Goal: Communication & Community: Participate in discussion

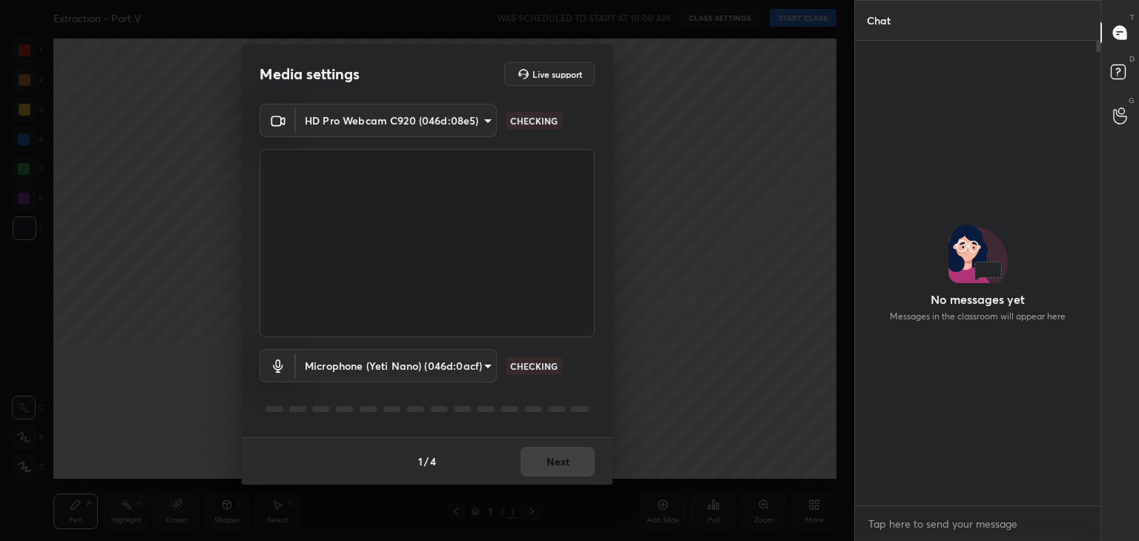
scroll to position [460, 241]
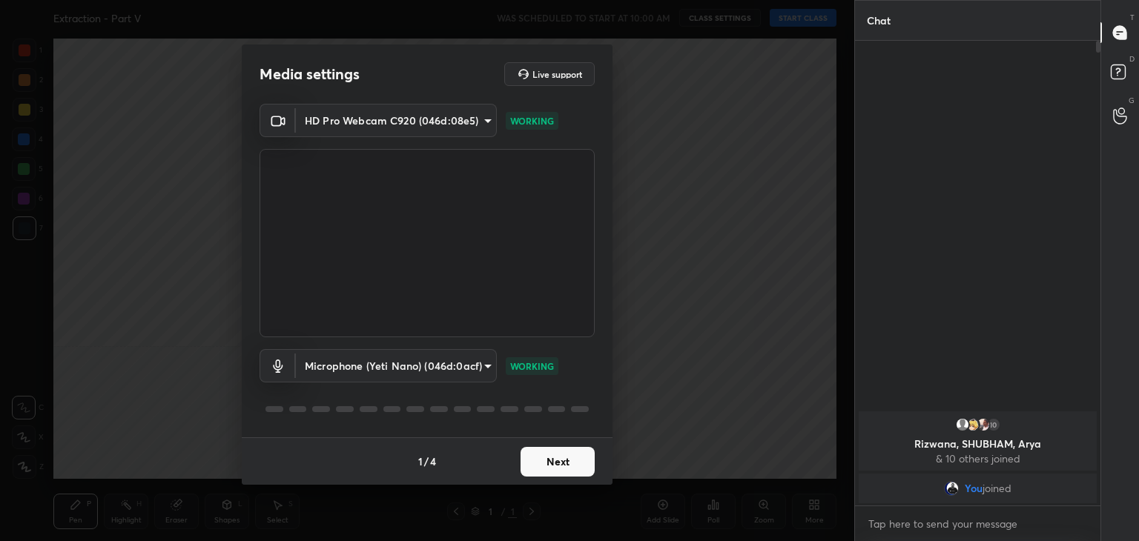
click at [555, 454] on button "Next" at bounding box center [557, 462] width 74 height 30
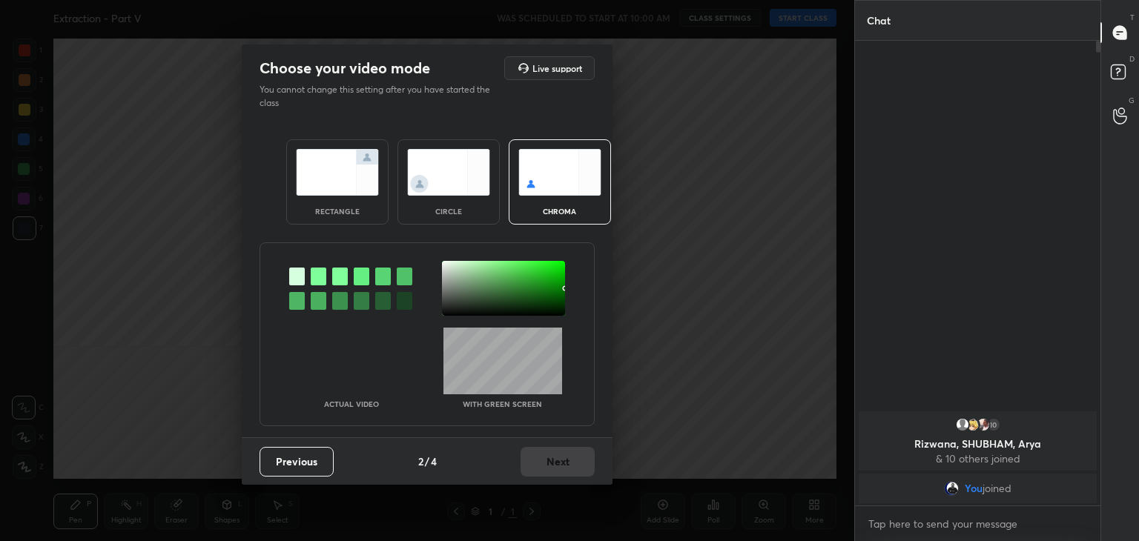
click at [315, 273] on div at bounding box center [319, 277] width 16 height 18
click at [449, 265] on div at bounding box center [503, 288] width 123 height 55
click at [558, 446] on div "Previous 2 / 4 Next" at bounding box center [427, 460] width 371 height 47
click at [567, 457] on button "Next" at bounding box center [557, 462] width 74 height 30
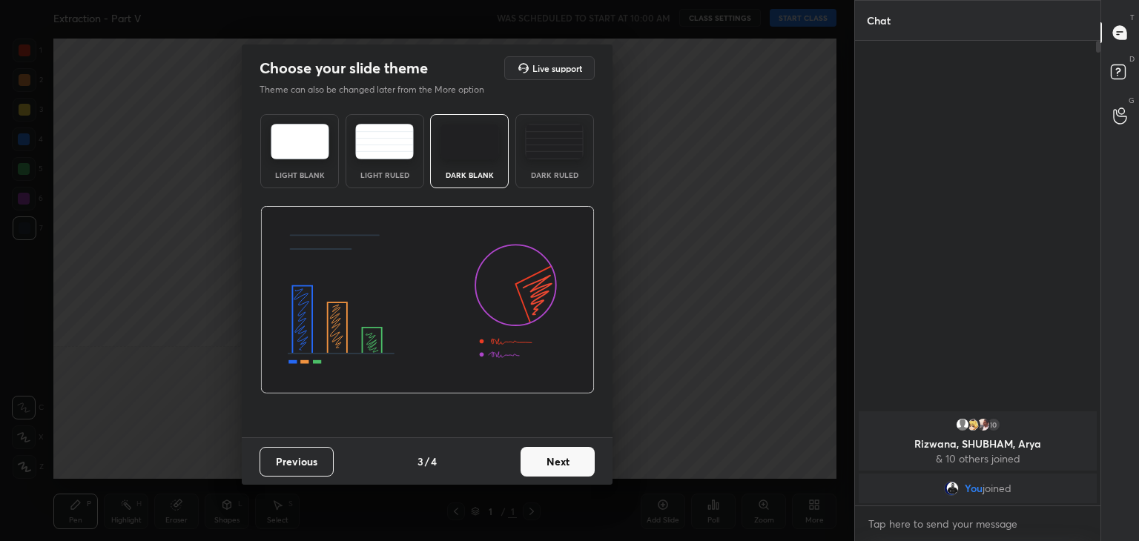
click at [578, 460] on button "Next" at bounding box center [557, 462] width 74 height 30
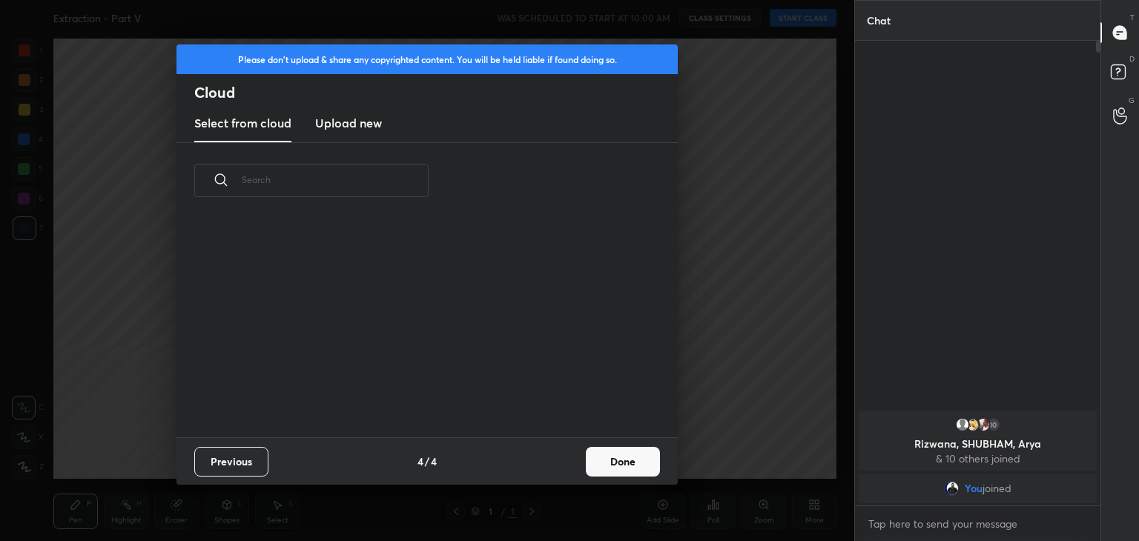
click at [601, 462] on button "Done" at bounding box center [623, 462] width 74 height 30
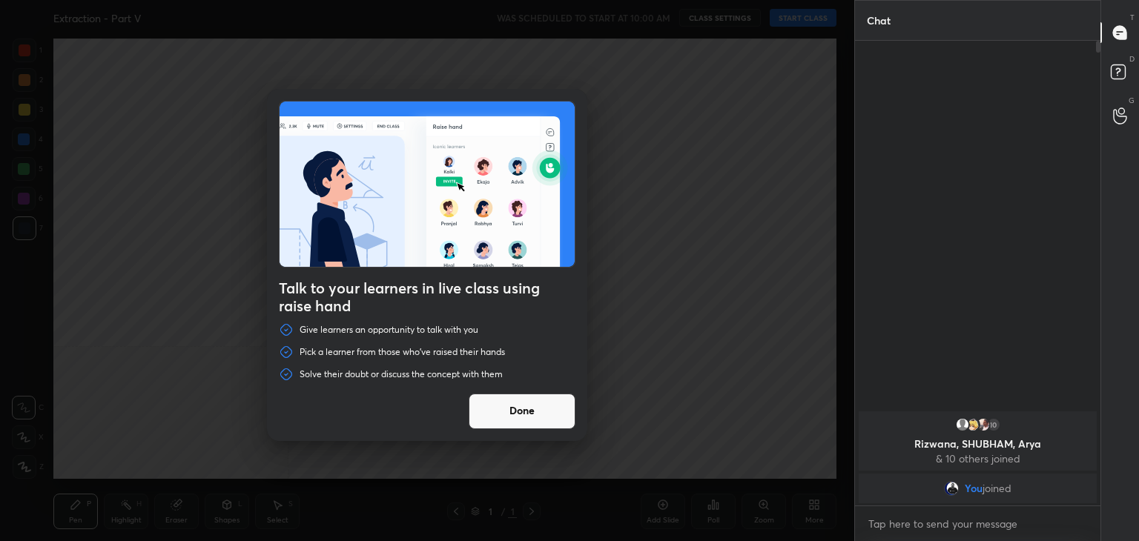
click at [549, 409] on button "Done" at bounding box center [522, 412] width 107 height 36
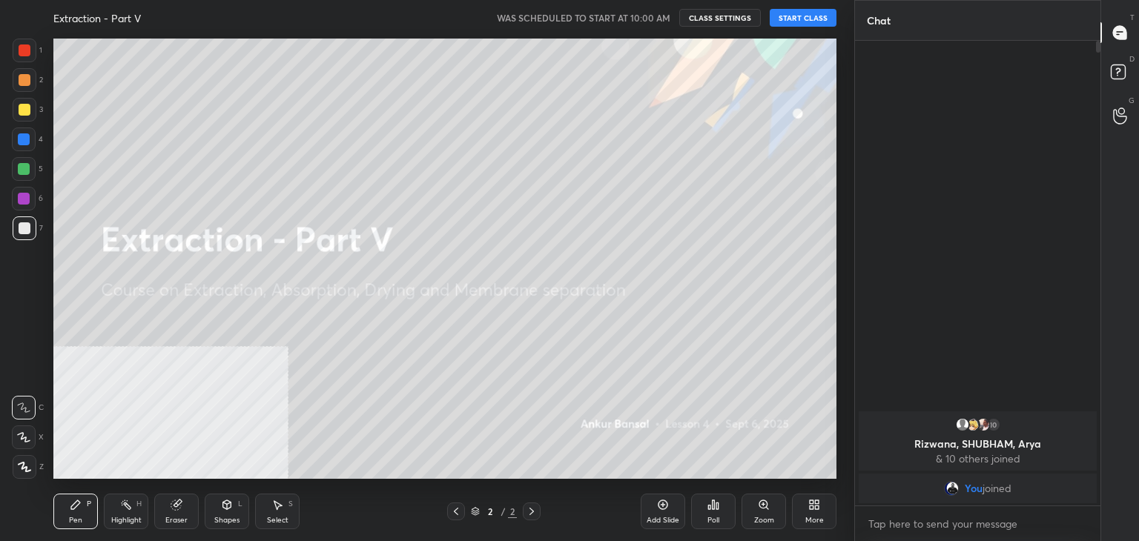
click at [798, 19] on button "START CLASS" at bounding box center [803, 18] width 67 height 18
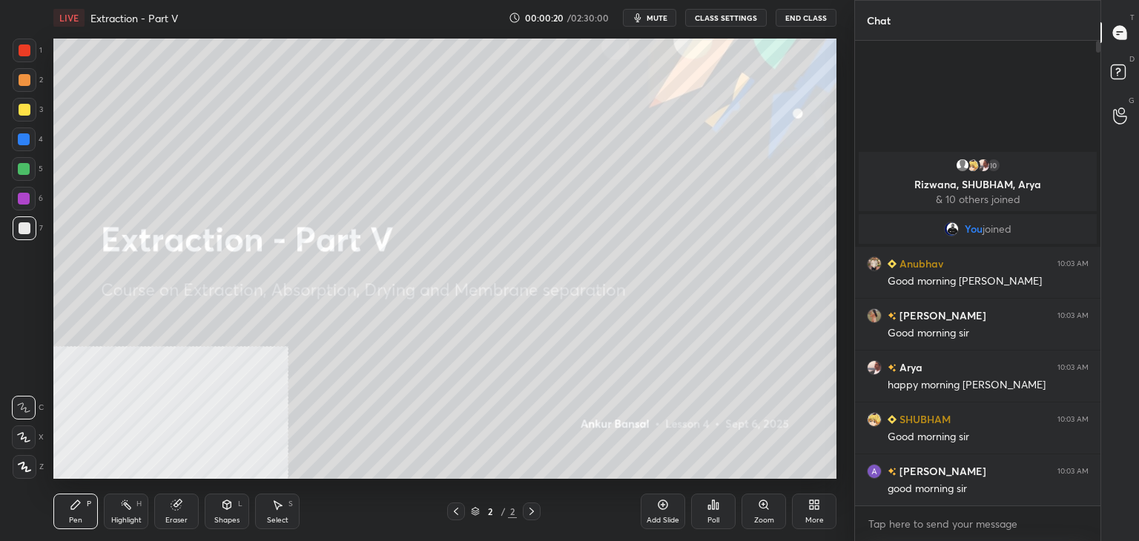
click at [813, 504] on icon at bounding box center [812, 502] width 4 height 4
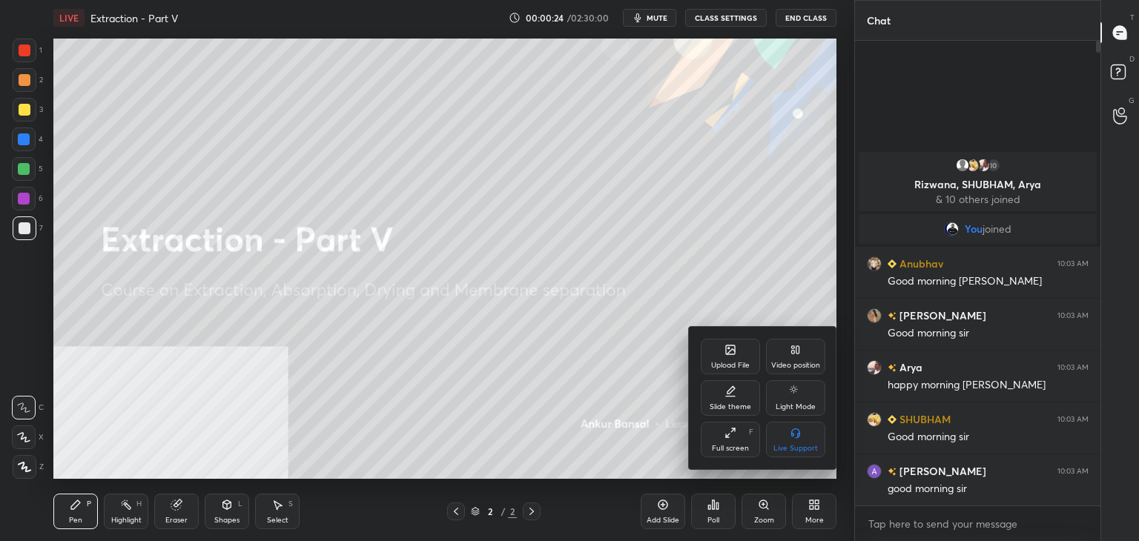
click at [416, 464] on div at bounding box center [569, 270] width 1139 height 541
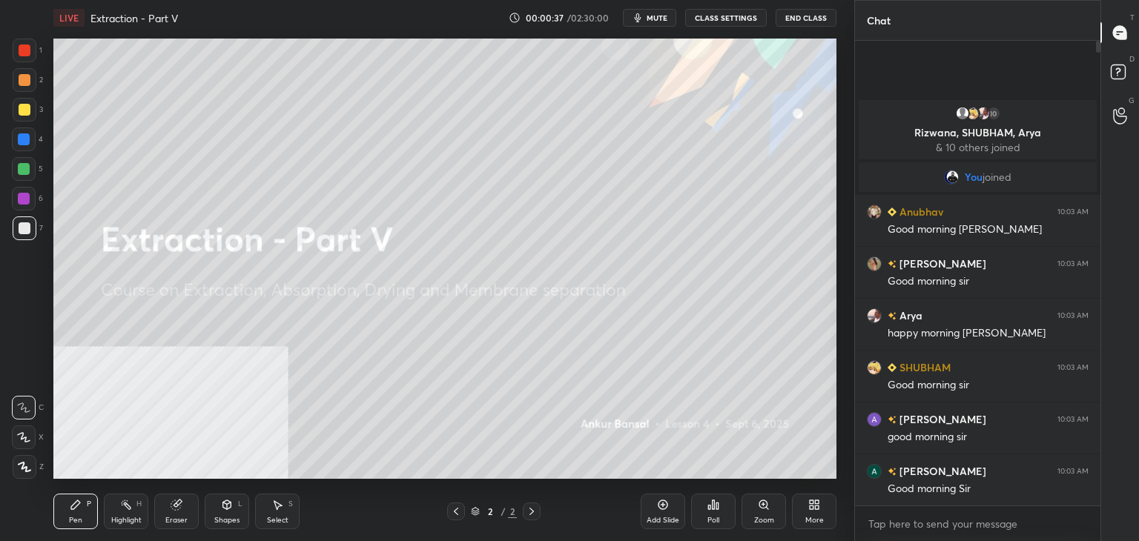
click at [819, 517] on div "More" at bounding box center [814, 520] width 19 height 7
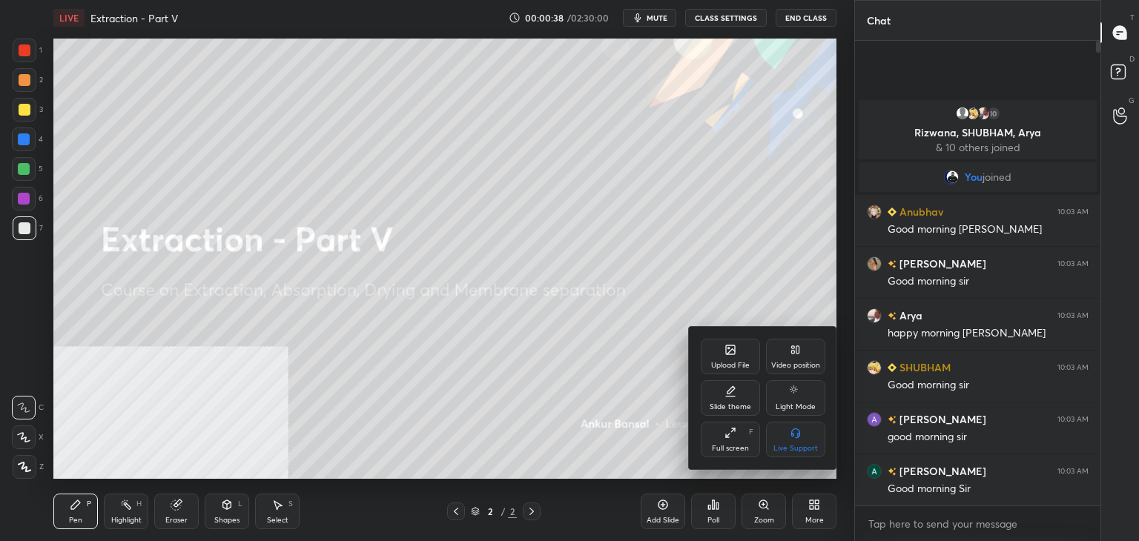
click at [722, 355] on div "Upload File" at bounding box center [730, 357] width 59 height 36
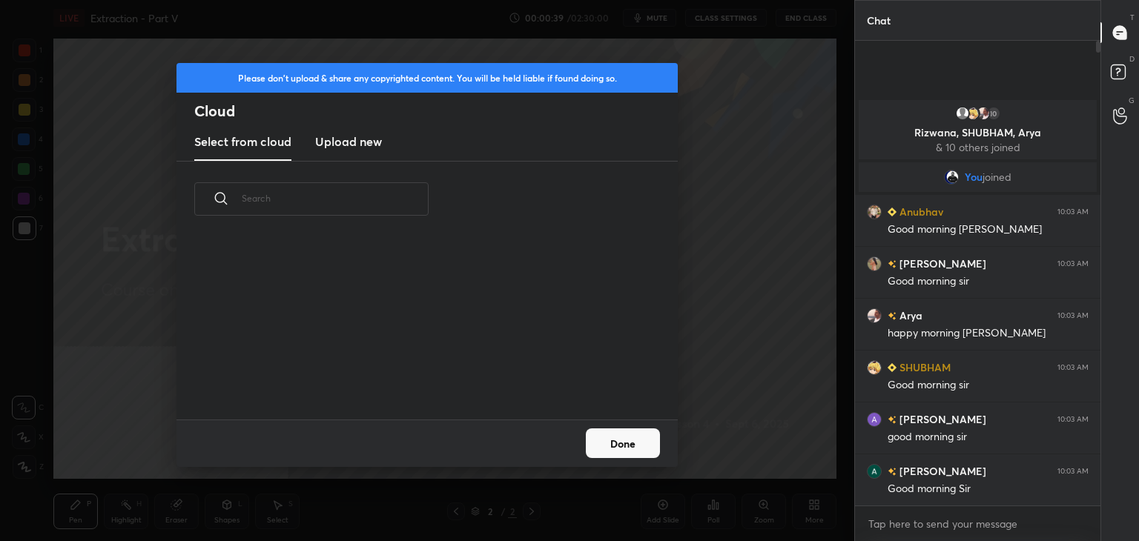
scroll to position [182, 476]
click at [355, 145] on h3 "Upload new" at bounding box center [348, 142] width 67 height 18
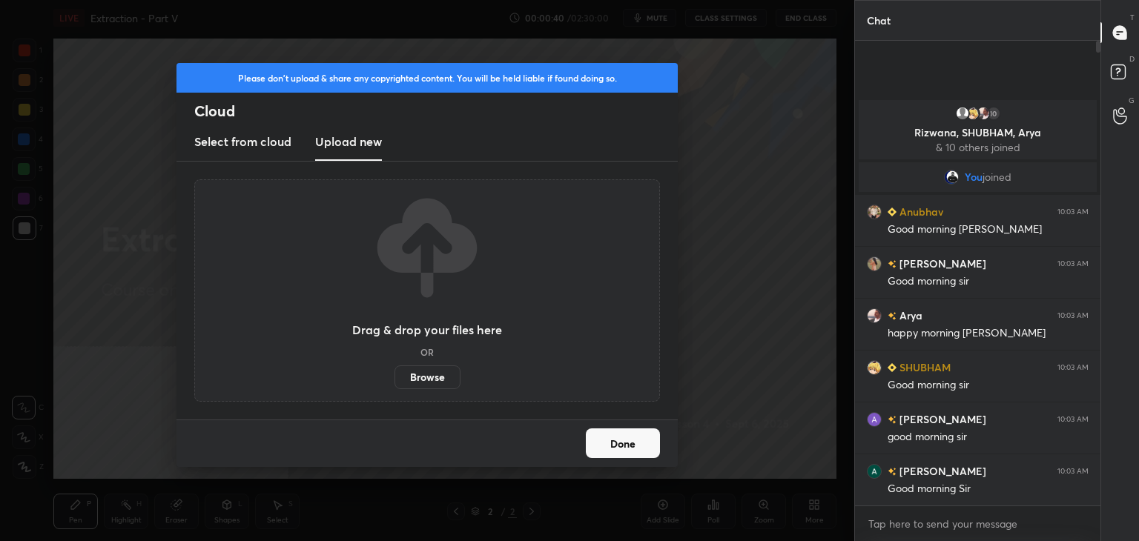
click at [425, 378] on label "Browse" at bounding box center [427, 378] width 66 height 24
click at [394, 378] on input "Browse" at bounding box center [394, 378] width 0 height 24
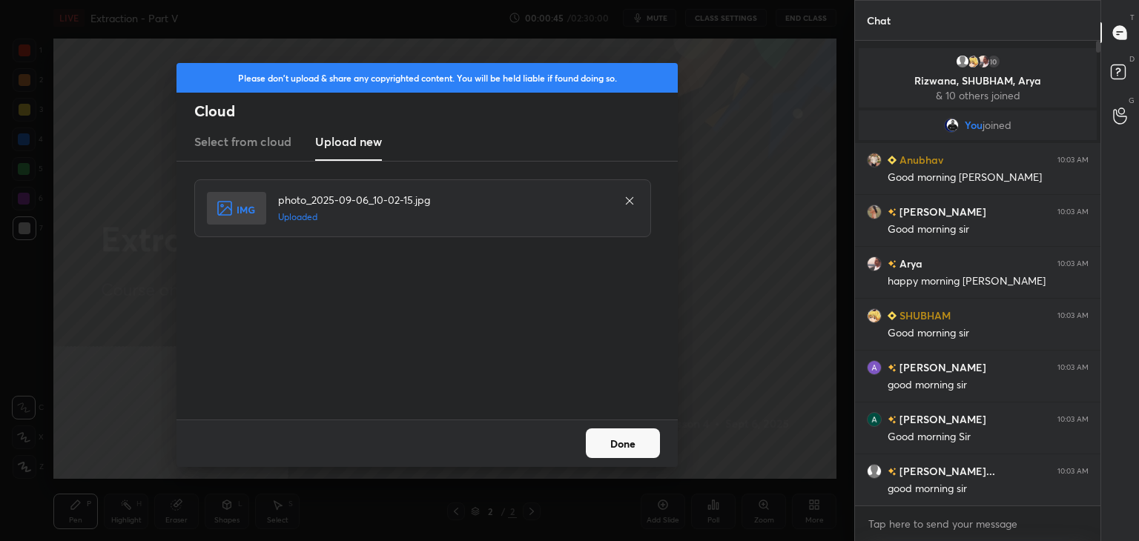
click at [629, 450] on button "Done" at bounding box center [623, 444] width 74 height 30
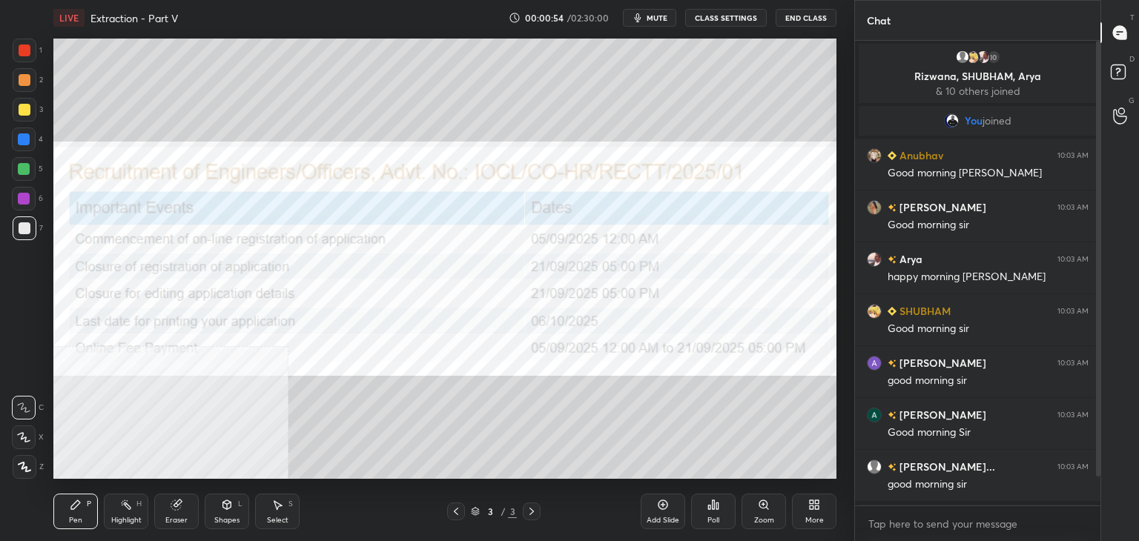
click at [35, 48] on div at bounding box center [25, 51] width 24 height 24
click at [27, 436] on icon at bounding box center [23, 437] width 13 height 10
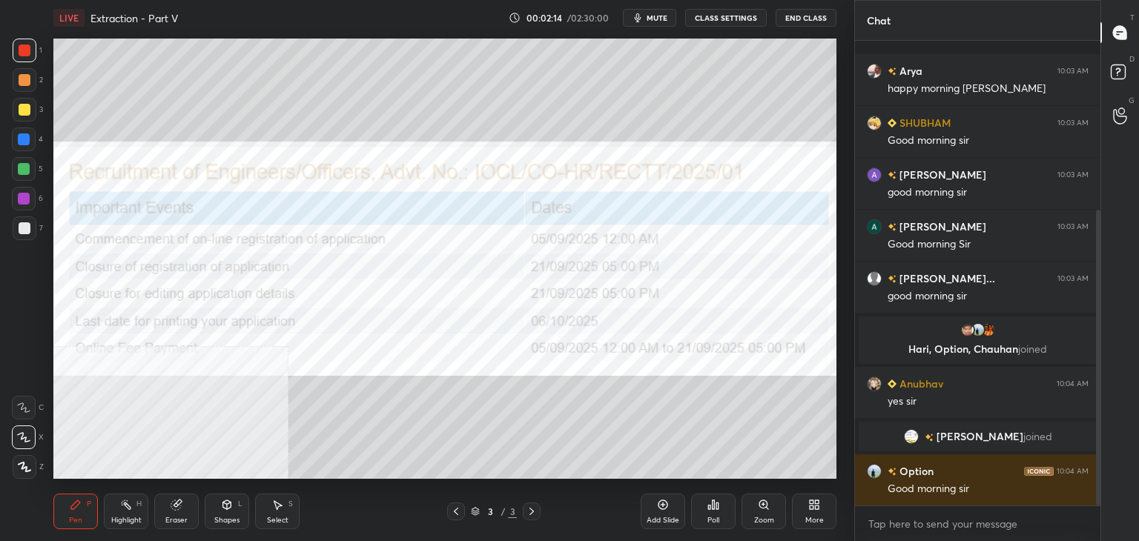
scroll to position [267, 0]
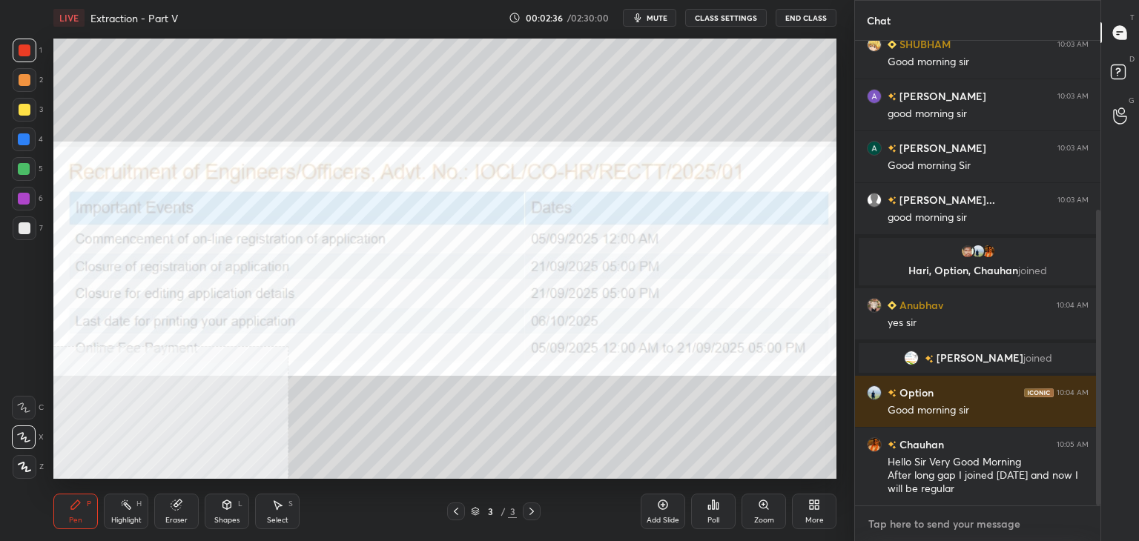
type textarea "x"
click at [882, 517] on textarea at bounding box center [978, 524] width 222 height 24
paste textarea "[URL][DOMAIN_NAME] 🚀 𝗡𝗲𝘄 𝗗𝗮𝗶𝗹𝘆 𝗣𝗿𝗮𝗰𝘁𝗶𝗰𝗲 𝗤𝘂𝗲𝘀𝘁𝗶𝗼𝗻 𝗦𝗲𝗿𝗶𝗲𝘀 𝗳𝗼𝗿 𝗣𝗦𝗨𝘀 𝗘𝘅𝗮𝗺𝗶𝗻𝗮𝘁𝗶𝗼𝗻"
type textarea "[URL][DOMAIN_NAME] 🚀 𝗡𝗲𝘄 𝗗𝗮𝗶𝗹𝘆 𝗣𝗿𝗮𝗰𝘁𝗶𝗰𝗲 𝗤𝘂𝗲𝘀𝘁𝗶𝗼𝗻 𝗦𝗲𝗿𝗶𝗲𝘀 𝗳𝗼𝗿 𝗣𝗦𝗨𝘀 𝗘𝘅𝗮𝗺𝗶𝗻𝗮𝘁𝗶𝗼𝗻"
type textarea "x"
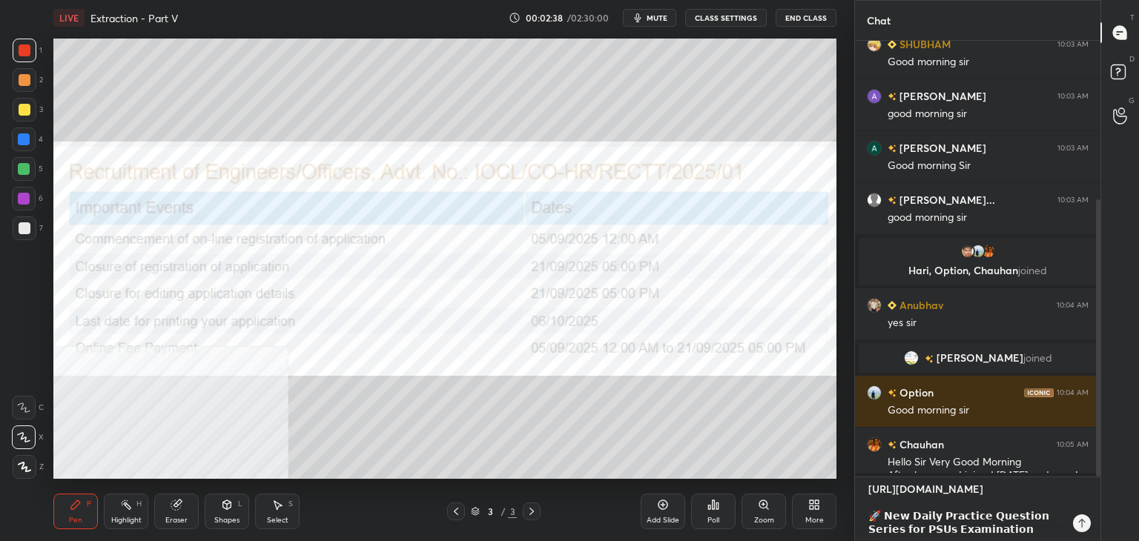
scroll to position [5, 4]
type textarea "[URL][DOMAIN_NAME] 🚀 𝗡𝗲𝘄 𝗗𝗮𝗶𝗹𝘆 𝗣𝗿𝗮𝗰𝘁𝗶𝗰𝗲 𝗤𝘂𝗲𝘀𝘁𝗶𝗼𝗻 𝗦𝗲𝗿𝗶𝗲𝘀 𝗳𝗼𝗿 𝗣𝗦𝗨𝘀 𝗘𝘅𝗮𝗺𝗶𝗻𝗮𝘁𝗶𝗼𝗻"
type textarea "x"
click at [913, 526] on textarea "[URL][DOMAIN_NAME] 🚀 𝗡𝗲𝘄 𝗗𝗮𝗶𝗹𝘆 𝗣𝗿𝗮𝗰𝘁𝗶𝗰𝗲 𝗤𝘂𝗲𝘀𝘁𝗶𝗼𝗻 𝗦𝗲𝗿𝗶𝗲𝘀 𝗳𝗼𝗿 𝗣𝗦𝗨𝘀 𝗘𝘅𝗮𝗺𝗶𝗻𝗮𝘁𝗶𝗼𝗻" at bounding box center [963, 509] width 192 height 64
type textarea "[URL][DOMAIN_NAME] 🚀 𝗡𝗲𝘄 𝗗𝗮𝗶𝗹𝘆 𝗣𝗿𝗮𝗰𝘁𝗶𝗰𝗲 𝗤𝘂𝗲𝘀𝘁𝗶𝗼𝗻 𝗦𝗲𝗿𝗶𝗲𝘀 𝗳𝗼𝗿 𝗣𝗦𝗨 𝗘𝘅𝗮𝗺𝗶𝗻𝗮𝘁𝗶𝗼𝗻"
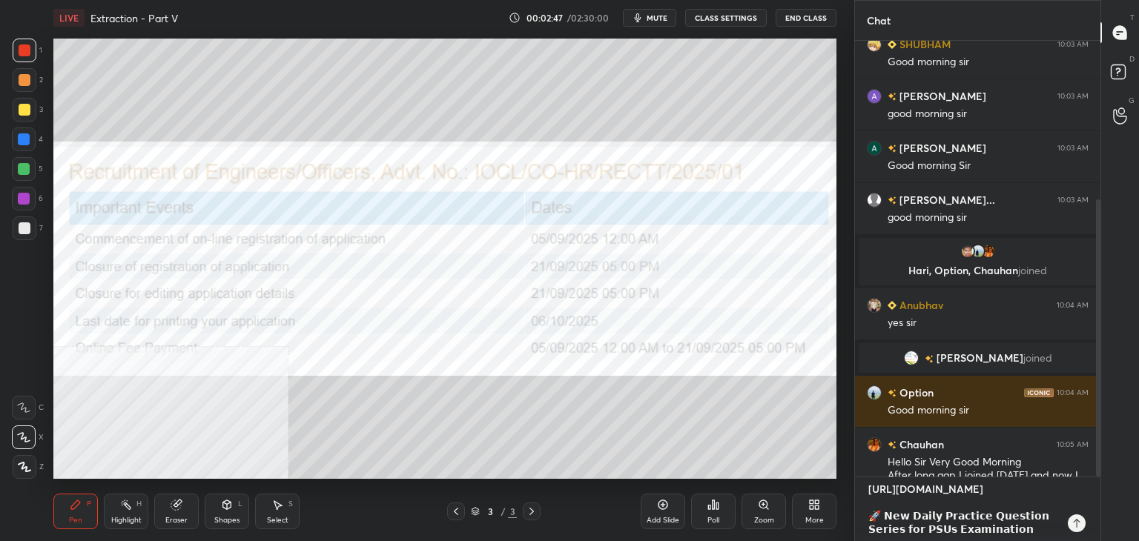
type textarea "x"
type textarea "[URL][DOMAIN_NAME] 🚀 𝗡𝗲𝘄 𝗗𝗮𝗶𝗹𝘆 𝗣𝗿𝗮𝗰𝘁𝗶𝗰𝗲 𝗤𝘂𝗲𝘀𝘁𝗶𝗼𝗻 𝗦𝗲𝗿𝗶𝗲𝘀 𝗳𝗼𝗿 𝗣𝗦 𝗘𝘅𝗮𝗺𝗶𝗻𝗮𝘁𝗶𝗼𝗻"
type textarea "x"
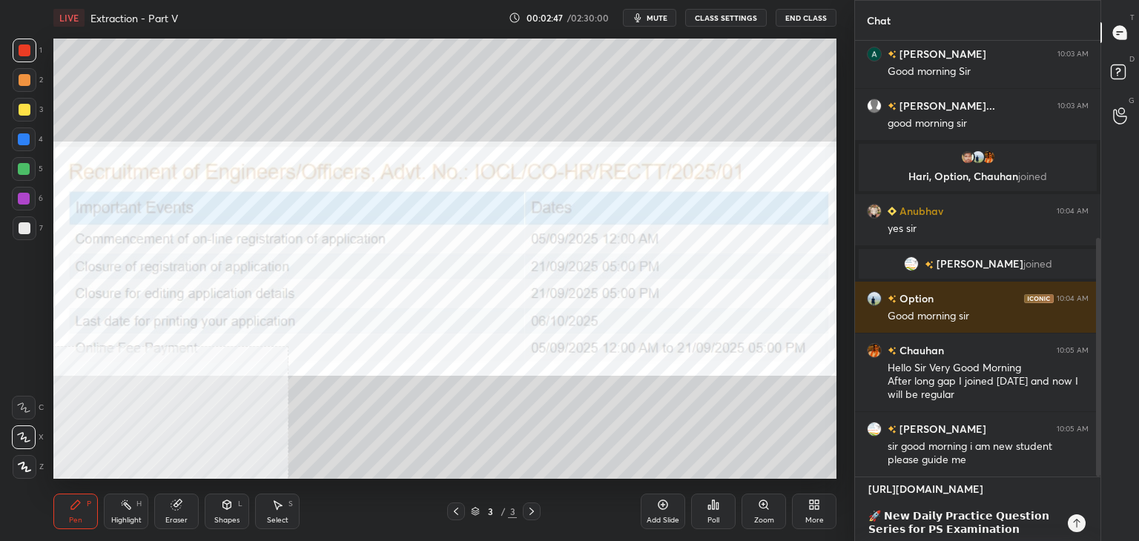
type textarea "[URL][DOMAIN_NAME] 🚀 𝗡𝗲𝘄 𝗗𝗮𝗶𝗹𝘆 𝗣𝗿𝗮𝗰𝘁𝗶𝗰𝗲 𝗤𝘂𝗲𝘀𝘁𝗶𝗼𝗻 𝗦𝗲𝗿𝗶𝗲𝘀 𝗳𝗼𝗿 𝗣 𝗘𝘅𝗮𝗺𝗶𝗻𝗮𝘁𝗶𝗼𝗻"
type textarea "x"
type textarea "[URL][DOMAIN_NAME] 🚀 𝗡𝗲𝘄 𝗗𝗮𝗶𝗹𝘆 𝗣𝗿𝗮𝗰𝘁𝗶𝗰𝗲 𝗤𝘂𝗲𝘀𝘁𝗶𝗼𝗻 𝗦𝗲𝗿𝗶𝗲𝘀 𝗳𝗼𝗿 𝗘𝘅𝗮𝗺𝗶𝗻𝗮𝘁𝗶𝗼𝗻"
type textarea "x"
type textarea "[URL][DOMAIN_NAME] 🚀 𝗡𝗲𝘄 𝗗𝗮𝗶𝗹𝘆 𝗣𝗿𝗮𝗰𝘁𝗶𝗰𝗲 𝗤𝘂𝗲𝘀𝘁𝗶𝗼𝗻 𝗦𝗲𝗿𝗶𝗲𝘀 𝗳𝗼𝗿 i 𝗘𝘅𝗮𝗺𝗶𝗻𝗮𝘁𝗶𝗼𝗻"
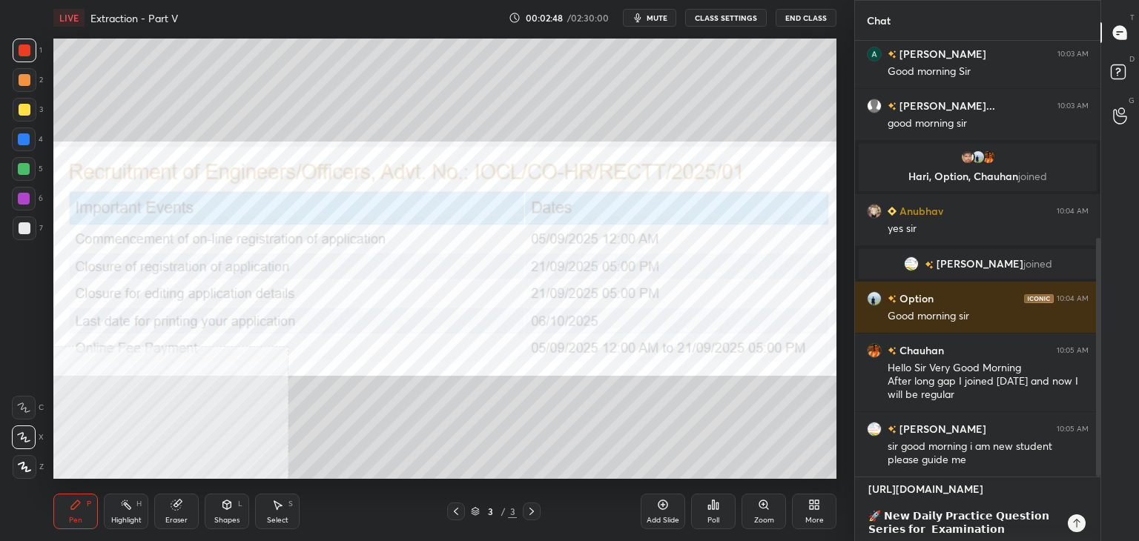
type textarea "x"
type textarea "[URL][DOMAIN_NAME] 🚀 𝗡𝗲𝘄 𝗗𝗮𝗶𝗹𝘆 𝗣𝗿𝗮𝗰𝘁𝗶𝗰𝗲 𝗤𝘂𝗲𝘀𝘁𝗶𝗼𝗻 𝗦𝗲𝗿𝗶𝗲𝘀 𝗳𝗼𝗿 io 𝗘𝘅𝗮𝗺𝗶𝗻𝗮𝘁𝗶𝗼𝗻"
type textarea "x"
type textarea "[URL][DOMAIN_NAME] 🚀 𝗡𝗲𝘄 𝗗𝗮𝗶𝗹𝘆 𝗣𝗿𝗮𝗰𝘁𝗶𝗰𝗲 𝗤𝘂𝗲𝘀𝘁𝗶𝗼𝗻 𝗦𝗲𝗿𝗶𝗲𝘀 𝗳𝗼𝗿 ioc 𝗘𝘅𝗮𝗺𝗶𝗻𝗮𝘁𝗶𝗼𝗻"
type textarea "x"
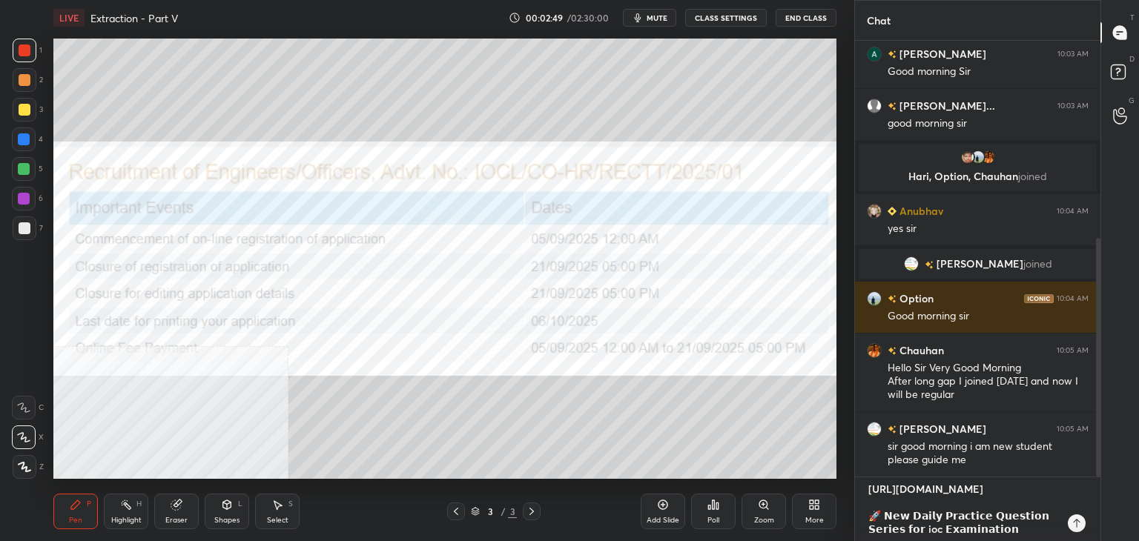
type textarea "[URL][DOMAIN_NAME] 🚀 𝗡𝗲𝘄 𝗗𝗮𝗶𝗹𝘆 𝗣𝗿𝗮𝗰𝘁𝗶𝗰𝗲 𝗤𝘂𝗲𝘀𝘁𝗶𝗼𝗻 𝗦𝗲𝗿𝗶𝗲𝘀 𝗳𝗼𝗿 iocl 𝗘𝘅𝗮𝗺𝗶𝗻𝗮𝘁𝗶𝗼𝗻"
type textarea "x"
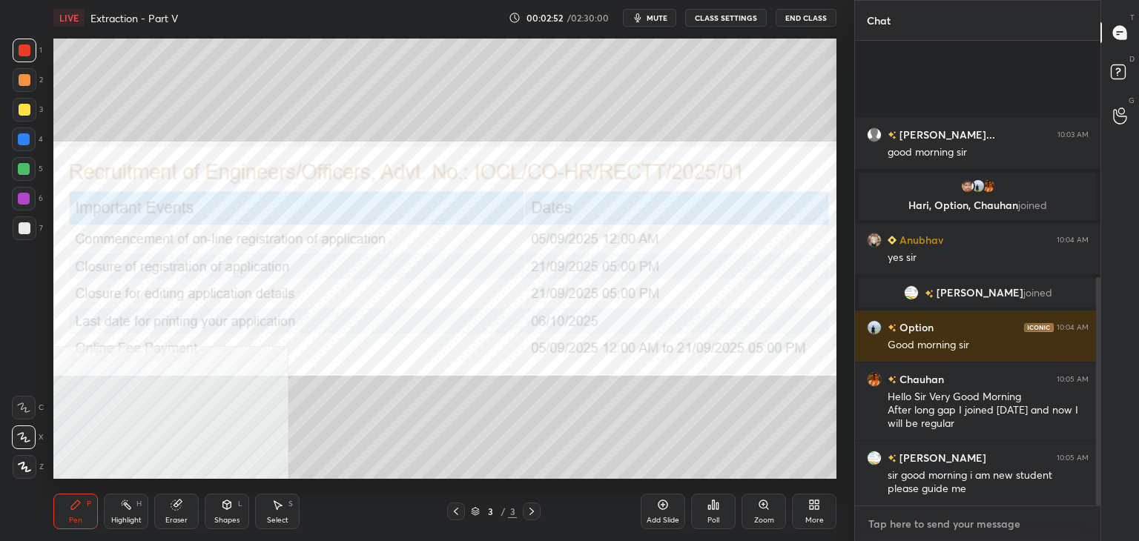
scroll to position [482, 0]
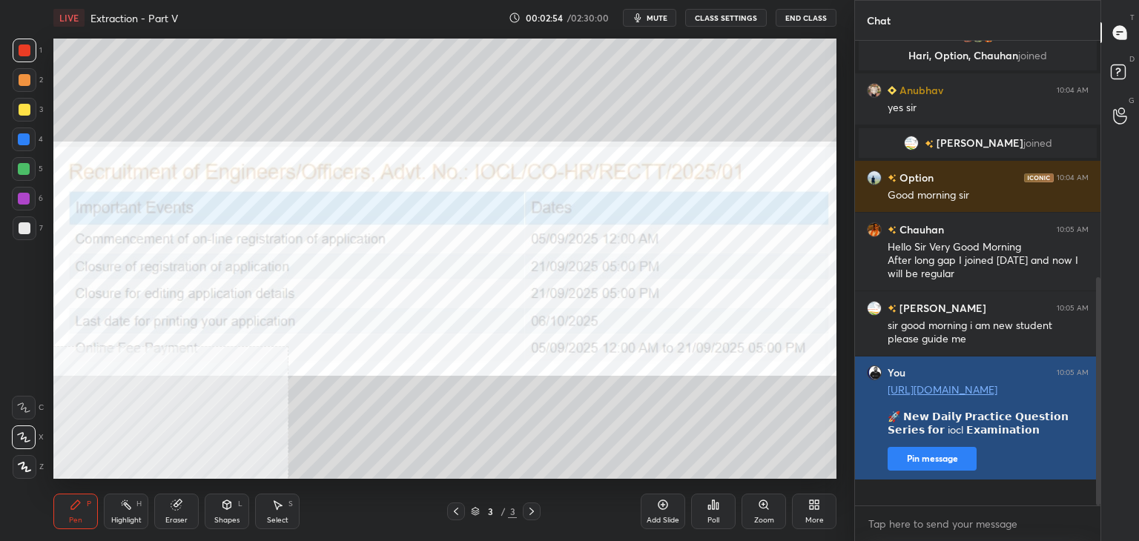
click at [926, 471] on button "Pin message" at bounding box center [931, 459] width 89 height 24
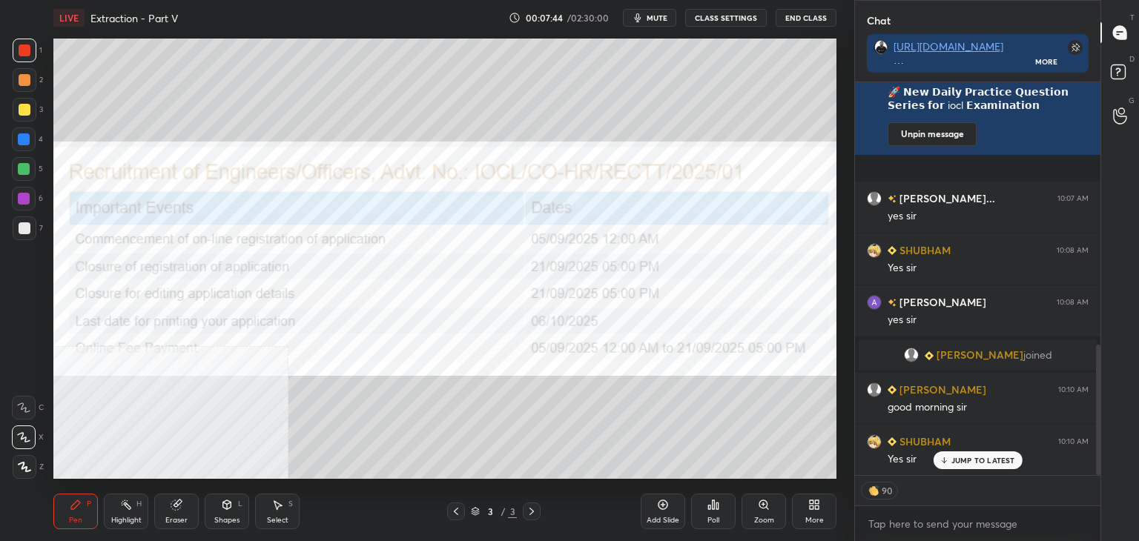
scroll to position [847, 0]
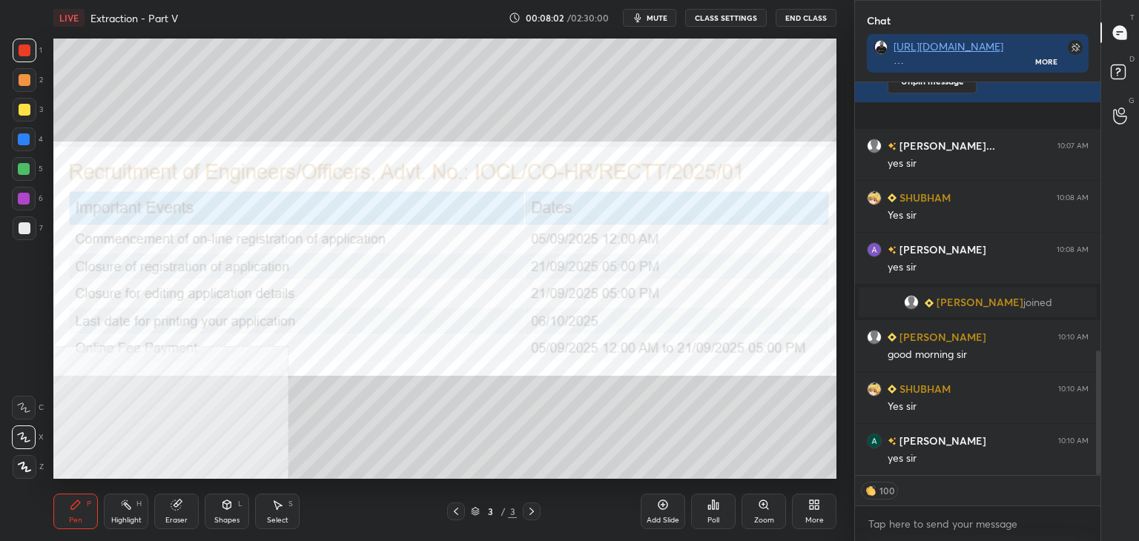
click at [812, 508] on icon at bounding box center [812, 508] width 4 height 4
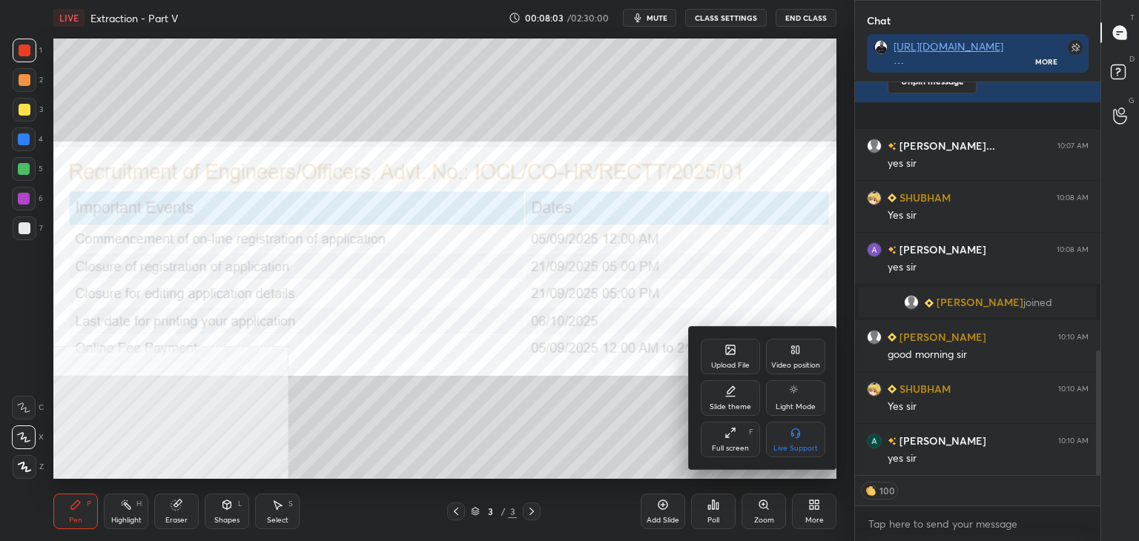
click at [731, 362] on div "Upload File" at bounding box center [730, 365] width 39 height 7
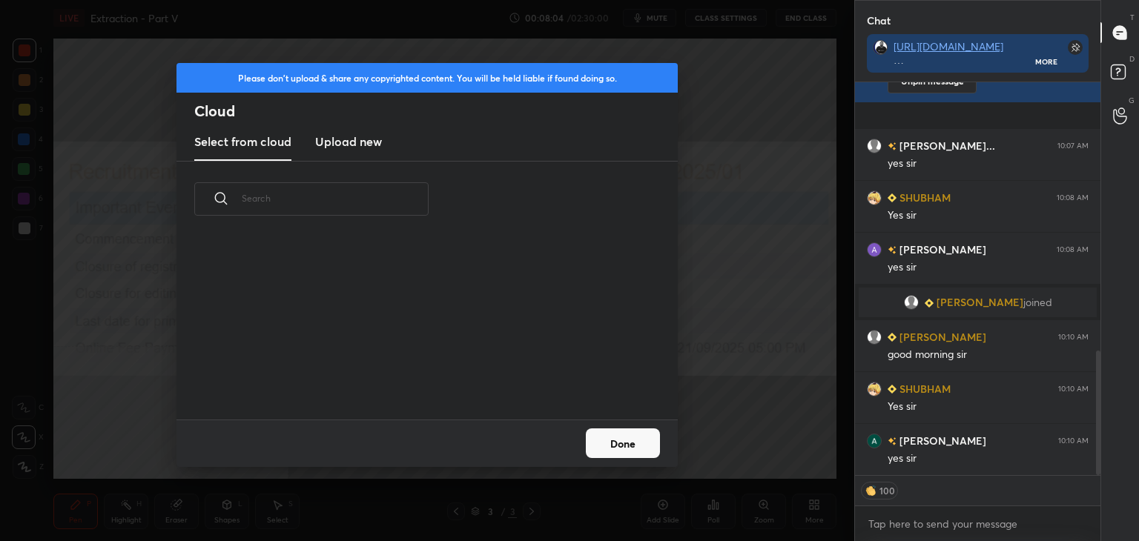
scroll to position [182, 476]
click at [373, 147] on h3 "Upload new" at bounding box center [348, 142] width 67 height 18
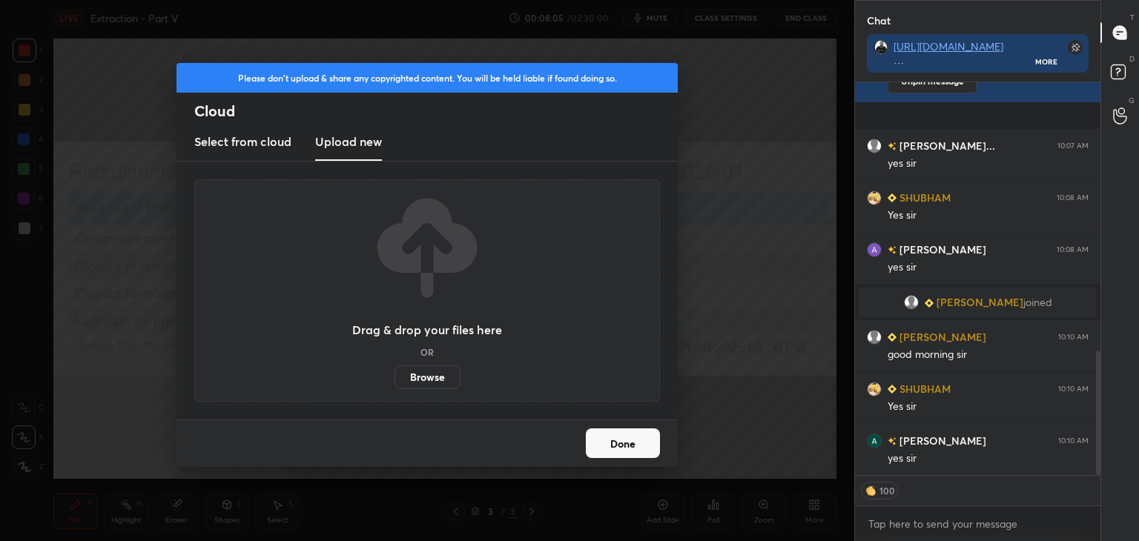
click at [417, 370] on label "Browse" at bounding box center [427, 378] width 66 height 24
click at [394, 370] on input "Browse" at bounding box center [394, 378] width 0 height 24
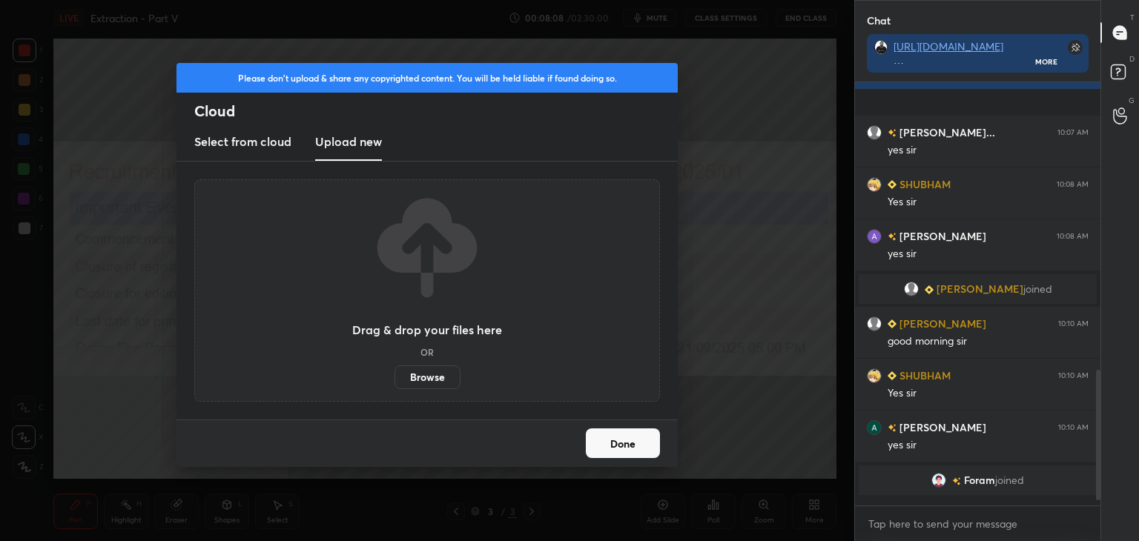
scroll to position [853, 0]
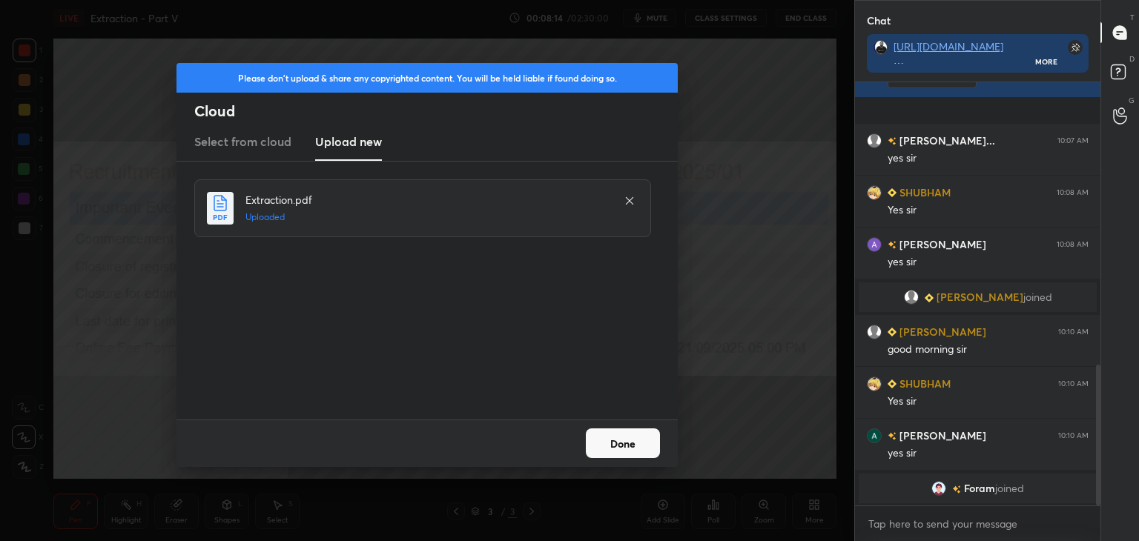
click at [605, 434] on button "Done" at bounding box center [623, 444] width 74 height 30
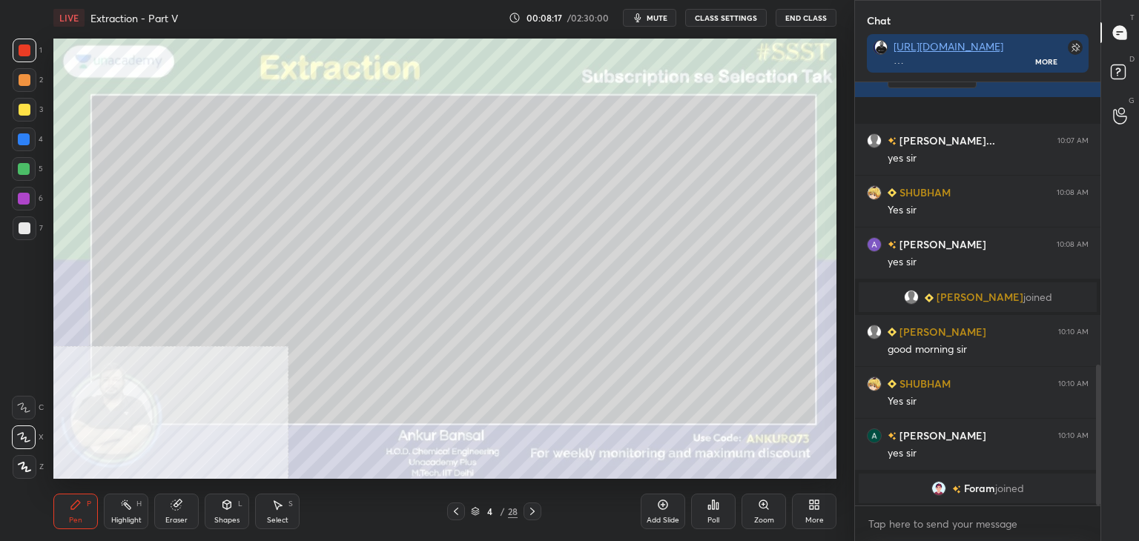
click at [21, 227] on div at bounding box center [25, 228] width 12 height 12
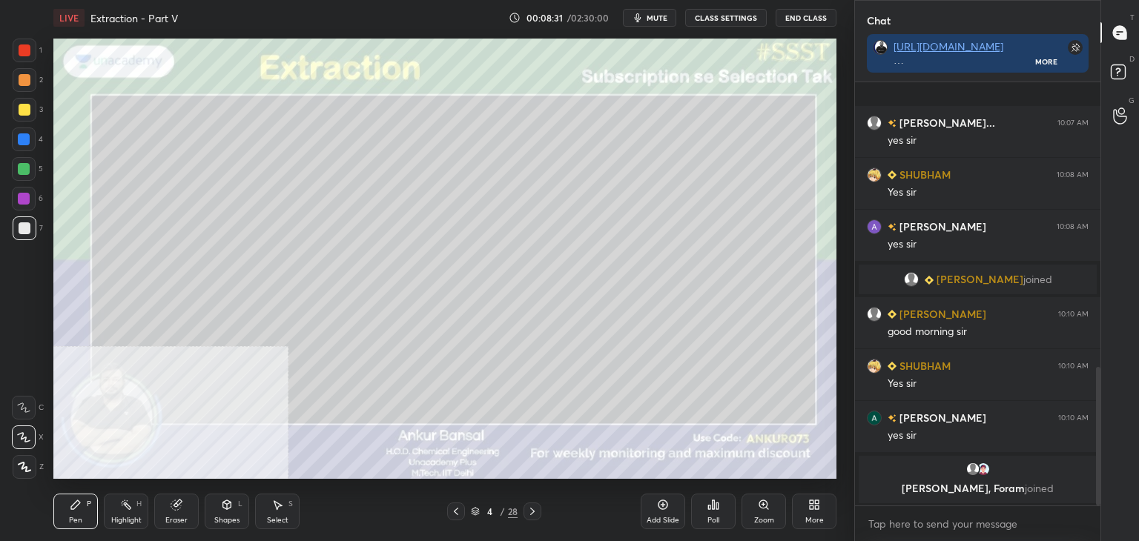
click at [222, 515] on div "Shapes L" at bounding box center [227, 512] width 44 height 36
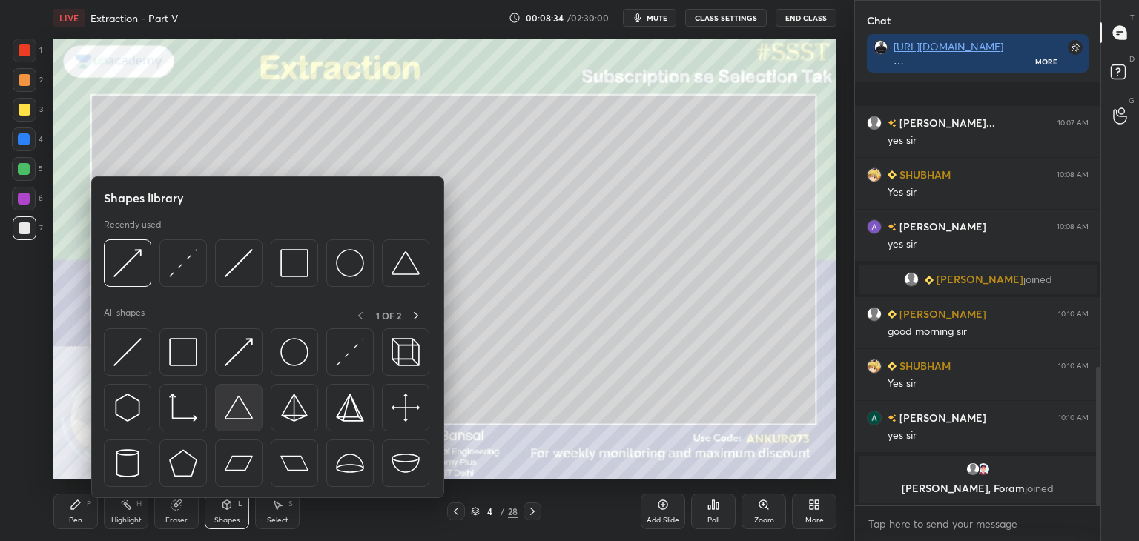
click at [234, 420] on img at bounding box center [239, 408] width 28 height 28
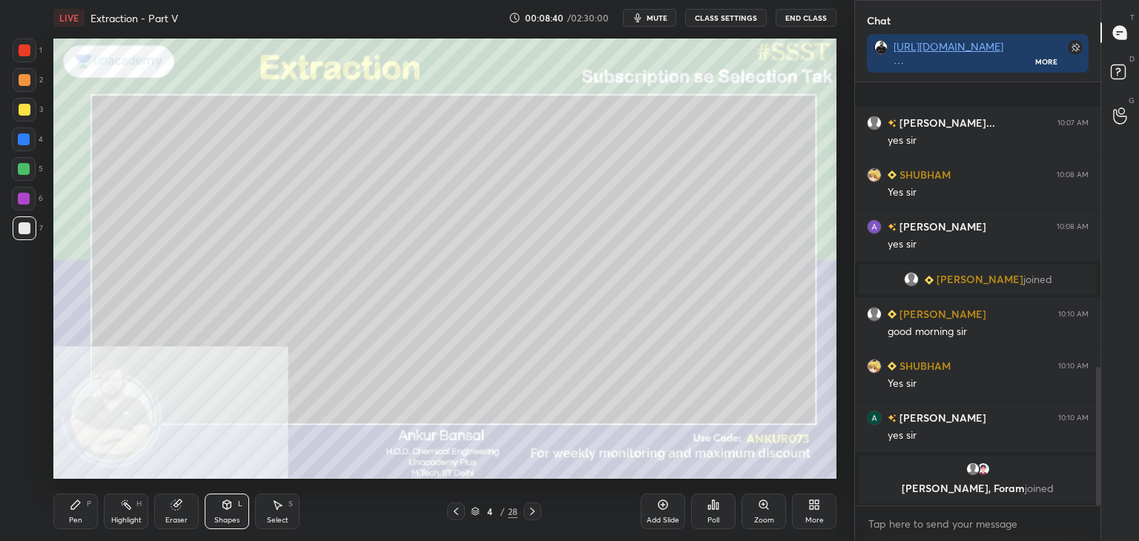
click at [236, 497] on div "Shapes L" at bounding box center [227, 512] width 44 height 36
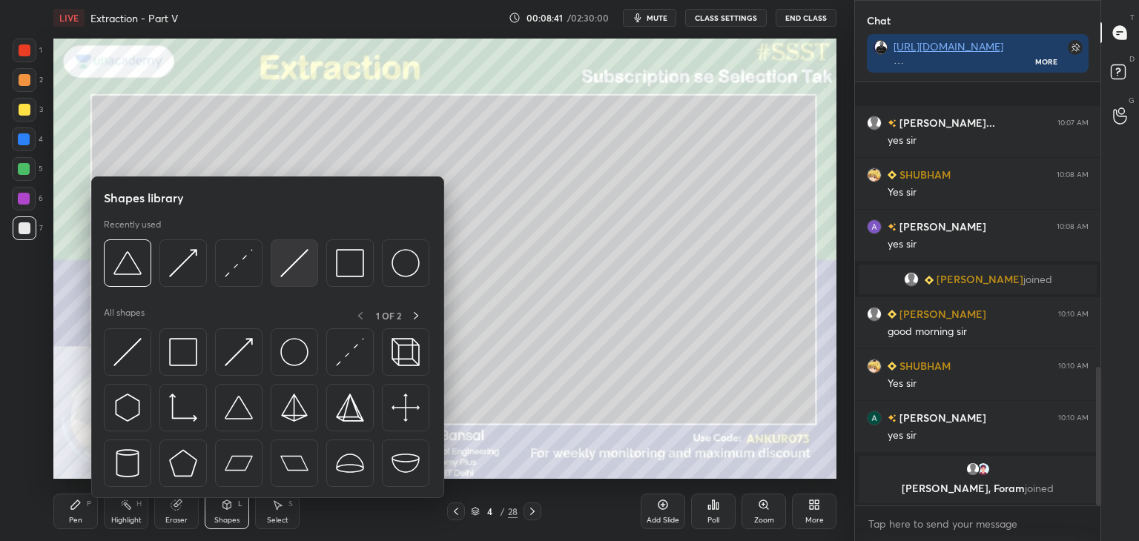
click at [300, 258] on img at bounding box center [294, 263] width 28 height 28
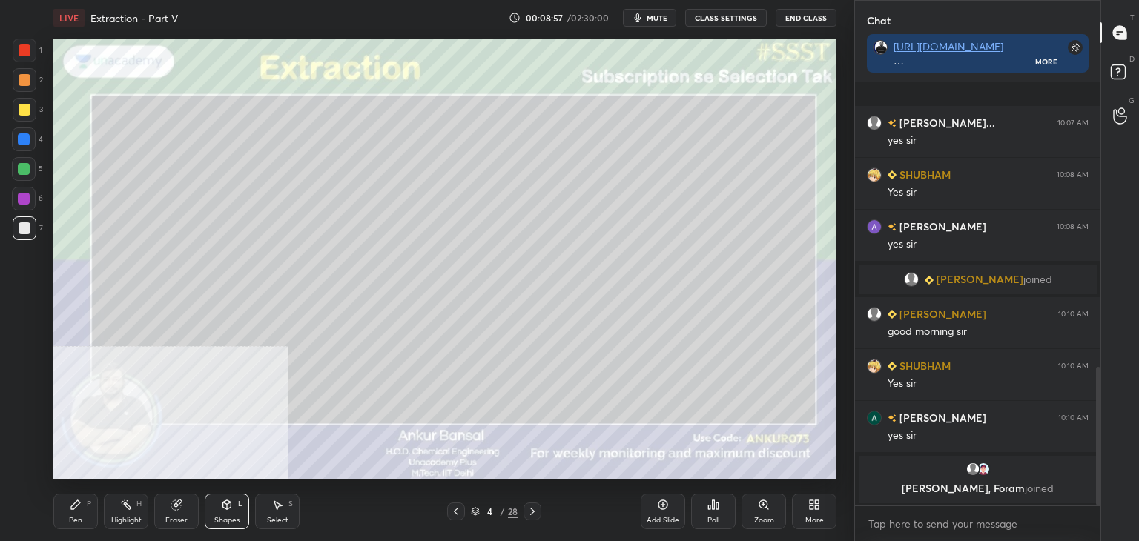
click at [67, 511] on div "Pen P" at bounding box center [75, 512] width 44 height 36
click at [231, 506] on icon at bounding box center [227, 504] width 8 height 9
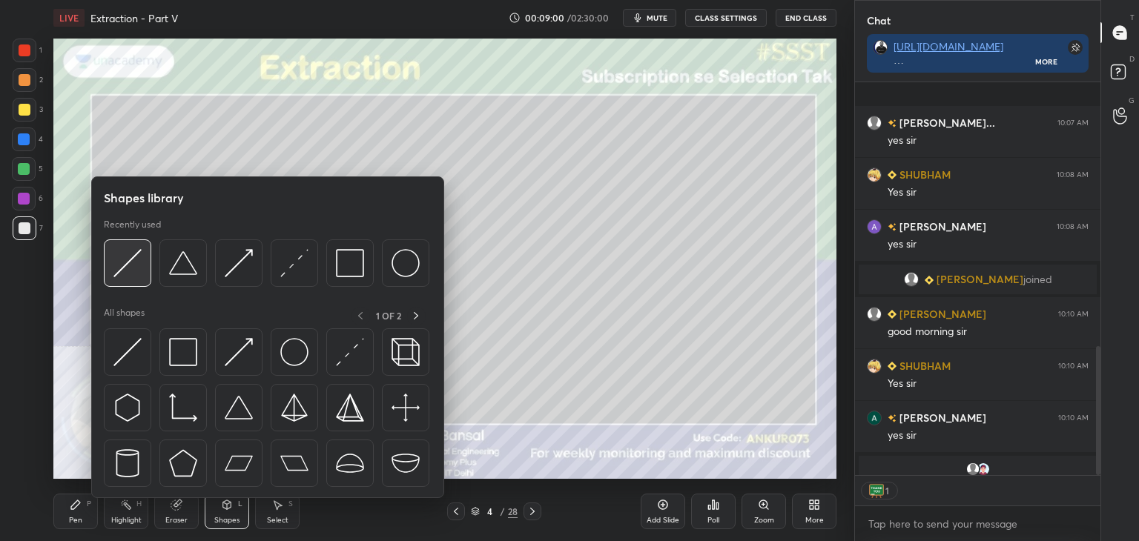
click at [125, 257] on img at bounding box center [127, 263] width 28 height 28
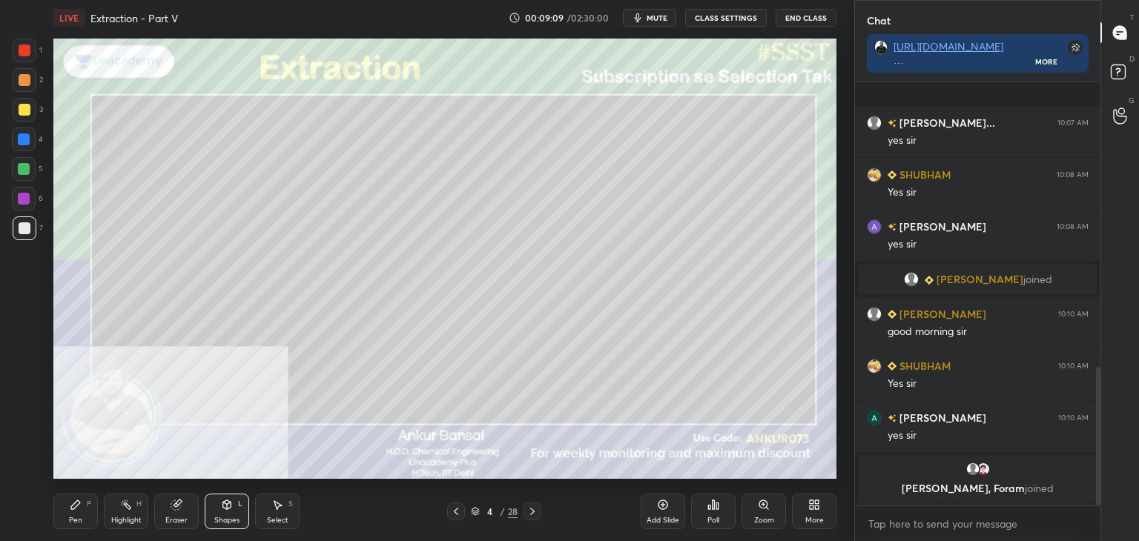
scroll to position [4, 4]
click at [76, 509] on icon at bounding box center [76, 505] width 12 height 12
click at [24, 139] on div at bounding box center [24, 139] width 12 height 12
click at [24, 224] on div at bounding box center [25, 228] width 12 height 12
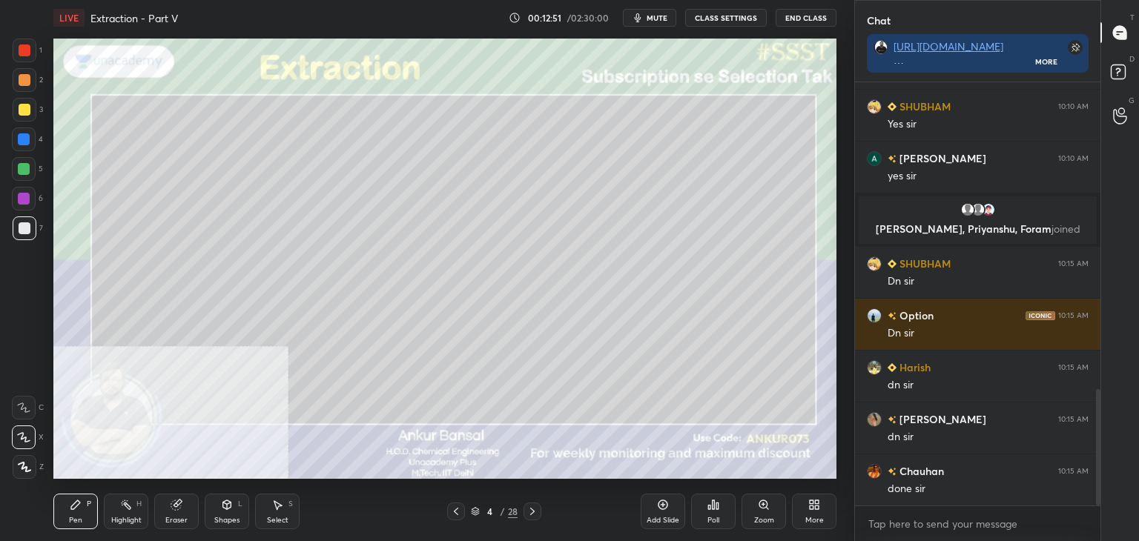
scroll to position [1167, 0]
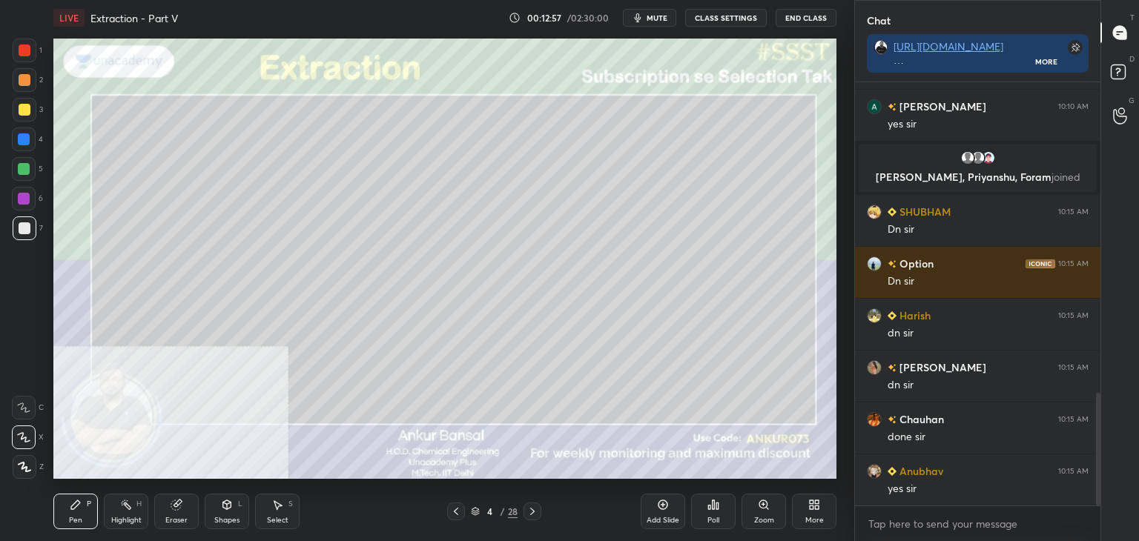
click at [228, 510] on icon at bounding box center [227, 505] width 12 height 12
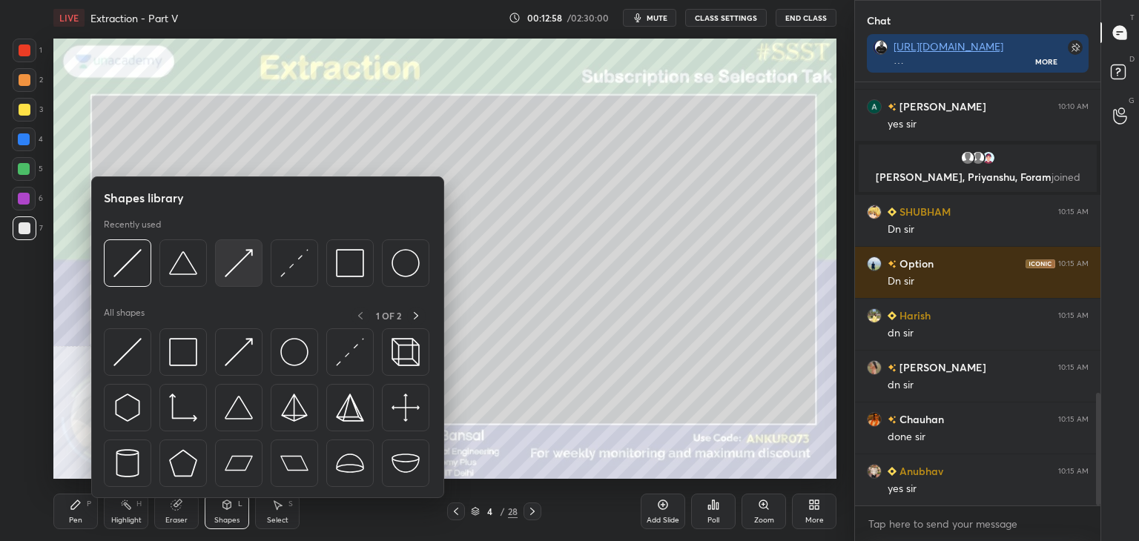
click at [237, 256] on img at bounding box center [239, 263] width 28 height 28
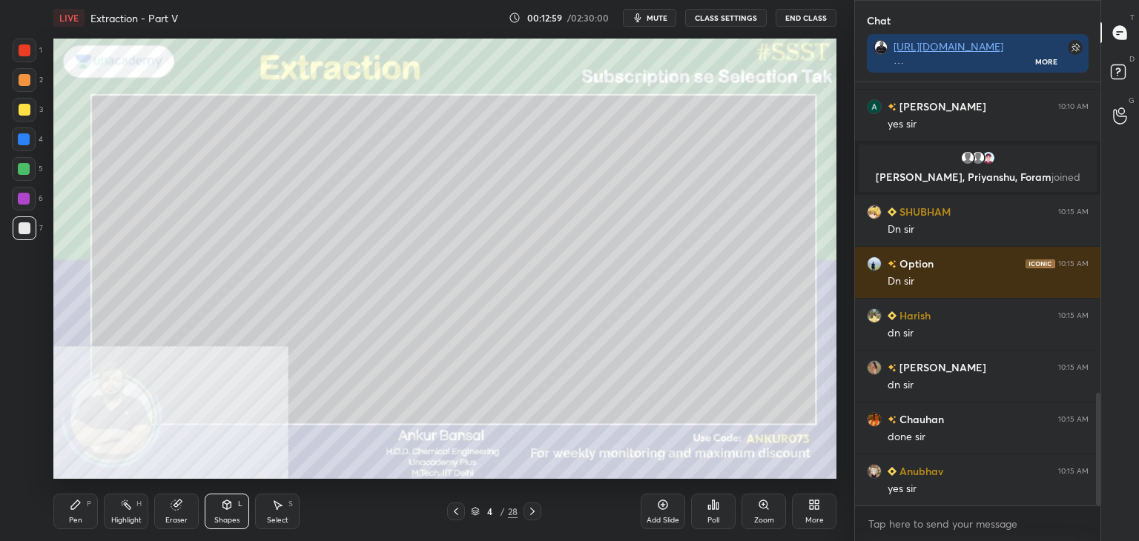
click at [27, 103] on div at bounding box center [25, 110] width 24 height 24
click at [65, 509] on div "Pen P" at bounding box center [75, 512] width 44 height 36
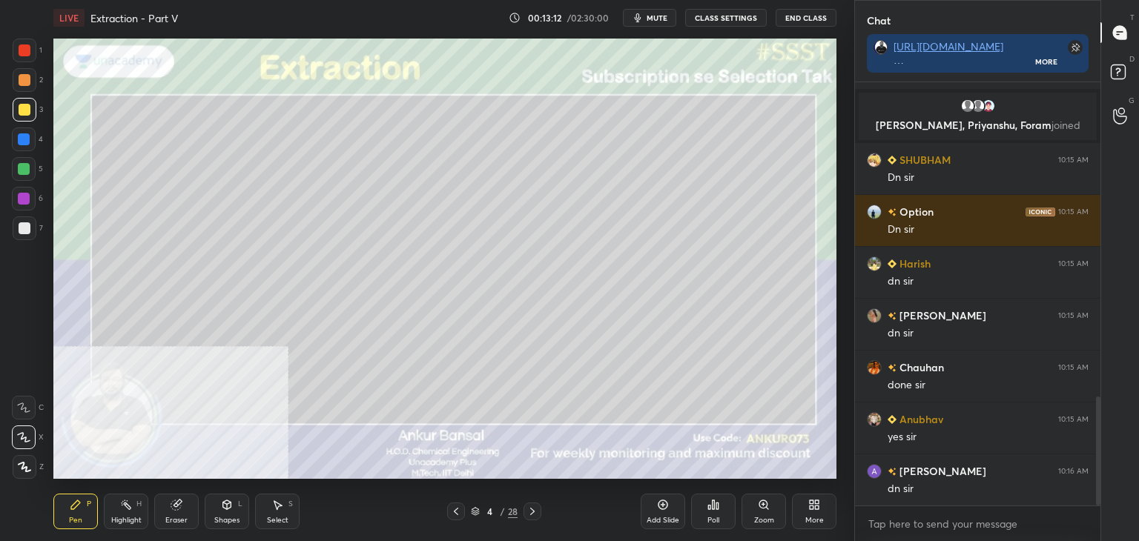
click at [532, 511] on icon at bounding box center [532, 512] width 12 height 12
click at [24, 231] on div at bounding box center [25, 228] width 12 height 12
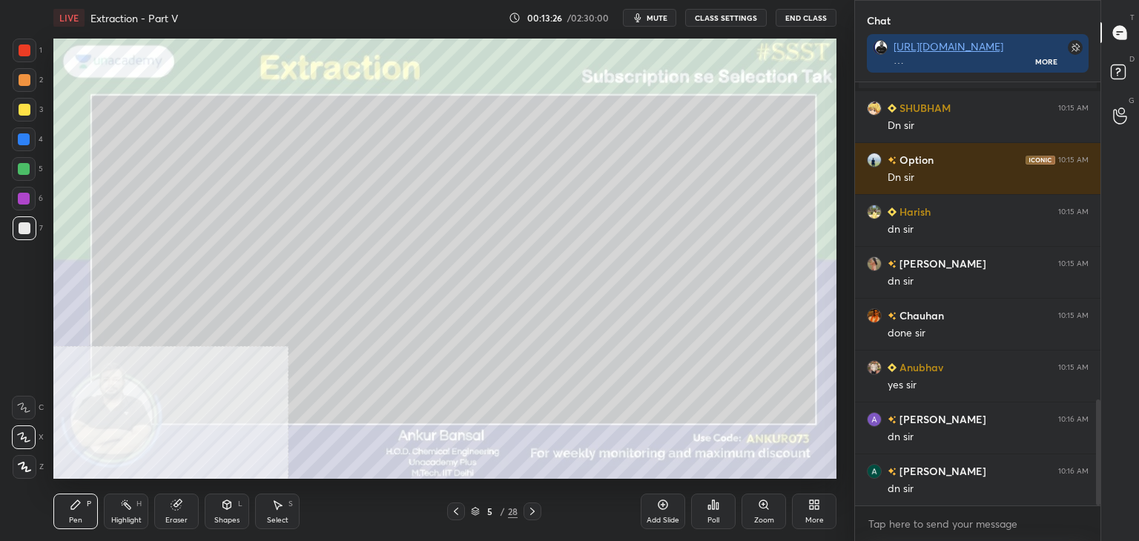
click at [452, 511] on icon at bounding box center [456, 512] width 12 height 12
click at [220, 512] on div "Shapes L" at bounding box center [227, 512] width 44 height 36
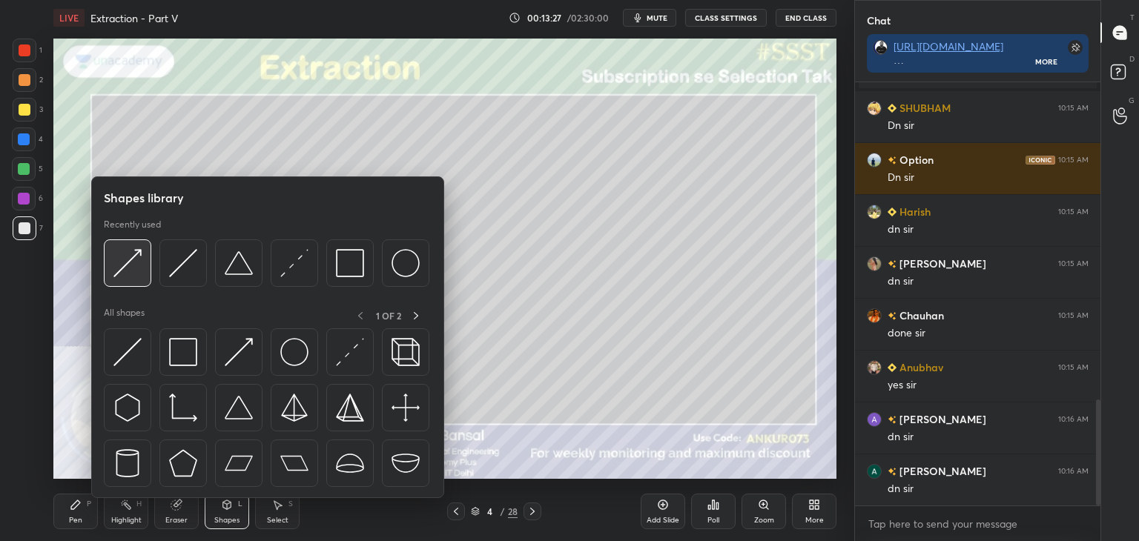
click at [120, 259] on img at bounding box center [127, 263] width 28 height 28
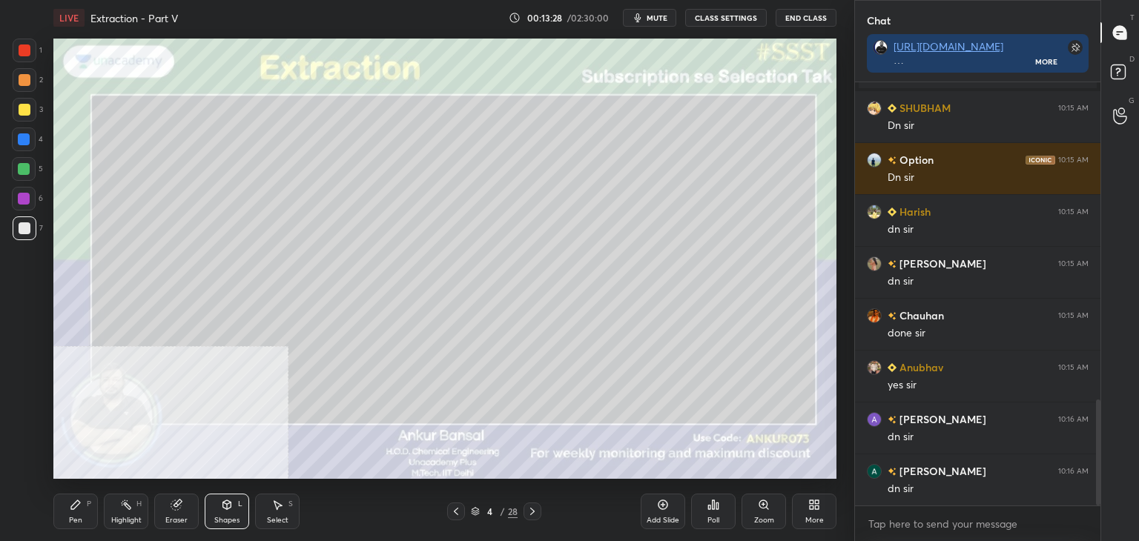
click at [18, 99] on div at bounding box center [25, 110] width 24 height 24
click at [91, 508] on div "Pen P" at bounding box center [75, 512] width 44 height 36
click at [532, 509] on icon at bounding box center [532, 512] width 12 height 12
click at [20, 228] on div at bounding box center [25, 228] width 12 height 12
click at [452, 511] on icon at bounding box center [456, 512] width 12 height 12
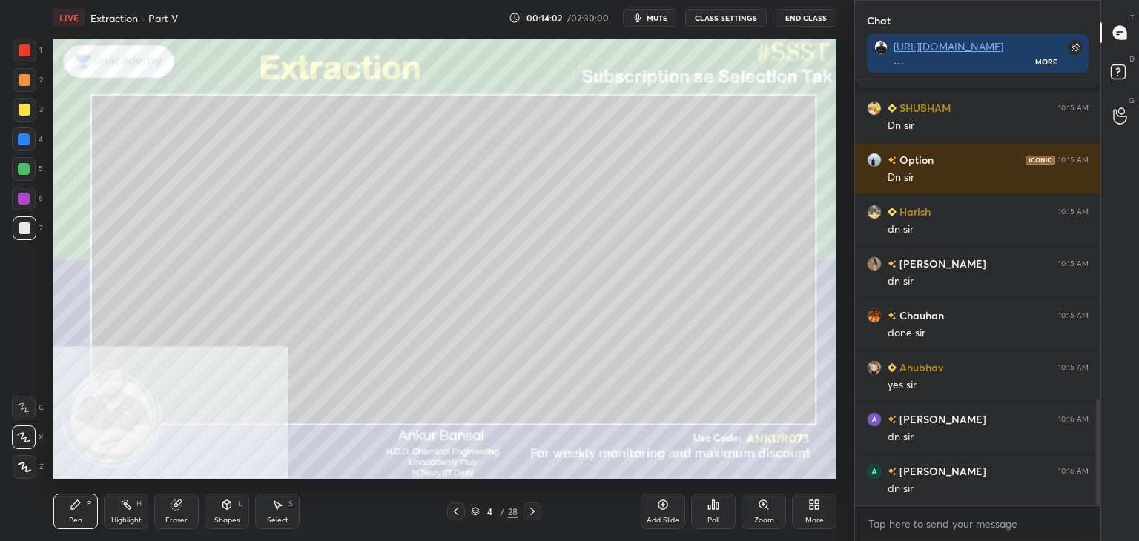
click at [241, 510] on div "Shapes L" at bounding box center [227, 512] width 44 height 36
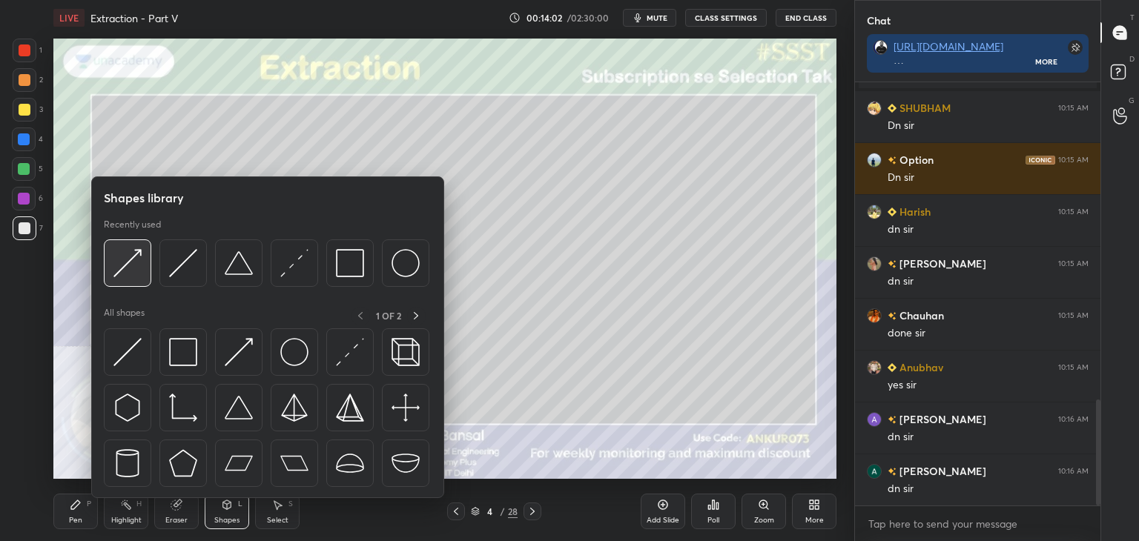
click at [116, 261] on img at bounding box center [127, 263] width 28 height 28
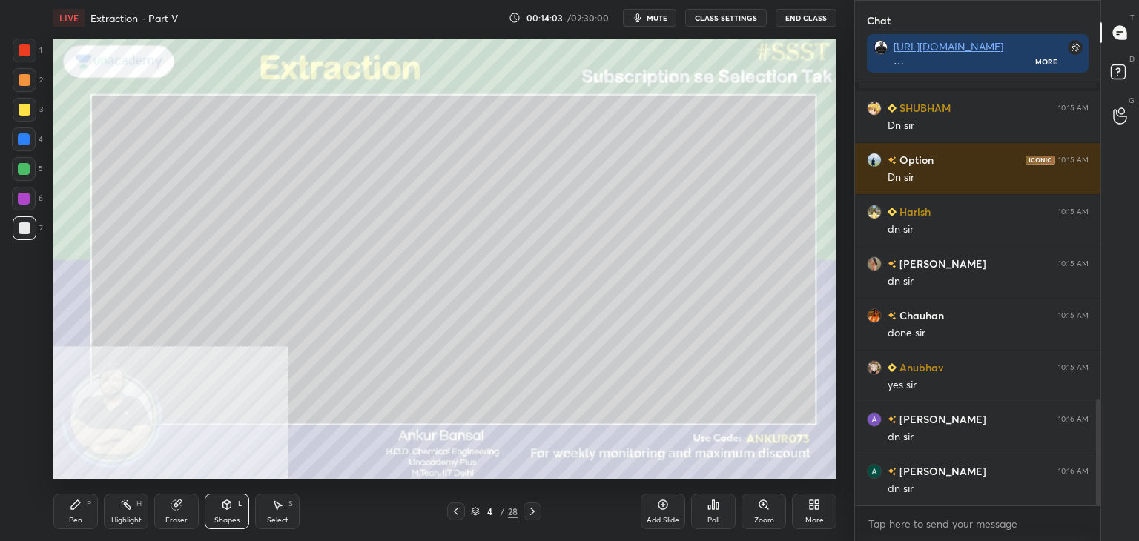
click at [23, 105] on div at bounding box center [25, 110] width 12 height 12
click at [26, 75] on div at bounding box center [25, 80] width 12 height 12
click at [222, 511] on div "Shapes L" at bounding box center [227, 512] width 44 height 36
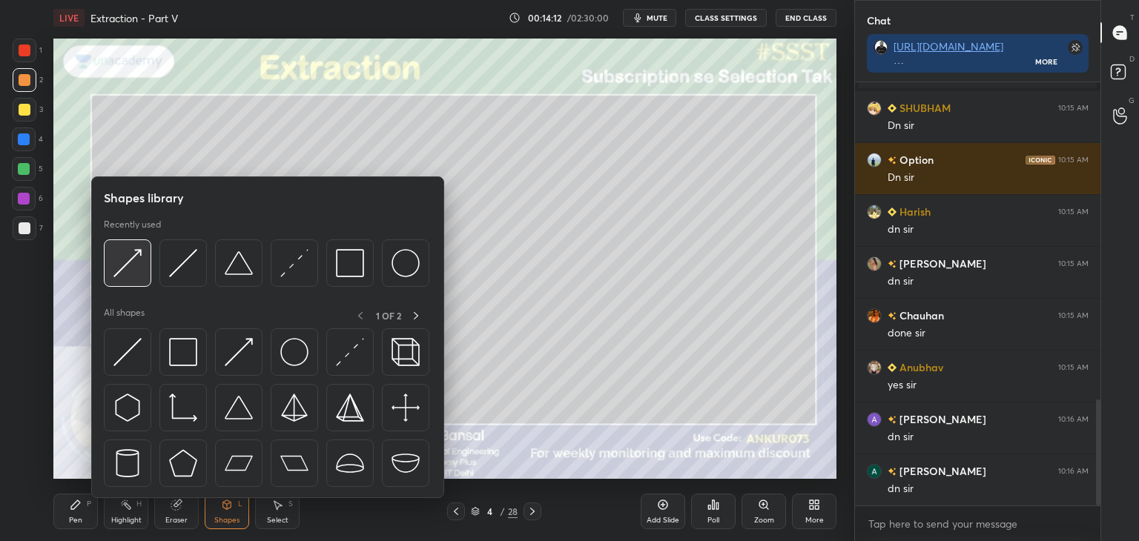
click at [138, 255] on img at bounding box center [127, 263] width 28 height 28
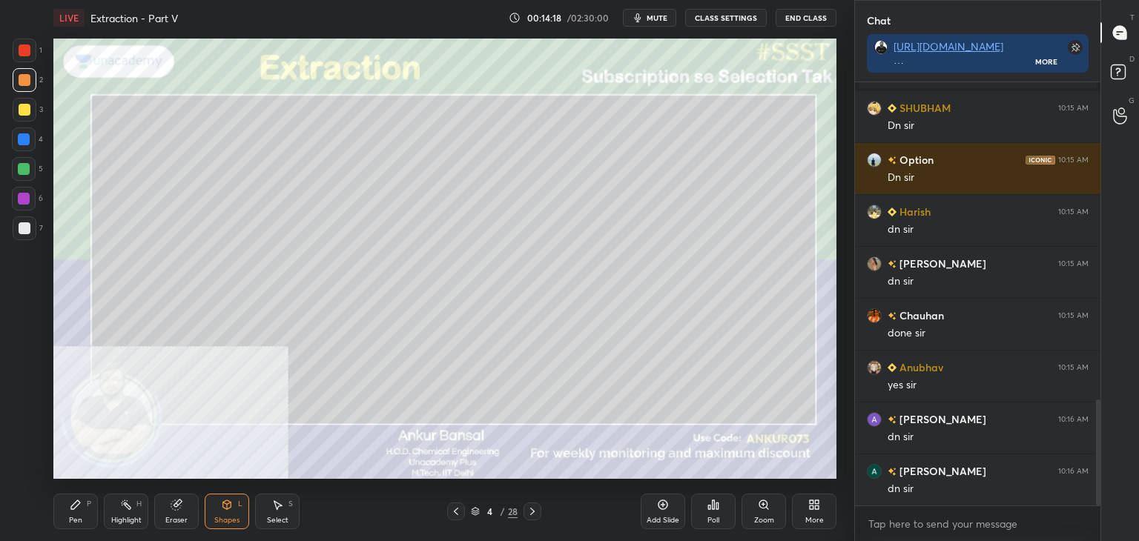
click at [528, 513] on icon at bounding box center [532, 512] width 12 height 12
click at [27, 234] on div at bounding box center [25, 228] width 12 height 12
click at [68, 515] on div "Pen P" at bounding box center [75, 512] width 44 height 36
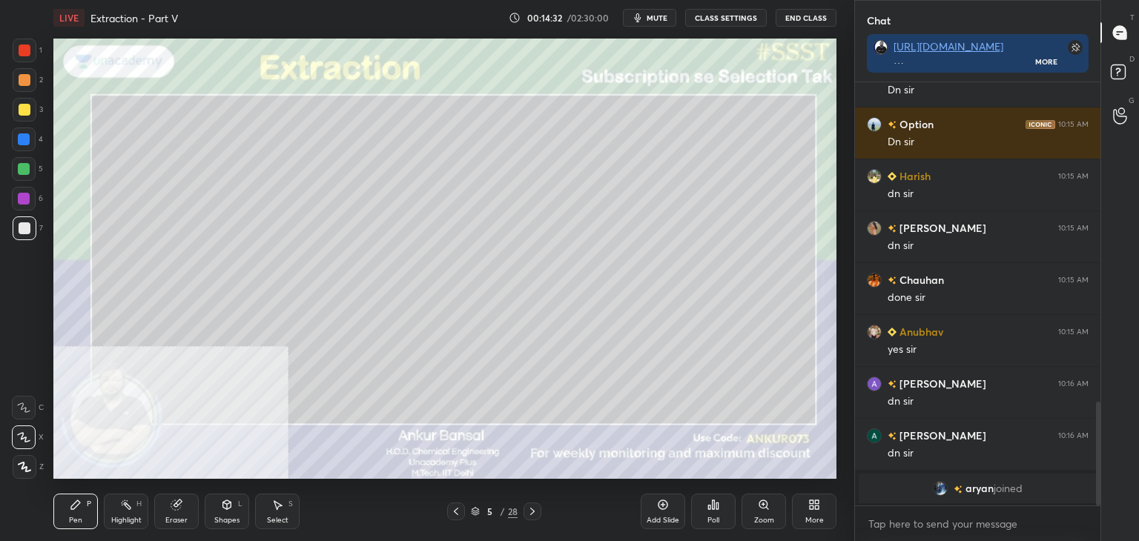
click at [450, 503] on div at bounding box center [456, 512] width 18 height 18
click at [228, 507] on icon at bounding box center [227, 504] width 8 height 9
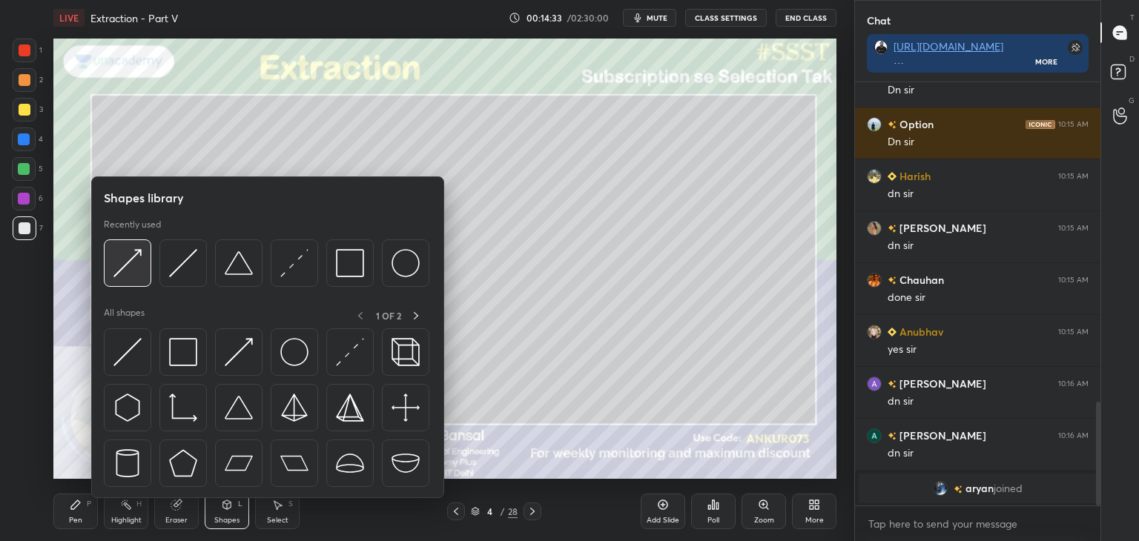
click at [127, 253] on img at bounding box center [127, 263] width 28 height 28
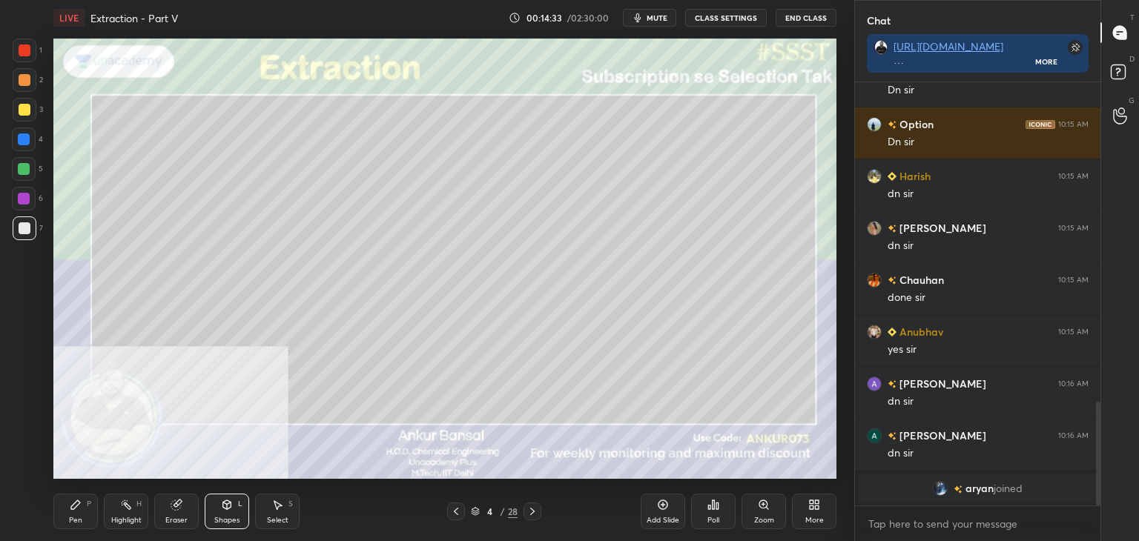
click at [18, 69] on div at bounding box center [25, 80] width 24 height 24
click at [528, 513] on icon at bounding box center [532, 512] width 12 height 12
click at [28, 227] on div at bounding box center [25, 228] width 12 height 12
click at [88, 508] on div "P" at bounding box center [89, 503] width 4 height 7
click at [450, 511] on icon at bounding box center [456, 512] width 12 height 12
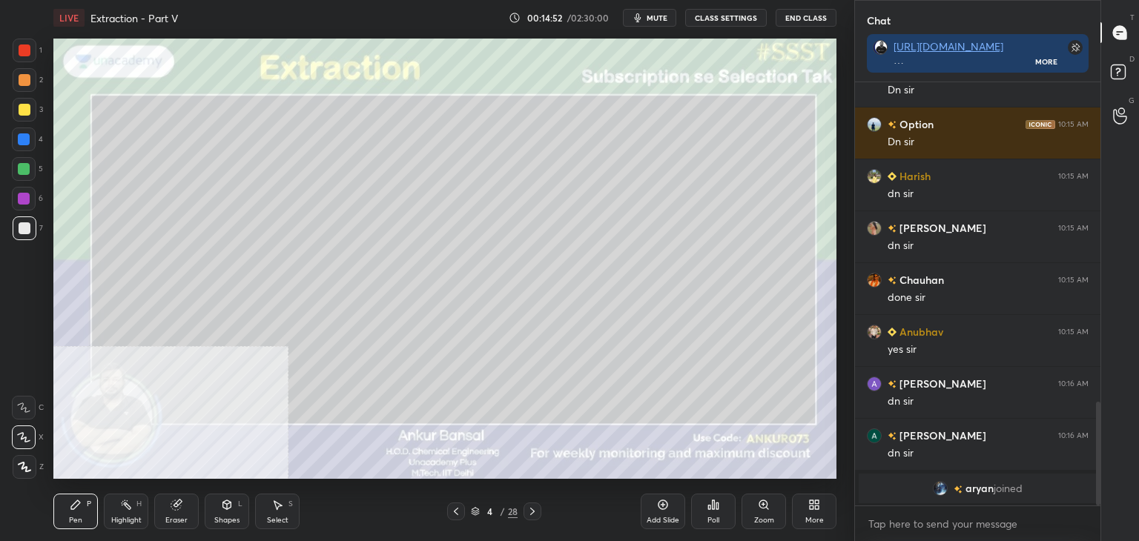
click at [236, 499] on div "Shapes L" at bounding box center [227, 512] width 44 height 36
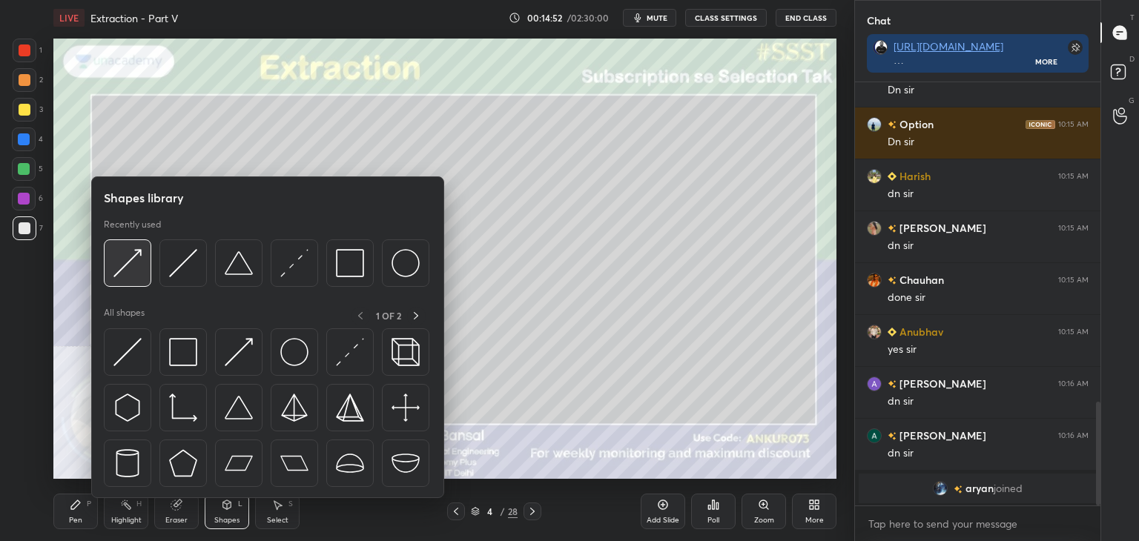
click at [133, 259] on img at bounding box center [127, 263] width 28 height 28
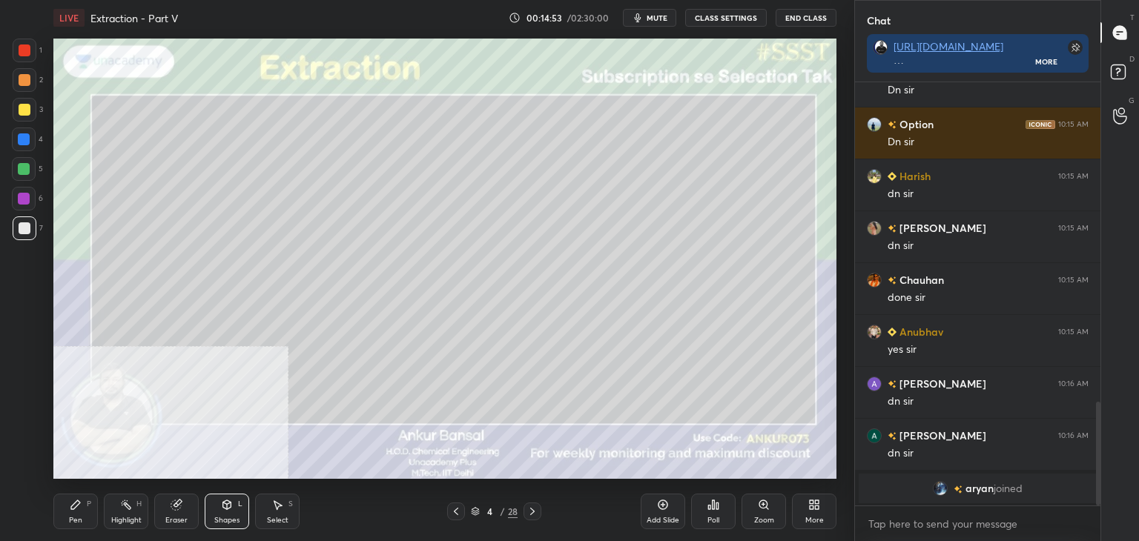
click at [24, 109] on div at bounding box center [25, 110] width 12 height 12
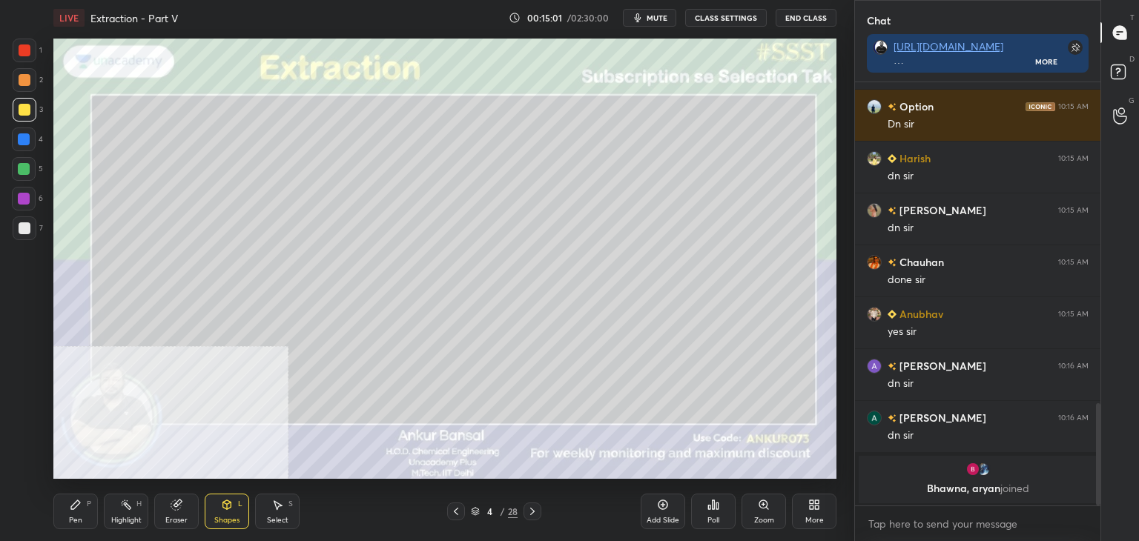
click at [533, 512] on icon at bounding box center [532, 511] width 4 height 7
click at [24, 219] on div at bounding box center [25, 228] width 24 height 24
click at [71, 503] on icon at bounding box center [76, 505] width 12 height 12
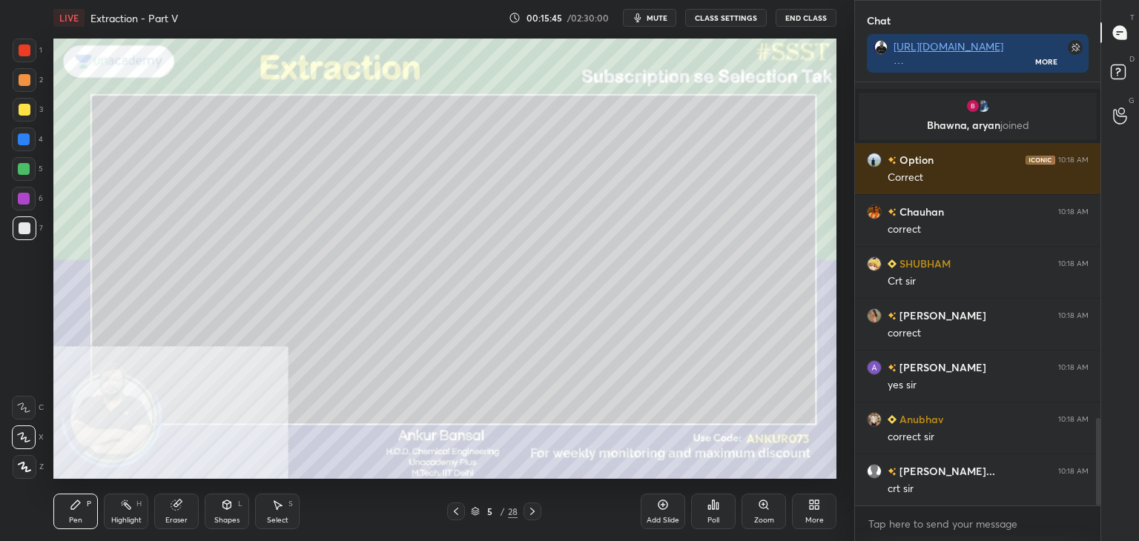
scroll to position [1680, 0]
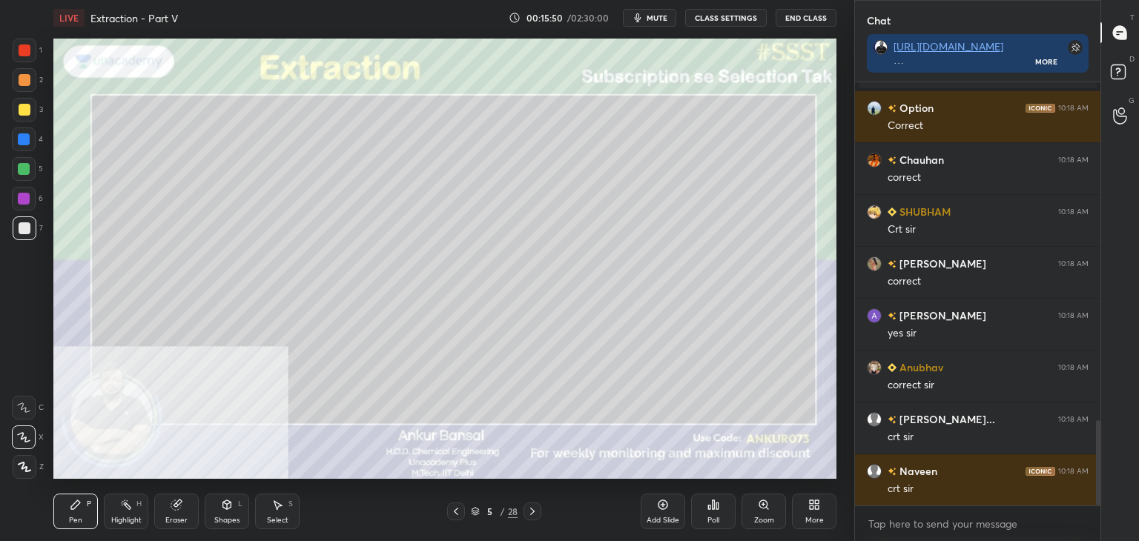
click at [532, 512] on icon at bounding box center [532, 511] width 4 height 7
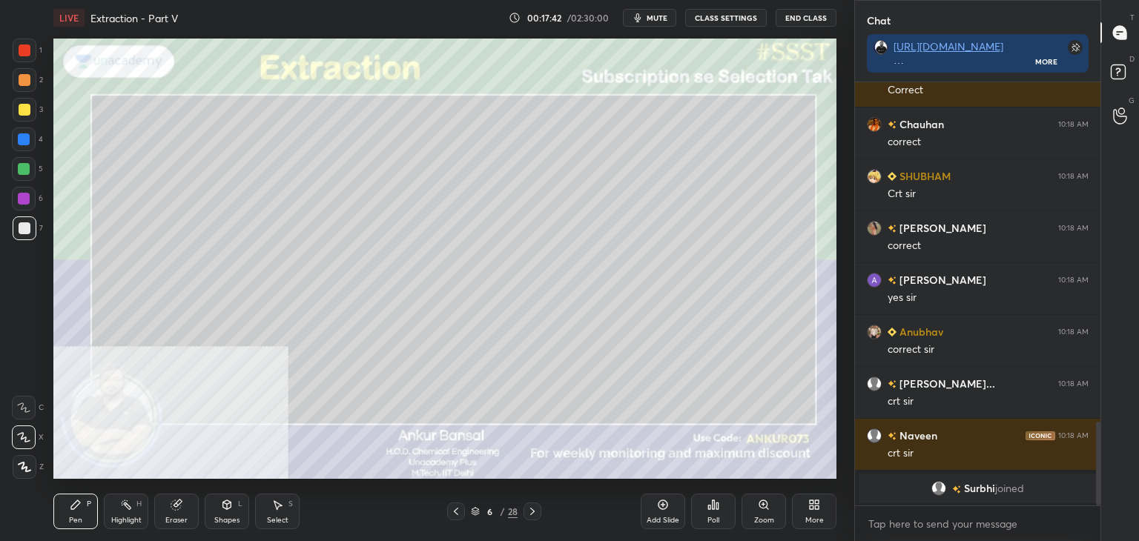
click at [222, 511] on icon at bounding box center [227, 505] width 12 height 12
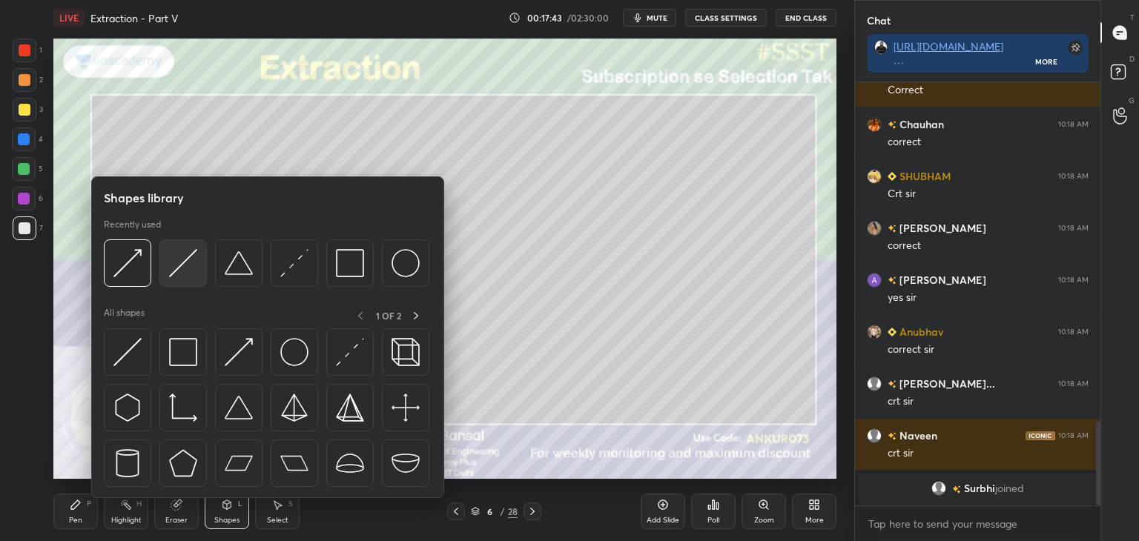
click at [168, 259] on div at bounding box center [182, 262] width 47 height 47
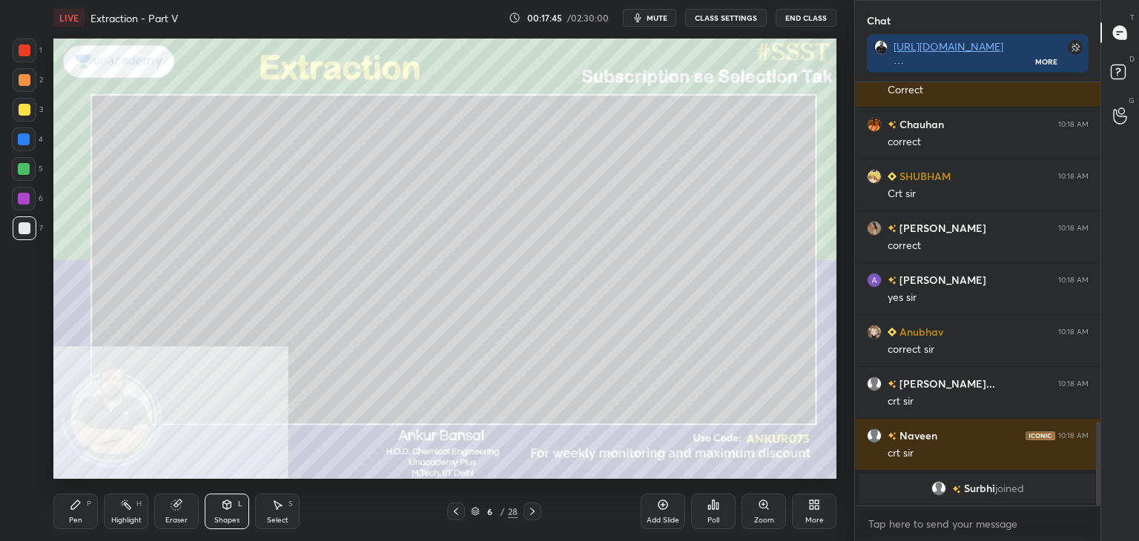
click at [67, 514] on div "Pen P" at bounding box center [75, 512] width 44 height 36
click at [232, 515] on div "Shapes L" at bounding box center [227, 512] width 44 height 36
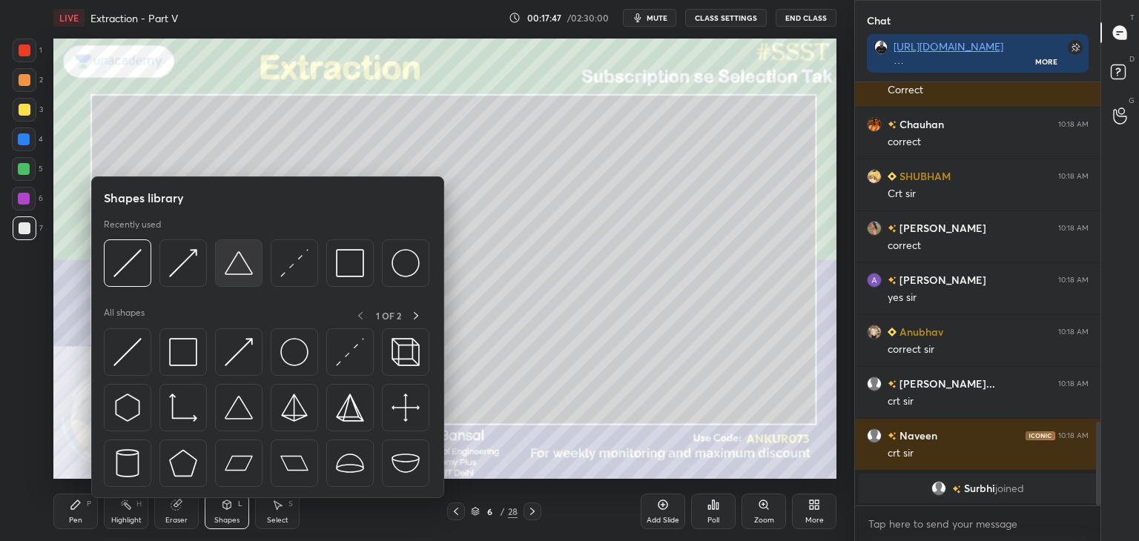
click at [244, 265] on img at bounding box center [239, 263] width 28 height 28
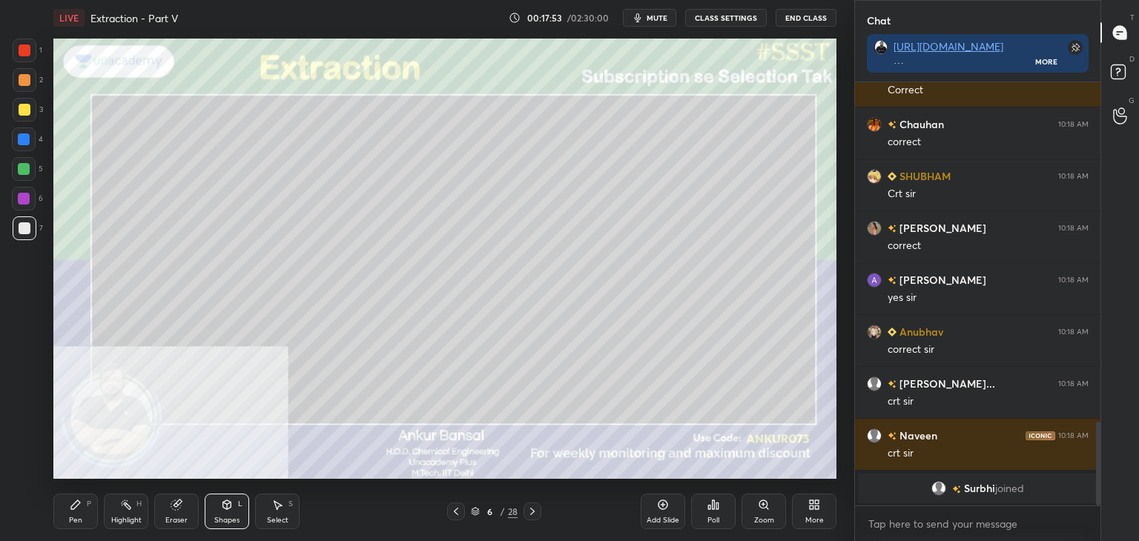
click at [65, 514] on div "Pen P" at bounding box center [75, 512] width 44 height 36
click at [25, 137] on div at bounding box center [24, 139] width 12 height 12
click at [228, 501] on icon at bounding box center [227, 504] width 8 height 9
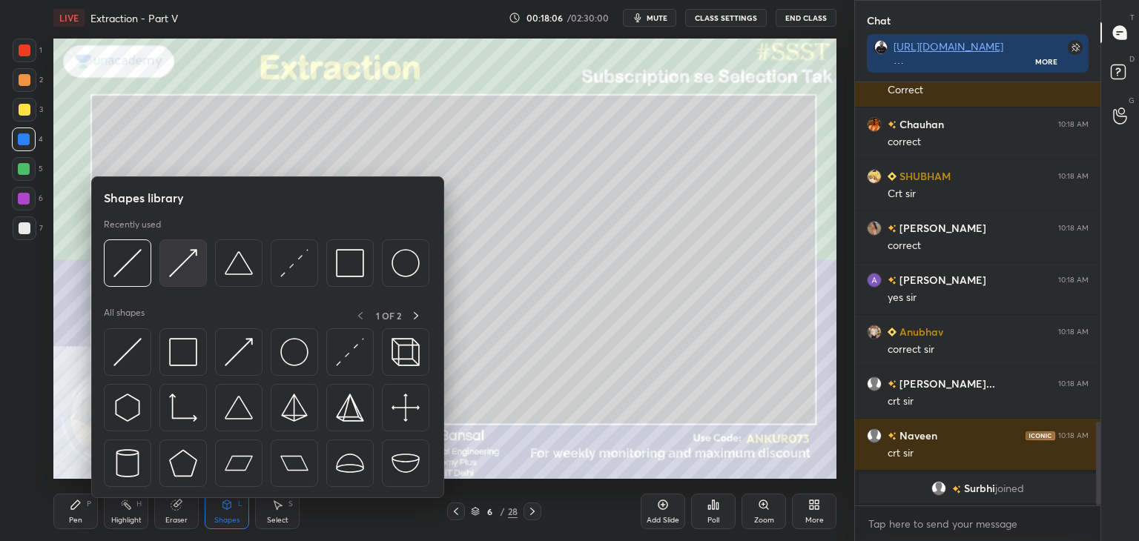
click at [176, 265] on img at bounding box center [183, 263] width 28 height 28
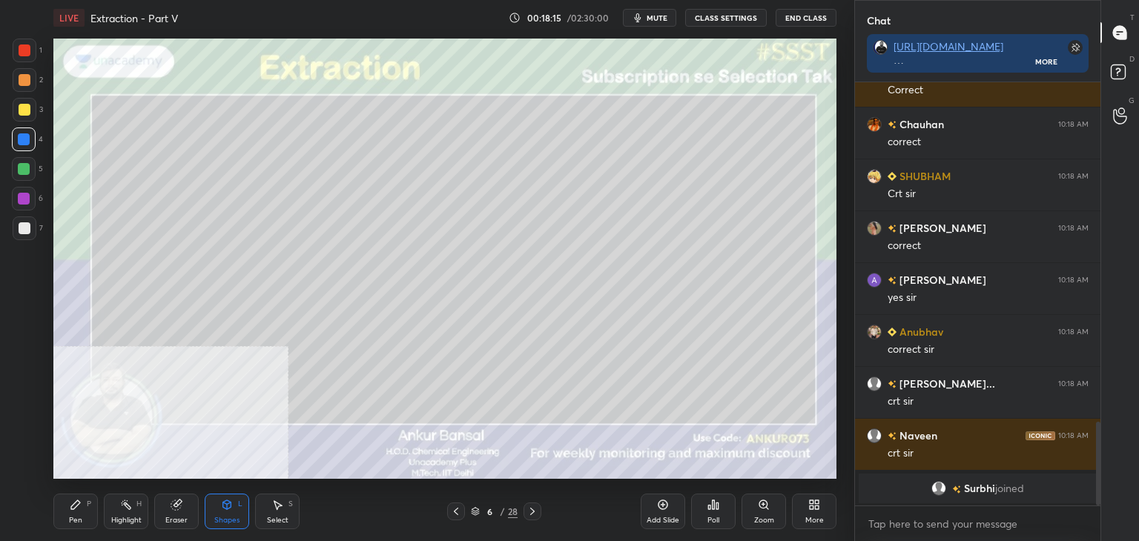
click at [25, 79] on div at bounding box center [25, 80] width 12 height 12
click at [77, 515] on div "Pen P" at bounding box center [75, 512] width 44 height 36
click at [225, 509] on icon at bounding box center [227, 504] width 8 height 9
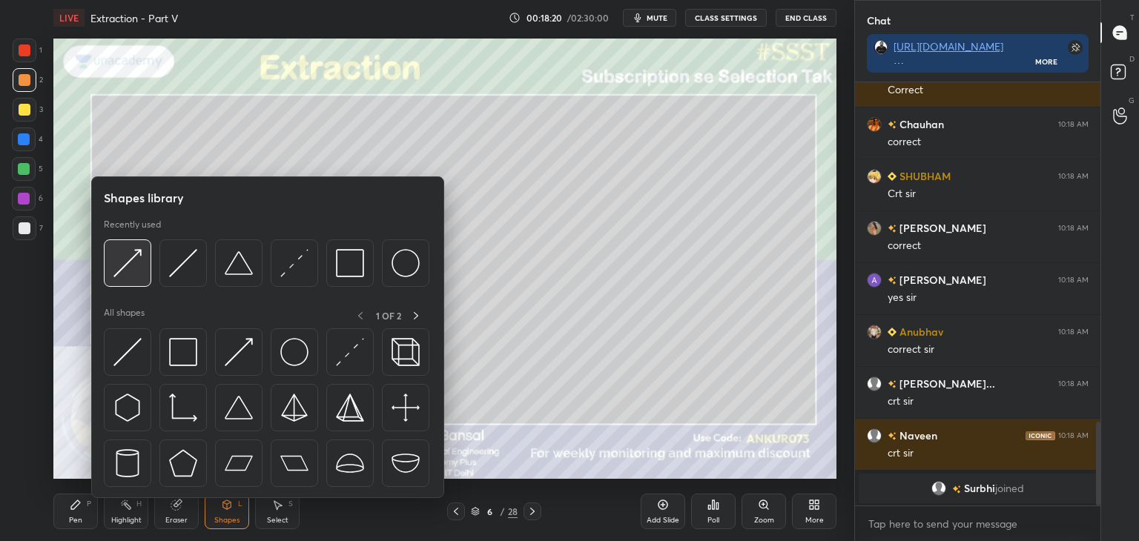
click at [136, 259] on img at bounding box center [127, 263] width 28 height 28
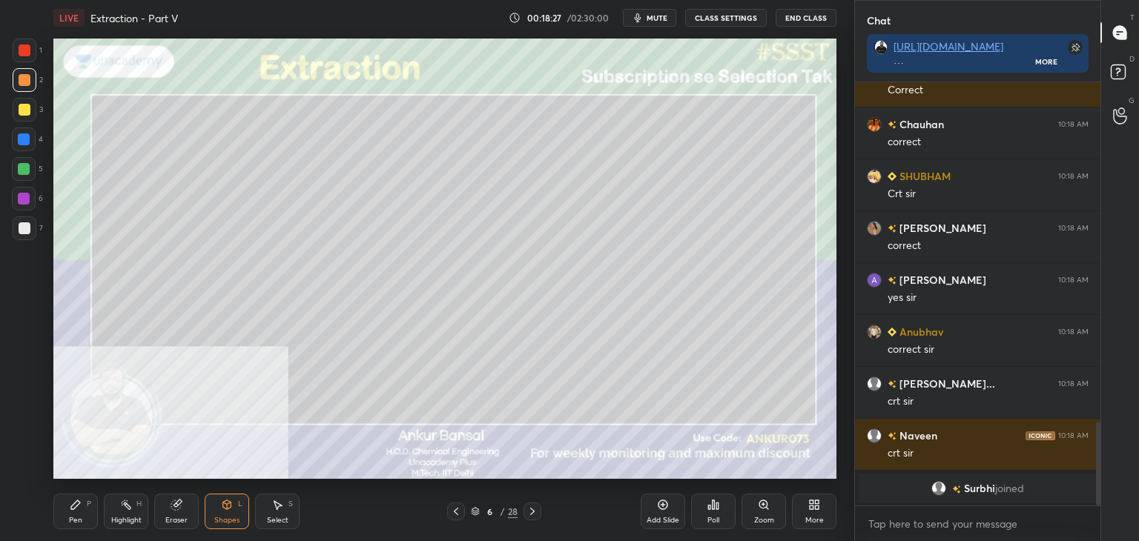
click at [27, 223] on div at bounding box center [25, 228] width 12 height 12
click at [71, 520] on div "Pen" at bounding box center [75, 520] width 13 height 7
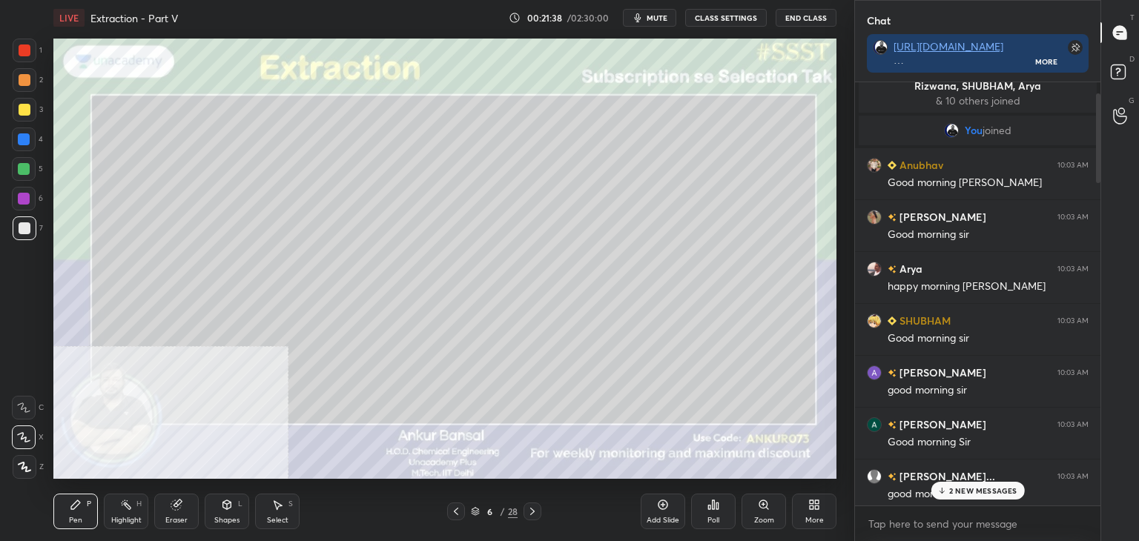
scroll to position [0, 0]
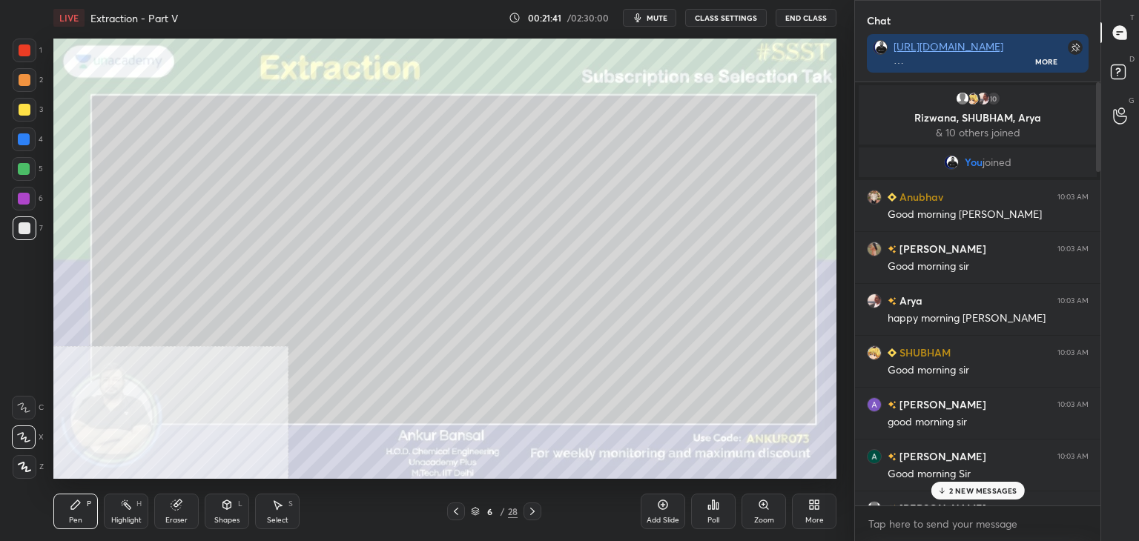
click at [974, 486] on p "2 NEW MESSAGES" at bounding box center [983, 490] width 68 height 9
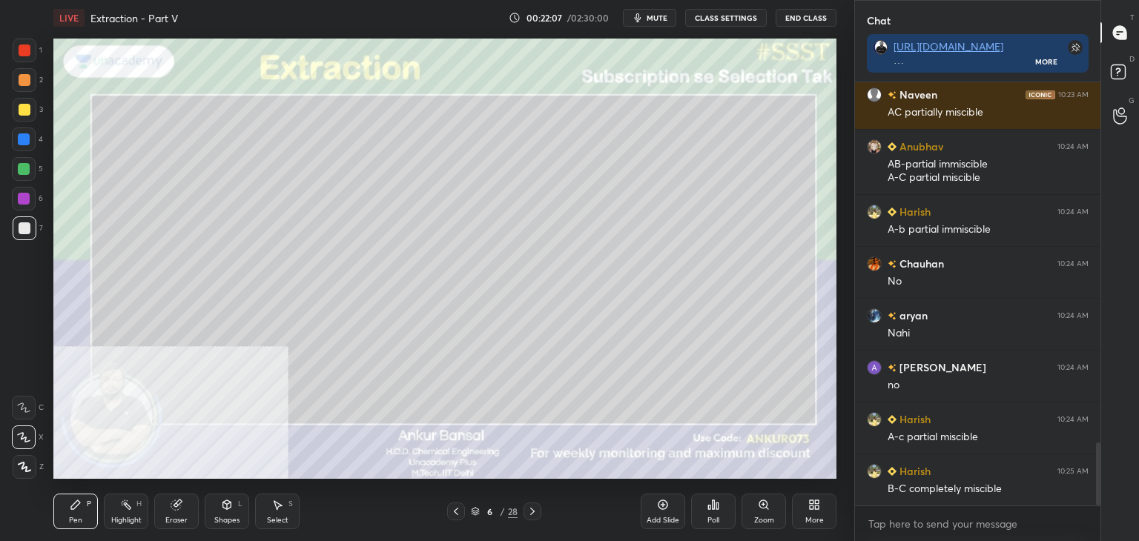
scroll to position [2481, 0]
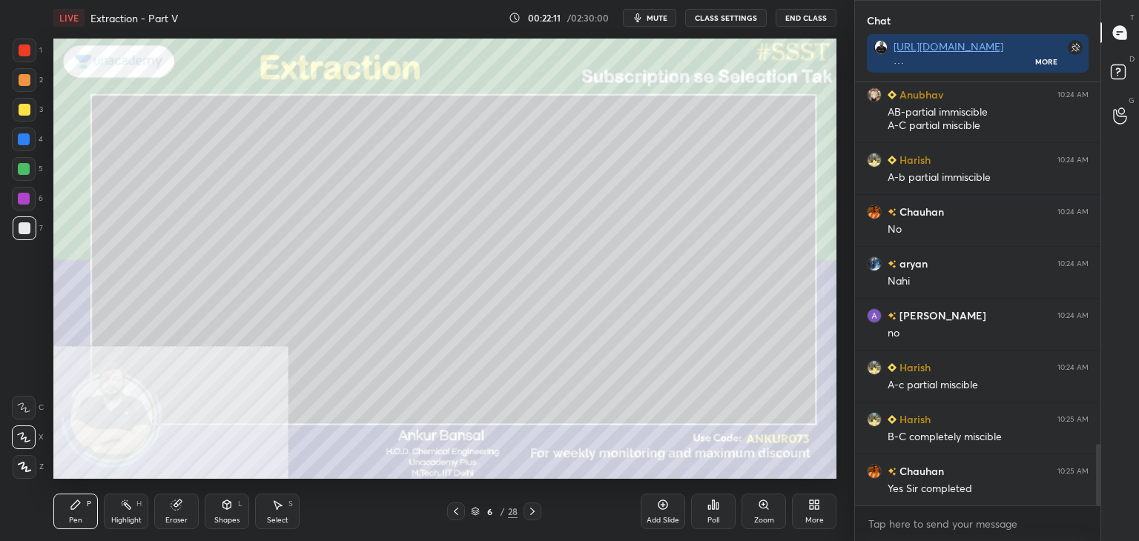
click at [528, 513] on icon at bounding box center [532, 512] width 12 height 12
click at [225, 504] on icon at bounding box center [227, 504] width 8 height 2
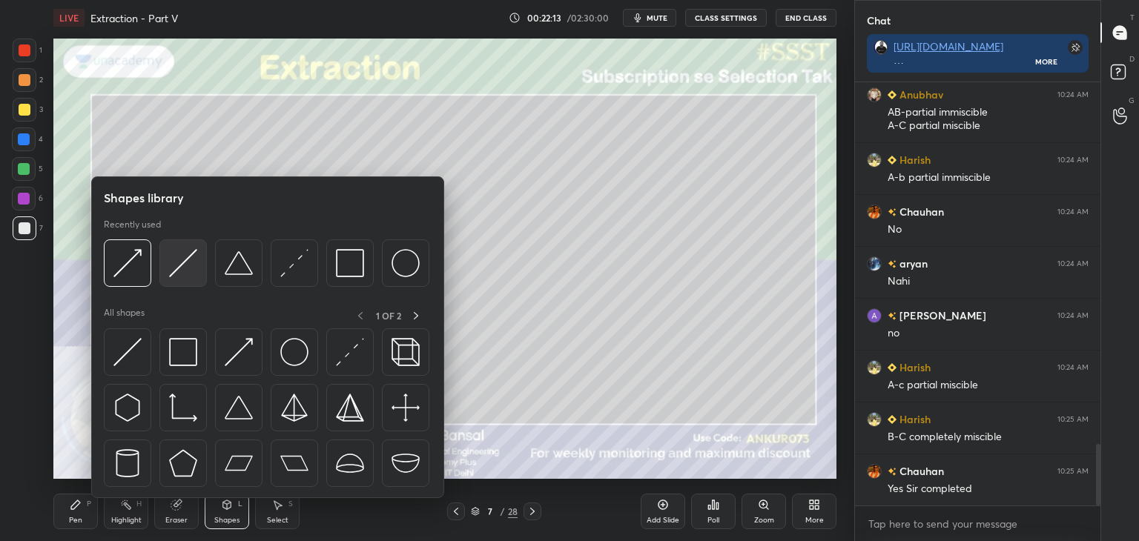
click at [179, 278] on div at bounding box center [182, 262] width 47 height 47
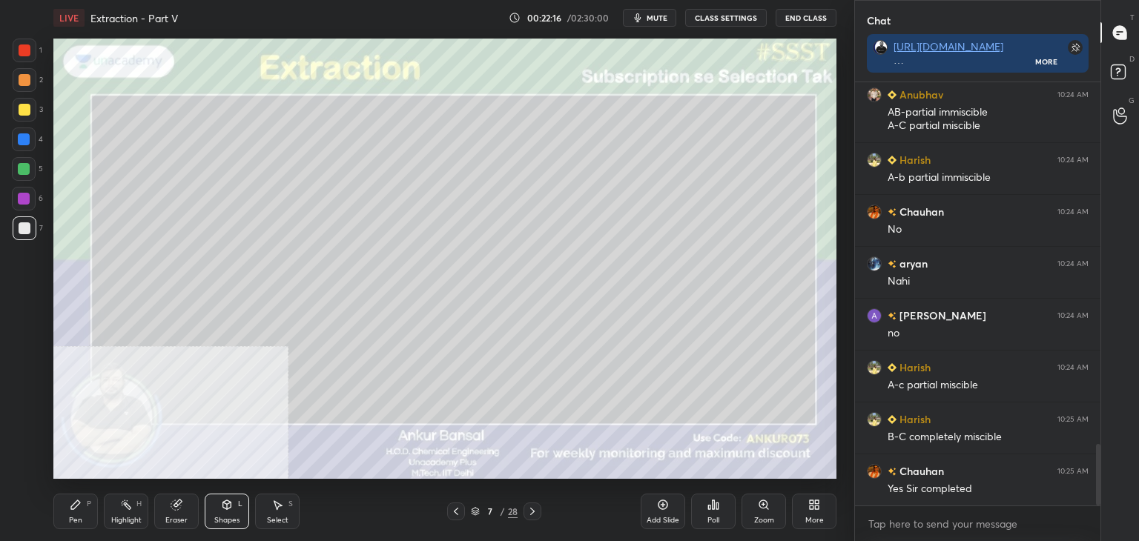
scroll to position [2559, 0]
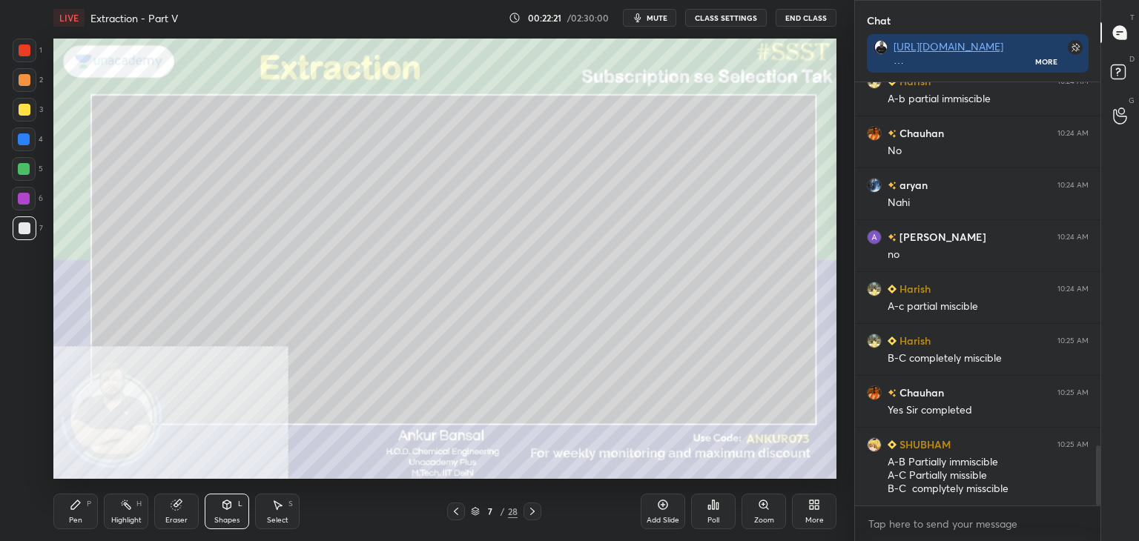
click at [59, 513] on div "Pen P" at bounding box center [75, 512] width 44 height 36
click at [19, 142] on div at bounding box center [24, 139] width 12 height 12
click at [22, 226] on div at bounding box center [25, 228] width 12 height 12
click at [228, 515] on div "Shapes L" at bounding box center [227, 512] width 44 height 36
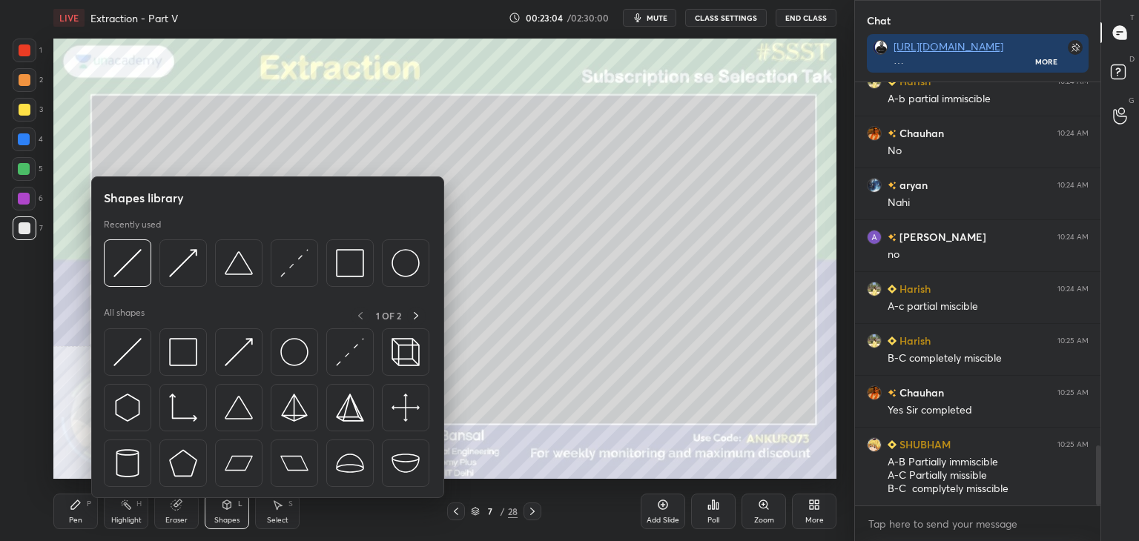
click at [285, 515] on div "Select S" at bounding box center [277, 512] width 44 height 36
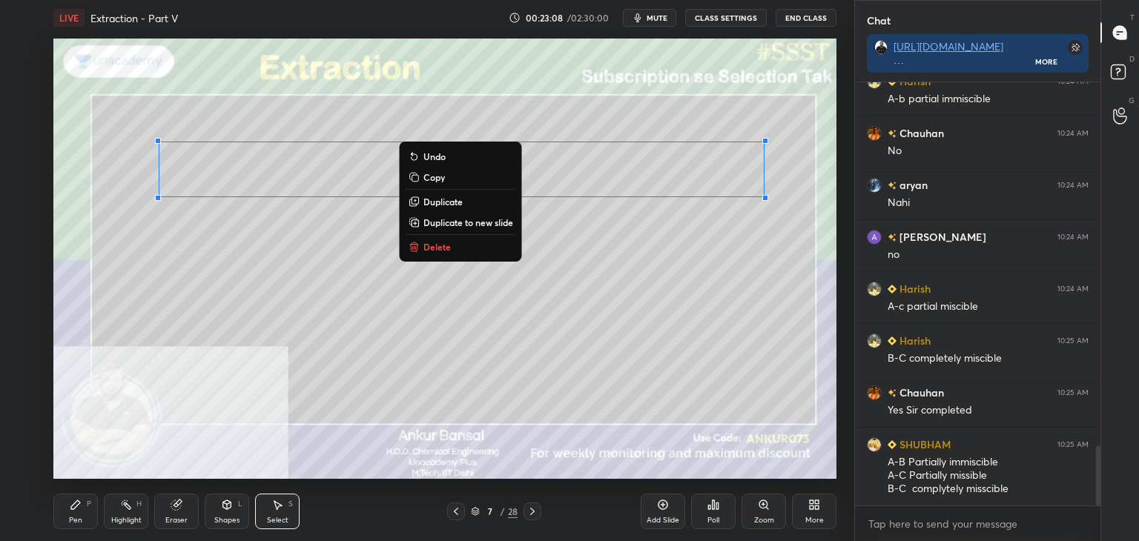
click at [431, 173] on p "Copy" at bounding box center [434, 177] width 22 height 12
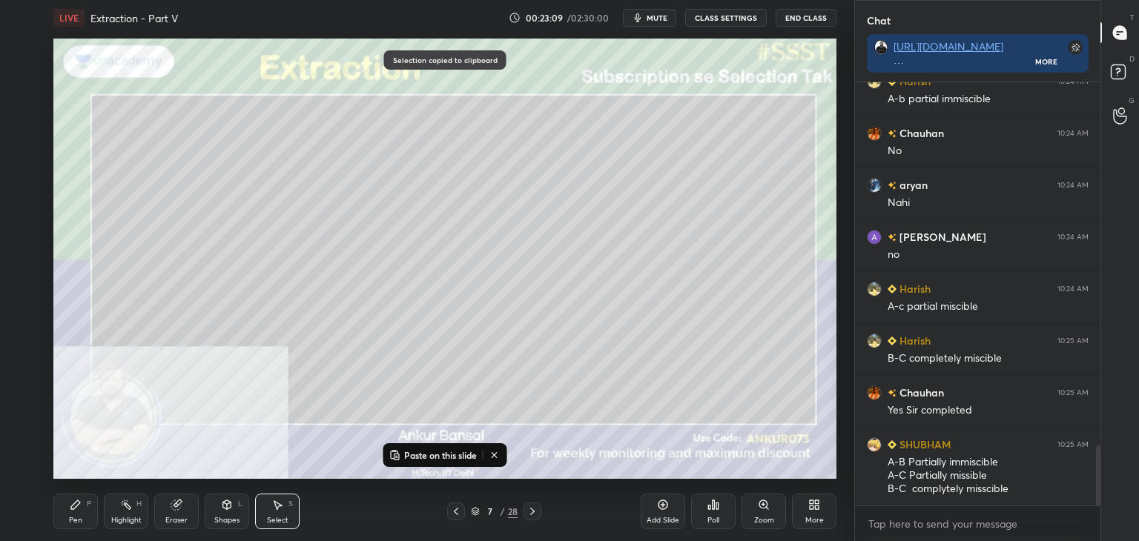
click at [424, 449] on p "Paste on this slide" at bounding box center [440, 455] width 73 height 12
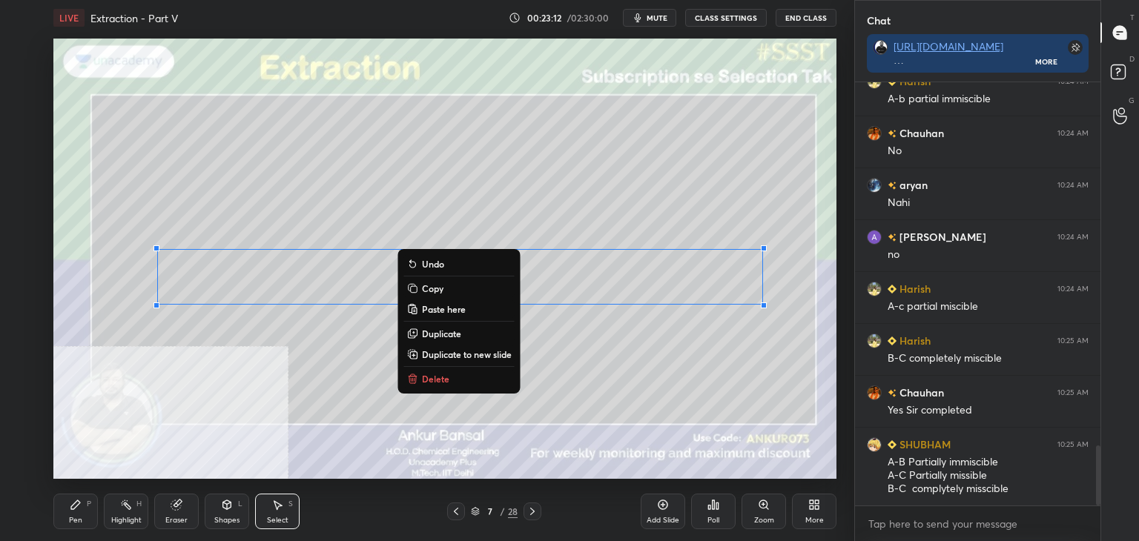
click at [66, 515] on div "Pen P" at bounding box center [75, 512] width 44 height 36
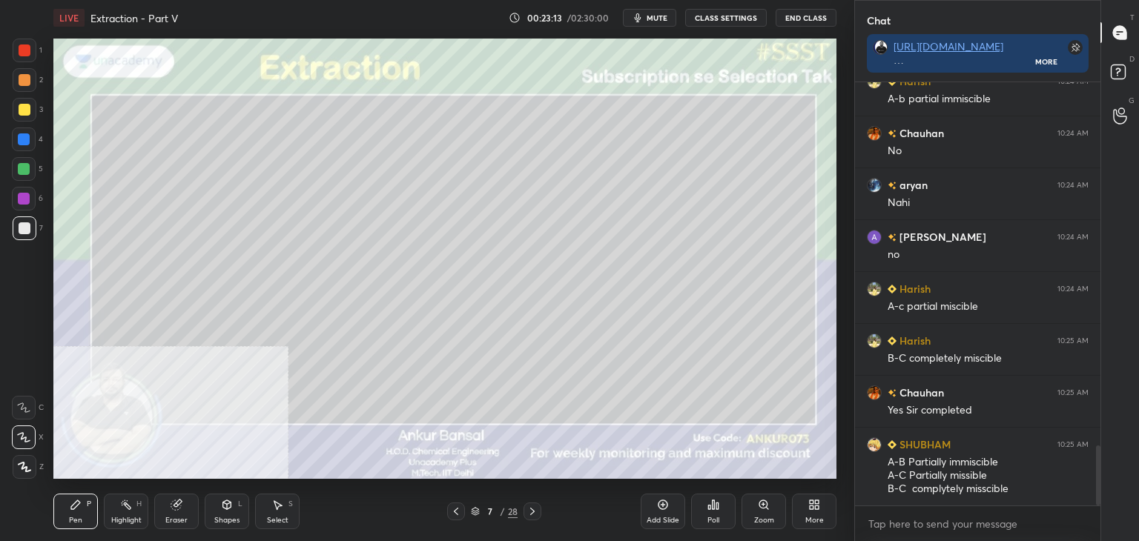
click at [23, 144] on div at bounding box center [24, 139] width 12 height 12
click at [225, 509] on icon at bounding box center [227, 504] width 8 height 9
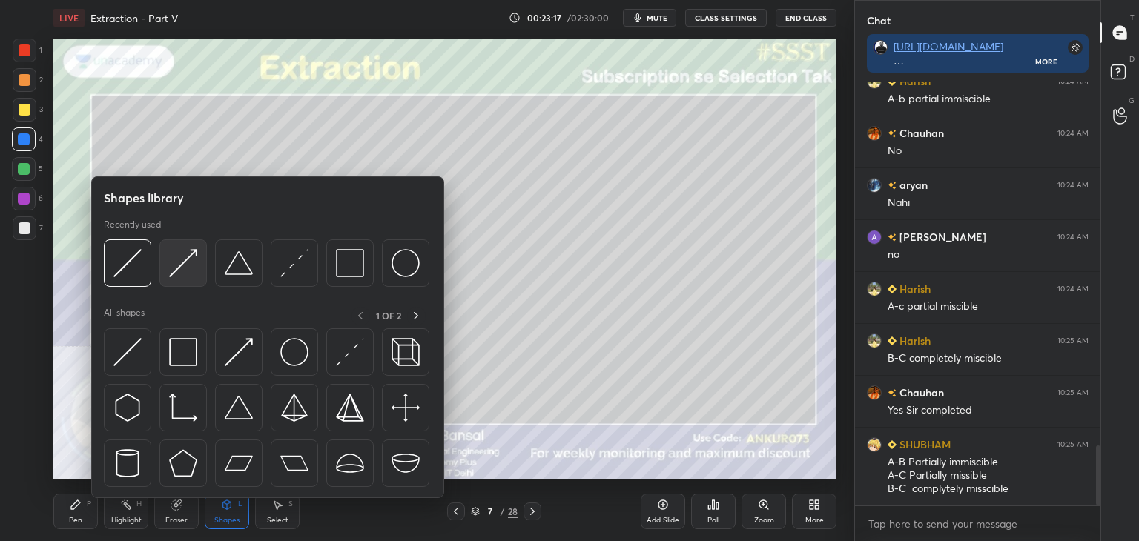
click at [169, 268] on img at bounding box center [183, 263] width 28 height 28
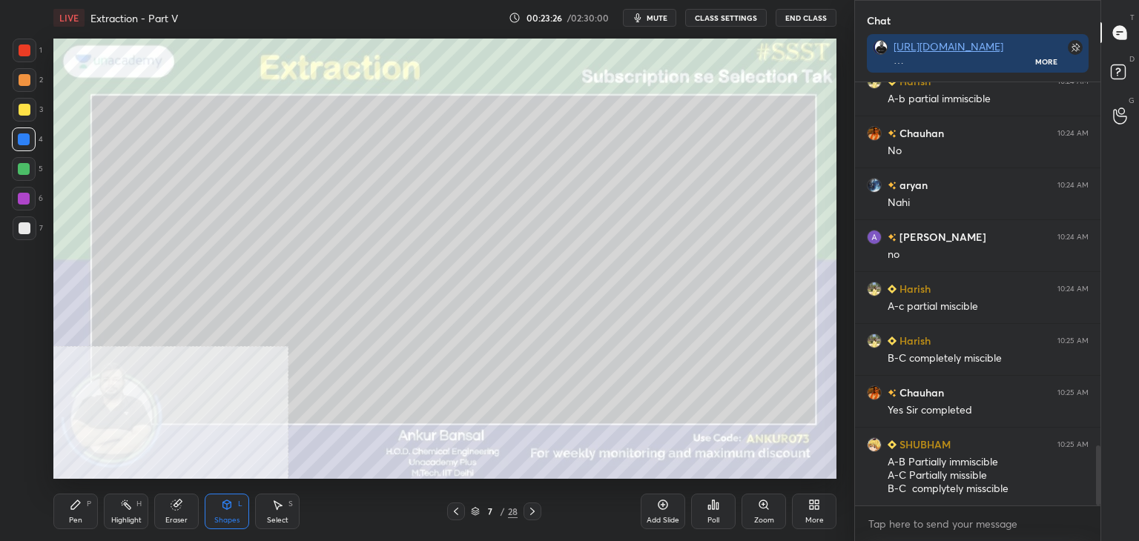
click at [72, 508] on icon at bounding box center [75, 504] width 9 height 9
click at [33, 227] on div at bounding box center [25, 228] width 24 height 24
click at [268, 506] on div "Select S" at bounding box center [277, 512] width 44 height 36
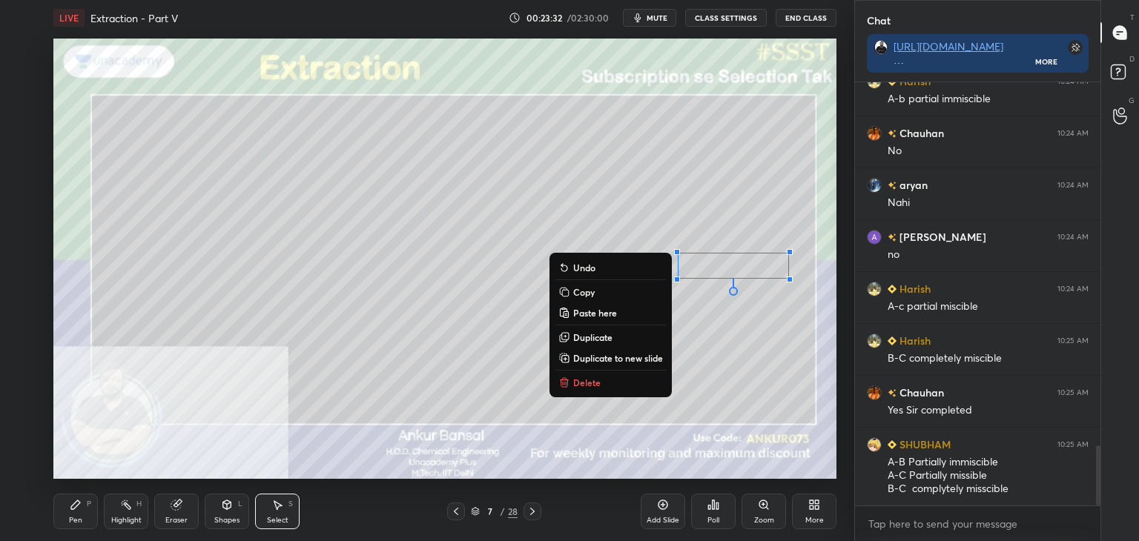
click at [76, 513] on div "Pen P" at bounding box center [75, 512] width 44 height 36
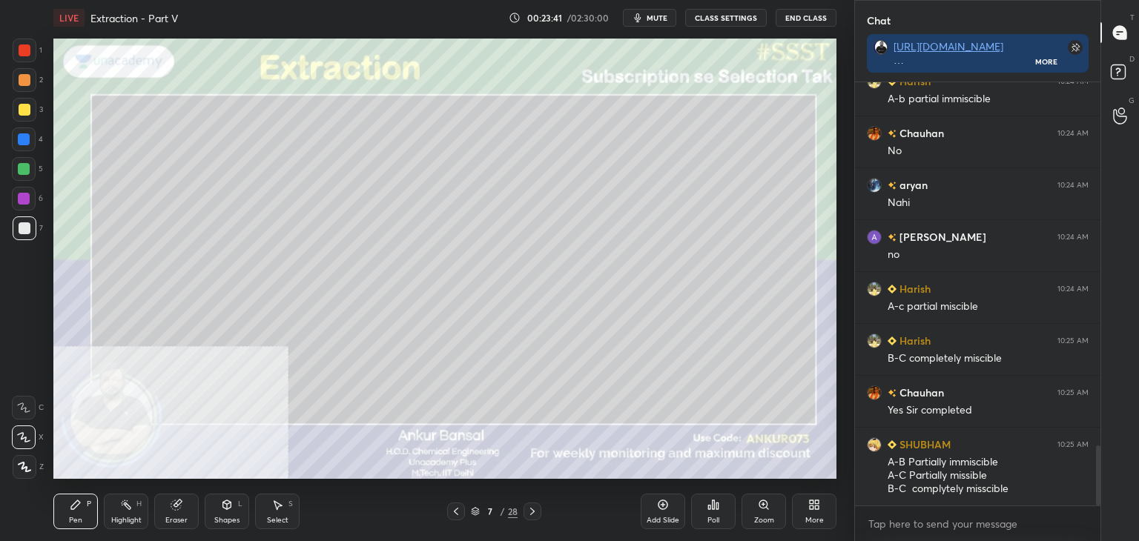
click at [532, 511] on icon at bounding box center [532, 512] width 12 height 12
click at [229, 511] on icon at bounding box center [227, 505] width 12 height 12
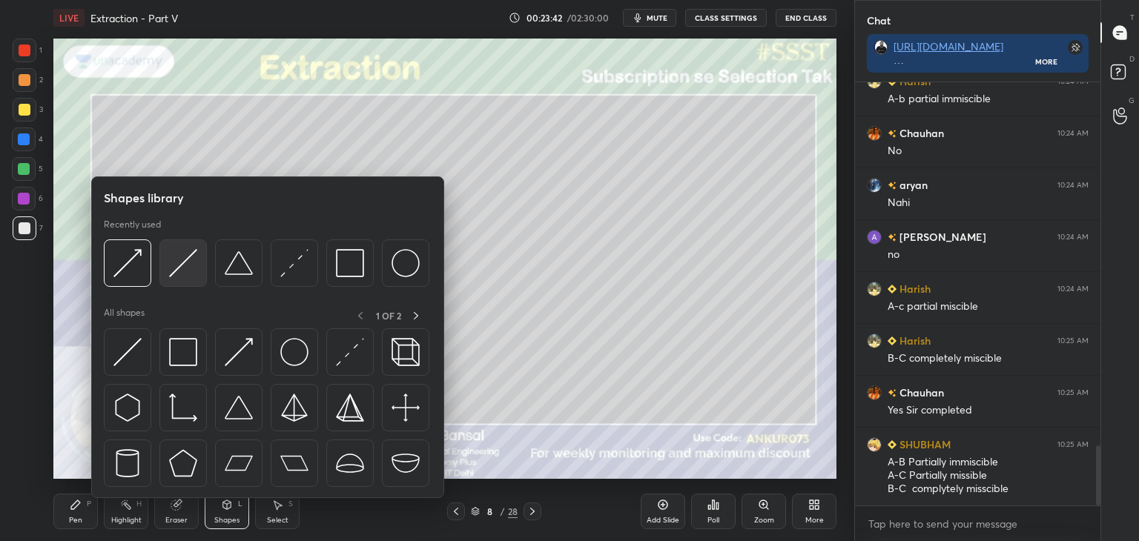
click at [172, 265] on img at bounding box center [183, 263] width 28 height 28
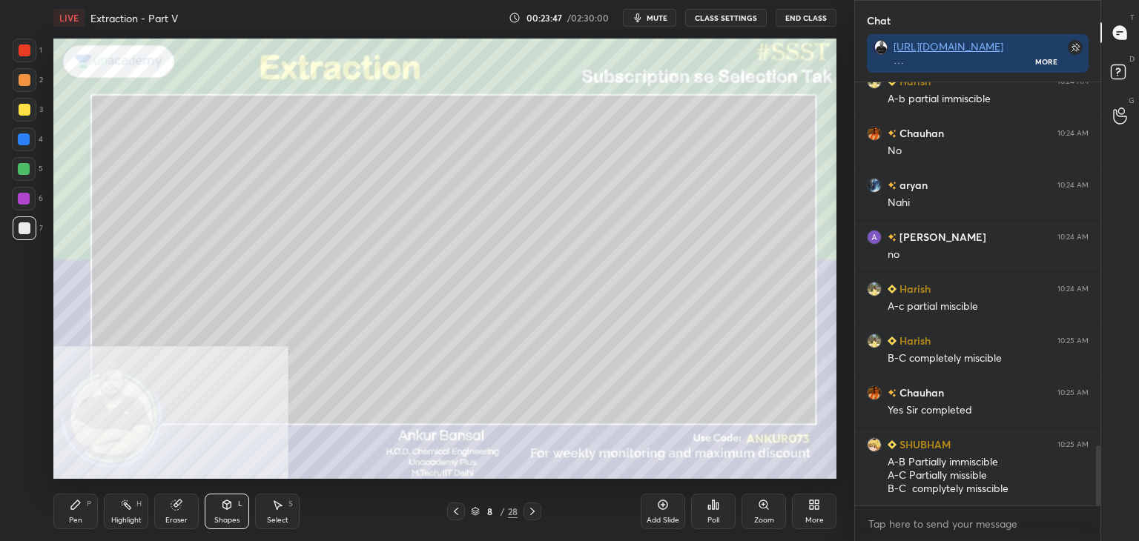
click at [80, 507] on icon at bounding box center [76, 505] width 12 height 12
click at [228, 515] on div "Shapes L" at bounding box center [227, 512] width 44 height 36
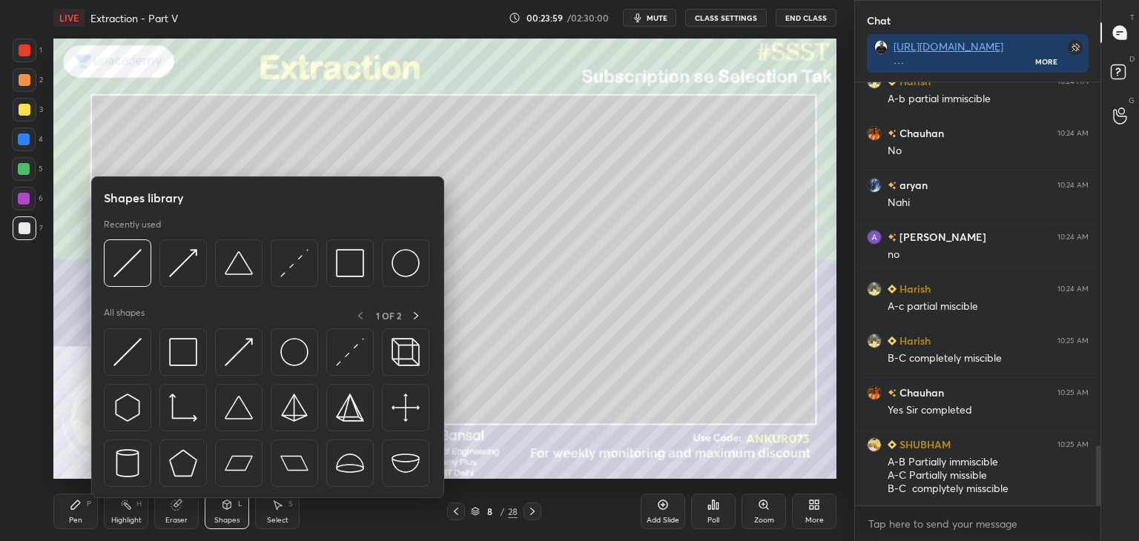
click at [77, 517] on div "Pen" at bounding box center [75, 520] width 13 height 7
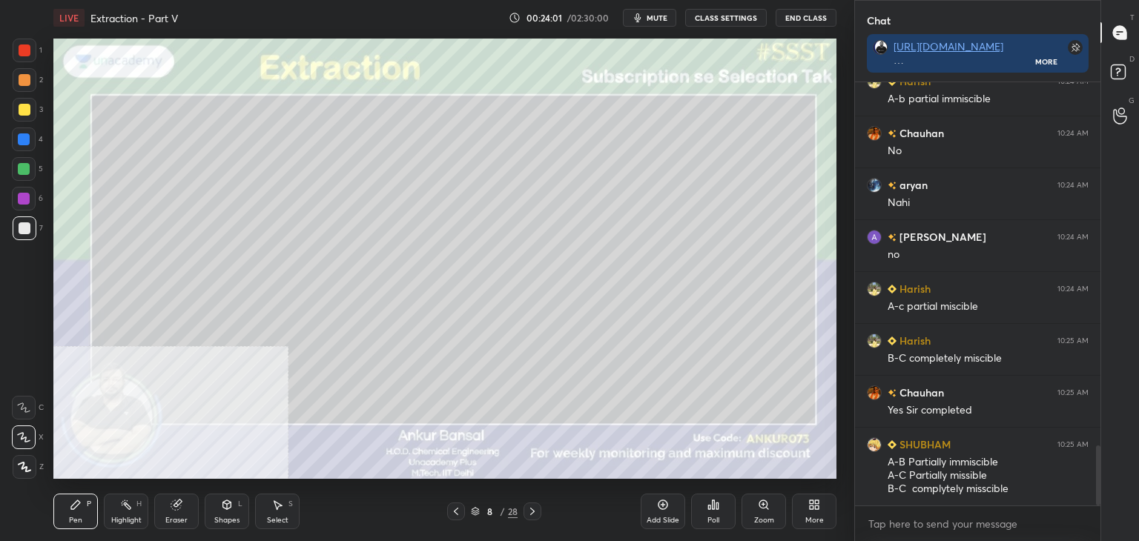
click at [22, 141] on div at bounding box center [24, 139] width 12 height 12
click at [225, 508] on icon at bounding box center [227, 504] width 8 height 9
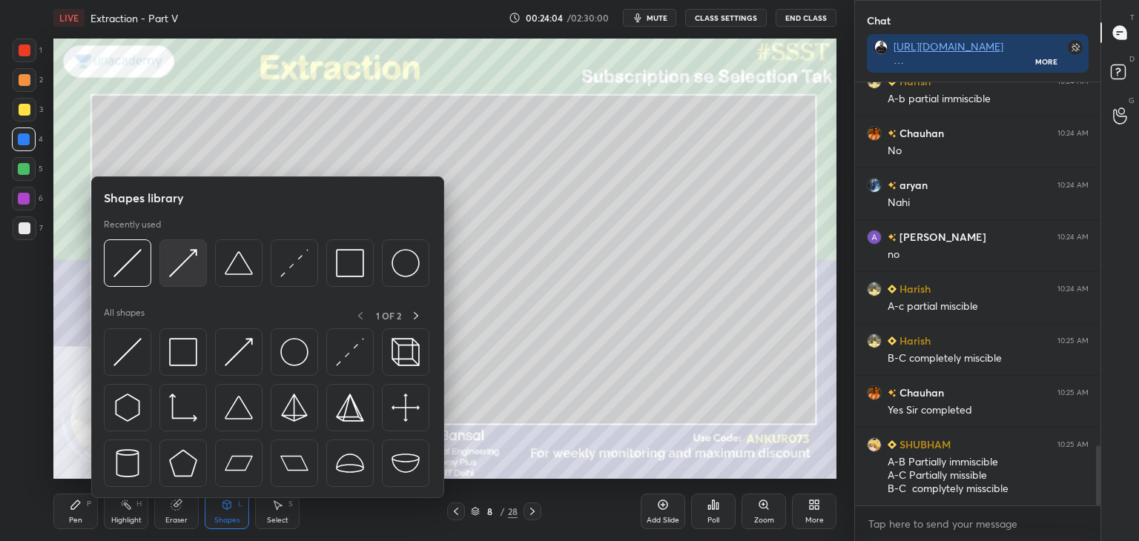
click at [175, 270] on img at bounding box center [183, 263] width 28 height 28
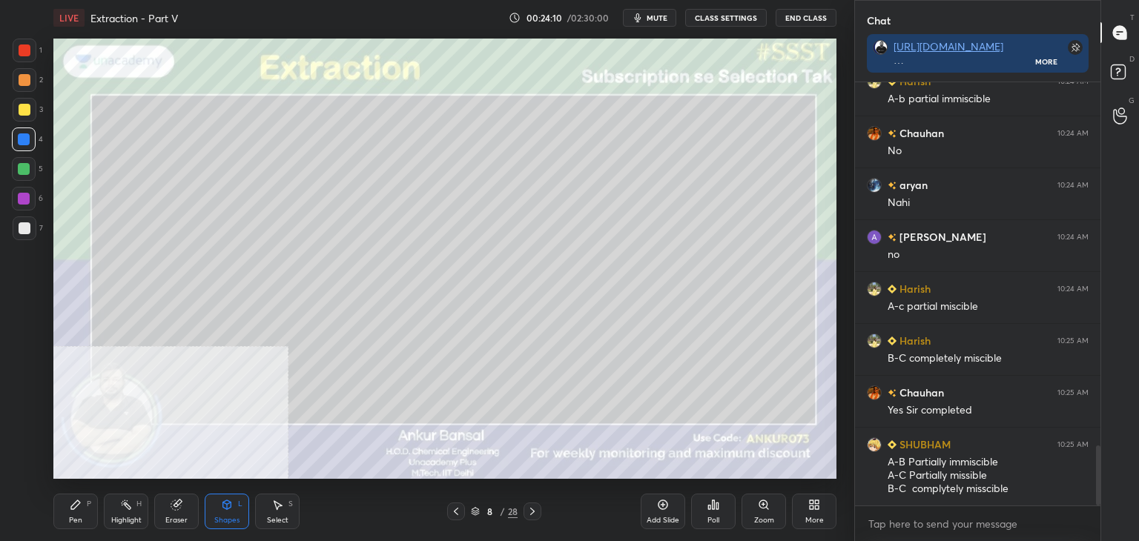
click at [77, 512] on div "Pen P" at bounding box center [75, 512] width 44 height 36
click at [19, 226] on div at bounding box center [25, 228] width 12 height 12
click at [62, 509] on div "Pen P" at bounding box center [75, 512] width 44 height 36
click at [33, 139] on div at bounding box center [24, 140] width 24 height 24
click at [216, 505] on div "Shapes L" at bounding box center [227, 512] width 44 height 36
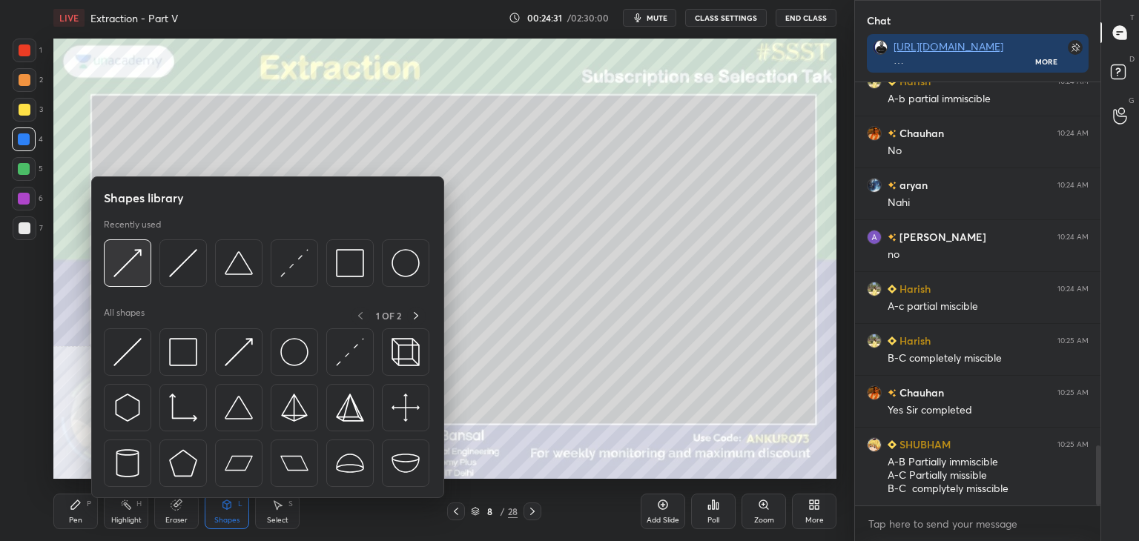
click at [130, 265] on img at bounding box center [127, 263] width 28 height 28
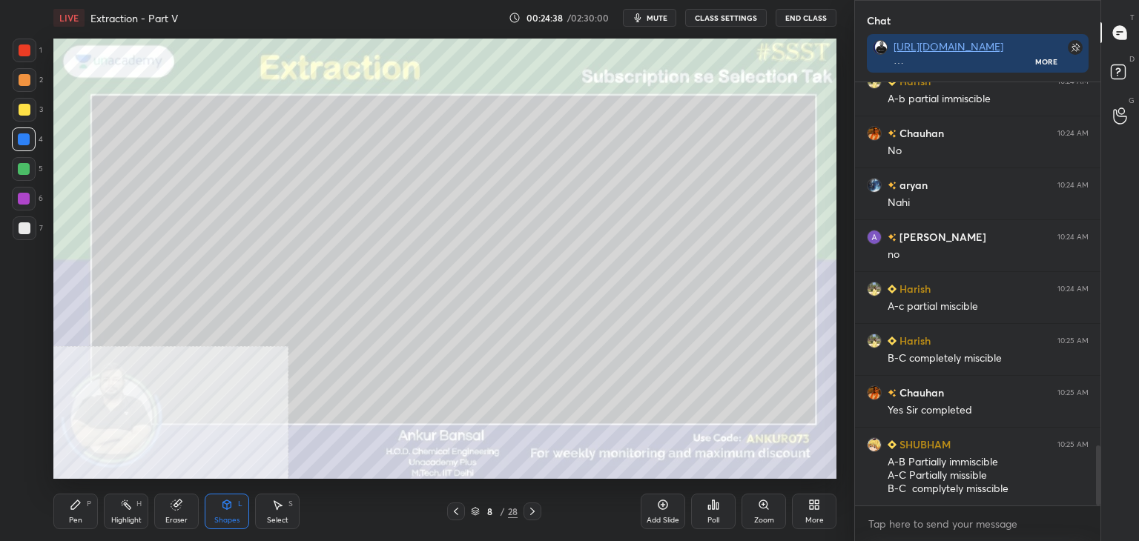
click at [59, 508] on div "Pen P" at bounding box center [75, 512] width 44 height 36
click at [21, 231] on div at bounding box center [25, 228] width 12 height 12
click at [19, 79] on div at bounding box center [25, 80] width 12 height 12
click at [13, 225] on div at bounding box center [25, 228] width 24 height 24
click at [24, 142] on div at bounding box center [24, 139] width 12 height 12
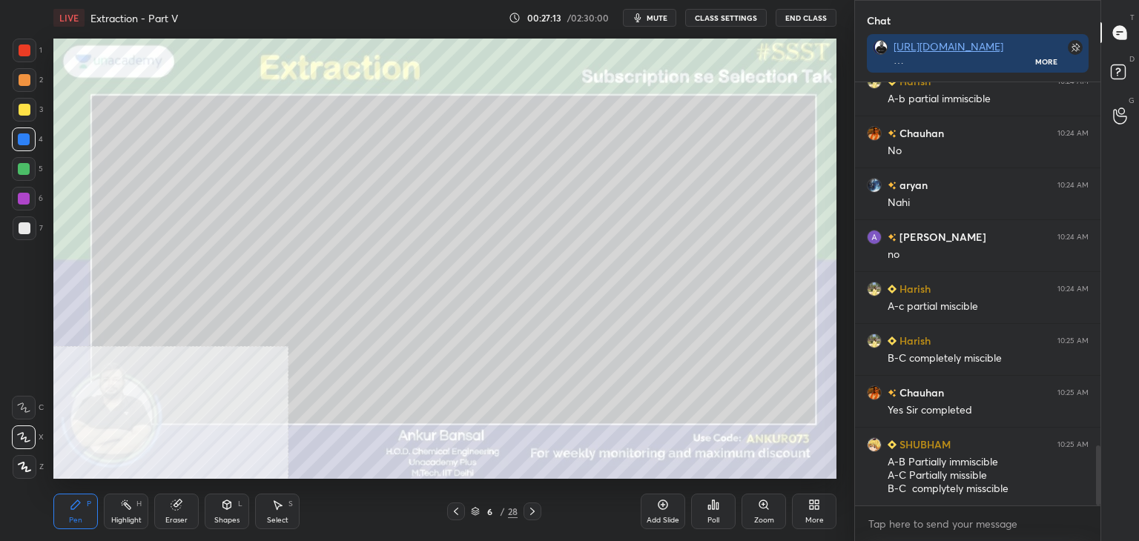
click at [30, 225] on div at bounding box center [25, 228] width 12 height 12
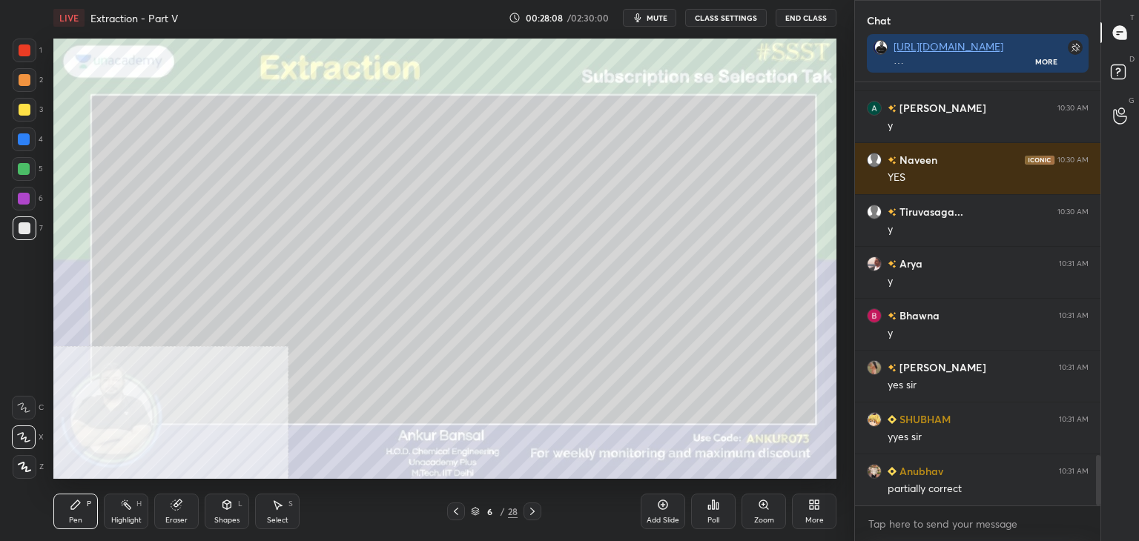
scroll to position [3130, 0]
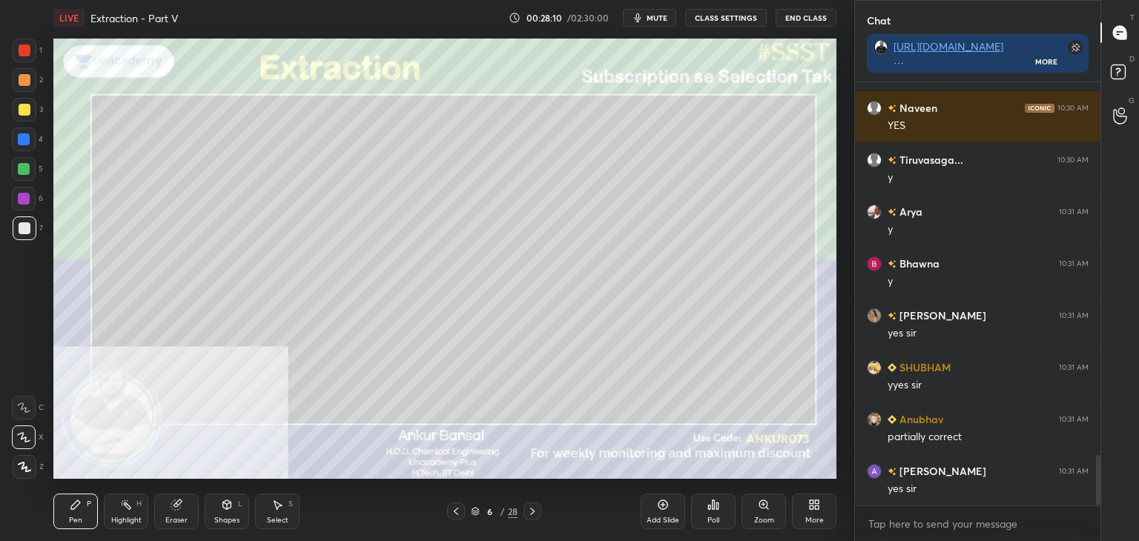
click at [532, 509] on icon at bounding box center [532, 512] width 12 height 12
click at [529, 510] on icon at bounding box center [532, 512] width 12 height 12
click at [531, 510] on icon at bounding box center [532, 512] width 12 height 12
click at [227, 506] on icon at bounding box center [227, 506] width 0 height 5
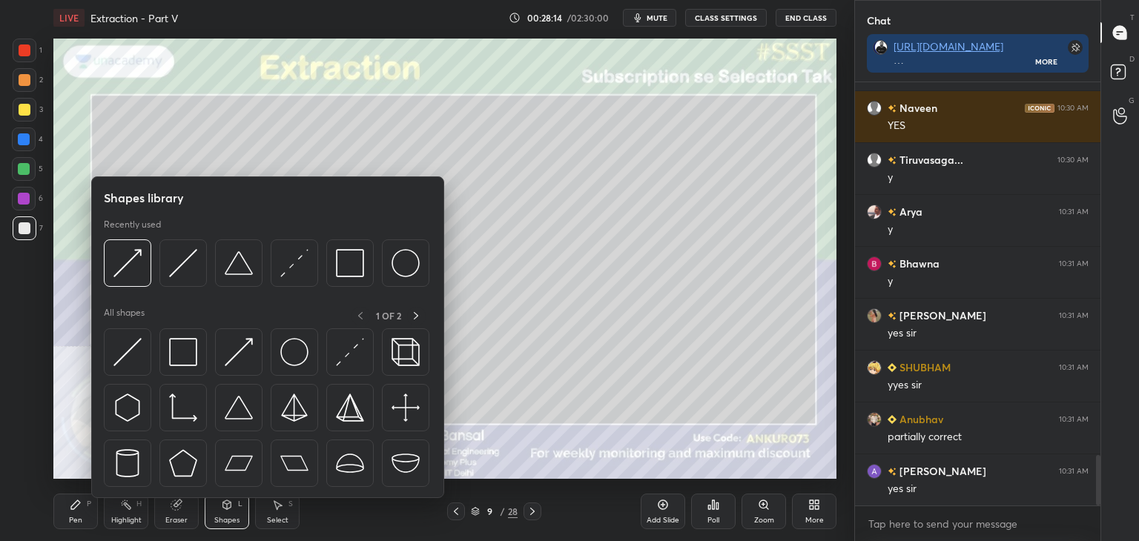
click at [466, 523] on div "Pen P Highlight H Eraser Shapes L Select S 9 / 28 Add Slide Poll Zoom More" at bounding box center [444, 511] width 783 height 59
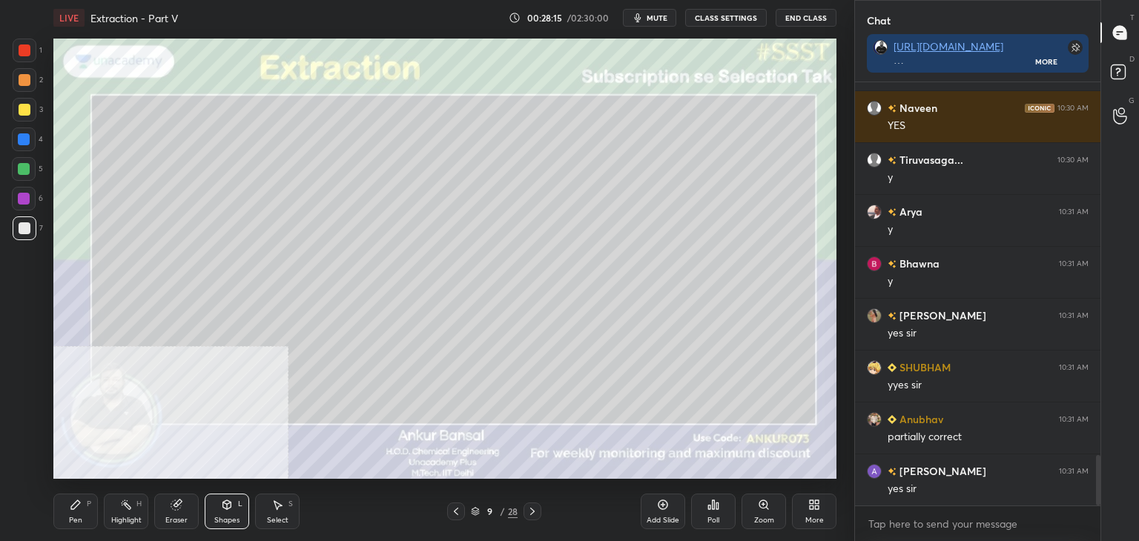
click at [459, 511] on icon at bounding box center [456, 512] width 12 height 12
click at [457, 512] on icon at bounding box center [456, 512] width 12 height 12
click at [456, 511] on icon at bounding box center [456, 512] width 12 height 12
click at [535, 509] on icon at bounding box center [532, 512] width 12 height 12
click at [534, 511] on icon at bounding box center [532, 512] width 12 height 12
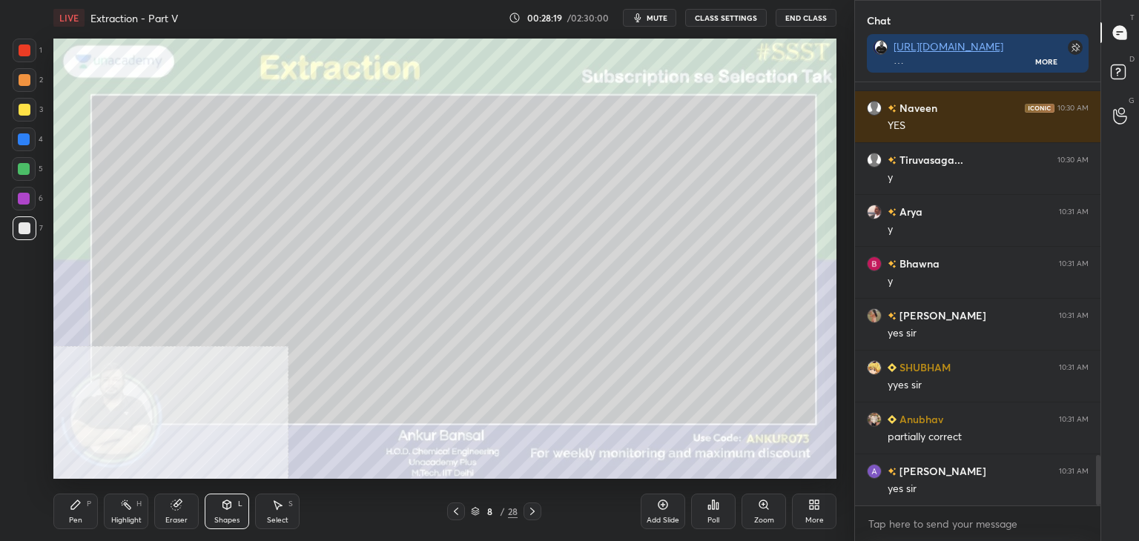
click at [534, 508] on icon at bounding box center [532, 512] width 12 height 12
click at [208, 507] on div "Shapes L" at bounding box center [227, 512] width 44 height 36
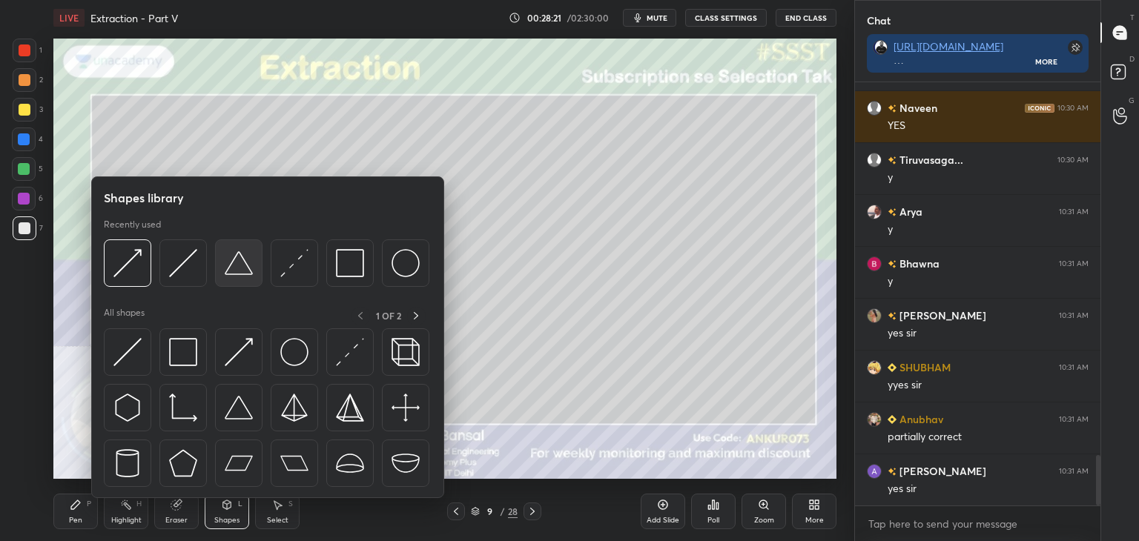
click at [232, 240] on div at bounding box center [238, 262] width 47 height 47
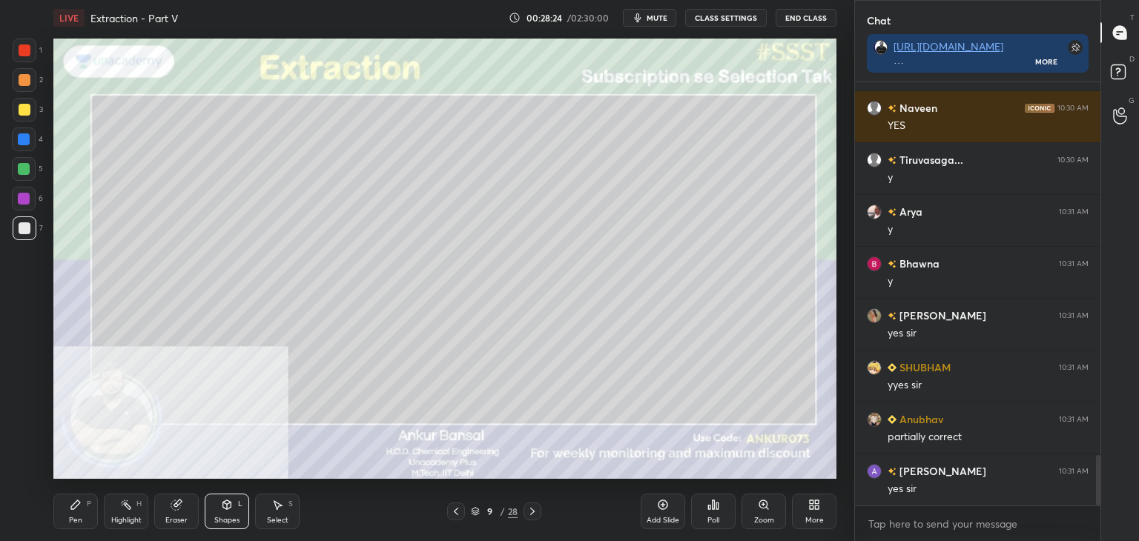
click at [231, 508] on icon at bounding box center [227, 505] width 12 height 12
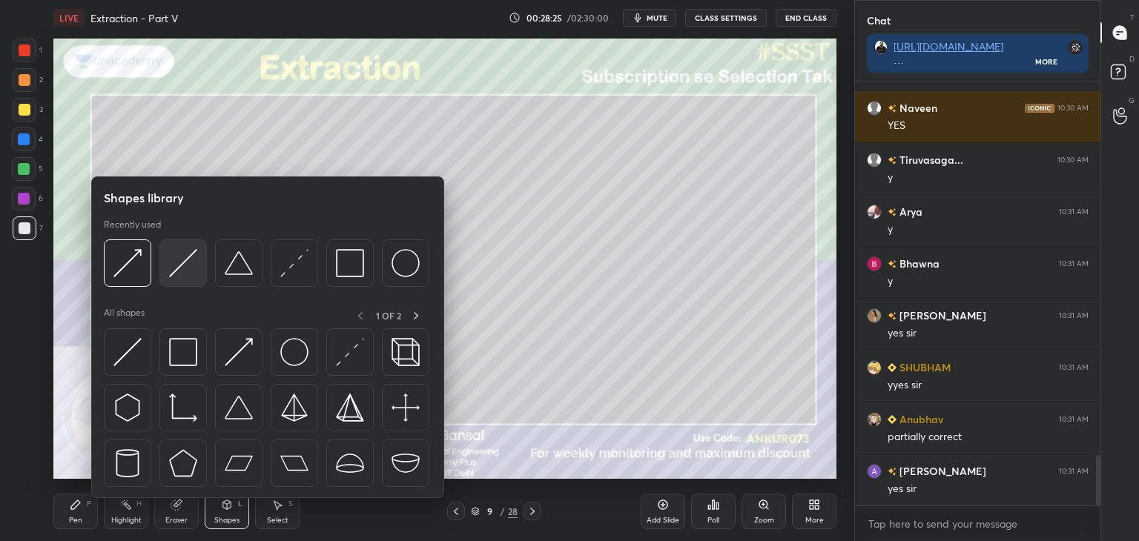
click at [187, 259] on img at bounding box center [183, 263] width 28 height 28
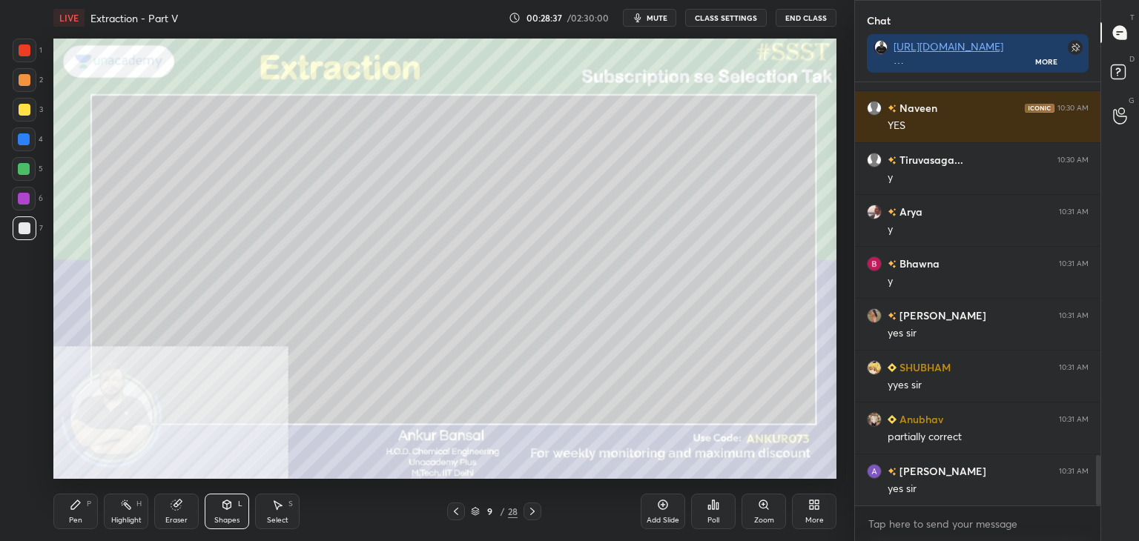
click at [222, 507] on icon at bounding box center [227, 505] width 12 height 12
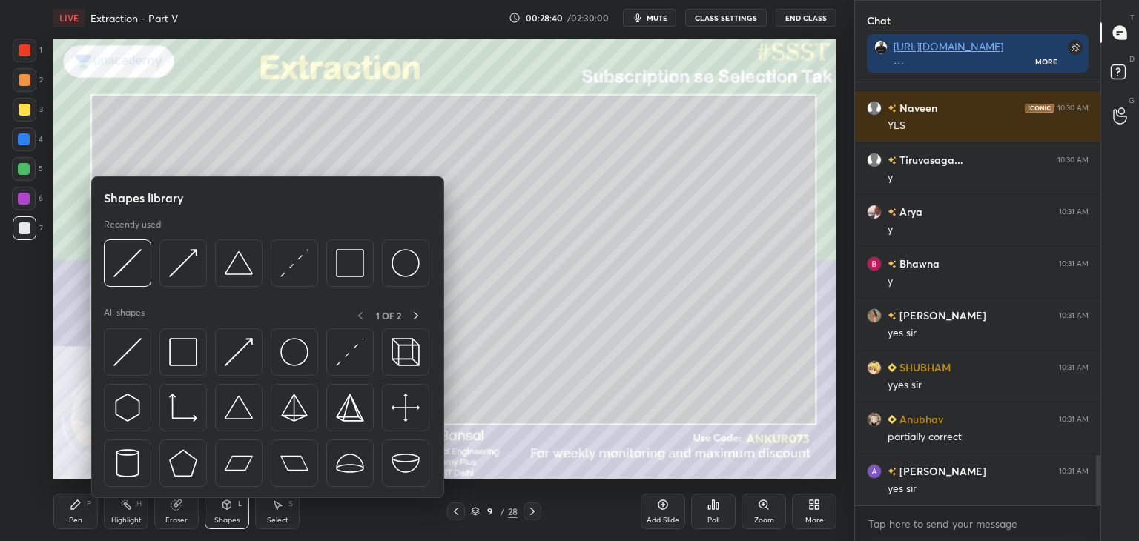
click at [22, 79] on div at bounding box center [25, 80] width 12 height 12
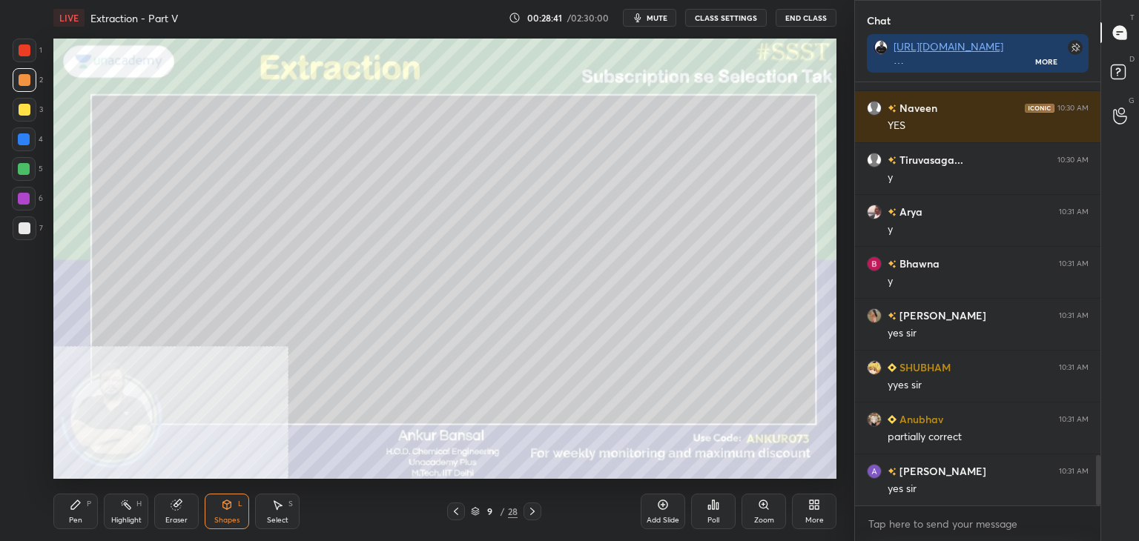
click at [231, 505] on icon at bounding box center [227, 505] width 12 height 12
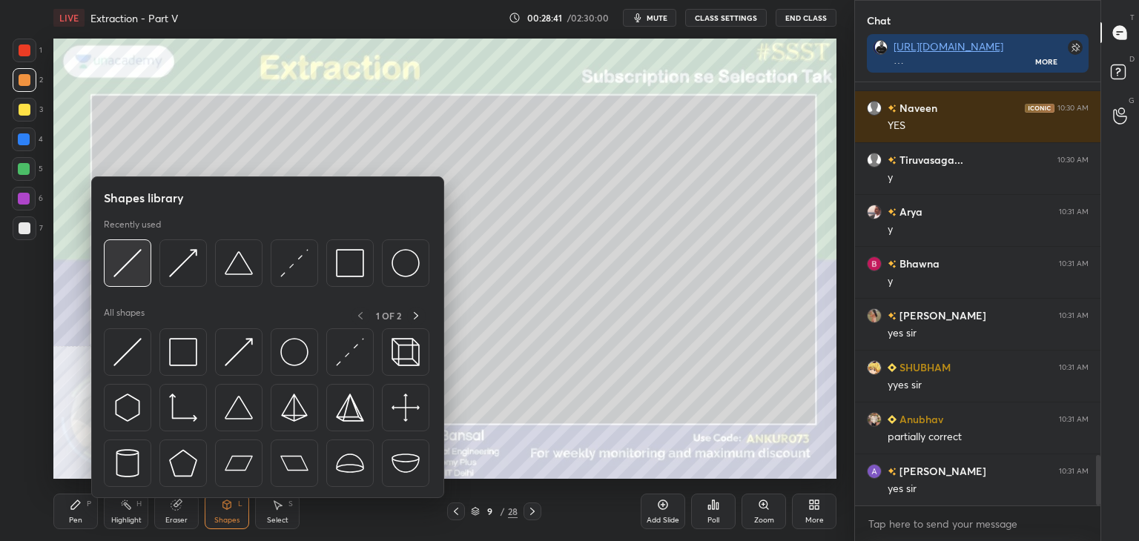
click at [139, 265] on img at bounding box center [127, 263] width 28 height 28
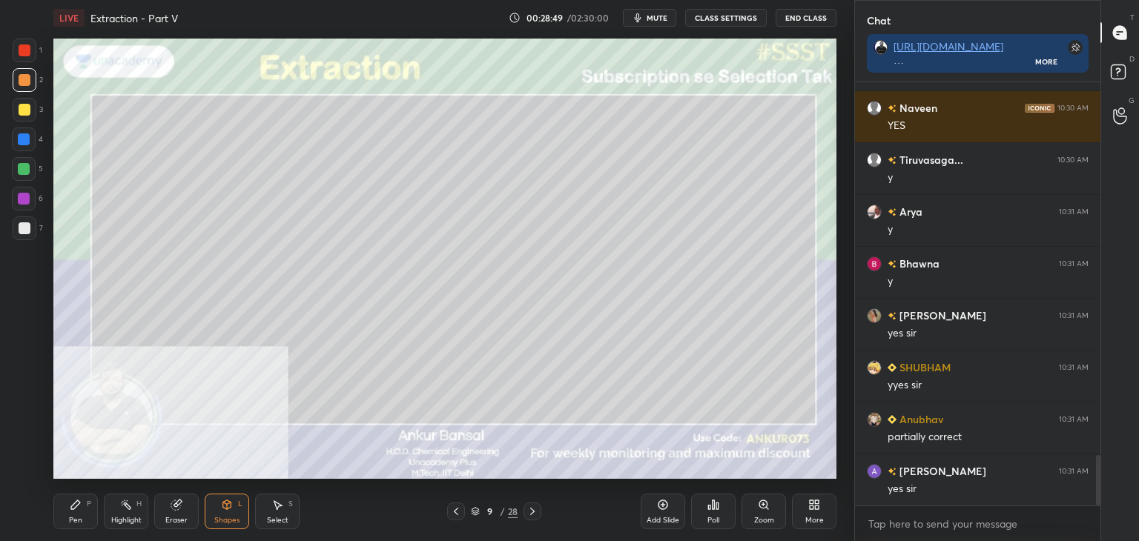
click at [24, 140] on div at bounding box center [24, 139] width 12 height 12
click at [89, 508] on div "P" at bounding box center [89, 503] width 4 height 7
click at [21, 226] on div at bounding box center [25, 228] width 12 height 12
click at [456, 513] on icon at bounding box center [456, 512] width 12 height 12
click at [456, 509] on icon at bounding box center [456, 512] width 12 height 12
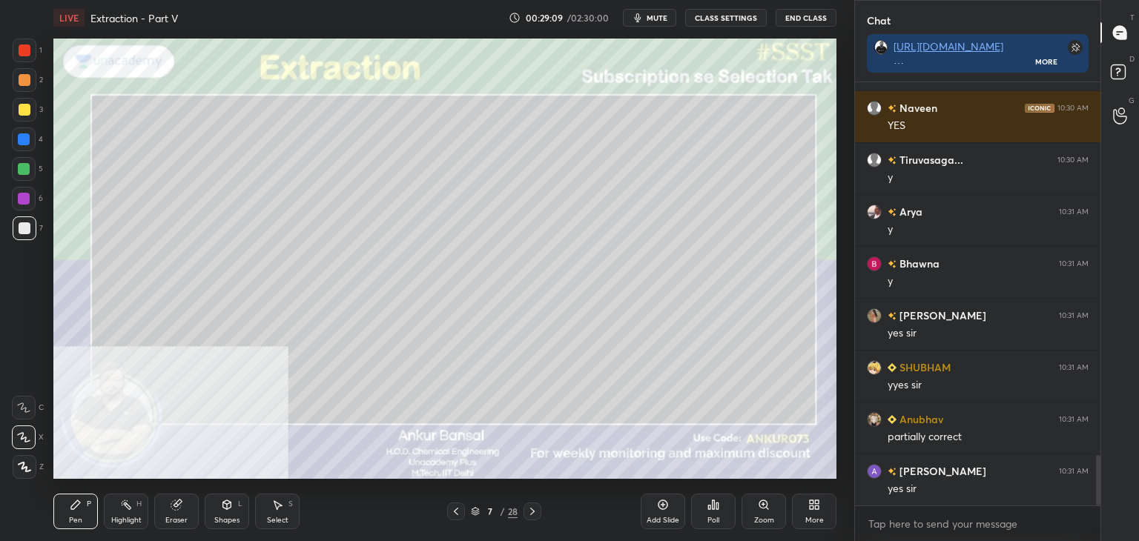
click at [457, 510] on icon at bounding box center [456, 512] width 12 height 12
click at [454, 511] on icon at bounding box center [456, 512] width 12 height 12
click at [664, 511] on icon at bounding box center [663, 505] width 12 height 12
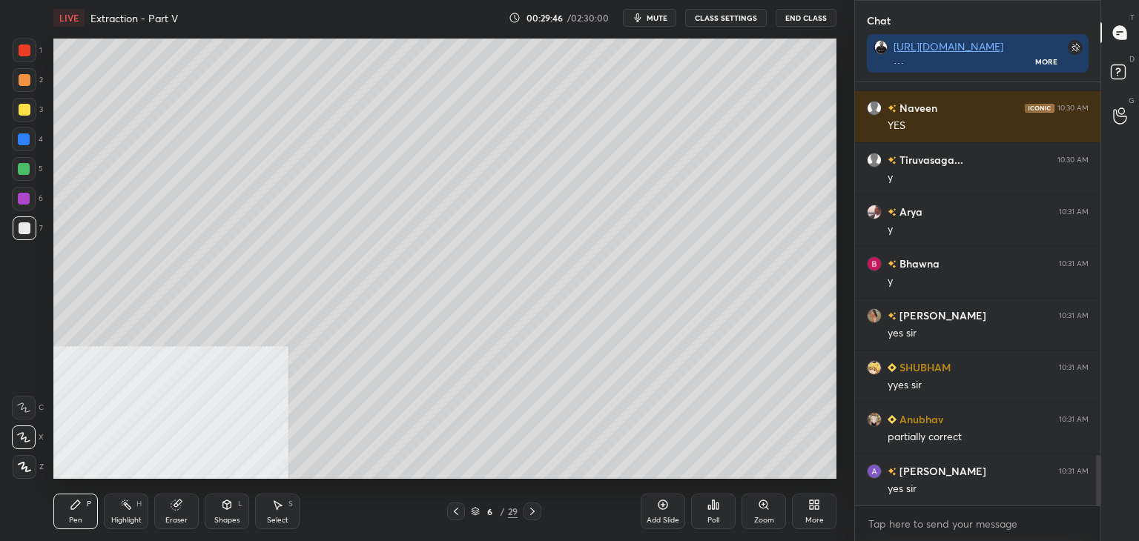
click at [173, 517] on div "Eraser" at bounding box center [176, 520] width 22 height 7
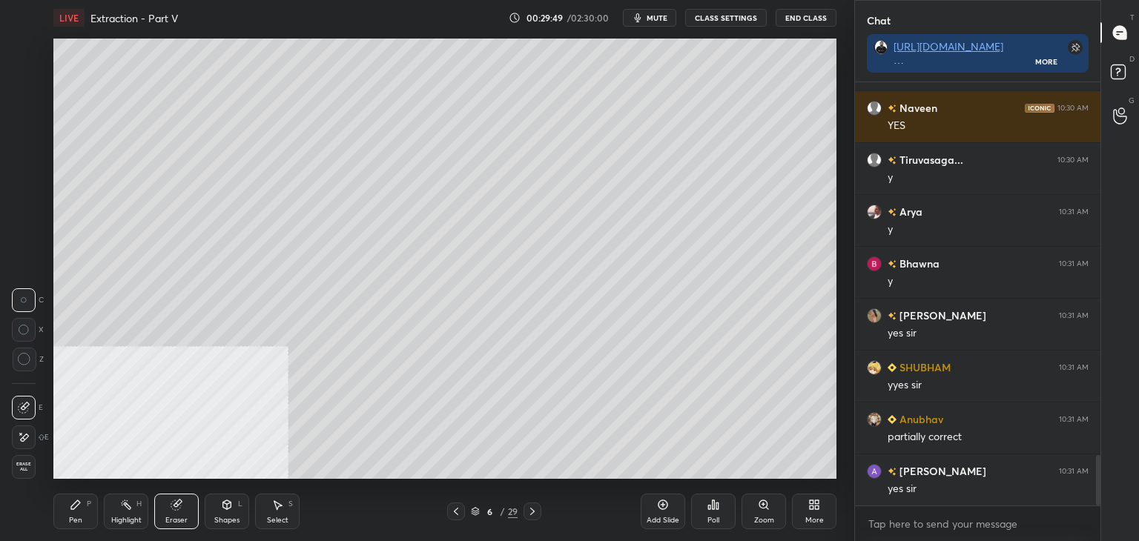
click at [76, 500] on icon at bounding box center [76, 505] width 12 height 12
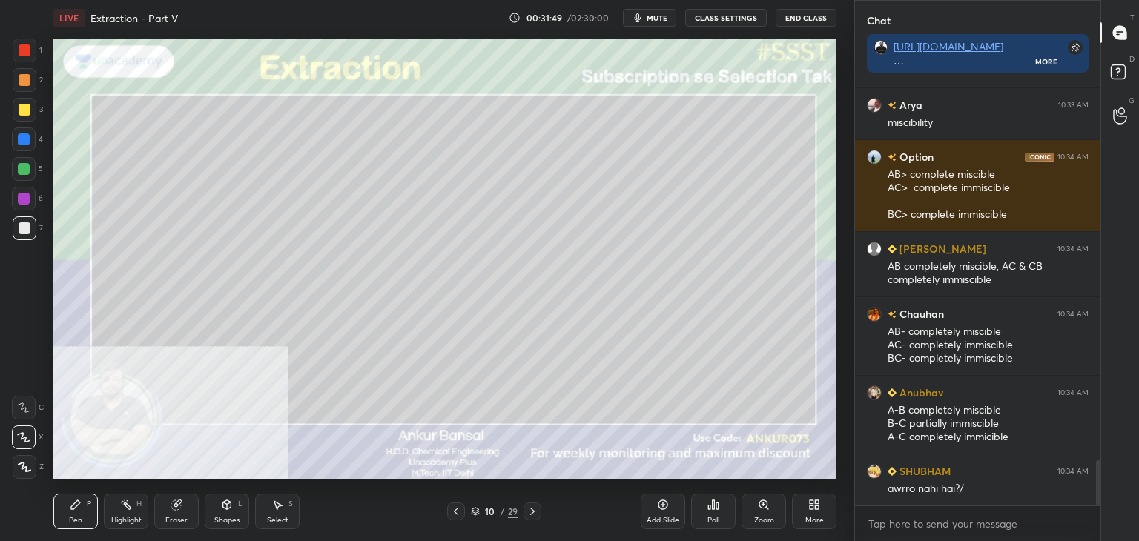
scroll to position [3563, 0]
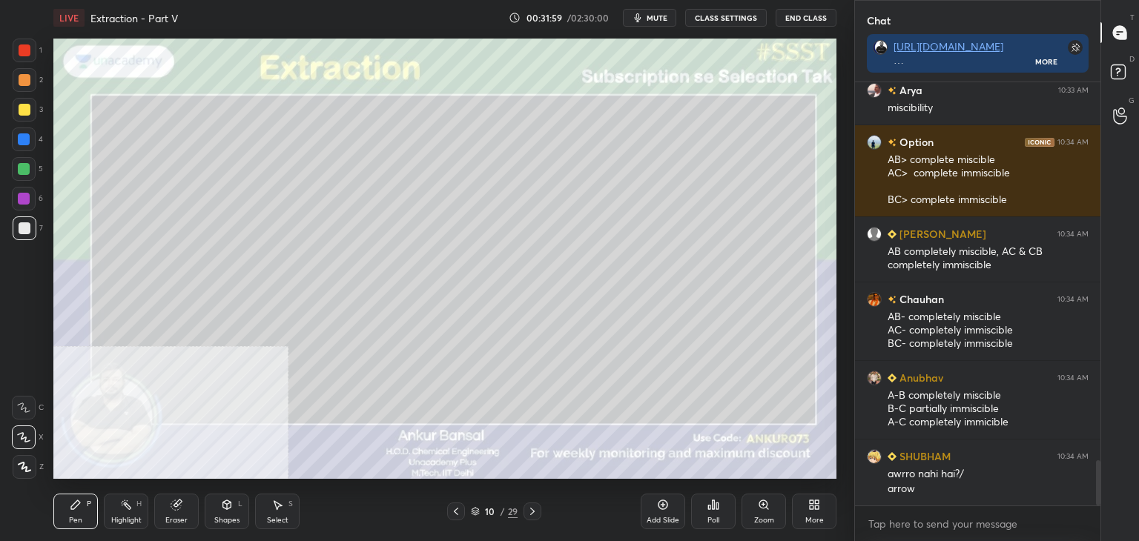
click at [33, 139] on div at bounding box center [24, 140] width 24 height 24
click at [22, 81] on div at bounding box center [25, 80] width 12 height 12
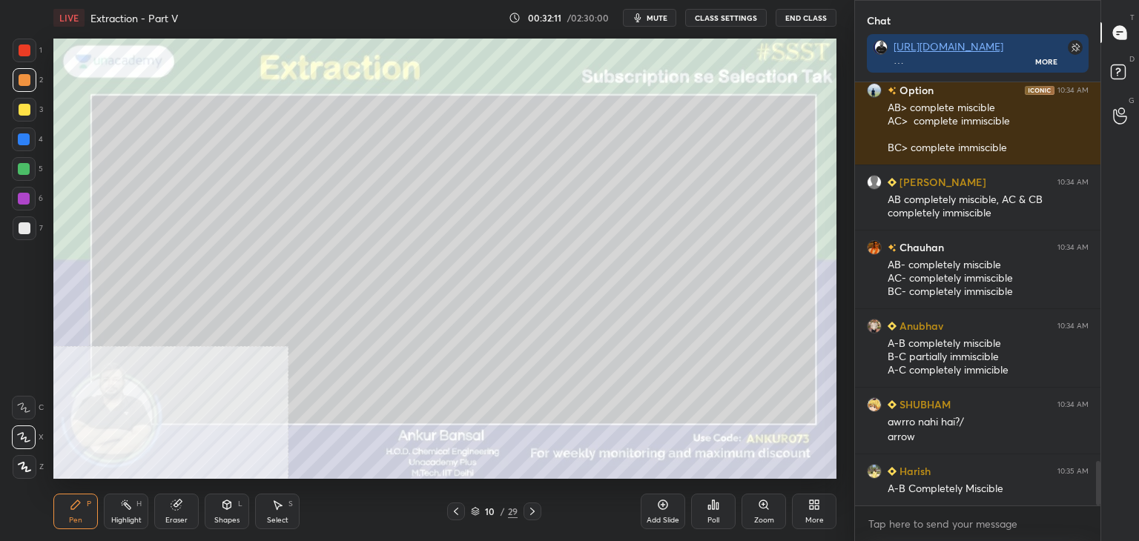
click at [31, 222] on div at bounding box center [25, 228] width 24 height 24
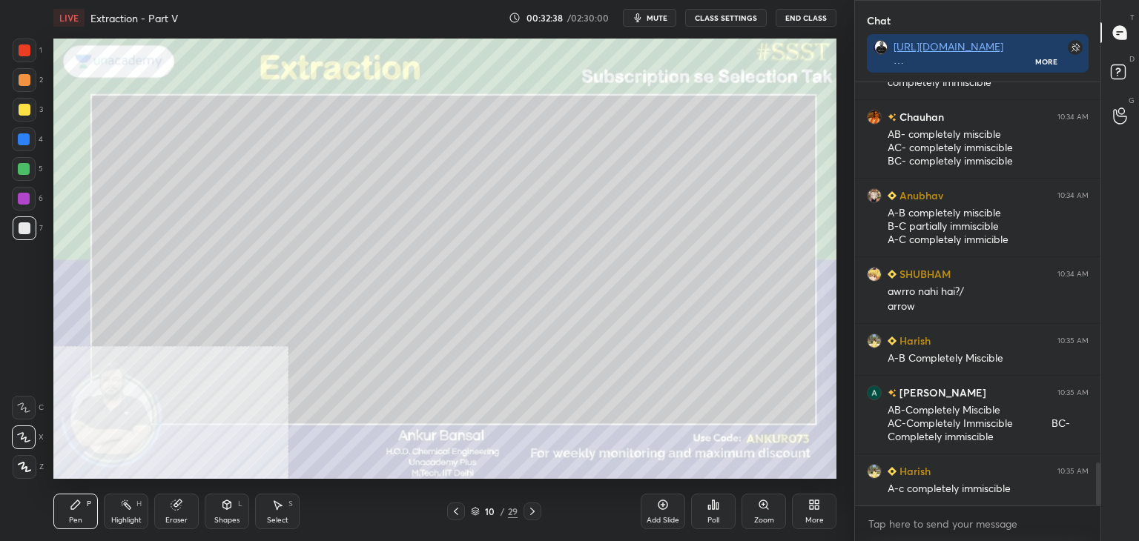
scroll to position [3824, 0]
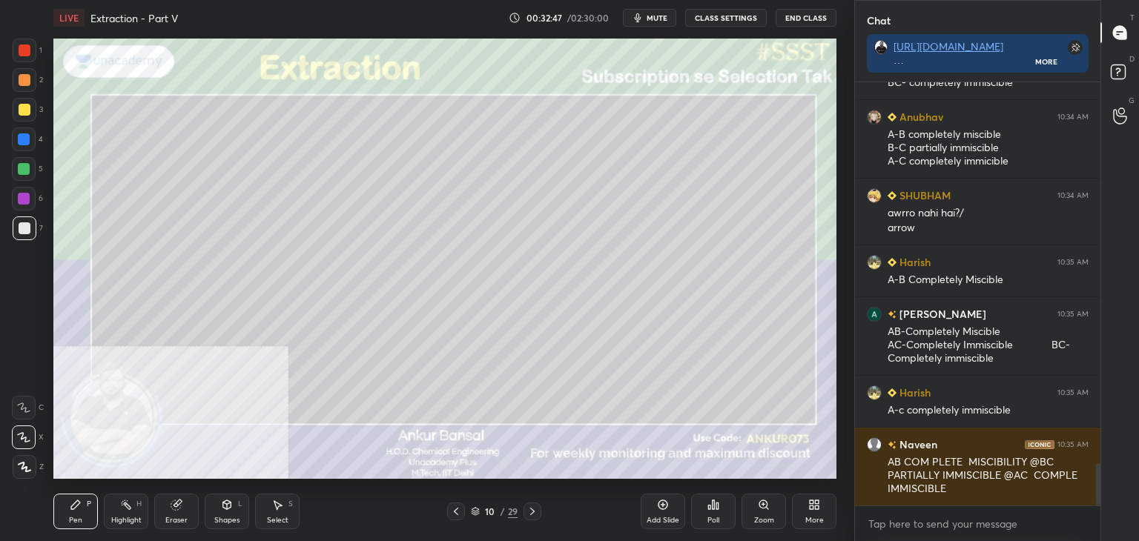
click at [531, 510] on icon at bounding box center [532, 511] width 4 height 7
click at [229, 508] on icon at bounding box center [227, 504] width 8 height 9
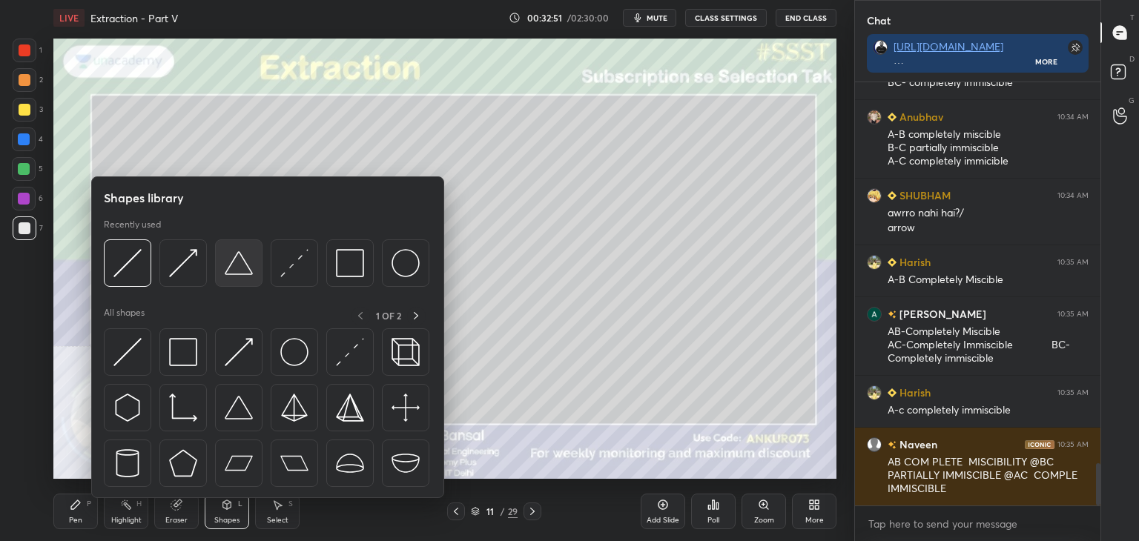
click at [237, 263] on img at bounding box center [239, 263] width 28 height 28
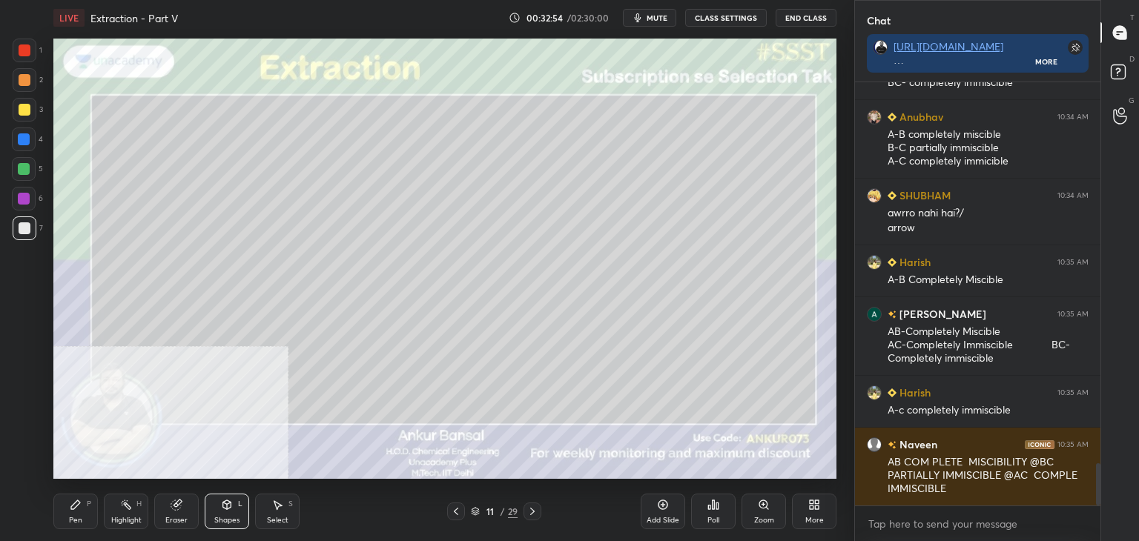
click at [224, 507] on icon at bounding box center [227, 504] width 8 height 9
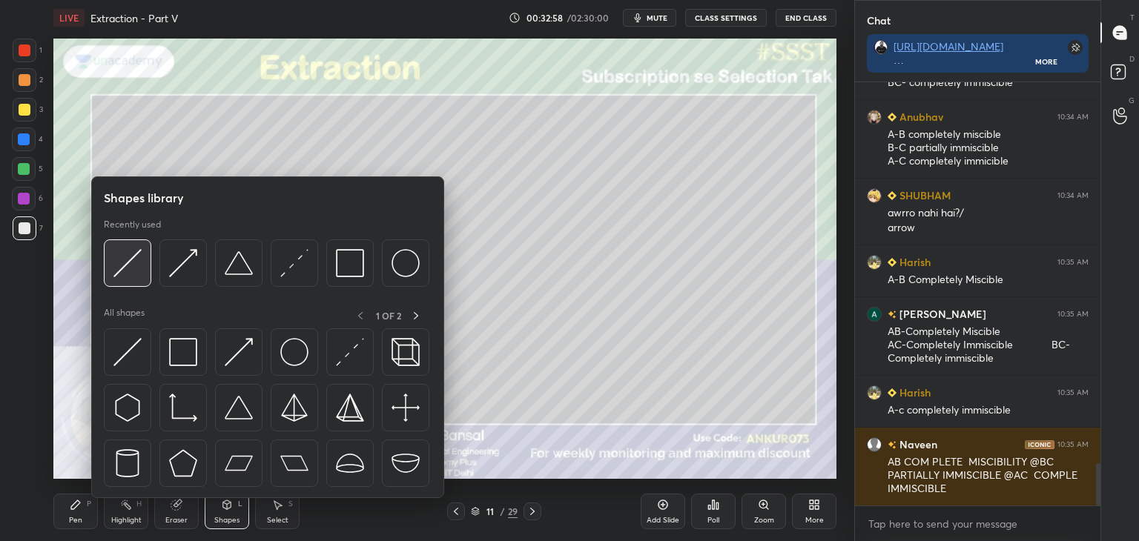
click at [141, 267] on img at bounding box center [127, 263] width 28 height 28
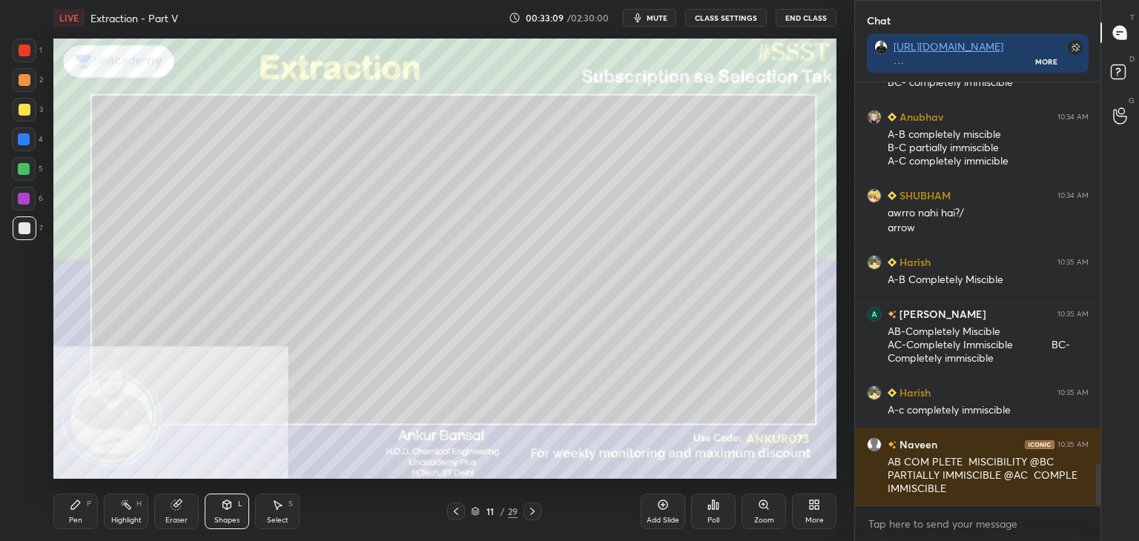
click at [80, 508] on icon at bounding box center [76, 505] width 12 height 12
click at [27, 110] on div at bounding box center [25, 110] width 12 height 12
click at [225, 509] on icon at bounding box center [227, 504] width 8 height 9
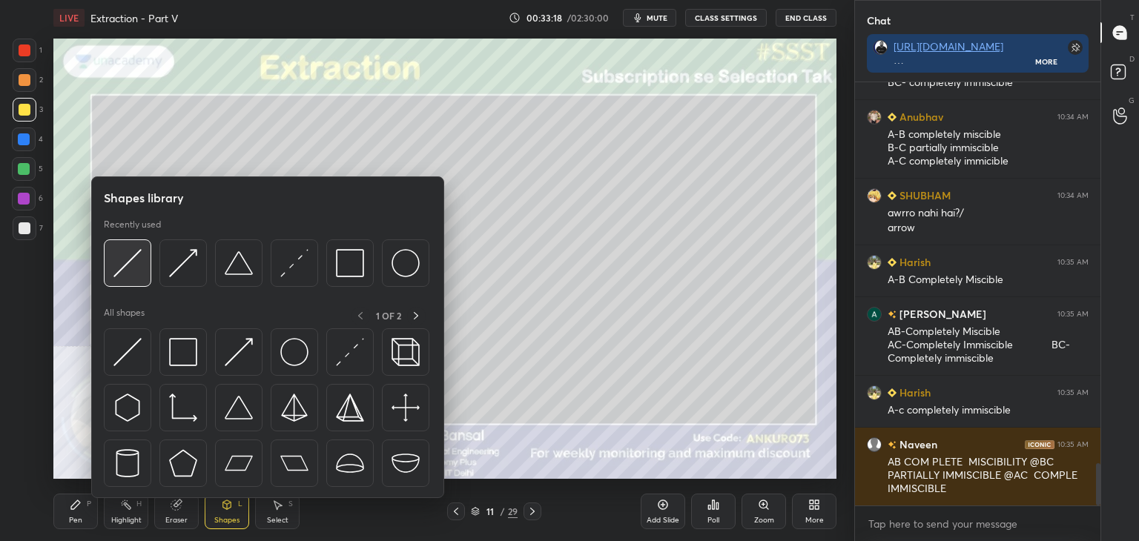
click at [128, 259] on img at bounding box center [127, 263] width 28 height 28
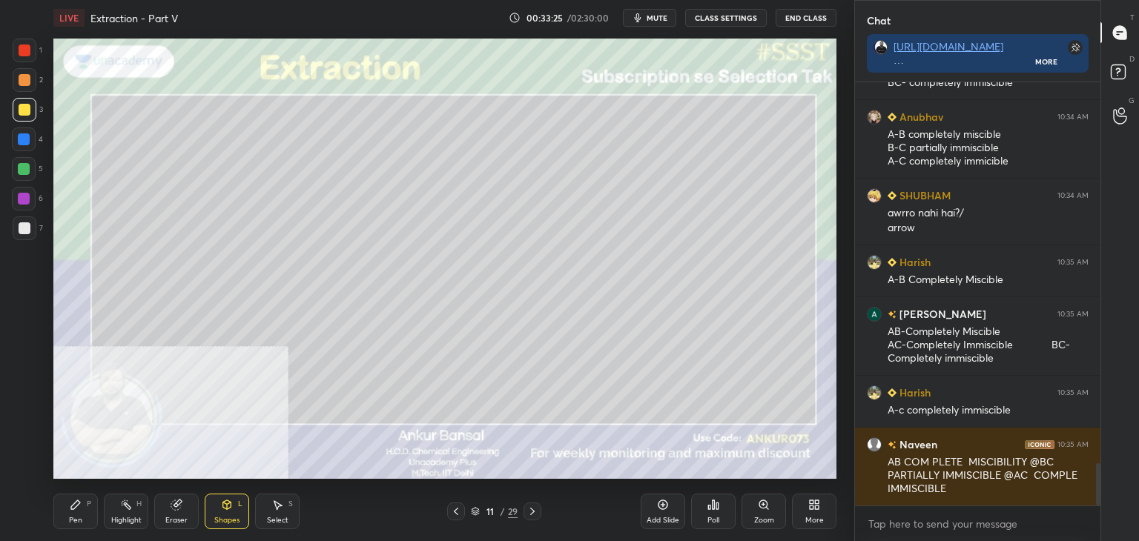
click at [21, 48] on div at bounding box center [25, 50] width 12 height 12
click at [86, 509] on div "Pen P" at bounding box center [75, 512] width 44 height 36
click at [26, 230] on div at bounding box center [25, 228] width 12 height 12
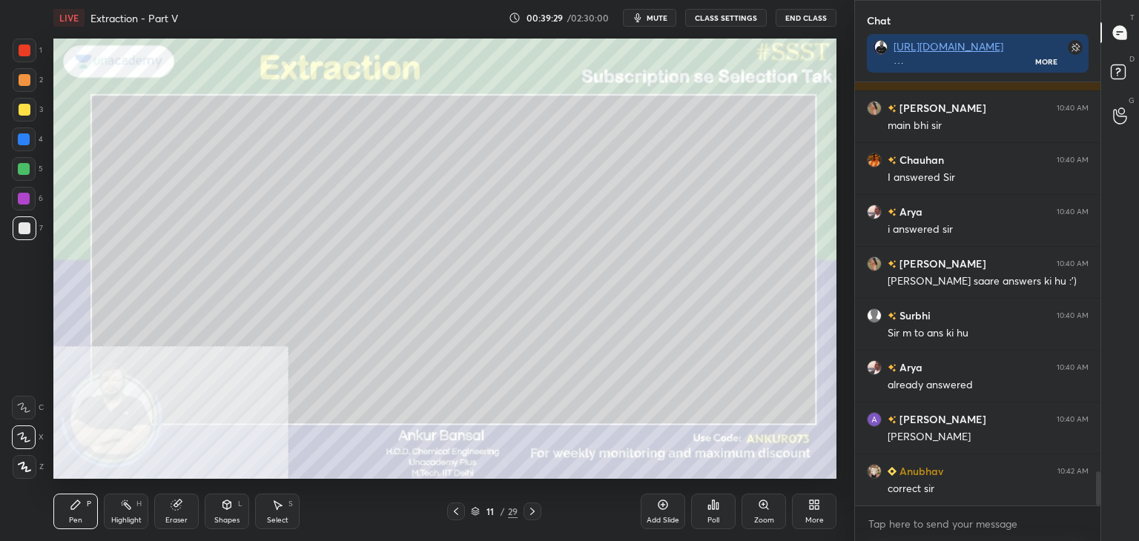
scroll to position [4917, 0]
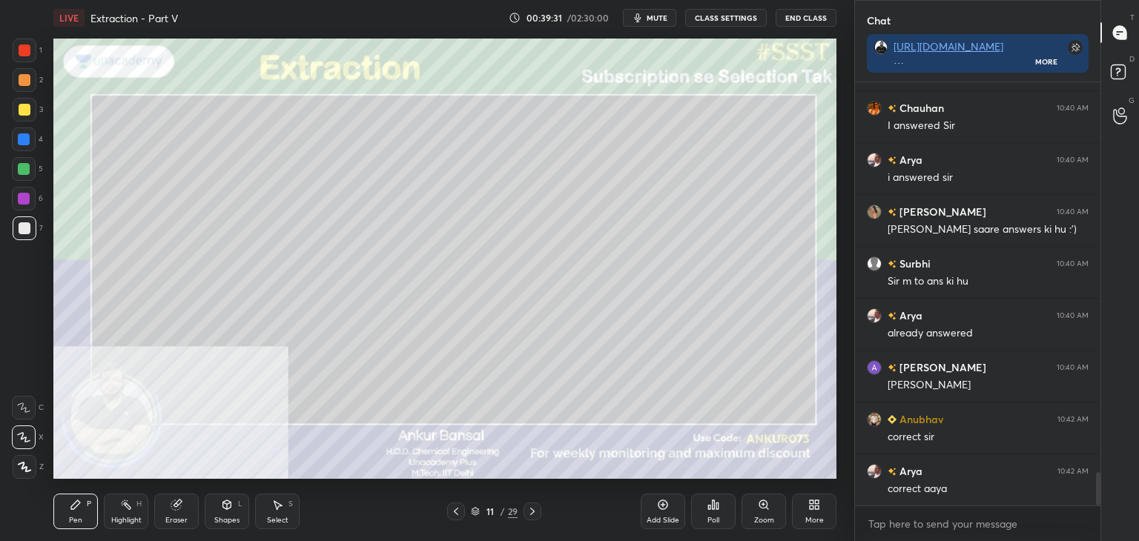
click at [534, 510] on icon at bounding box center [532, 512] width 12 height 12
click at [231, 510] on icon at bounding box center [227, 505] width 12 height 12
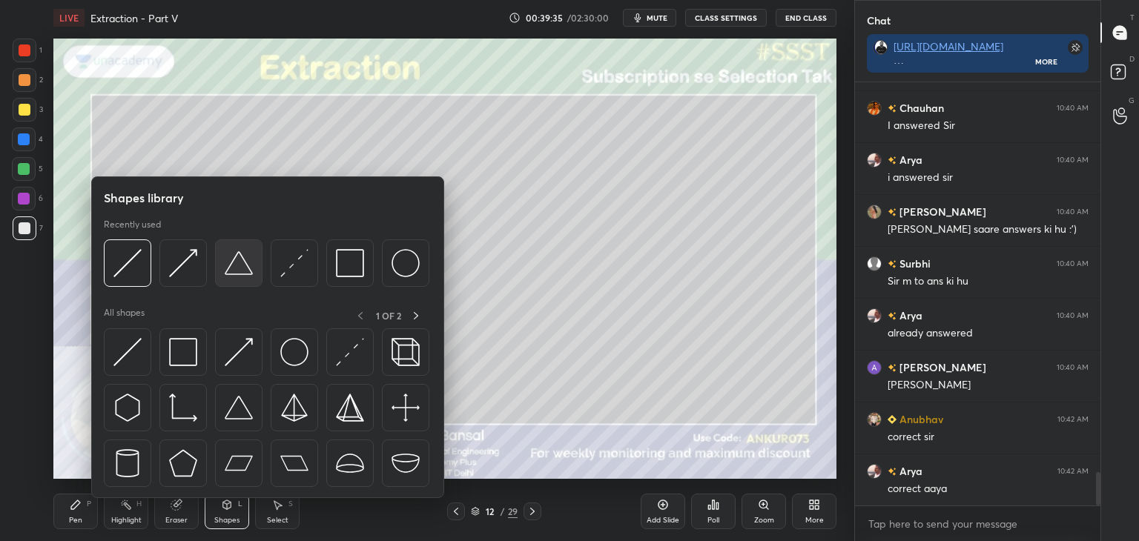
click at [234, 264] on img at bounding box center [239, 263] width 28 height 28
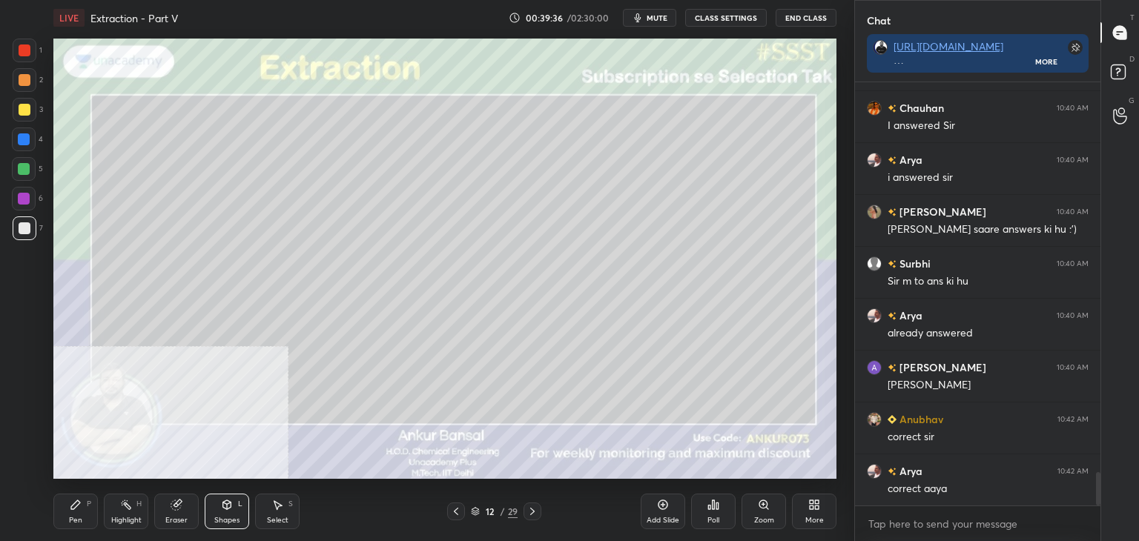
scroll to position [4969, 0]
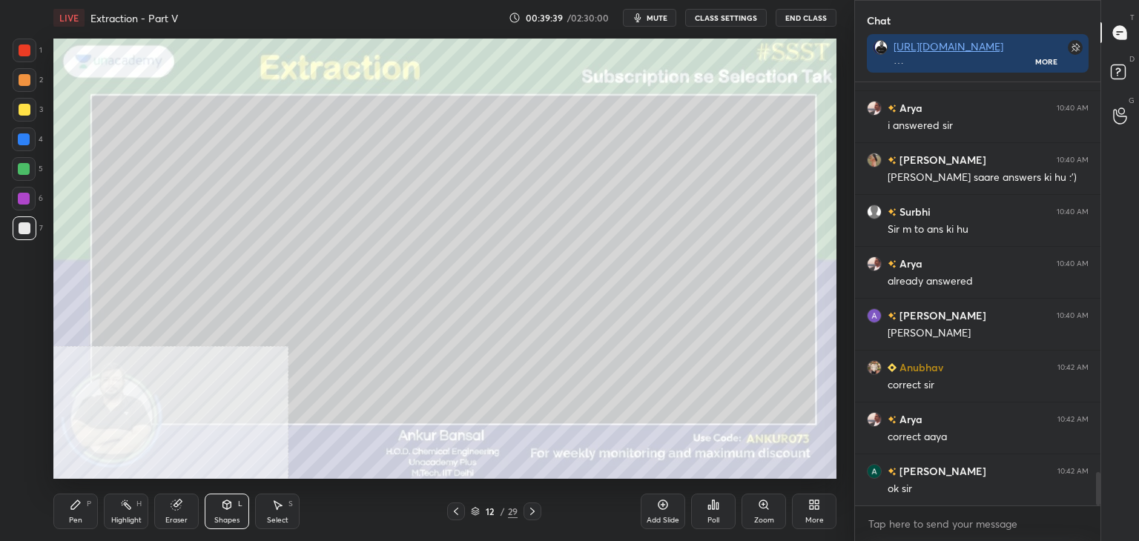
click at [229, 506] on icon at bounding box center [227, 504] width 8 height 9
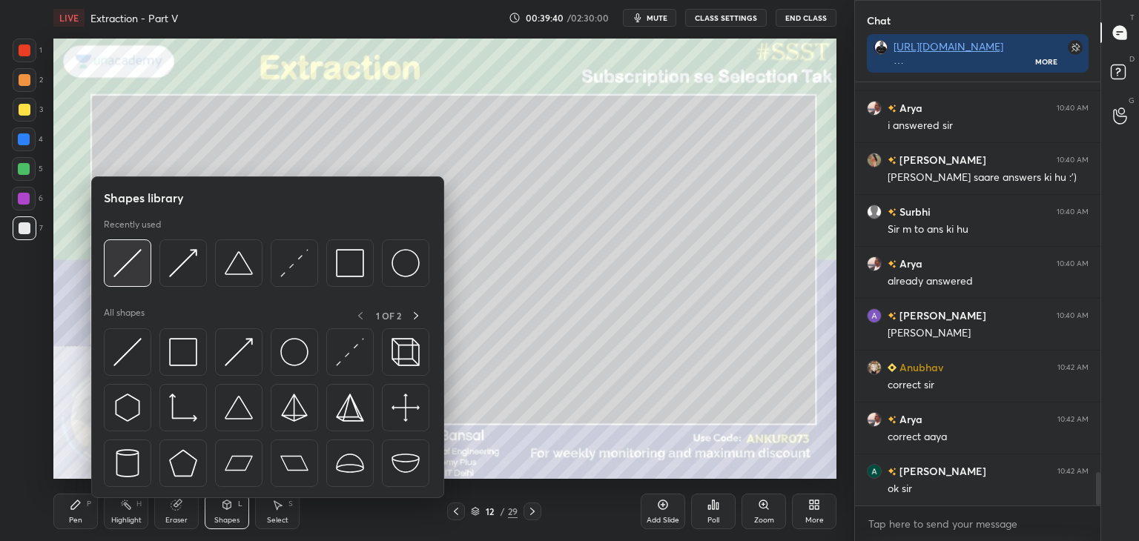
click at [139, 269] on img at bounding box center [127, 263] width 28 height 28
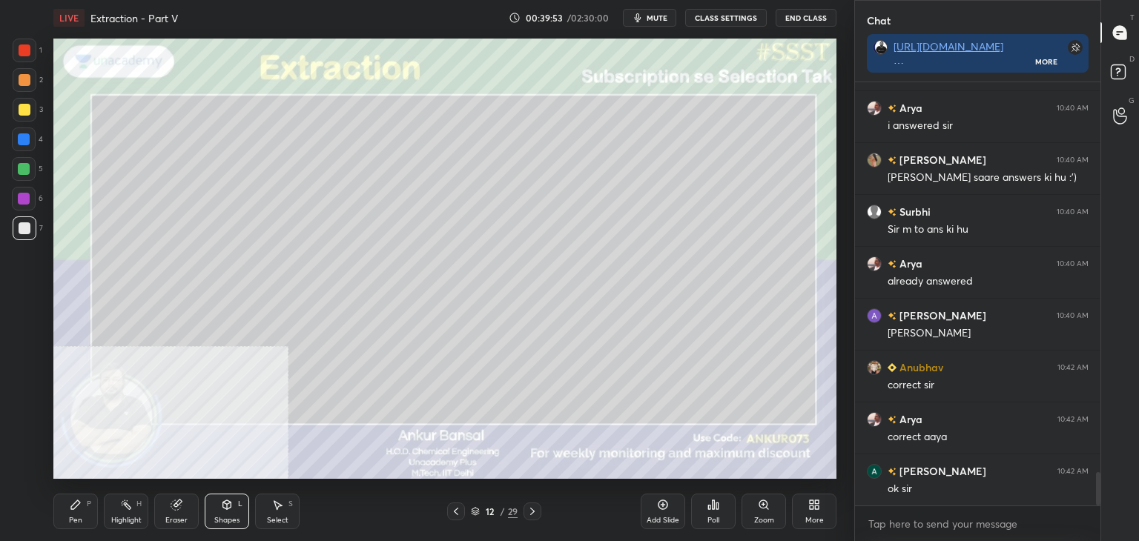
click at [67, 512] on div "Pen P" at bounding box center [75, 512] width 44 height 36
click at [80, 513] on div "Pen P" at bounding box center [75, 512] width 44 height 36
click at [29, 52] on div at bounding box center [25, 50] width 12 height 12
click at [70, 508] on icon at bounding box center [76, 505] width 12 height 12
click at [26, 229] on div at bounding box center [25, 228] width 12 height 12
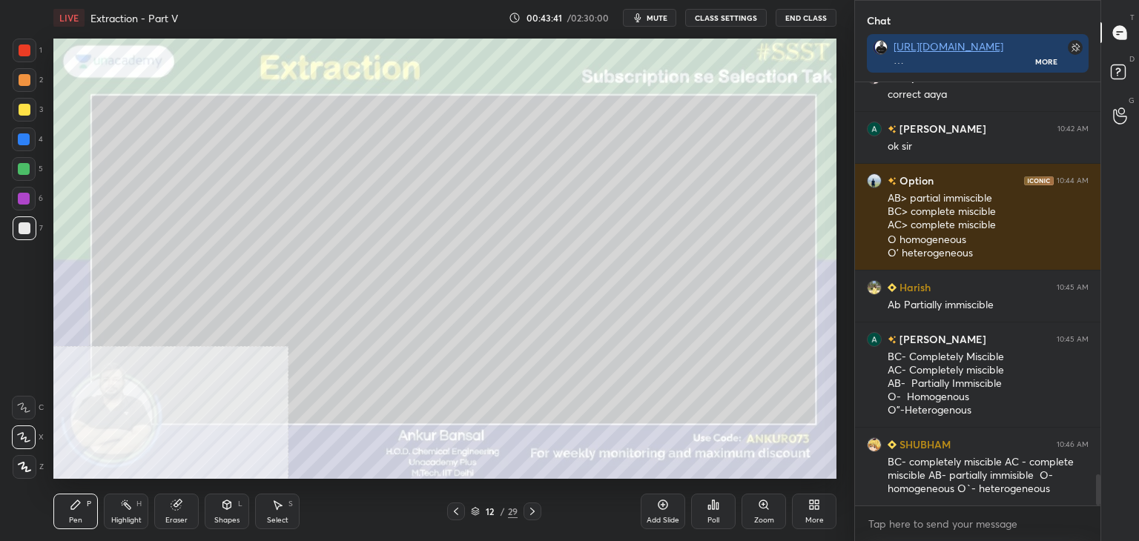
scroll to position [5377, 0]
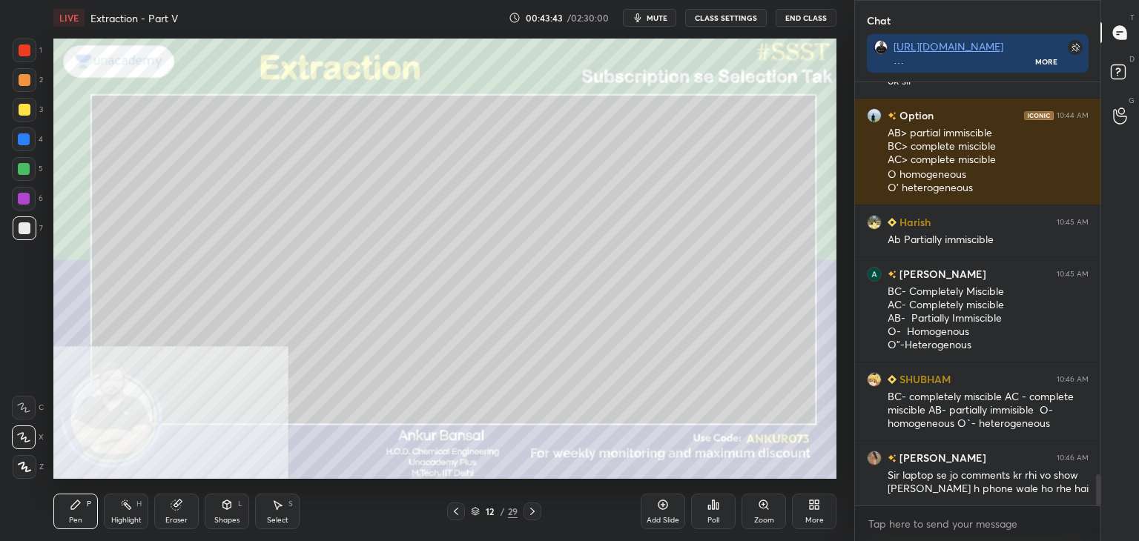
click at [846, 283] on div "1 2 3 4 5 6 7 C X Z C X Z E E Erase all H H LIVE Extraction - Part V 00:43:43 /…" at bounding box center [427, 270] width 854 height 541
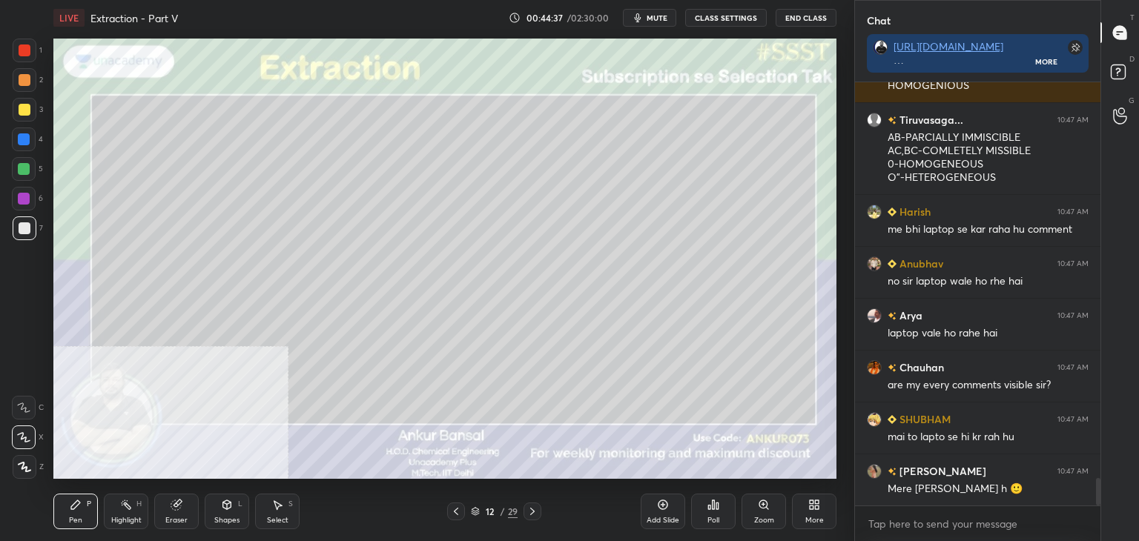
scroll to position [6081, 0]
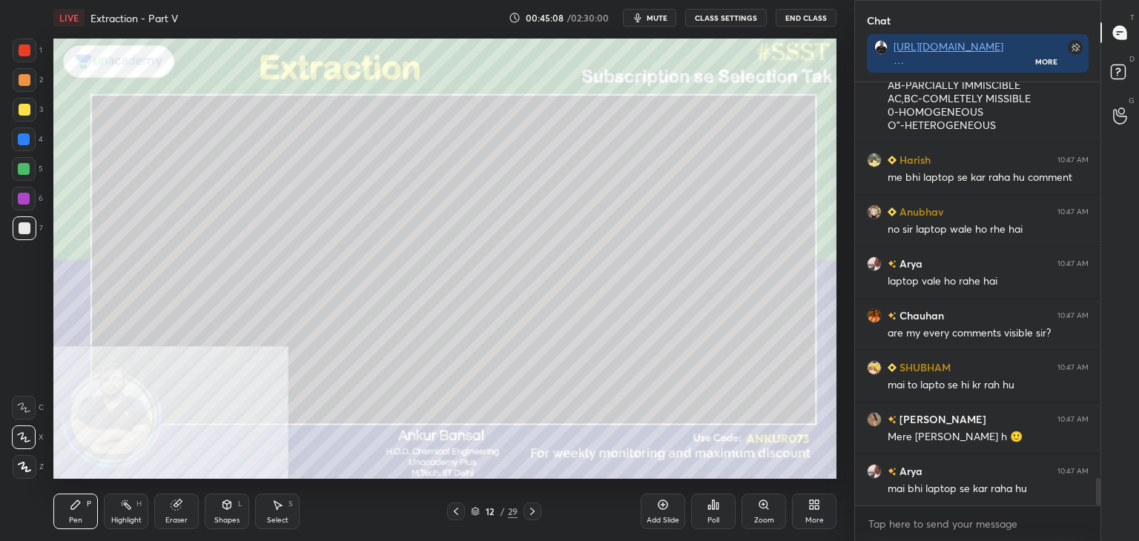
click at [23, 102] on div at bounding box center [25, 110] width 24 height 24
click at [29, 229] on div at bounding box center [25, 228] width 12 height 12
click at [33, 112] on div at bounding box center [25, 110] width 24 height 24
click at [15, 228] on div at bounding box center [25, 228] width 24 height 24
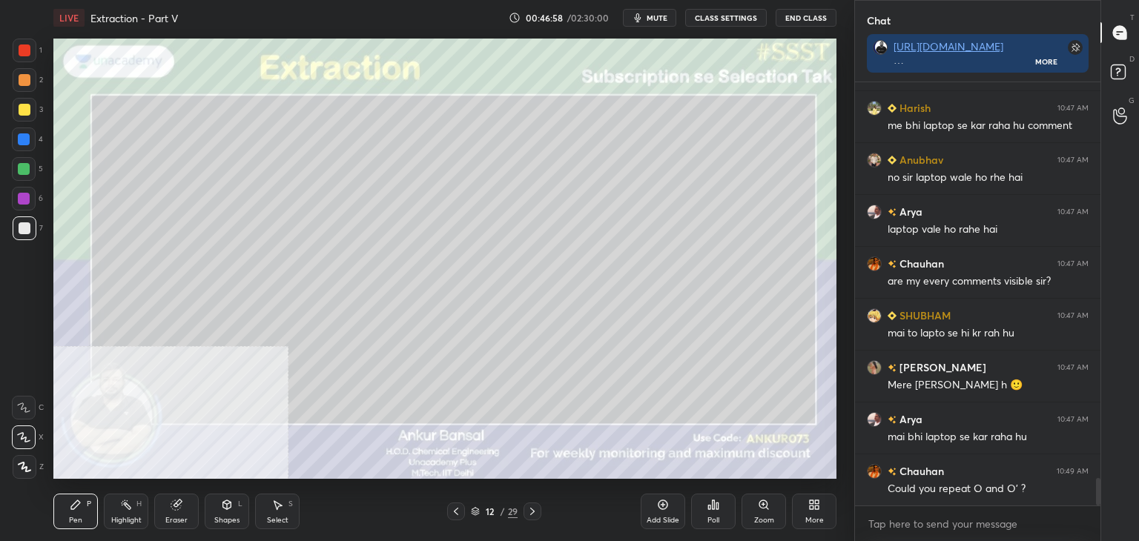
click at [457, 511] on icon at bounding box center [456, 512] width 12 height 12
click at [455, 511] on icon at bounding box center [456, 511] width 4 height 7
click at [454, 508] on icon at bounding box center [456, 512] width 12 height 12
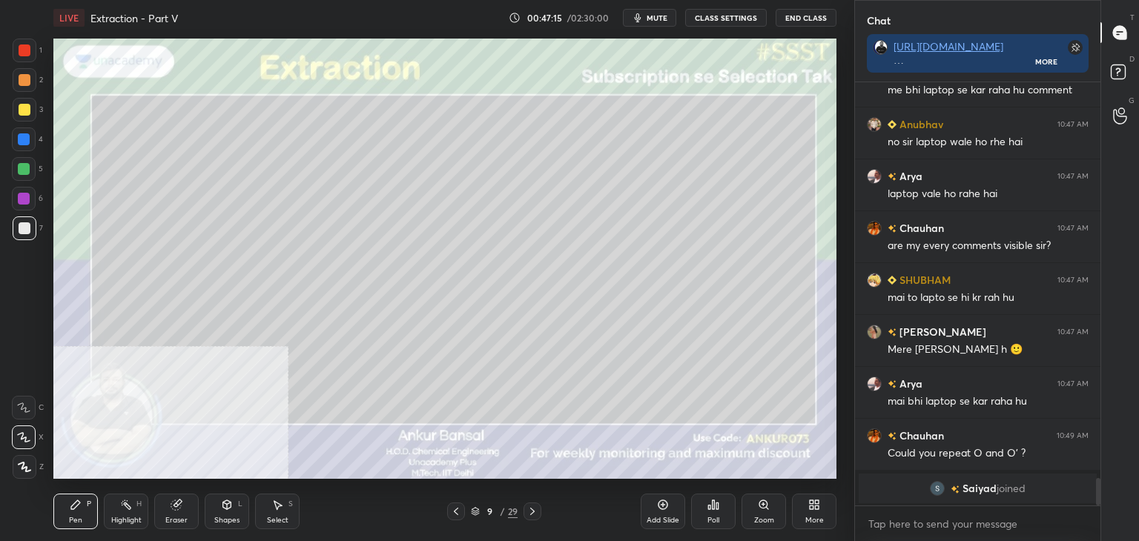
click at [455, 505] on div at bounding box center [456, 512] width 18 height 18
click at [457, 504] on div at bounding box center [456, 512] width 18 height 18
click at [530, 516] on icon at bounding box center [532, 512] width 12 height 12
click at [531, 515] on icon at bounding box center [532, 512] width 12 height 12
click at [532, 512] on icon at bounding box center [532, 512] width 12 height 12
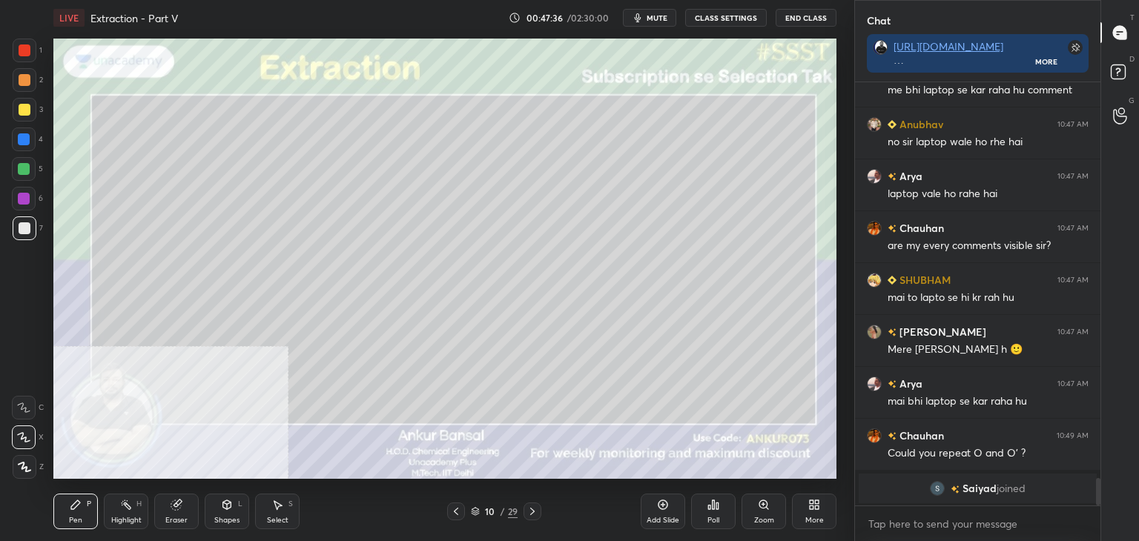
click at [531, 512] on icon at bounding box center [532, 512] width 12 height 12
click at [532, 512] on icon at bounding box center [532, 511] width 4 height 7
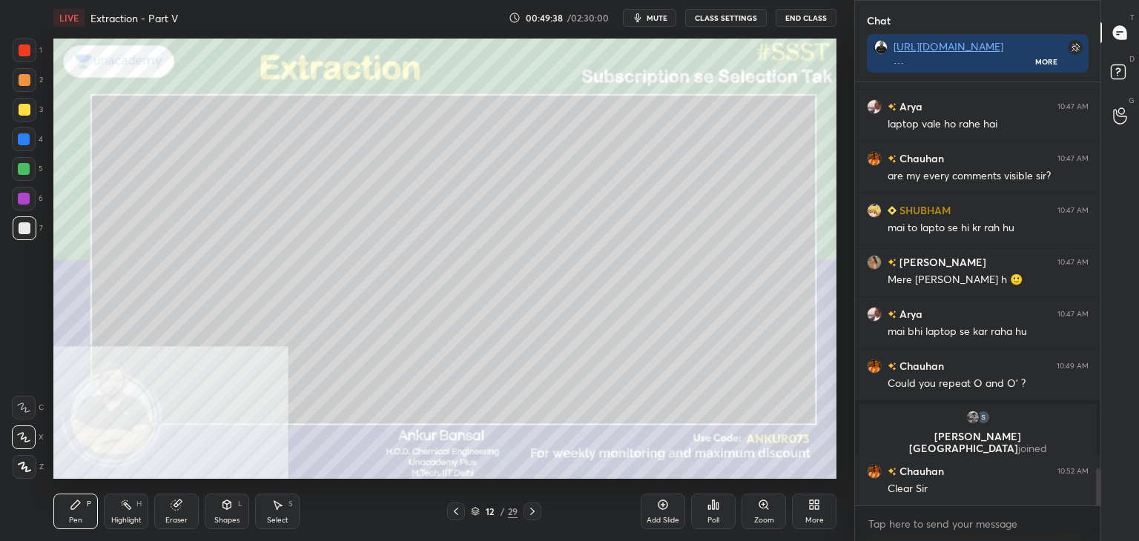
scroll to position [4441, 0]
click at [221, 506] on icon at bounding box center [227, 505] width 12 height 12
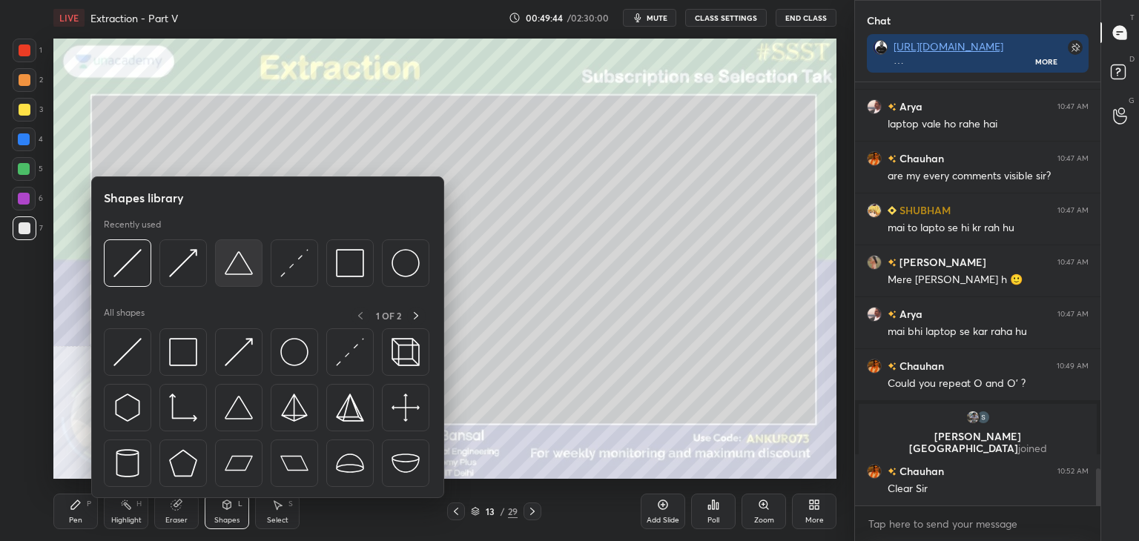
click at [237, 267] on img at bounding box center [239, 263] width 28 height 28
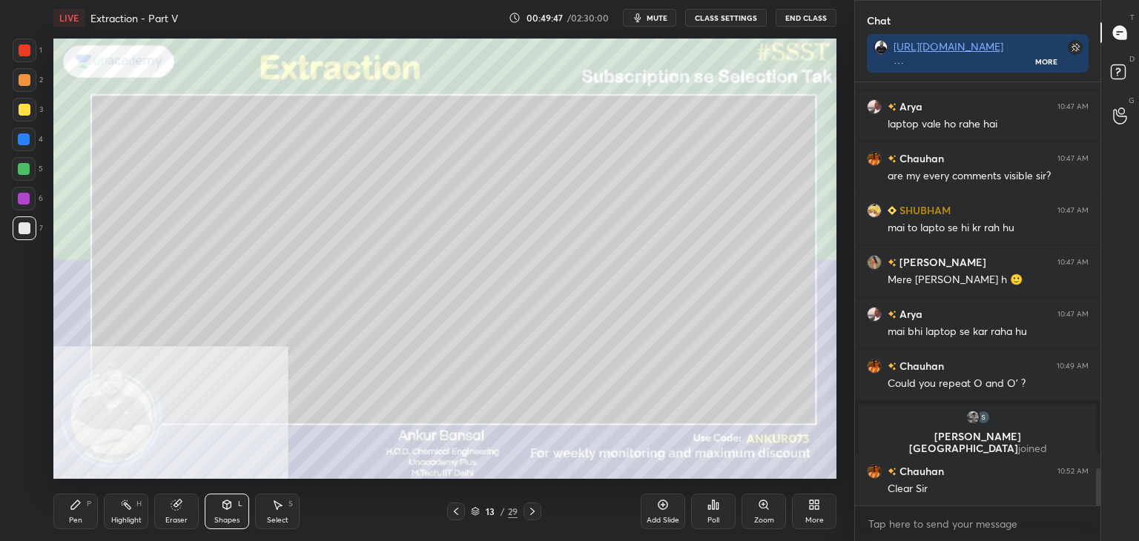
click at [228, 505] on icon at bounding box center [227, 504] width 8 height 9
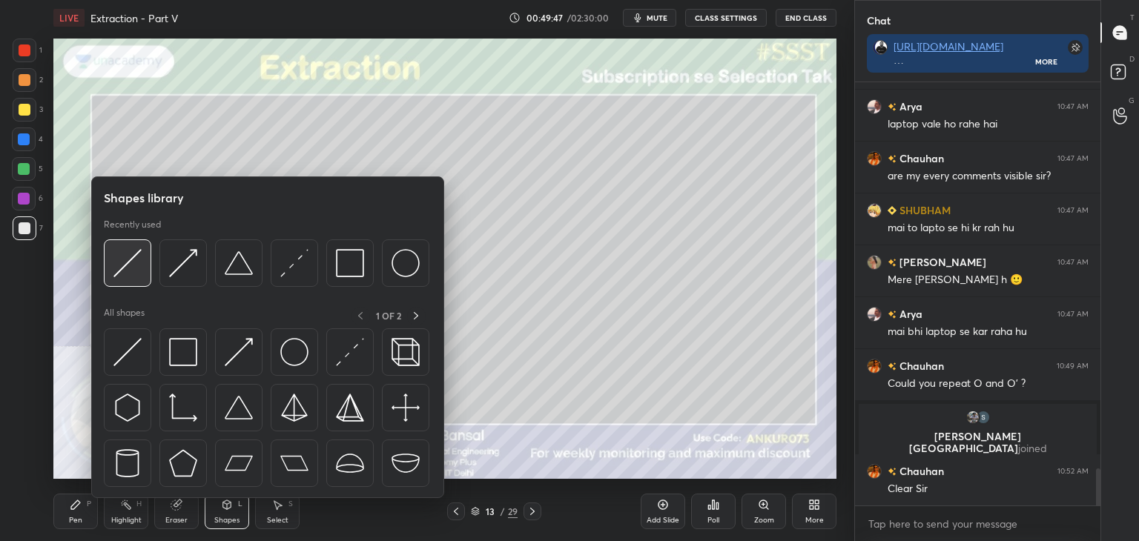
click at [150, 257] on div at bounding box center [127, 262] width 47 height 47
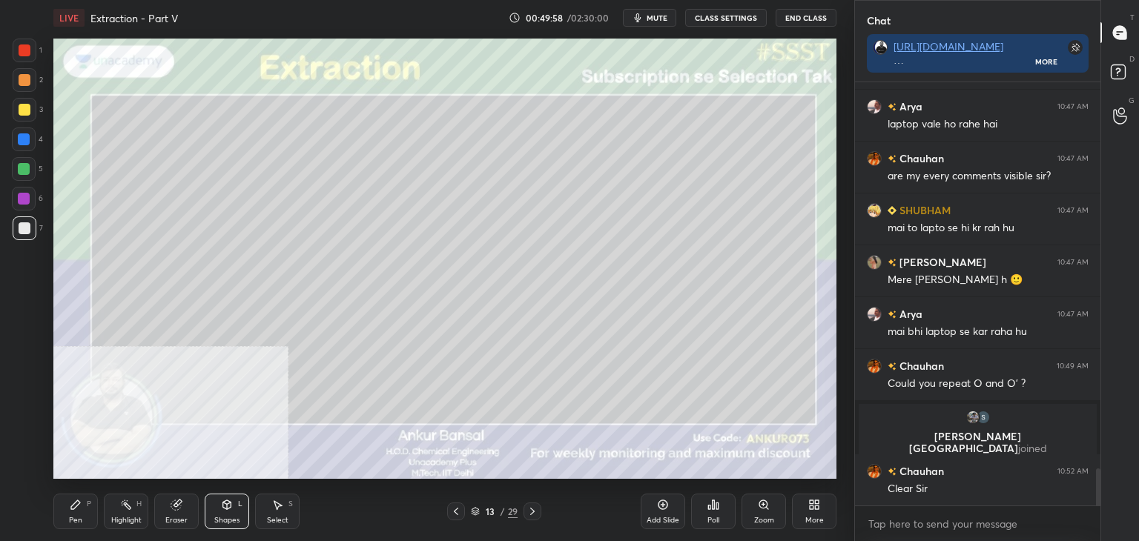
click at [67, 506] on div "Pen P" at bounding box center [75, 512] width 44 height 36
click at [17, 50] on div at bounding box center [25, 51] width 24 height 24
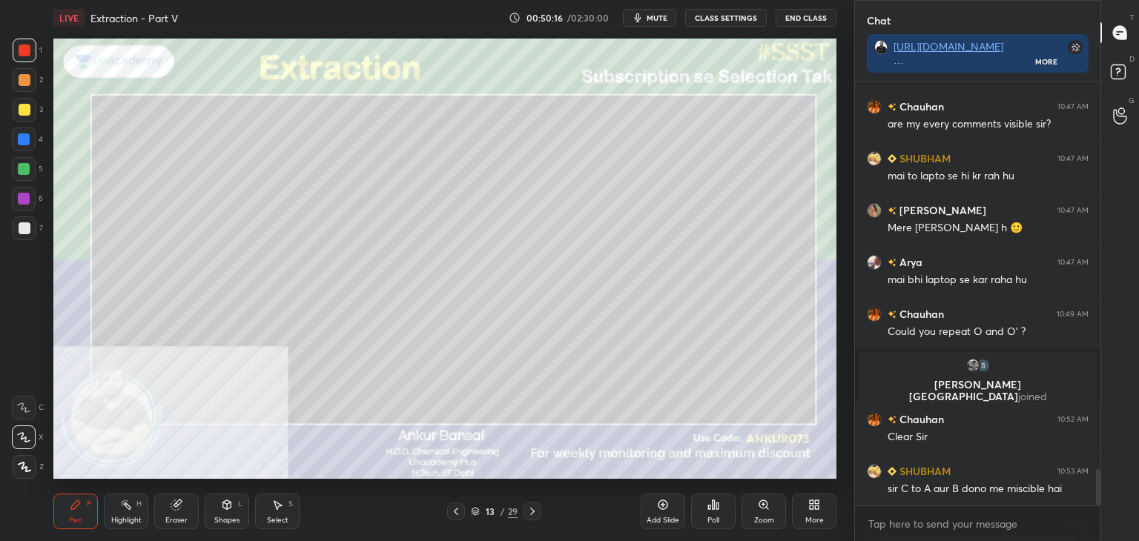
click at [22, 80] on div at bounding box center [25, 80] width 12 height 12
click at [22, 50] on div at bounding box center [25, 50] width 12 height 12
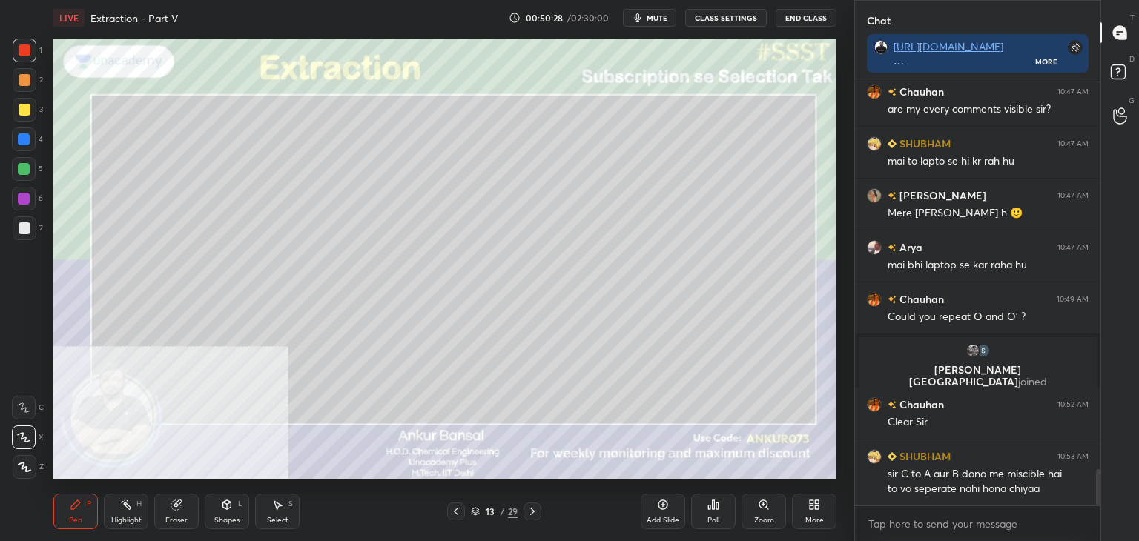
click at [24, 138] on div at bounding box center [24, 139] width 12 height 12
click at [70, 506] on icon at bounding box center [76, 505] width 12 height 12
click at [13, 235] on div "7" at bounding box center [28, 228] width 30 height 24
click at [22, 45] on div at bounding box center [25, 50] width 12 height 12
click at [24, 73] on div at bounding box center [25, 80] width 24 height 24
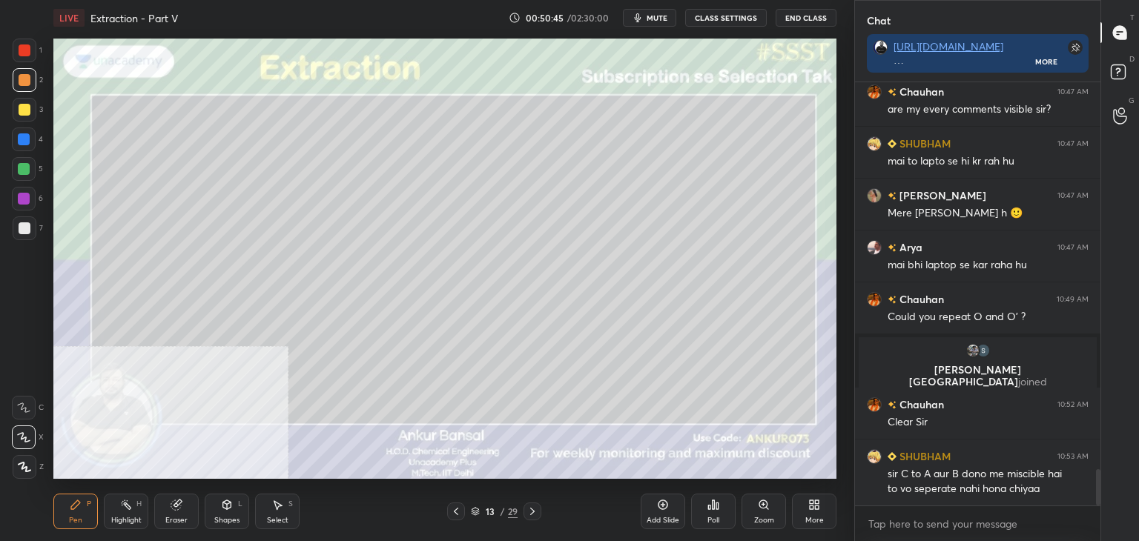
click at [7, 229] on div "1 2 3 4 5 6 7 C X Z C X Z E E Erase all H H" at bounding box center [23, 259] width 47 height 440
click at [19, 226] on div at bounding box center [25, 228] width 12 height 12
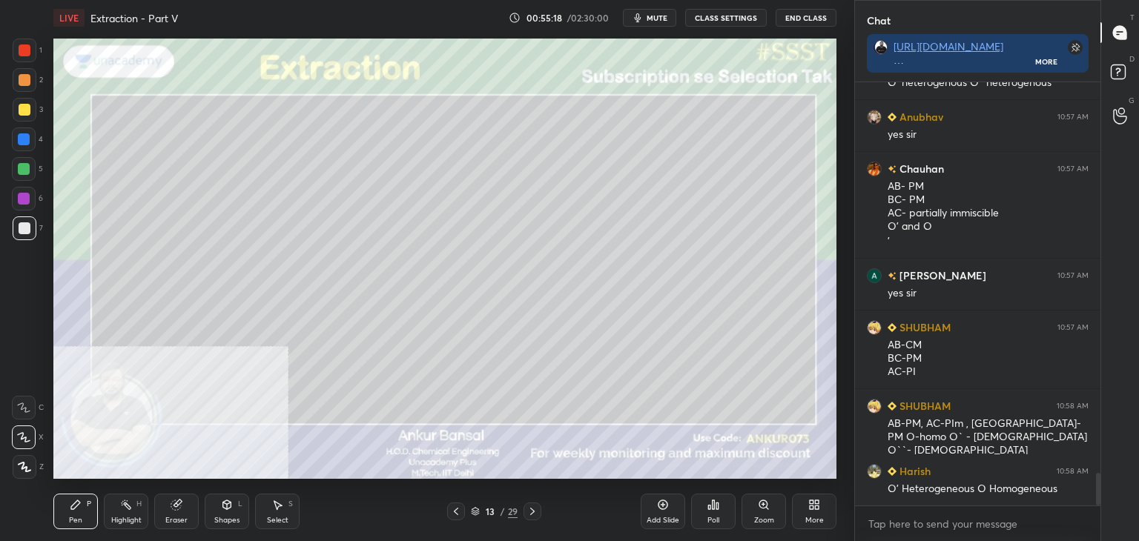
scroll to position [5193, 0]
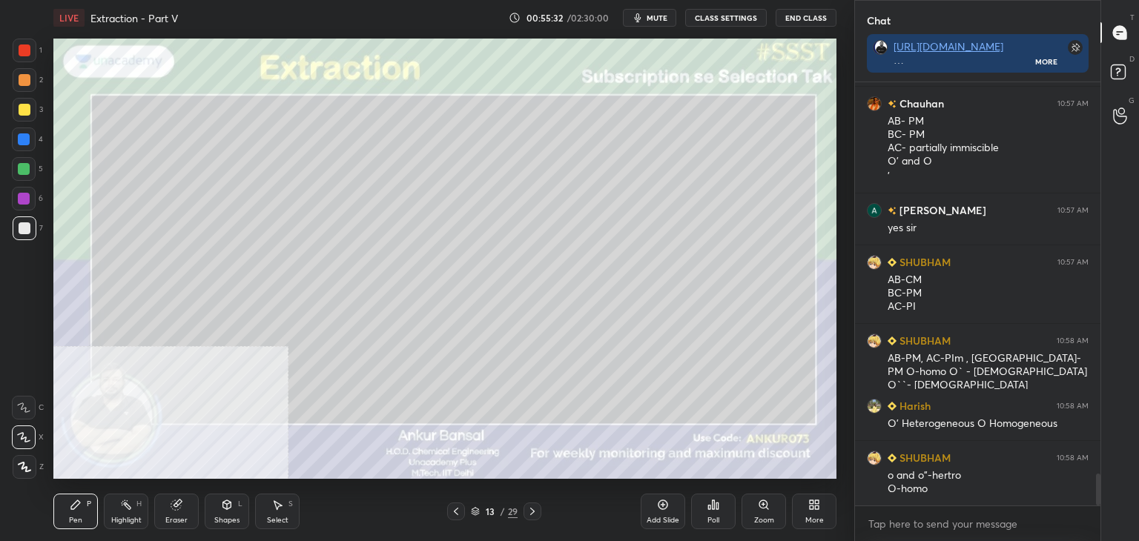
click at [529, 509] on icon at bounding box center [532, 512] width 12 height 12
click at [231, 508] on icon at bounding box center [227, 505] width 12 height 12
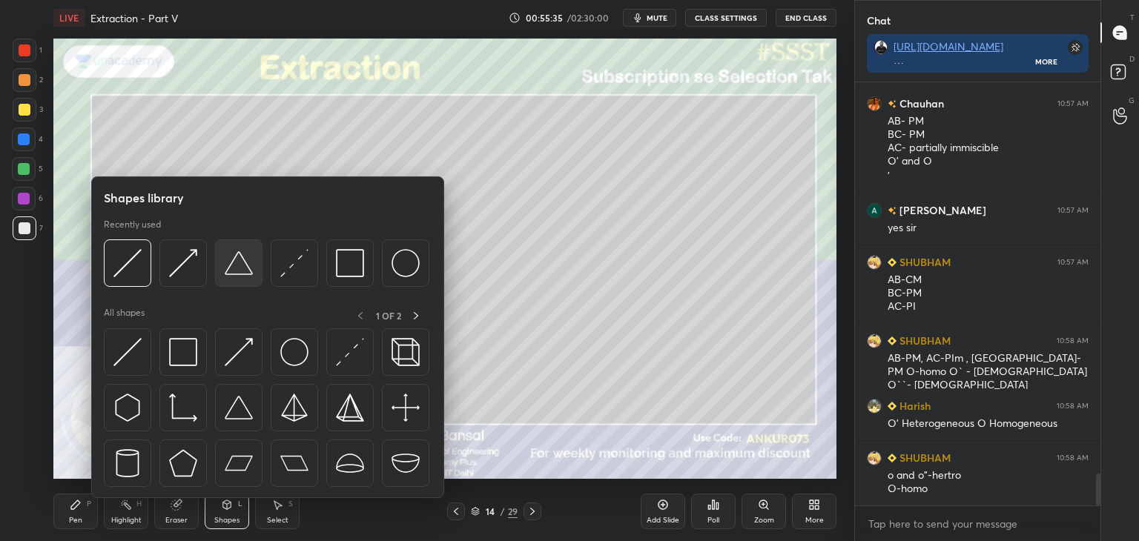
click at [245, 259] on img at bounding box center [239, 263] width 28 height 28
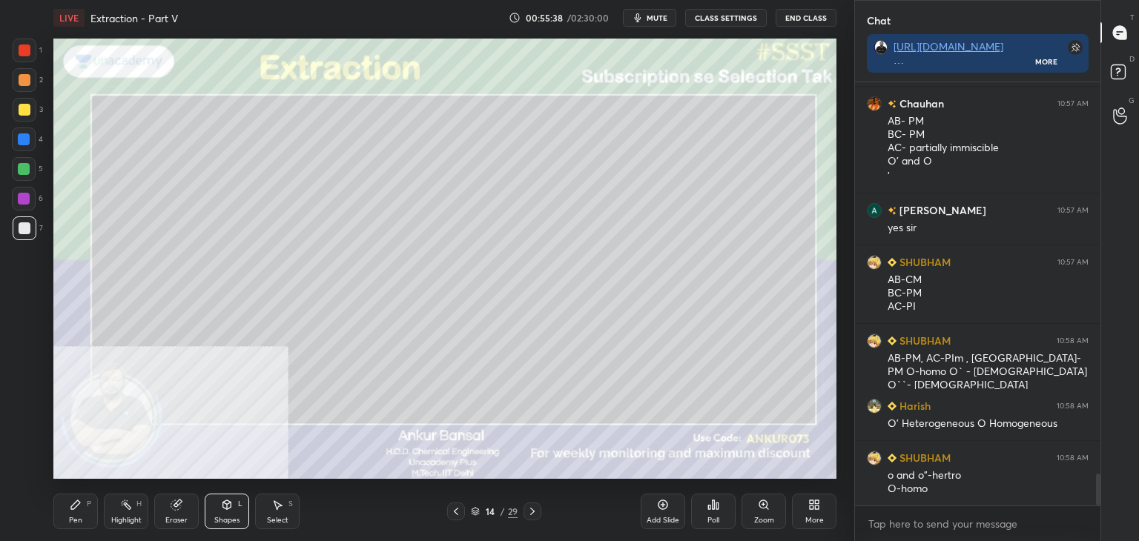
click at [219, 499] on div "Shapes L" at bounding box center [227, 512] width 44 height 36
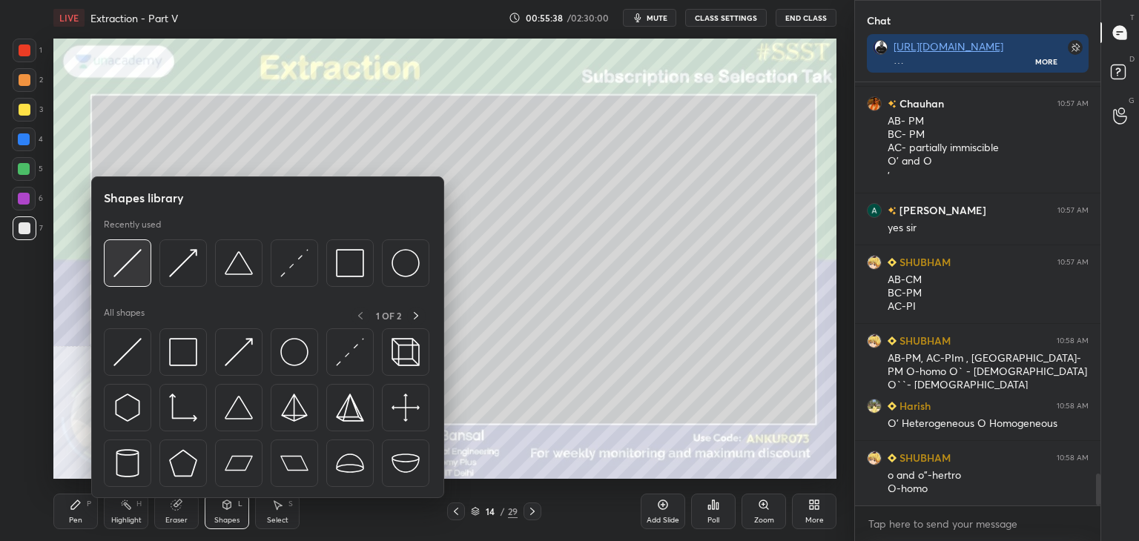
click at [142, 251] on div at bounding box center [127, 262] width 47 height 47
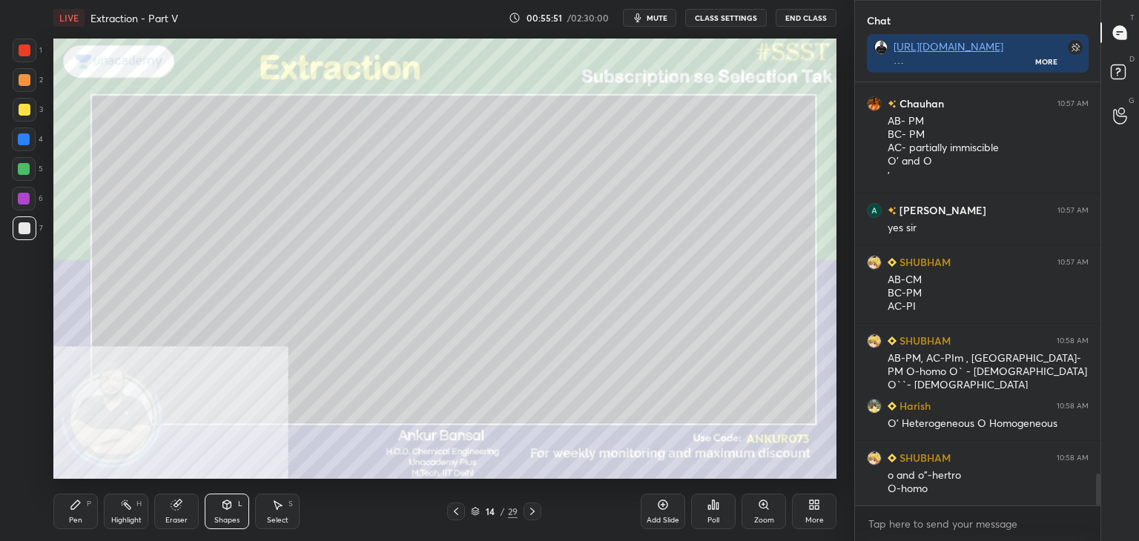
click at [76, 514] on div "Pen P" at bounding box center [75, 512] width 44 height 36
click at [27, 113] on div at bounding box center [25, 110] width 12 height 12
click at [27, 140] on div at bounding box center [24, 139] width 12 height 12
click at [27, 228] on div at bounding box center [25, 228] width 12 height 12
click at [24, 116] on div at bounding box center [25, 110] width 24 height 24
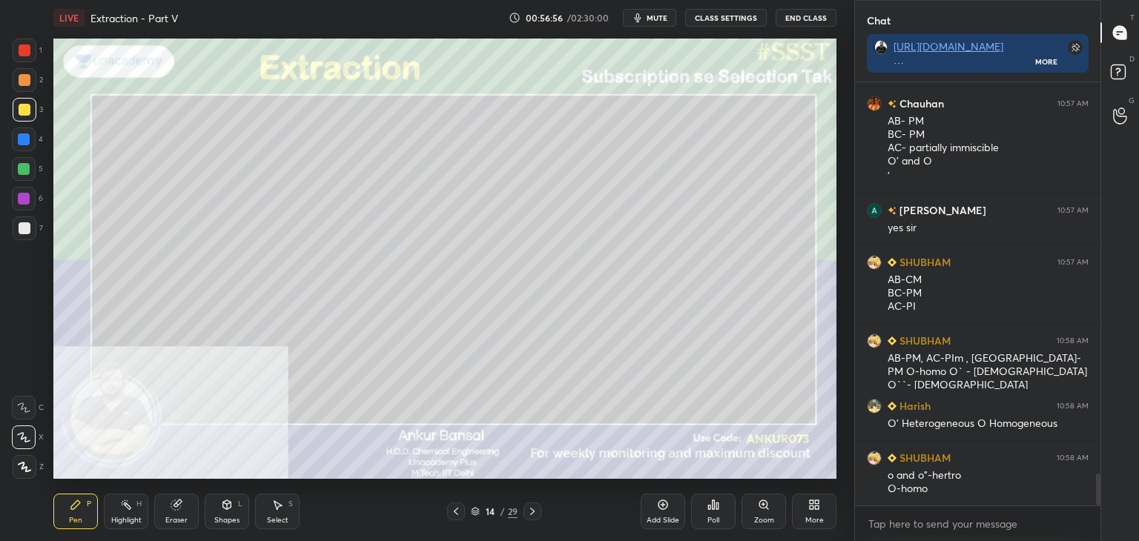
click at [19, 220] on div at bounding box center [25, 228] width 24 height 24
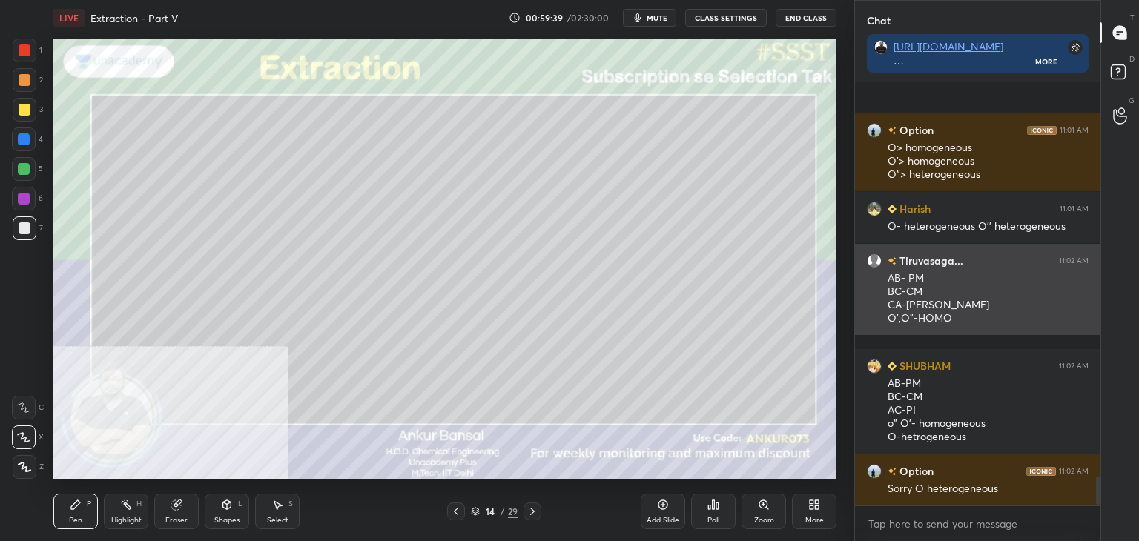
scroll to position [5952, 0]
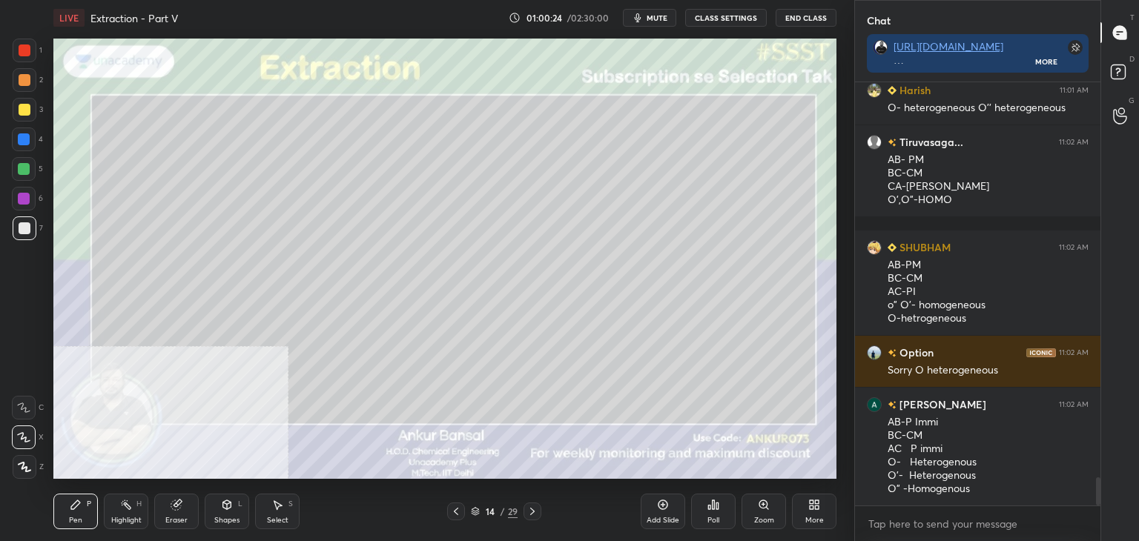
click at [532, 513] on icon at bounding box center [532, 511] width 4 height 7
click at [230, 510] on icon at bounding box center [227, 505] width 12 height 12
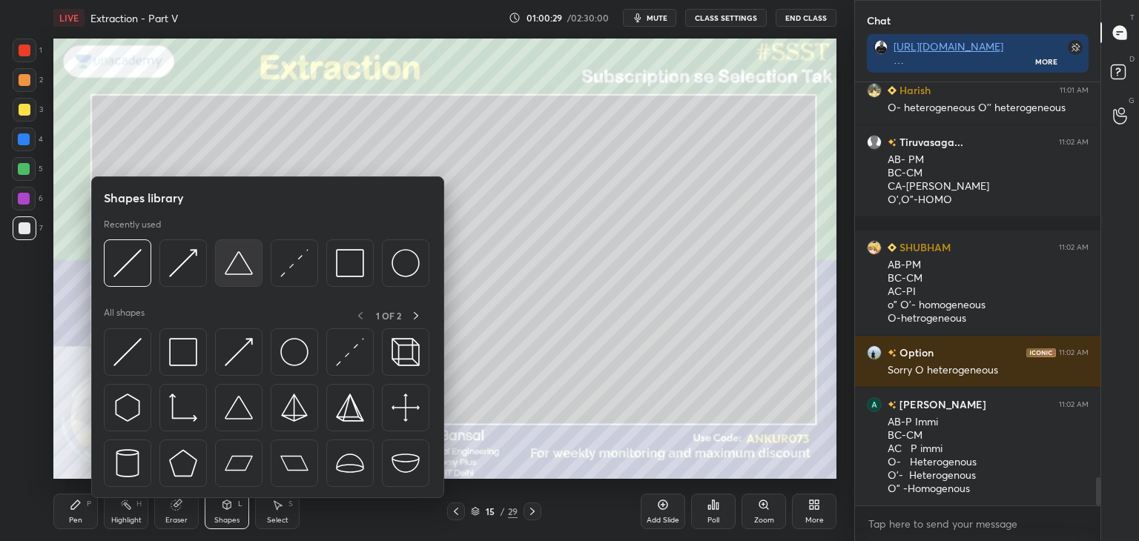
click at [234, 261] on img at bounding box center [239, 263] width 28 height 28
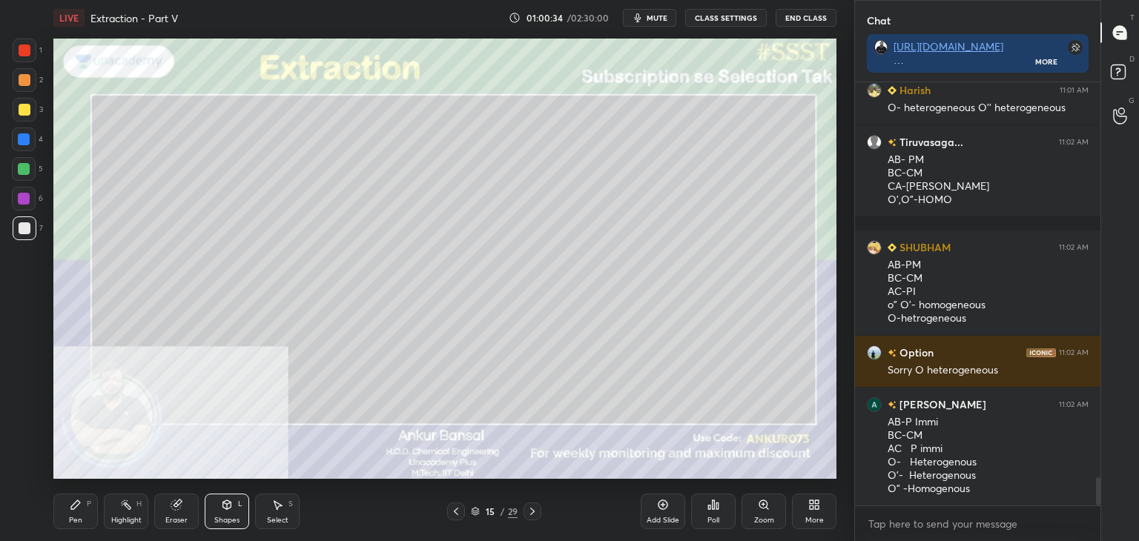
click at [88, 504] on div "P" at bounding box center [89, 503] width 4 height 7
click at [23, 105] on div at bounding box center [25, 110] width 12 height 12
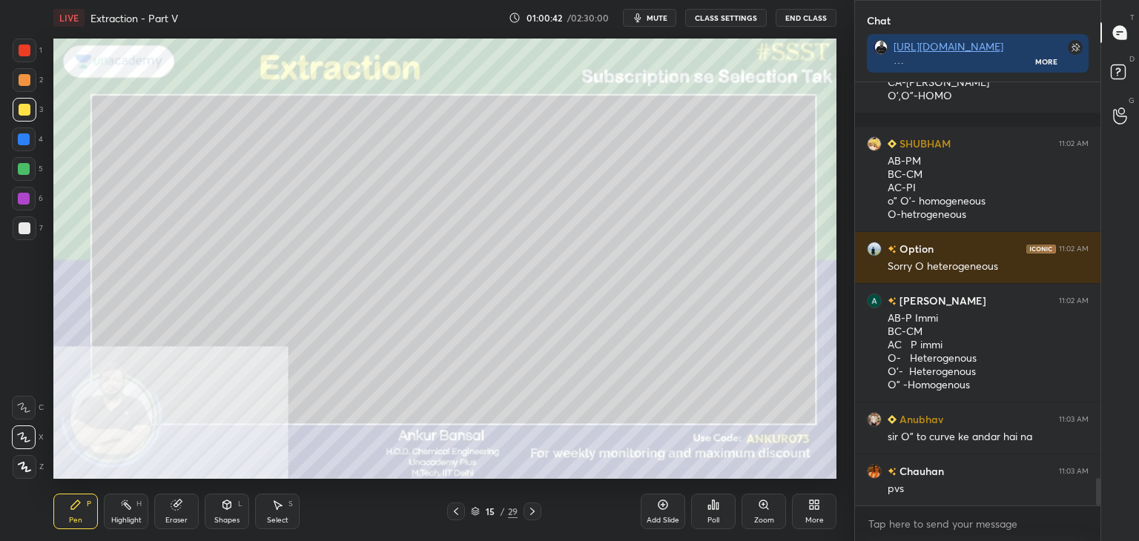
scroll to position [6121, 0]
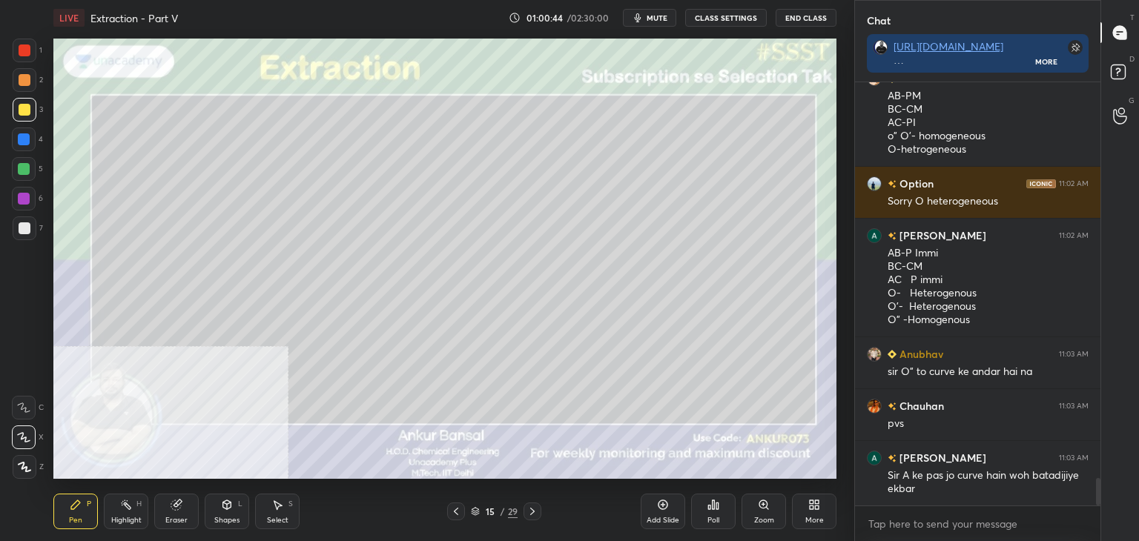
click at [457, 511] on icon at bounding box center [456, 512] width 12 height 12
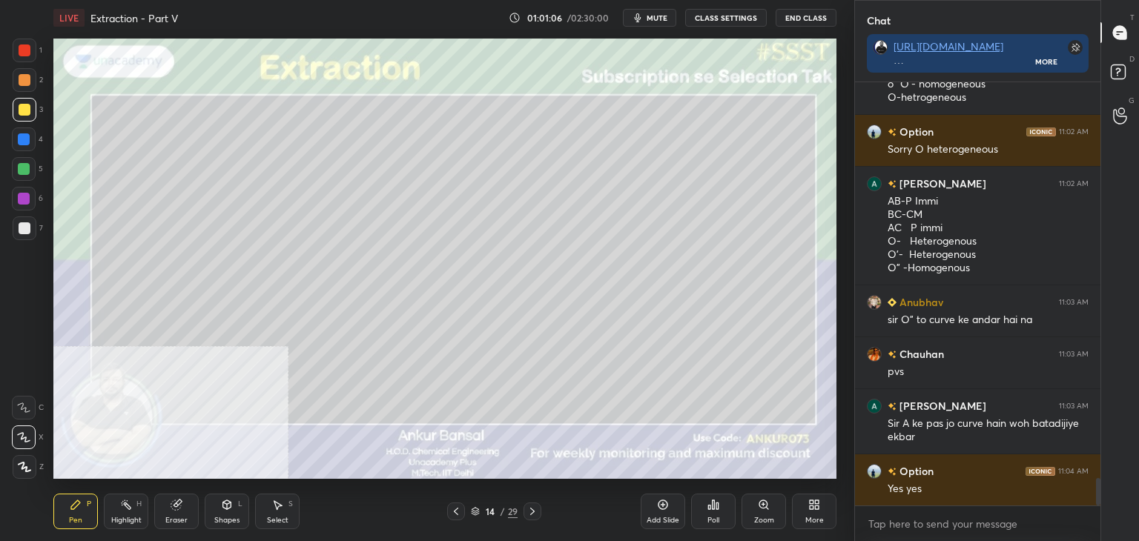
click at [225, 503] on icon at bounding box center [227, 504] width 8 height 2
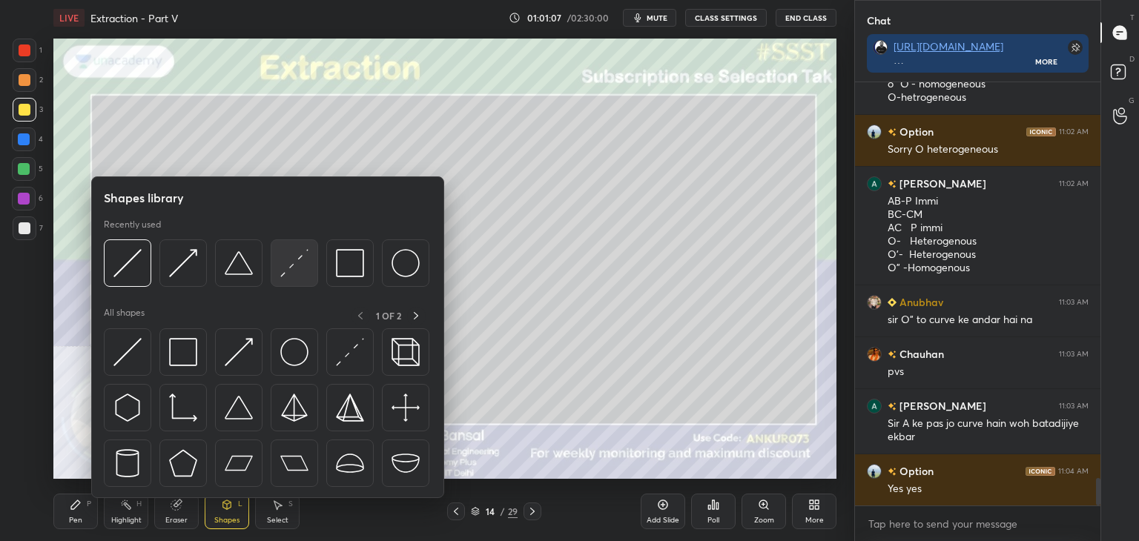
click at [298, 265] on img at bounding box center [294, 263] width 28 height 28
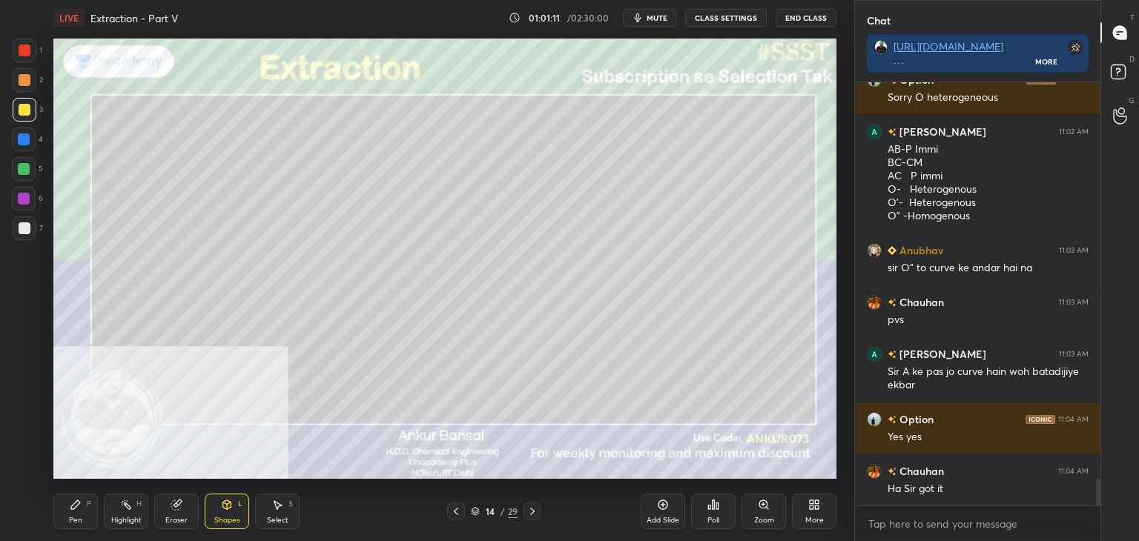
scroll to position [6277, 0]
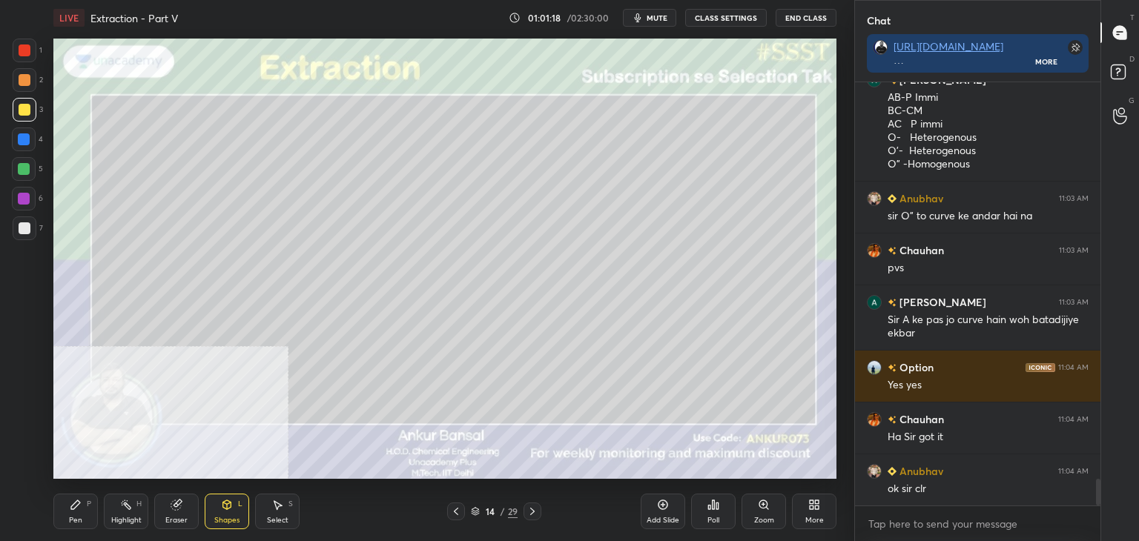
click at [27, 225] on div at bounding box center [25, 228] width 12 height 12
click at [80, 517] on div "Pen" at bounding box center [75, 520] width 13 height 7
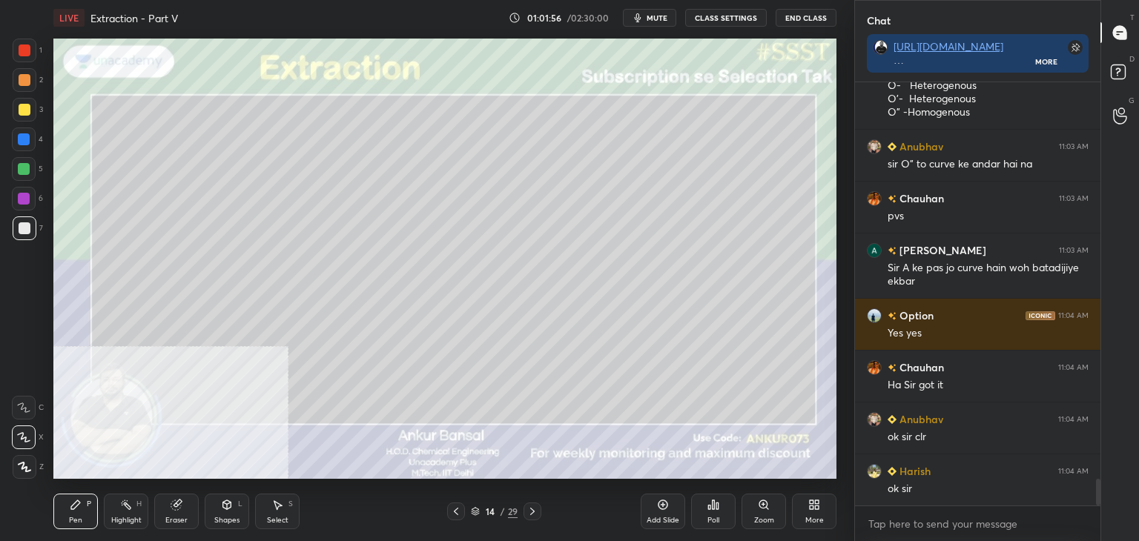
click at [155, 514] on div "Eraser" at bounding box center [176, 512] width 44 height 36
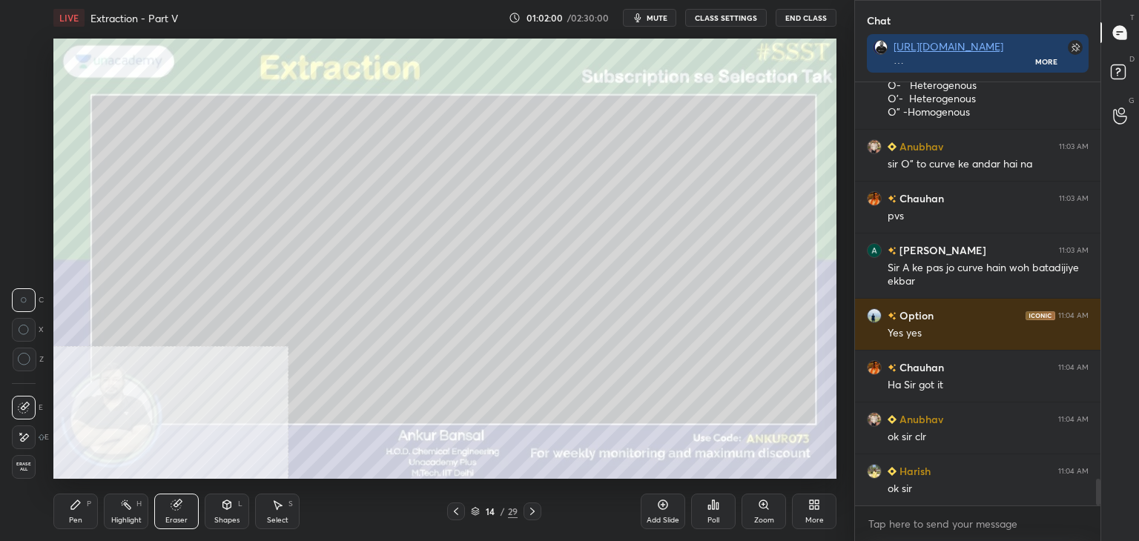
click at [96, 513] on div "Pen P" at bounding box center [75, 512] width 44 height 36
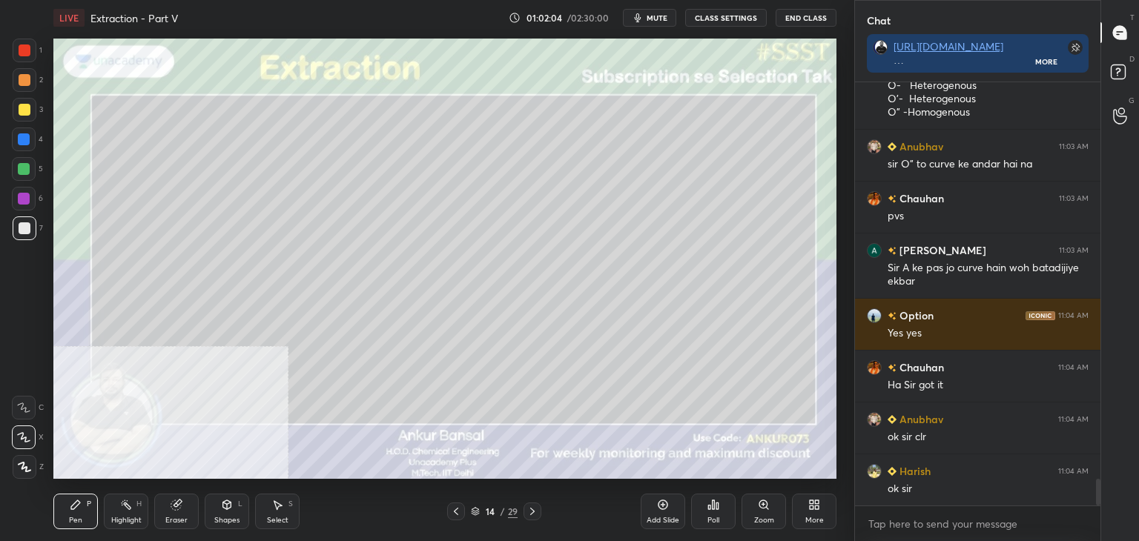
click at [82, 511] on div "Pen P" at bounding box center [75, 512] width 44 height 36
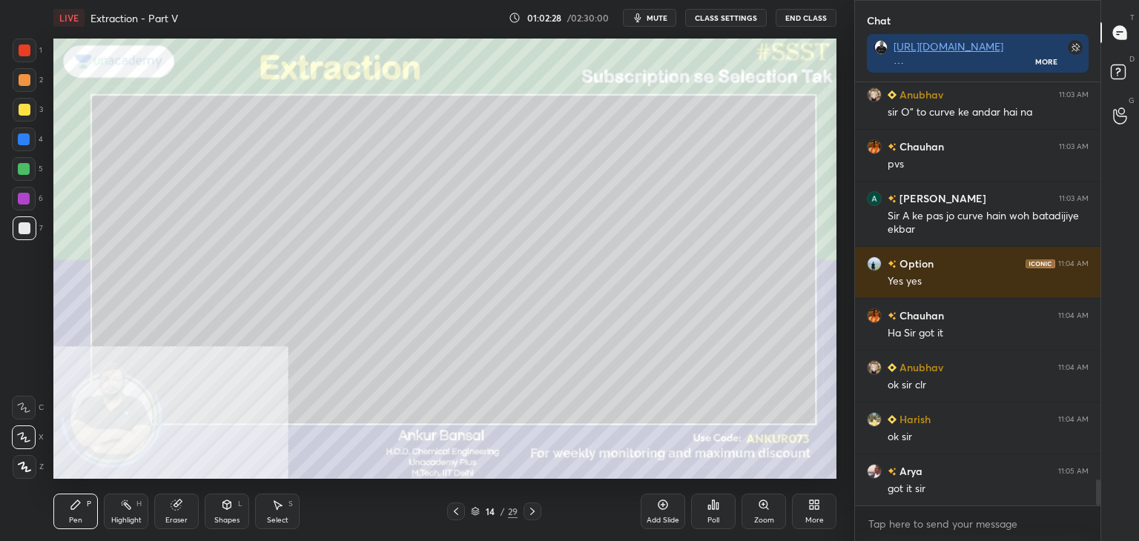
scroll to position [6432, 0]
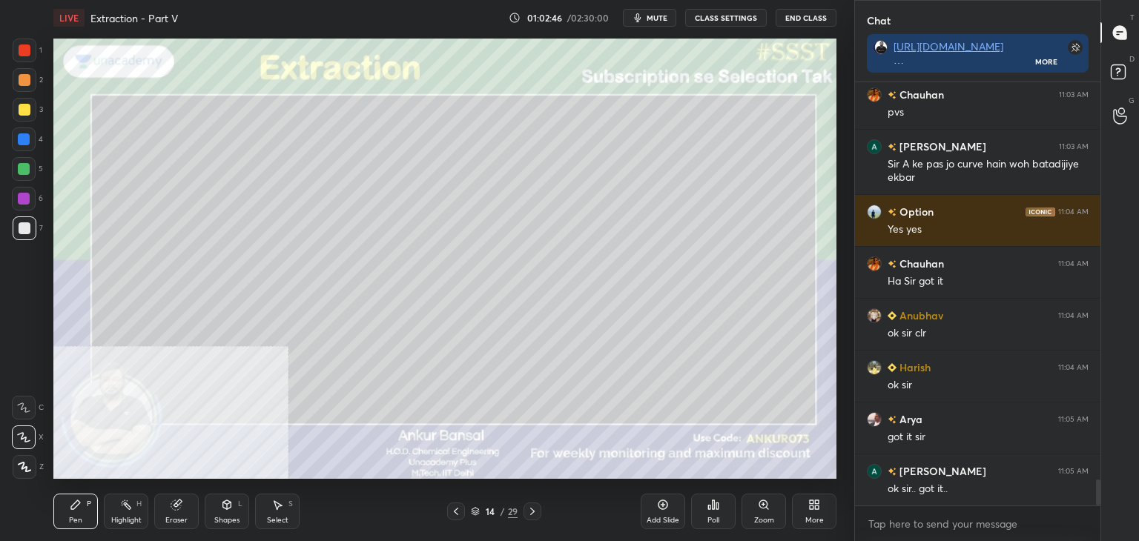
click at [535, 507] on icon at bounding box center [532, 512] width 12 height 12
click at [33, 79] on div at bounding box center [25, 80] width 24 height 24
click at [26, 231] on div at bounding box center [25, 228] width 12 height 12
click at [22, 82] on div at bounding box center [25, 80] width 12 height 12
click at [27, 108] on div at bounding box center [25, 110] width 12 height 12
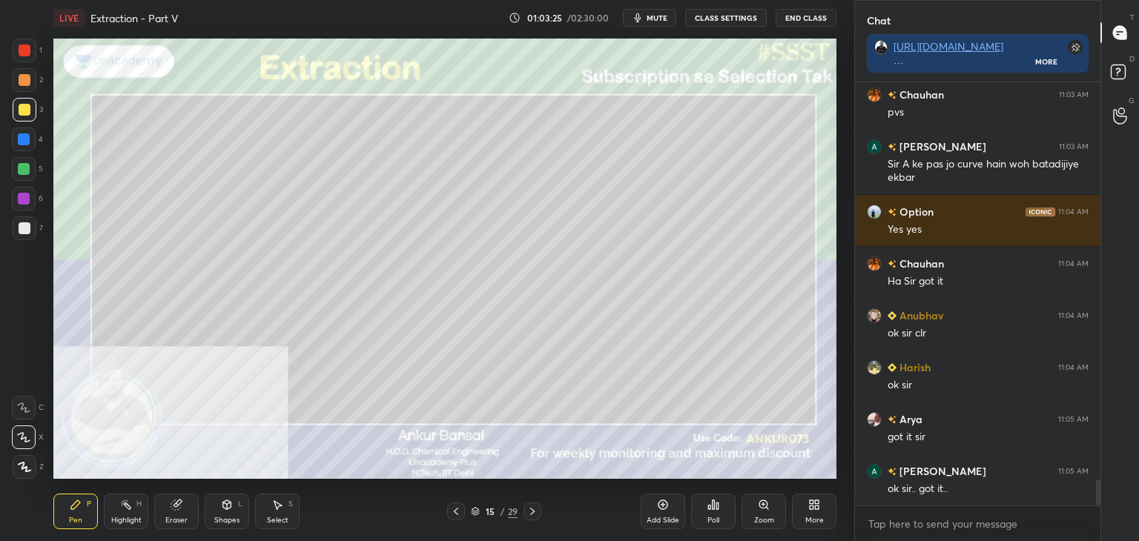
click at [24, 230] on div at bounding box center [25, 228] width 12 height 12
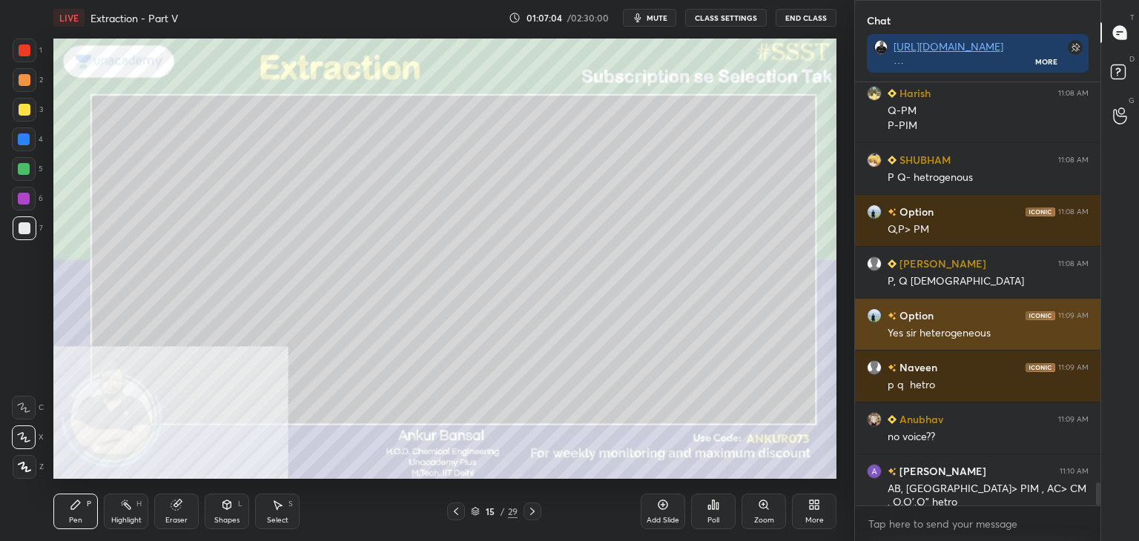
scroll to position [7463, 0]
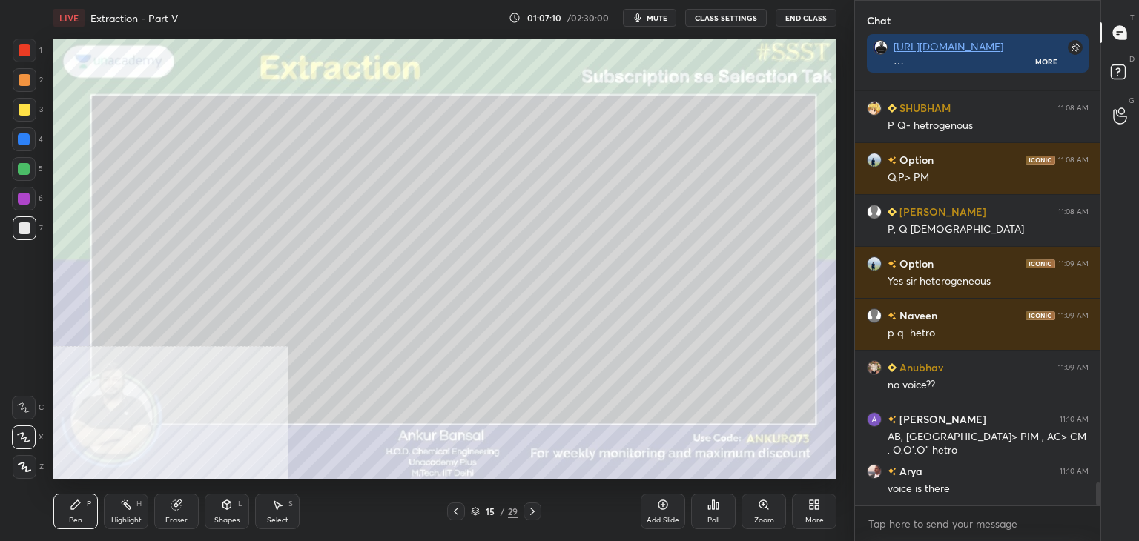
click at [534, 514] on icon at bounding box center [532, 512] width 12 height 12
click at [225, 505] on icon at bounding box center [227, 504] width 8 height 9
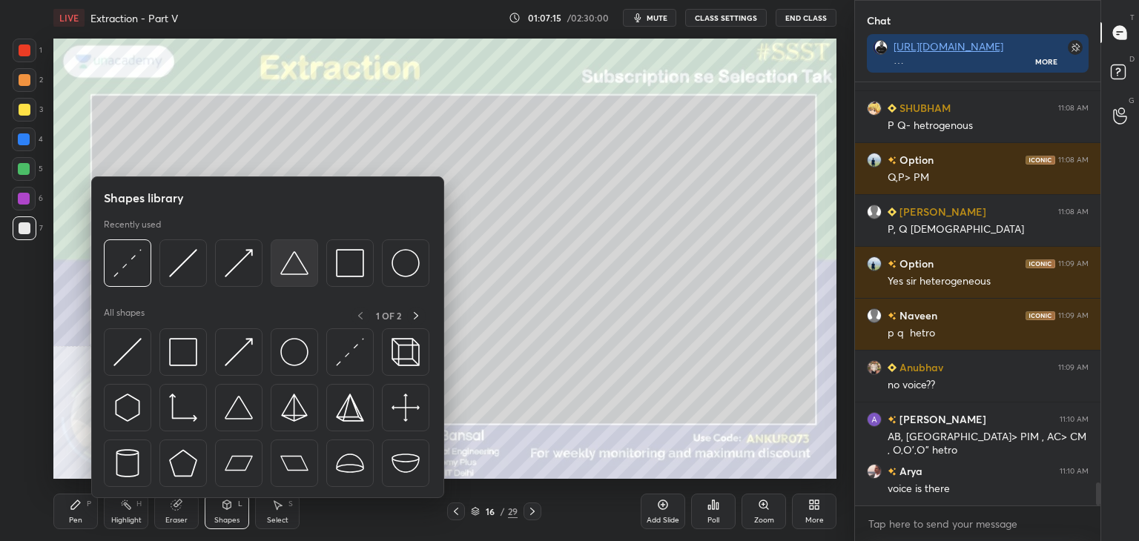
click at [301, 258] on img at bounding box center [294, 263] width 28 height 28
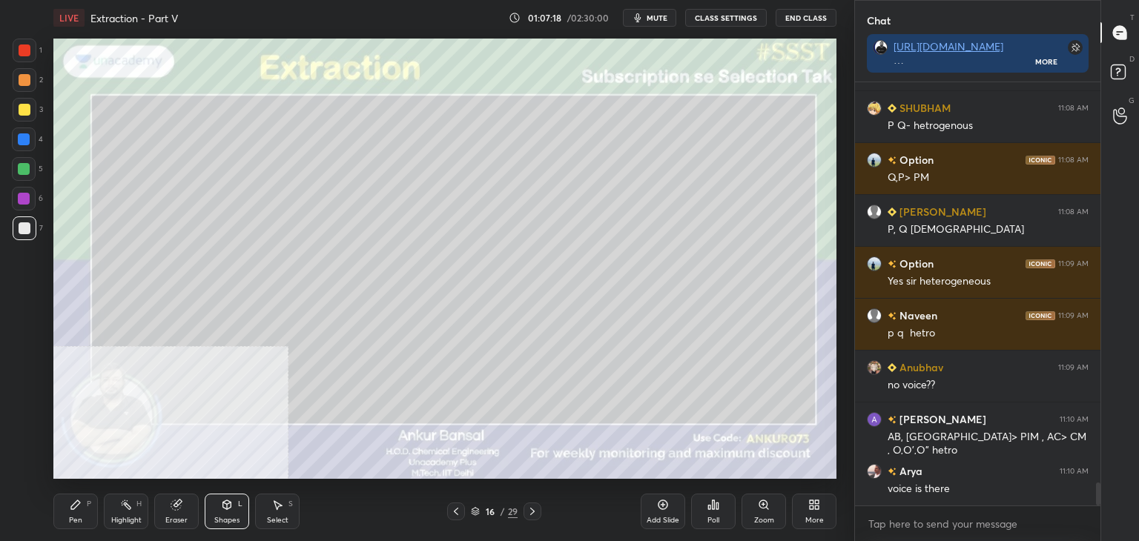
click at [214, 512] on div "Shapes L" at bounding box center [227, 512] width 44 height 36
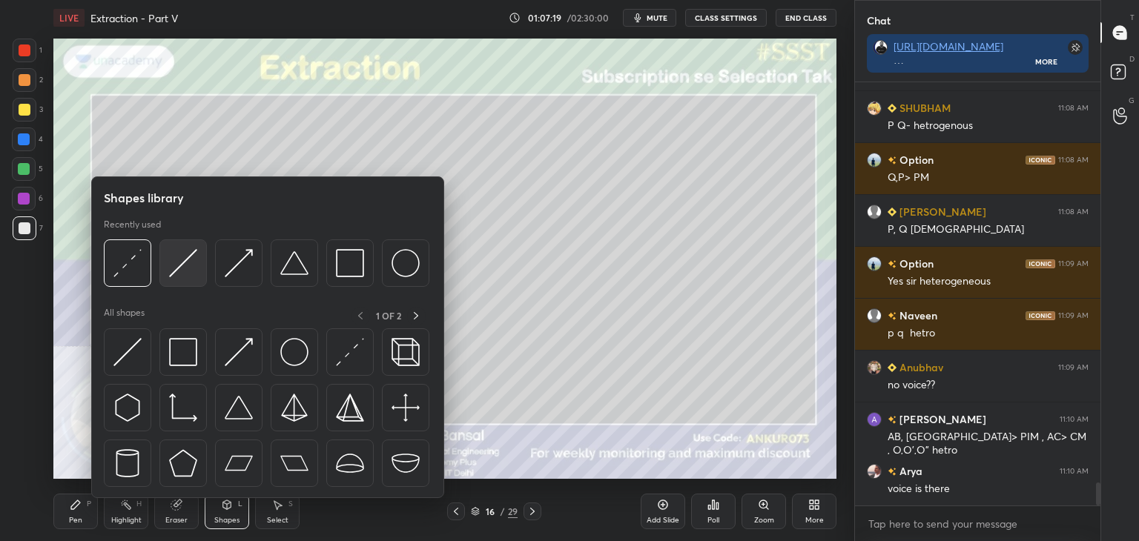
click at [171, 251] on img at bounding box center [183, 263] width 28 height 28
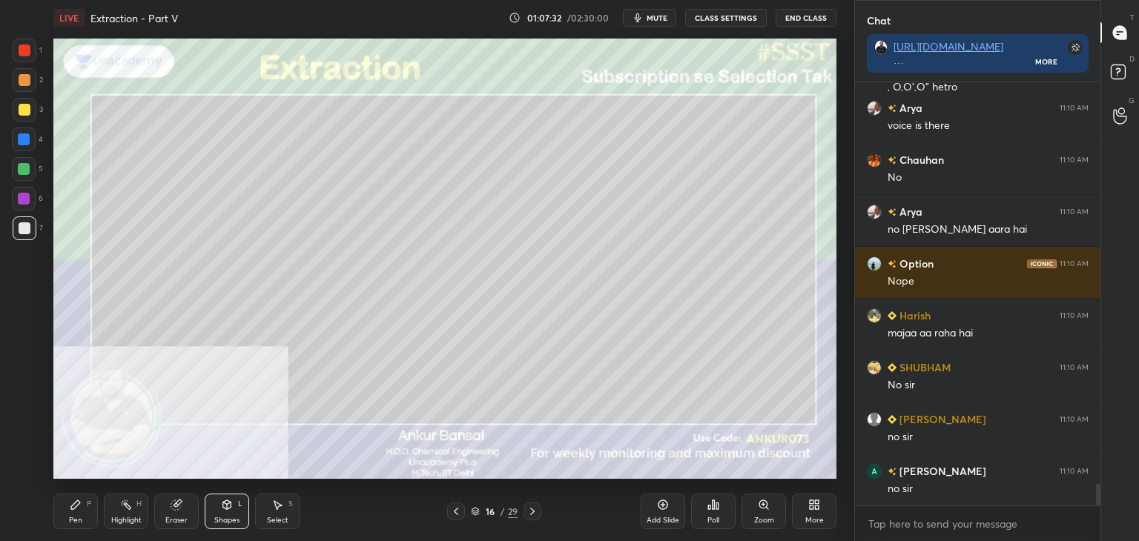
scroll to position [7878, 0]
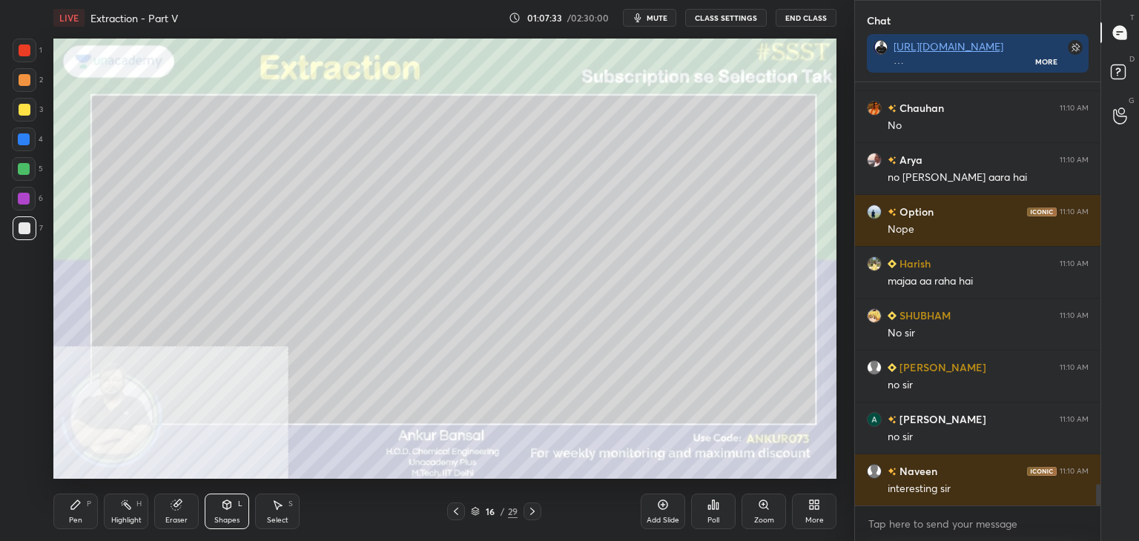
click at [58, 515] on div "Pen P" at bounding box center [75, 512] width 44 height 36
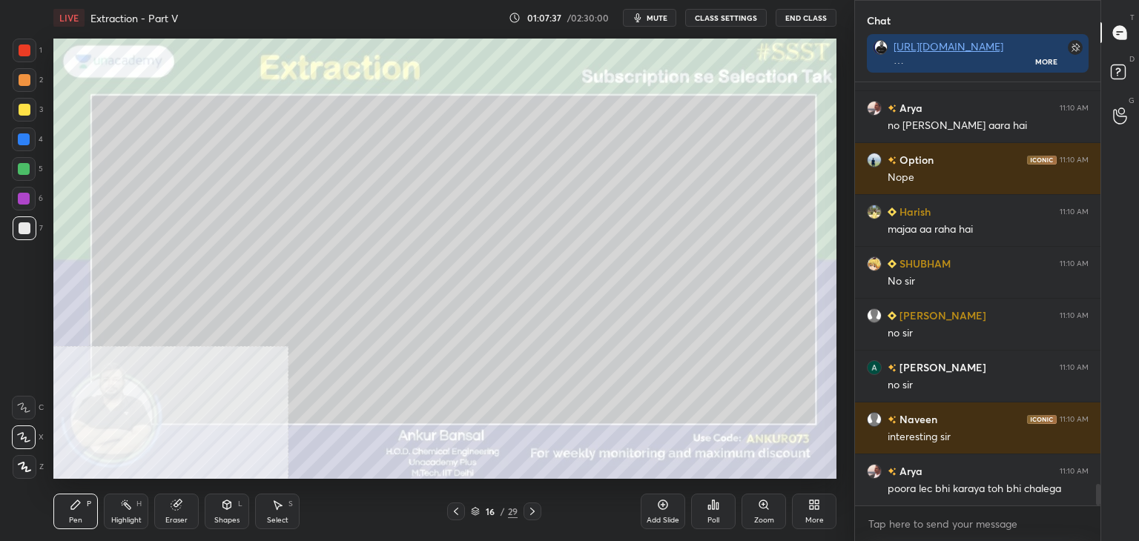
scroll to position [7982, 0]
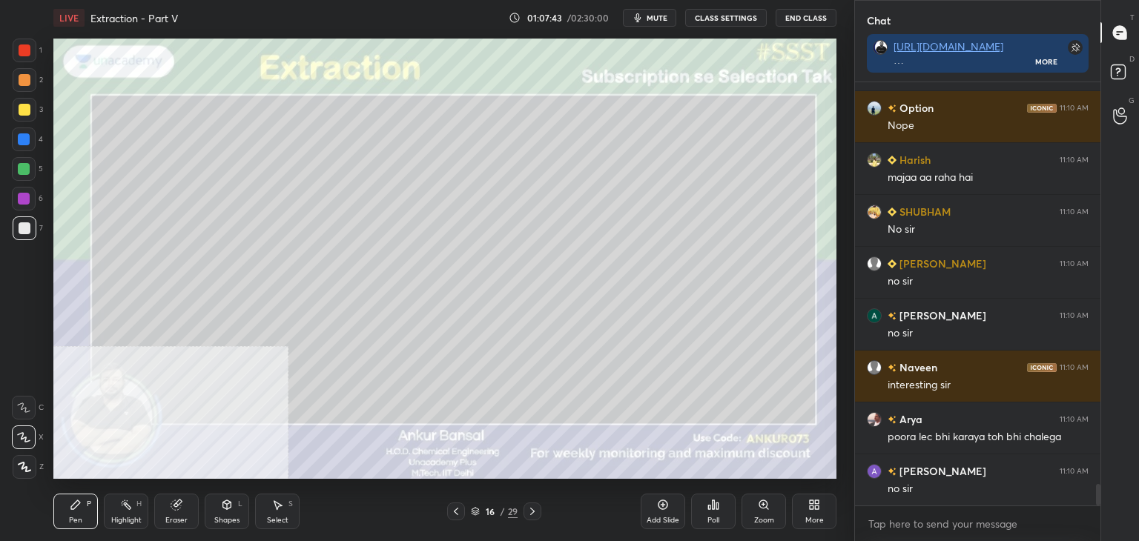
click at [25, 80] on div at bounding box center [25, 80] width 12 height 12
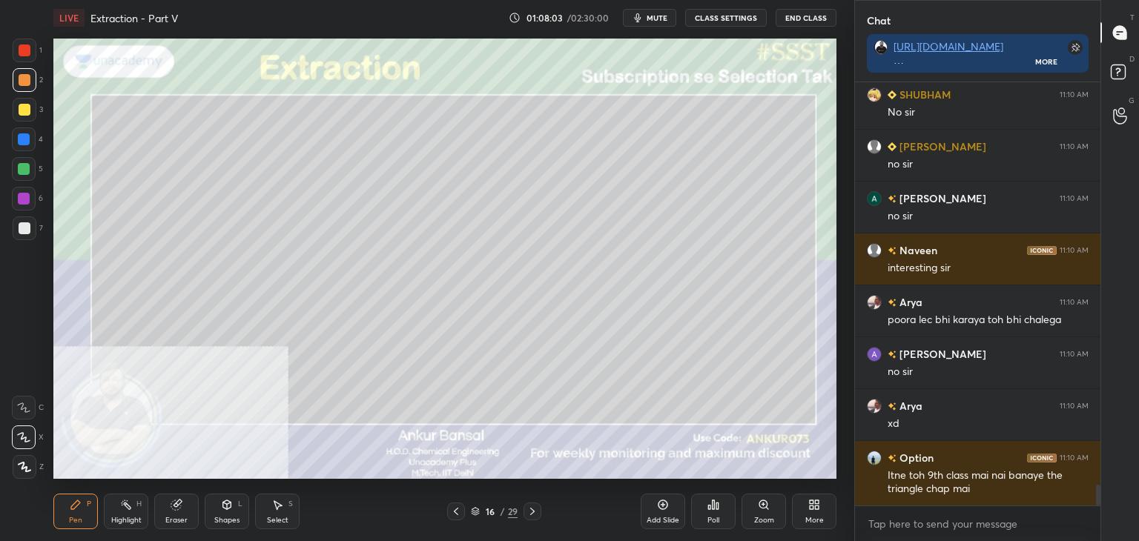
scroll to position [8151, 0]
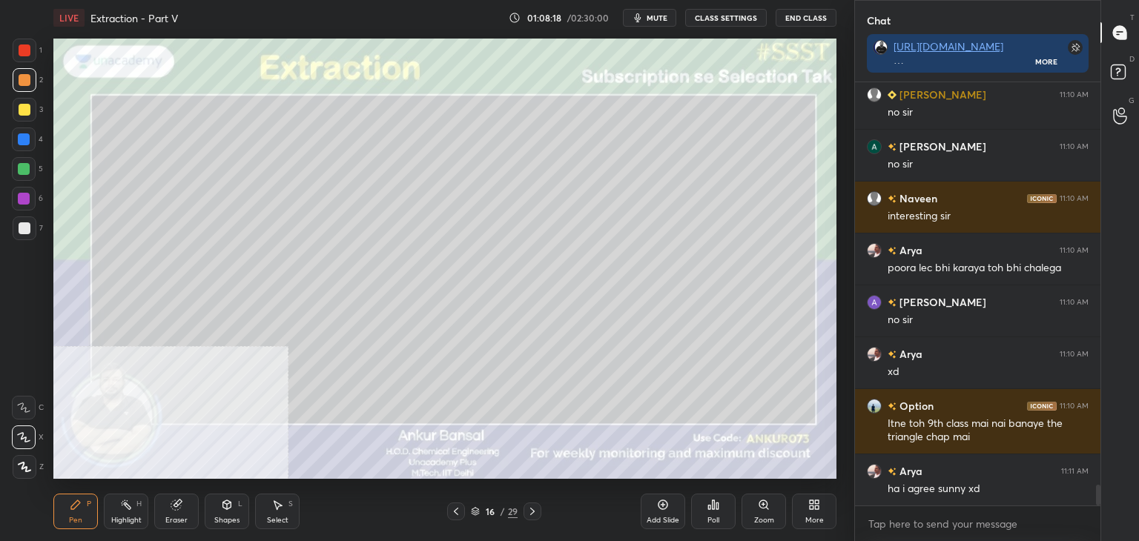
click at [24, 236] on div at bounding box center [25, 228] width 24 height 24
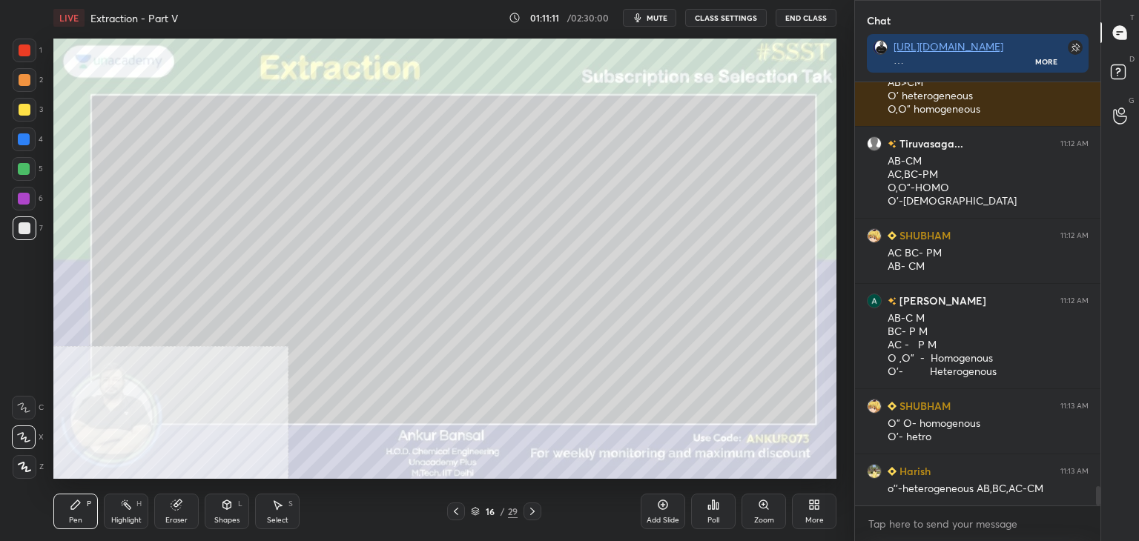
scroll to position [8935, 0]
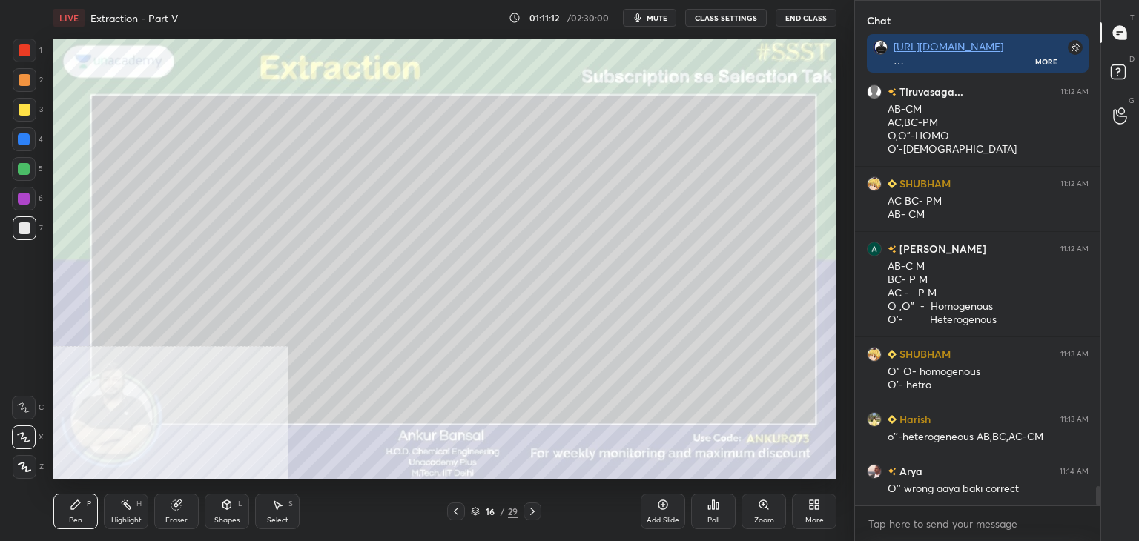
click at [534, 512] on icon at bounding box center [532, 512] width 12 height 12
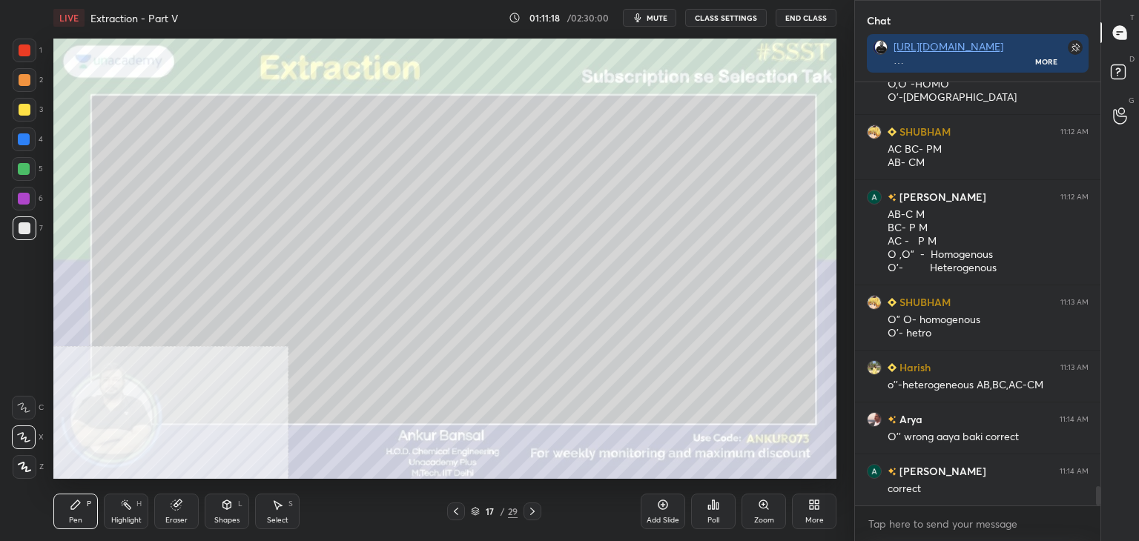
click at [452, 510] on icon at bounding box center [456, 512] width 12 height 12
click at [532, 511] on icon at bounding box center [532, 511] width 4 height 7
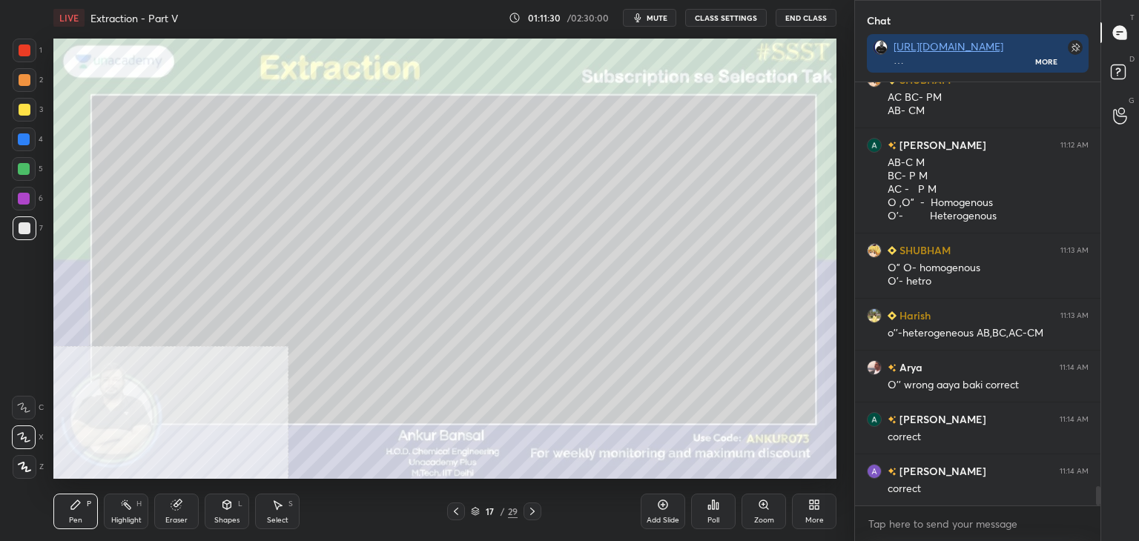
scroll to position [9091, 0]
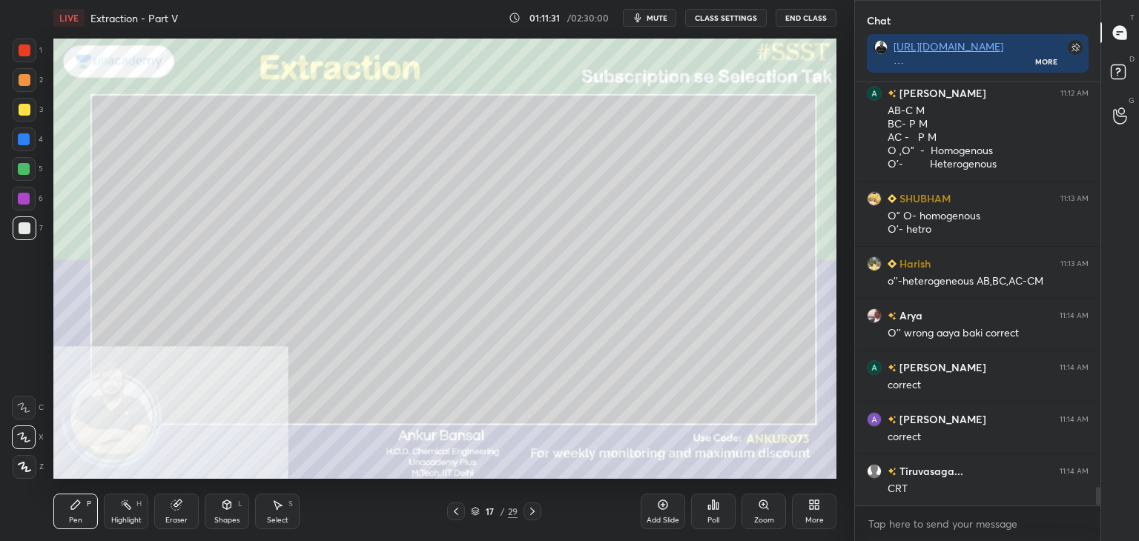
click at [228, 508] on icon at bounding box center [227, 504] width 8 height 9
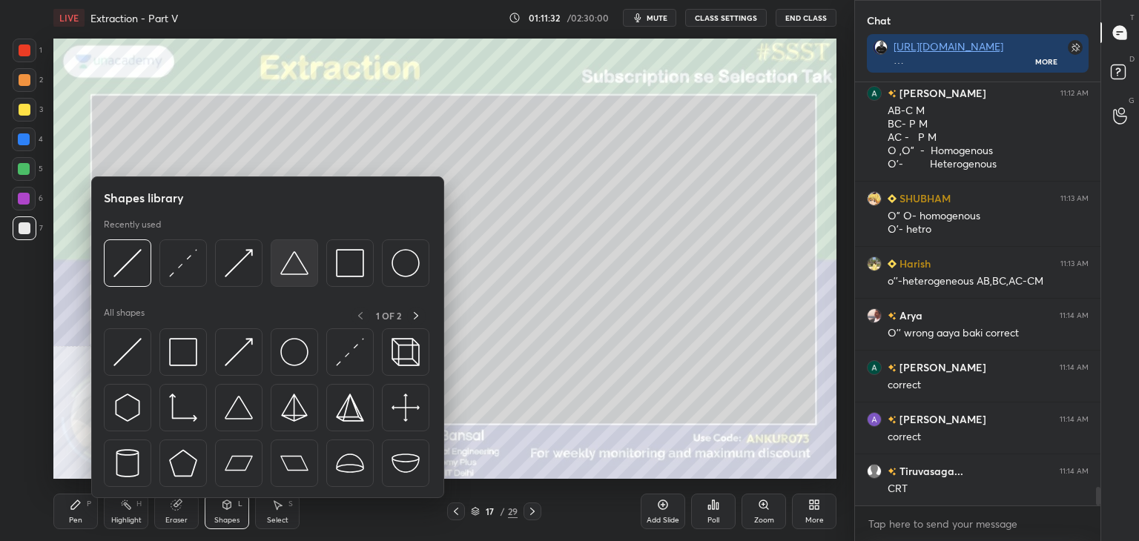
click at [286, 264] on img at bounding box center [294, 263] width 28 height 28
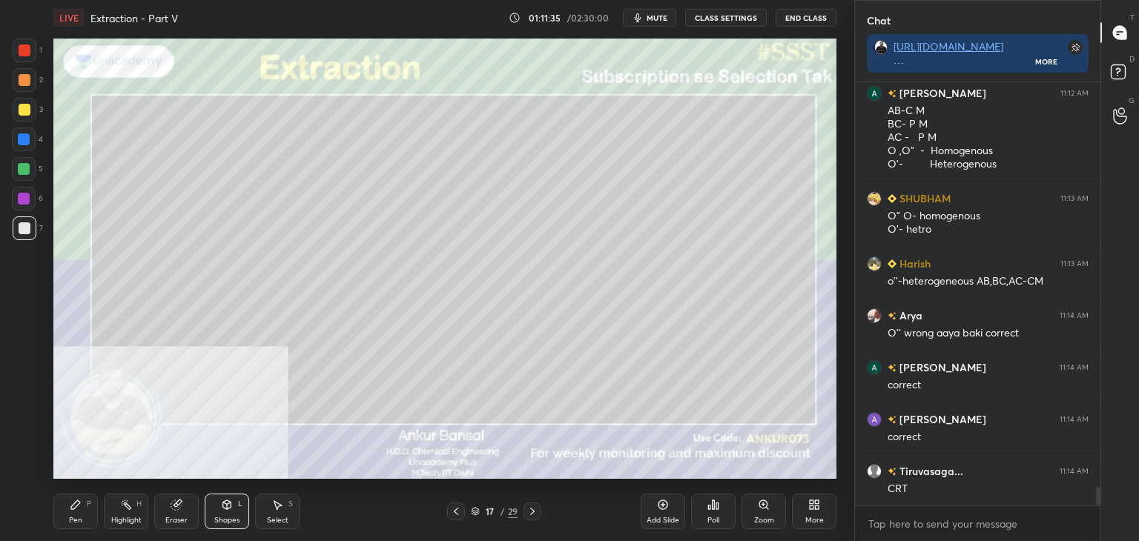
click at [225, 504] on icon at bounding box center [227, 504] width 8 height 2
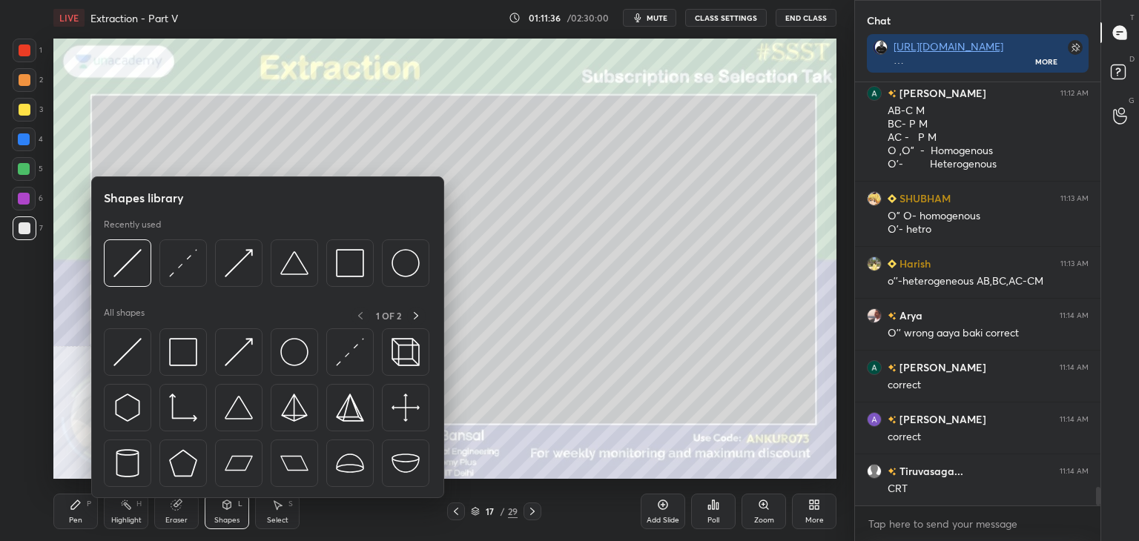
click at [127, 237] on div "Recently used" at bounding box center [266, 257] width 325 height 76
click at [125, 272] on img at bounding box center [127, 263] width 28 height 28
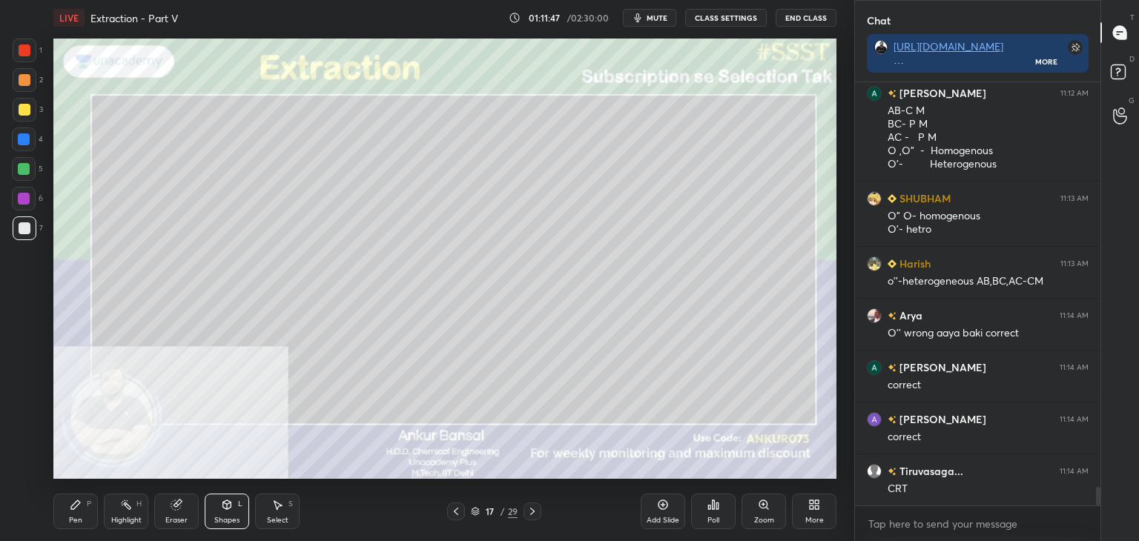
click at [79, 509] on icon at bounding box center [76, 505] width 12 height 12
click at [229, 506] on icon at bounding box center [227, 504] width 8 height 9
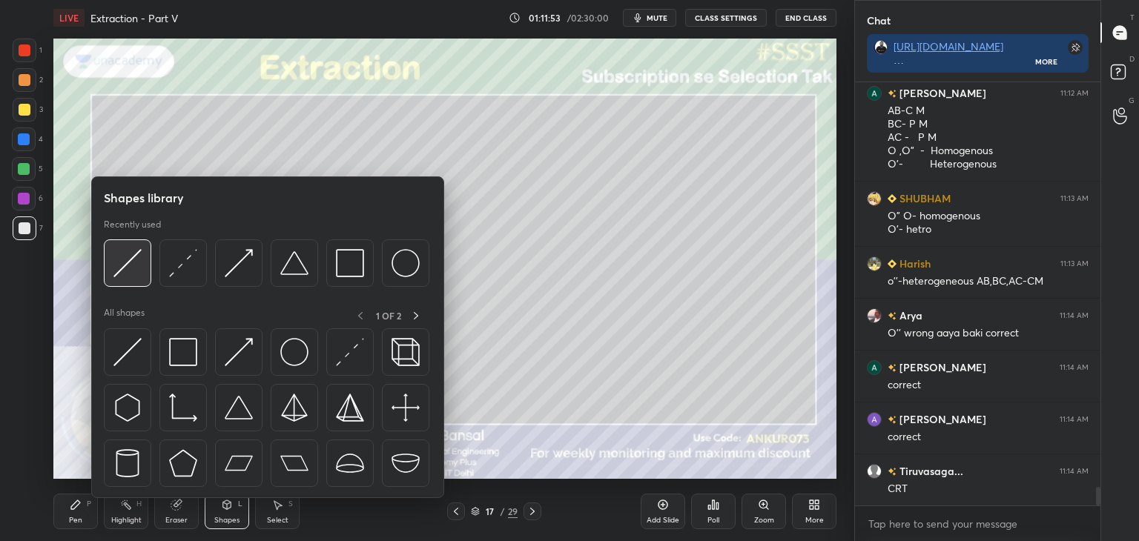
click at [130, 262] on img at bounding box center [127, 263] width 28 height 28
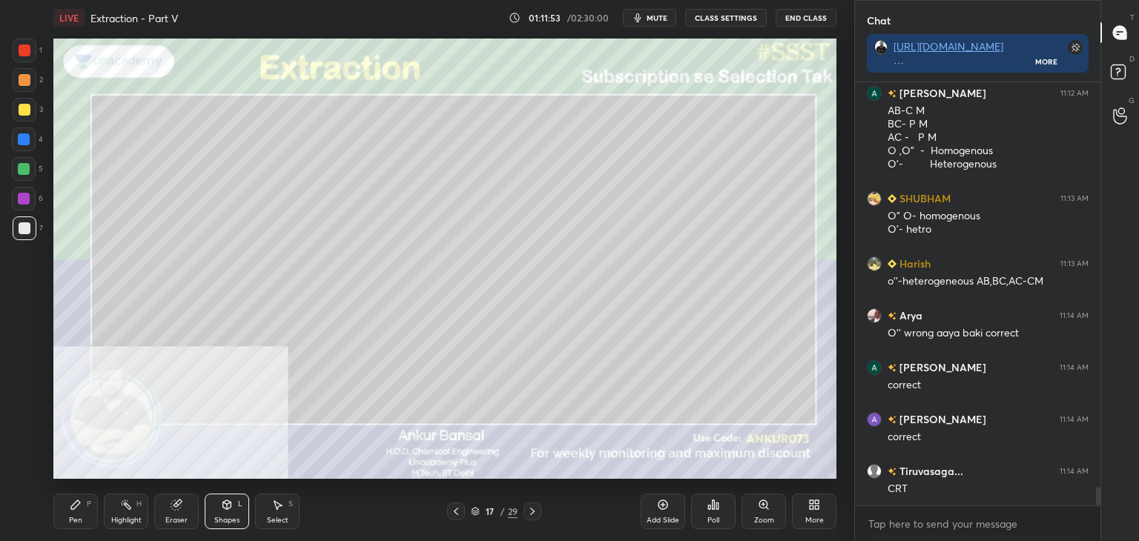
click at [15, 110] on div at bounding box center [25, 110] width 24 height 24
click at [77, 508] on icon at bounding box center [76, 505] width 12 height 12
click at [33, 223] on div at bounding box center [25, 228] width 24 height 24
click at [65, 509] on div "Pen P" at bounding box center [75, 512] width 44 height 36
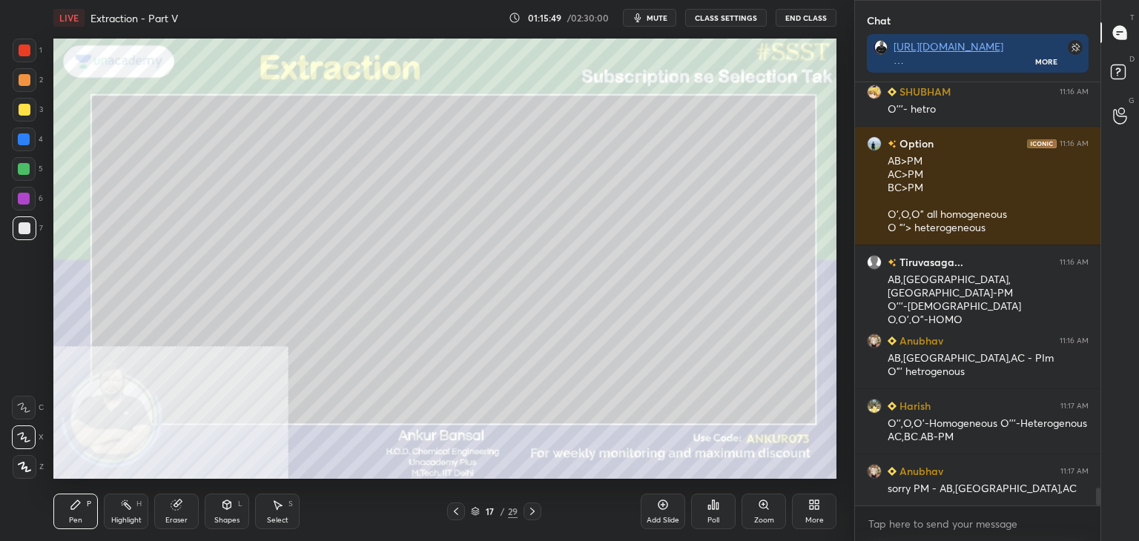
scroll to position [9574, 0]
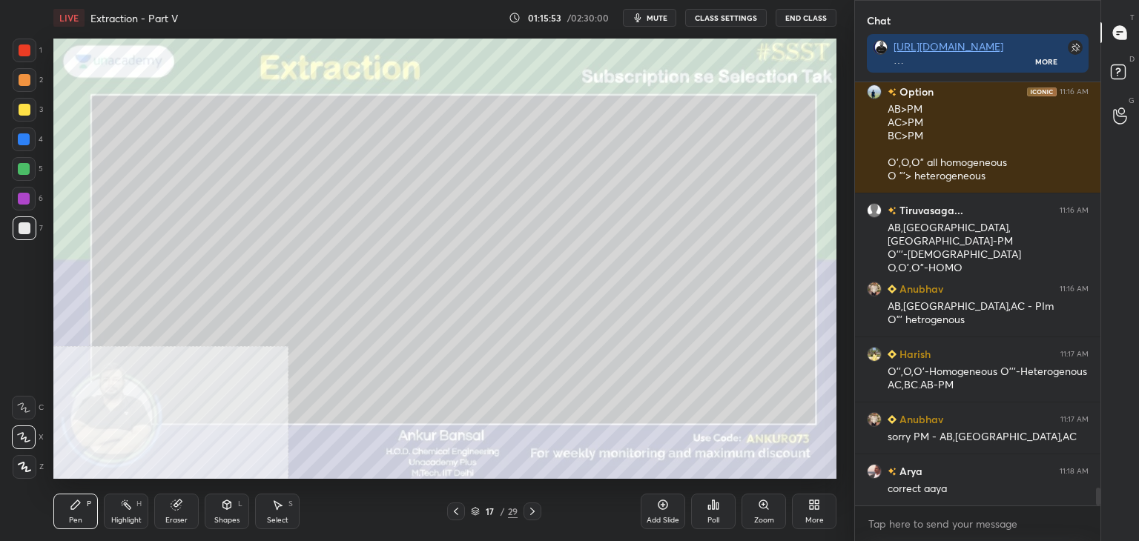
click at [177, 511] on div "Eraser" at bounding box center [176, 512] width 44 height 36
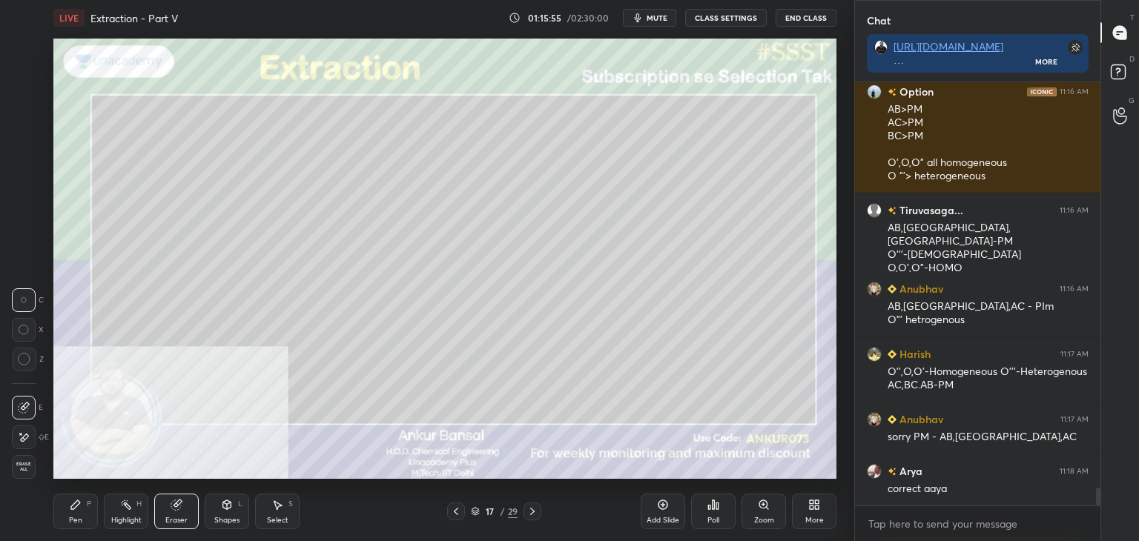
click at [7, 441] on div "1 2 3 4 5 6 7 C X Z C X Z E E Erase all H H" at bounding box center [23, 259] width 47 height 440
click at [16, 438] on div at bounding box center [24, 438] width 24 height 24
click at [71, 506] on icon at bounding box center [76, 505] width 12 height 12
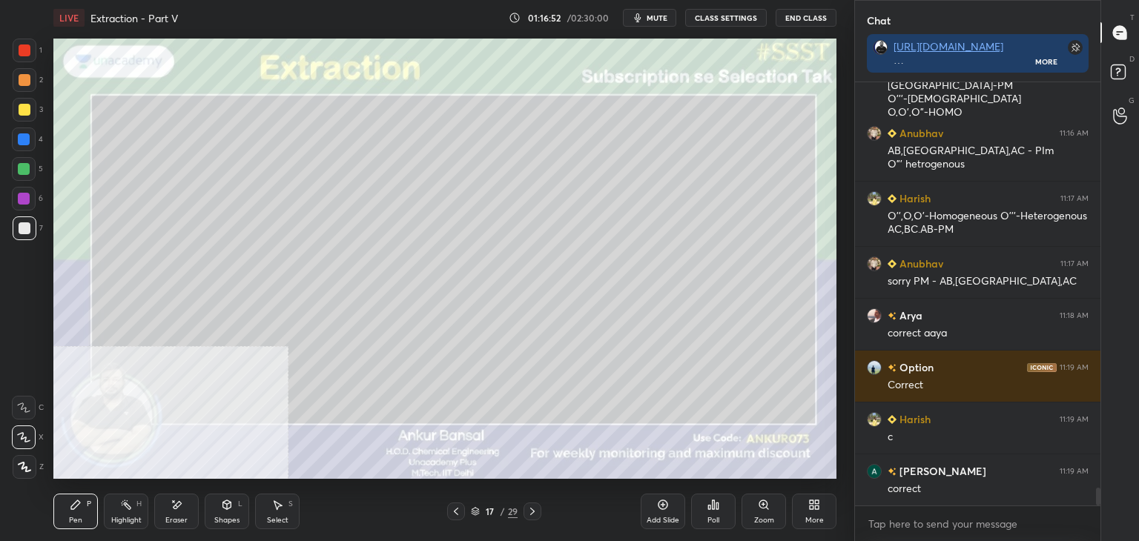
scroll to position [9782, 0]
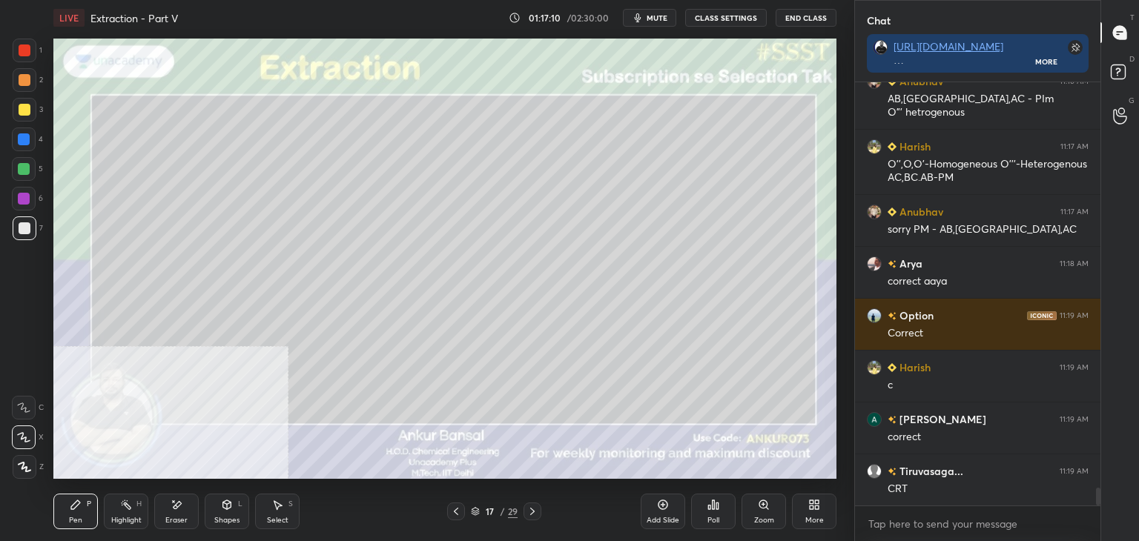
click at [531, 506] on icon at bounding box center [532, 512] width 12 height 12
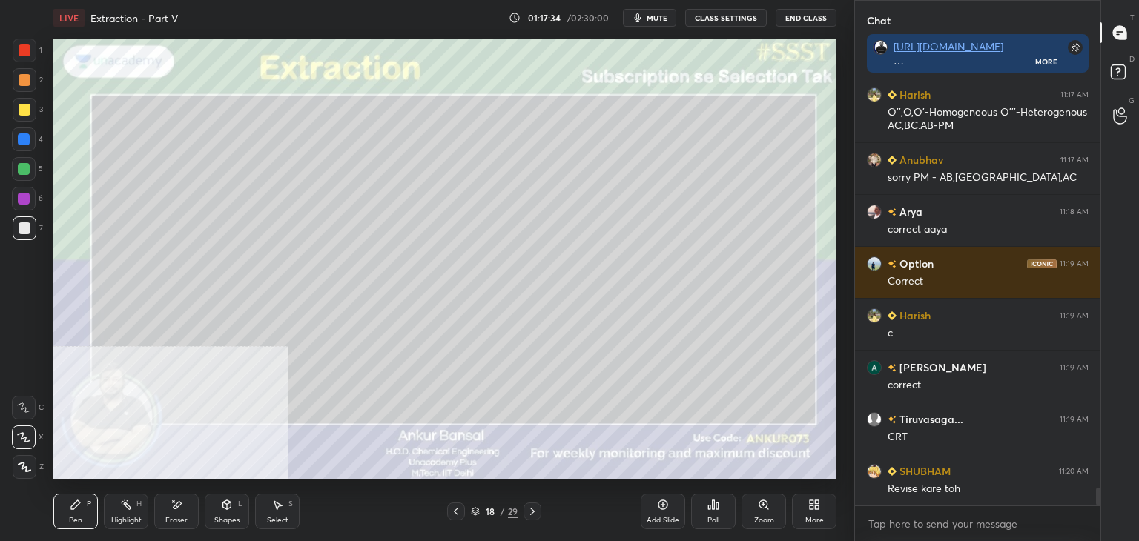
scroll to position [9886, 0]
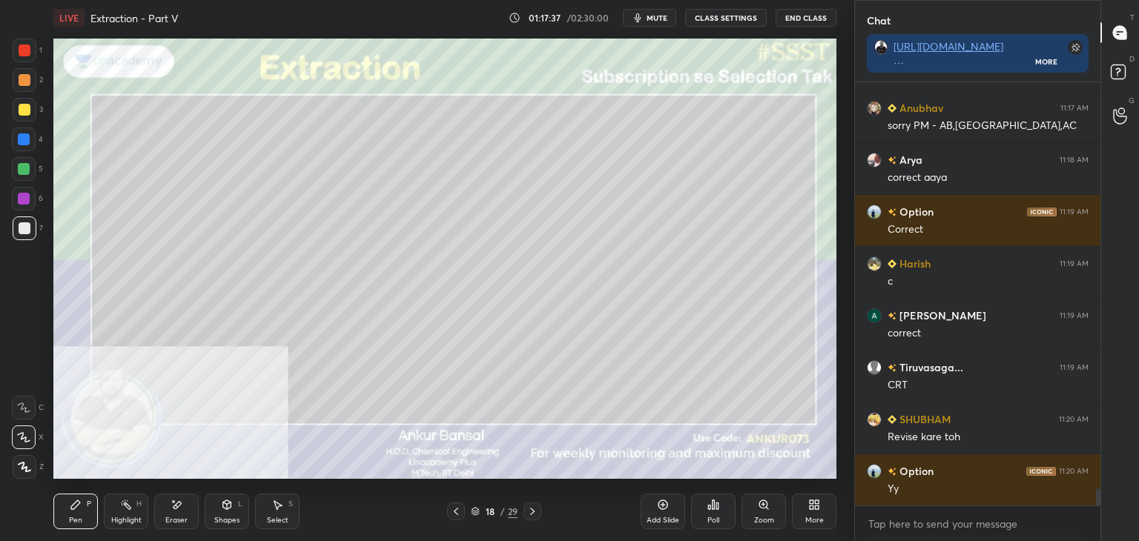
click at [230, 500] on icon at bounding box center [227, 505] width 12 height 12
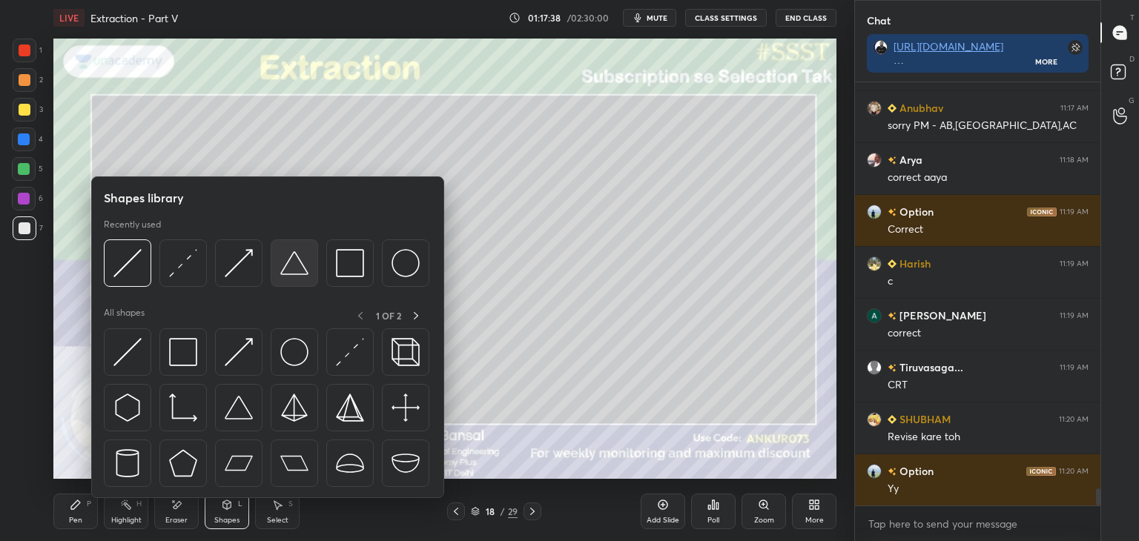
click at [292, 262] on img at bounding box center [294, 263] width 28 height 28
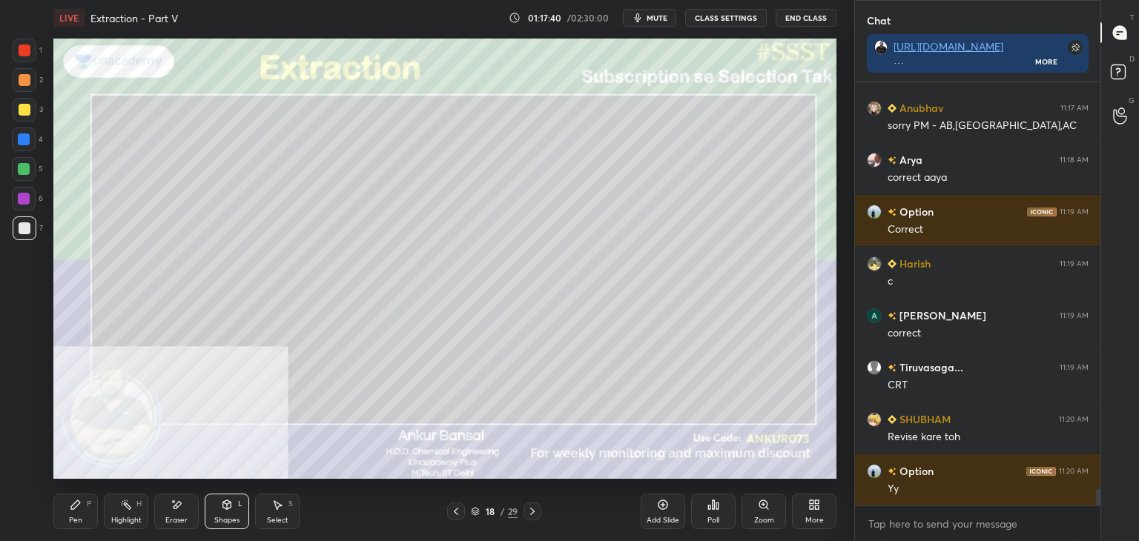
scroll to position [9938, 0]
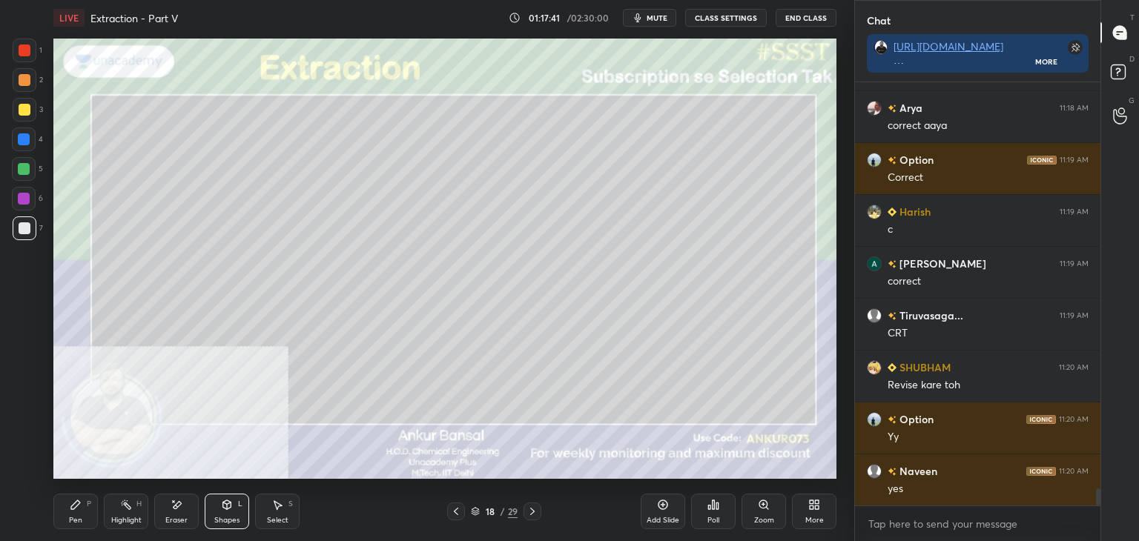
click at [228, 514] on div "Shapes L" at bounding box center [227, 512] width 44 height 36
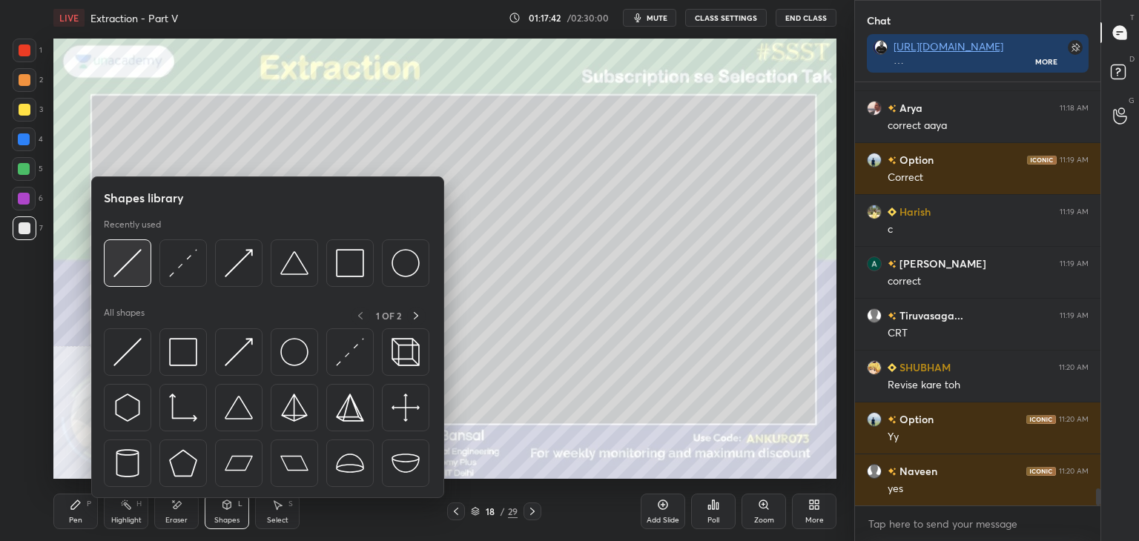
click at [142, 255] on div at bounding box center [127, 262] width 47 height 47
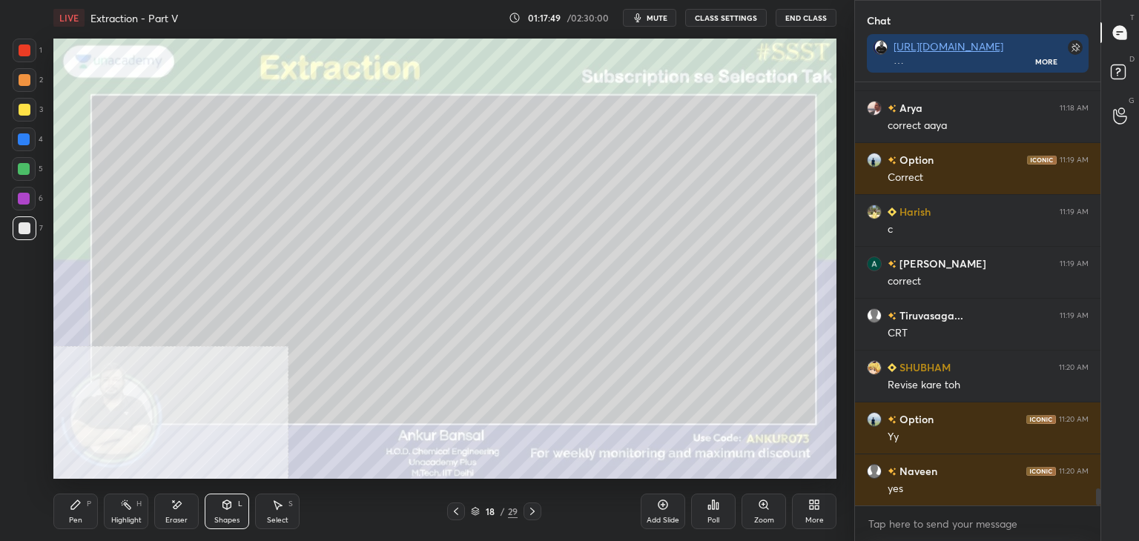
scroll to position [9990, 0]
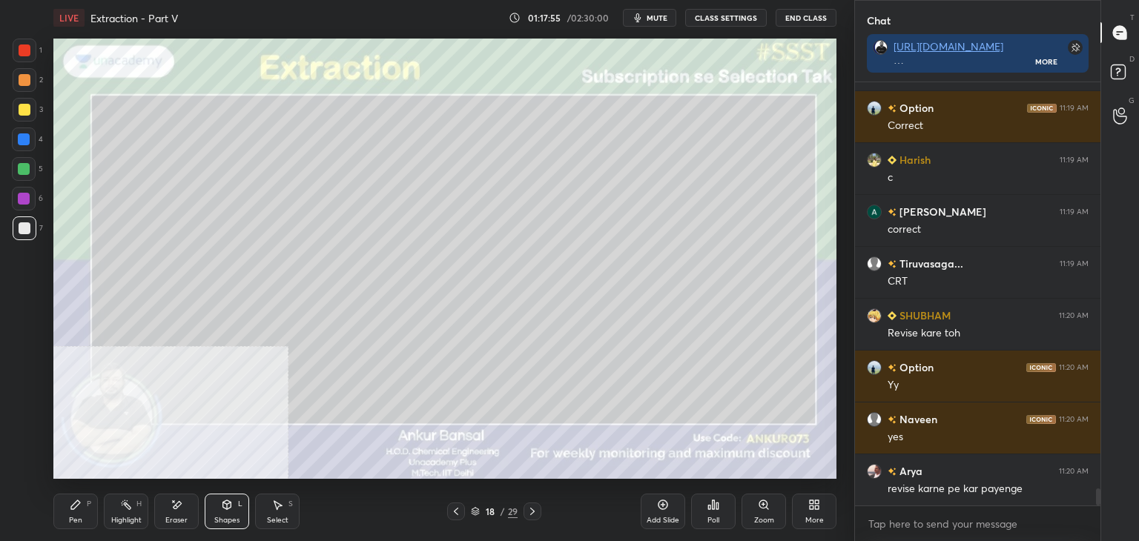
click at [70, 512] on div "Pen P" at bounding box center [75, 512] width 44 height 36
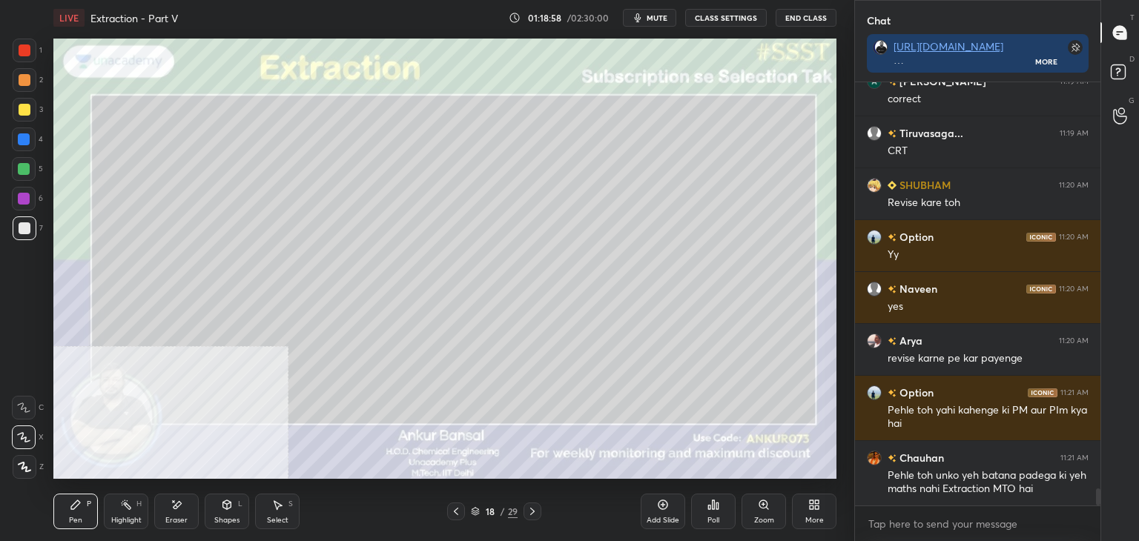
scroll to position [10172, 0]
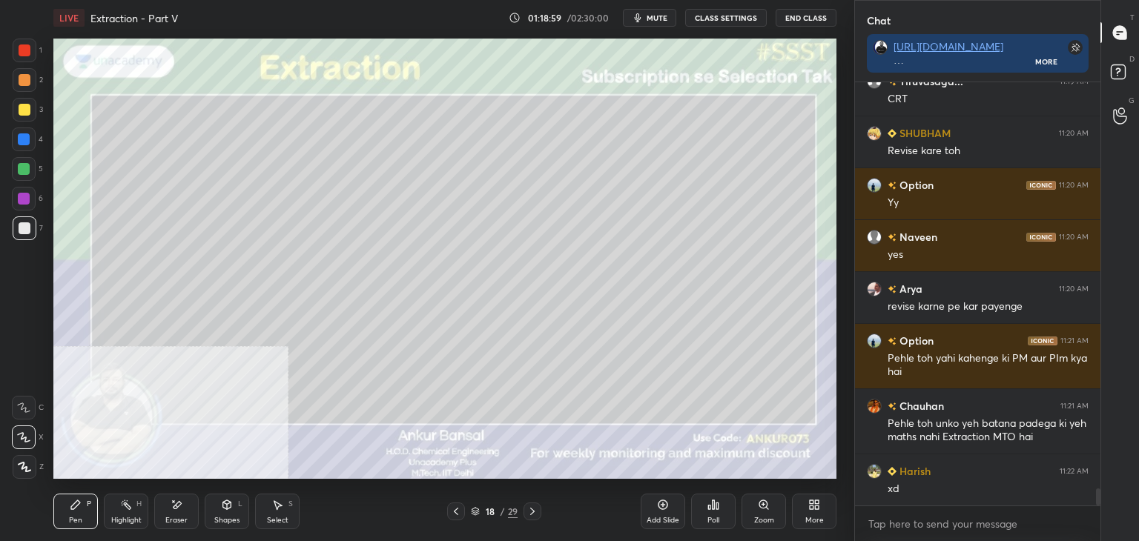
click at [26, 51] on div at bounding box center [25, 50] width 12 height 12
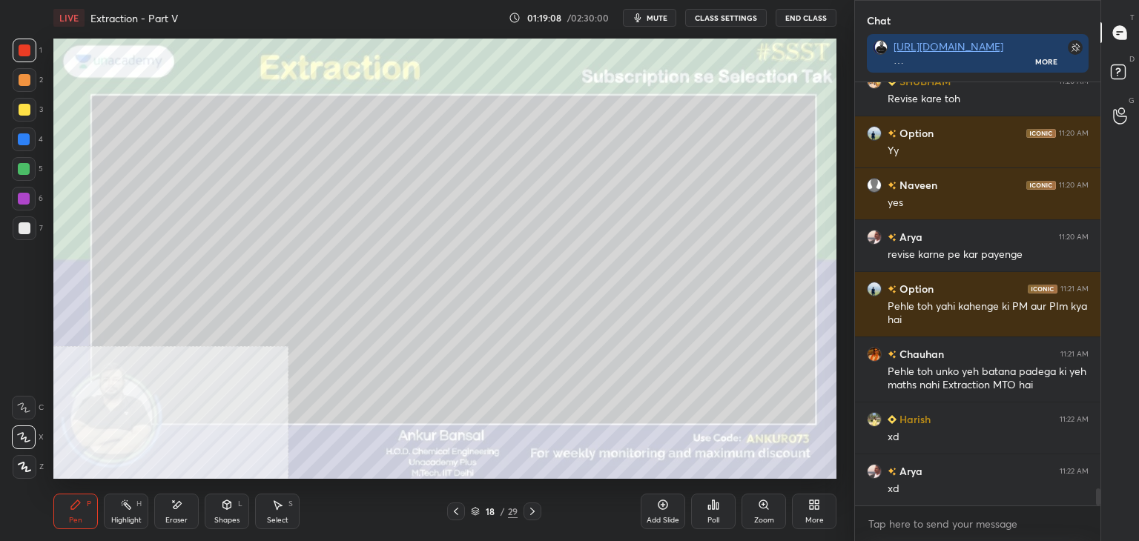
click at [27, 227] on div at bounding box center [25, 228] width 12 height 12
click at [35, 228] on div at bounding box center [25, 228] width 24 height 24
click at [22, 223] on div at bounding box center [25, 228] width 12 height 12
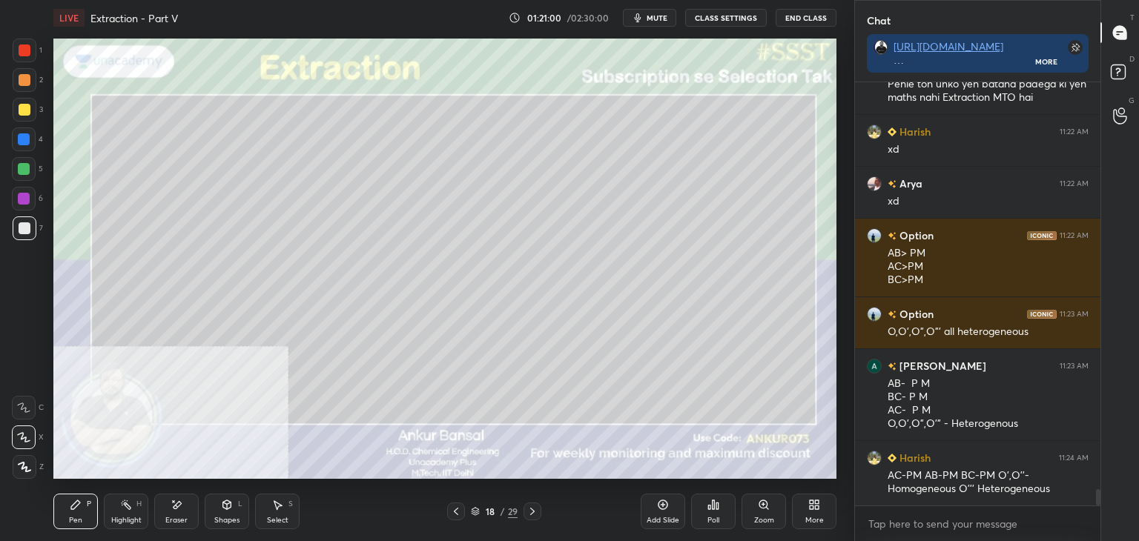
scroll to position [10563, 0]
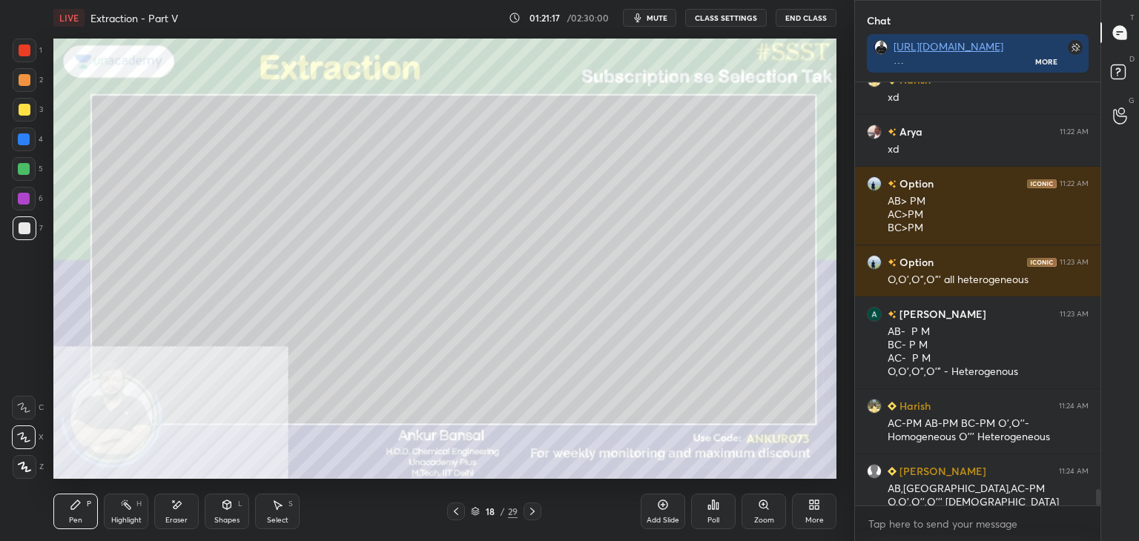
click at [836, 412] on div "Setting up your live class Poll for secs No correct answer Start poll" at bounding box center [444, 259] width 795 height 446
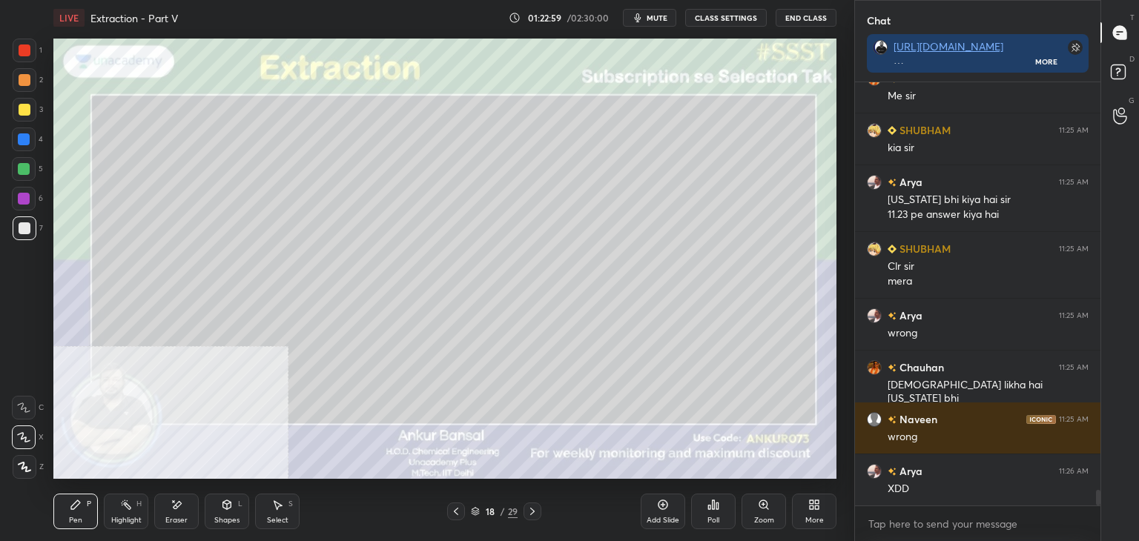
scroll to position [11060, 0]
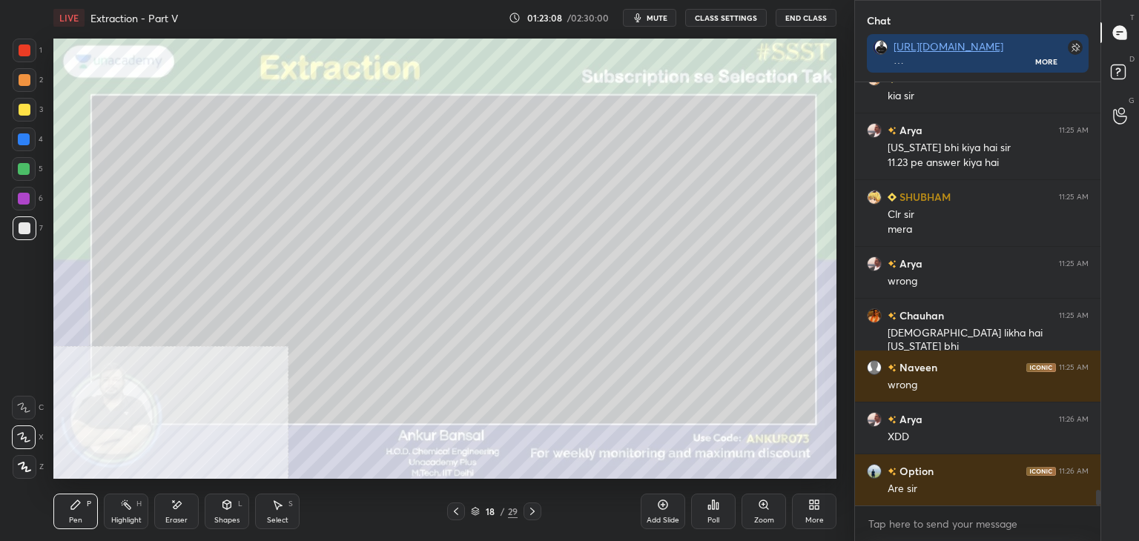
click at [455, 507] on icon at bounding box center [456, 512] width 12 height 12
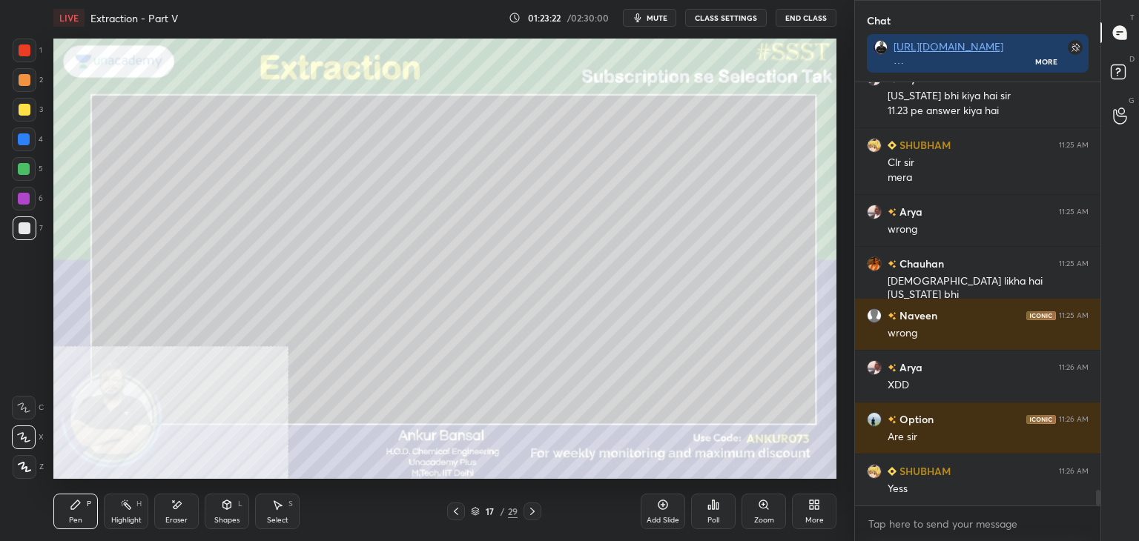
click at [452, 508] on icon at bounding box center [456, 512] width 12 height 12
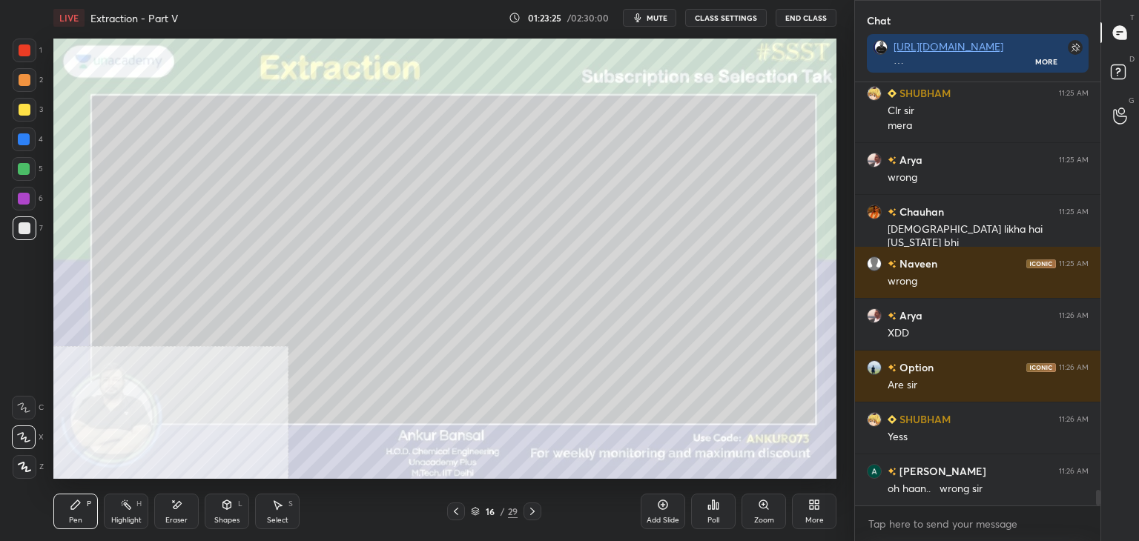
click at [459, 509] on icon at bounding box center [456, 512] width 12 height 12
click at [451, 509] on icon at bounding box center [456, 512] width 12 height 12
click at [528, 510] on icon at bounding box center [532, 512] width 12 height 12
click at [531, 514] on icon at bounding box center [532, 511] width 4 height 7
click at [531, 512] on icon at bounding box center [532, 512] width 12 height 12
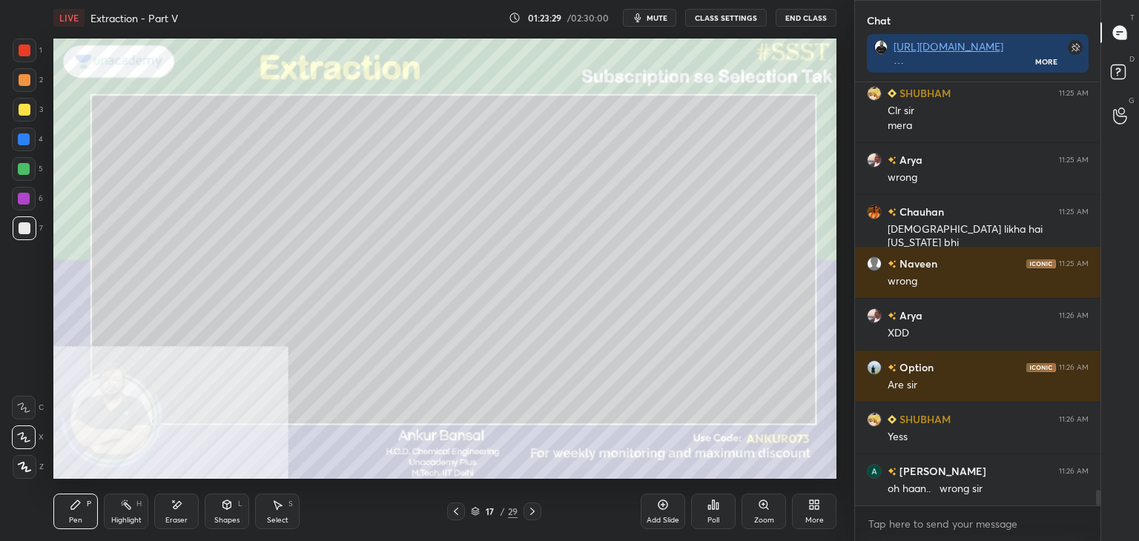
click at [533, 508] on icon at bounding box center [532, 512] width 12 height 12
click at [534, 509] on icon at bounding box center [532, 512] width 12 height 12
click at [534, 506] on icon at bounding box center [532, 512] width 12 height 12
click at [451, 505] on div at bounding box center [456, 512] width 18 height 18
click at [453, 504] on div at bounding box center [456, 512] width 18 height 18
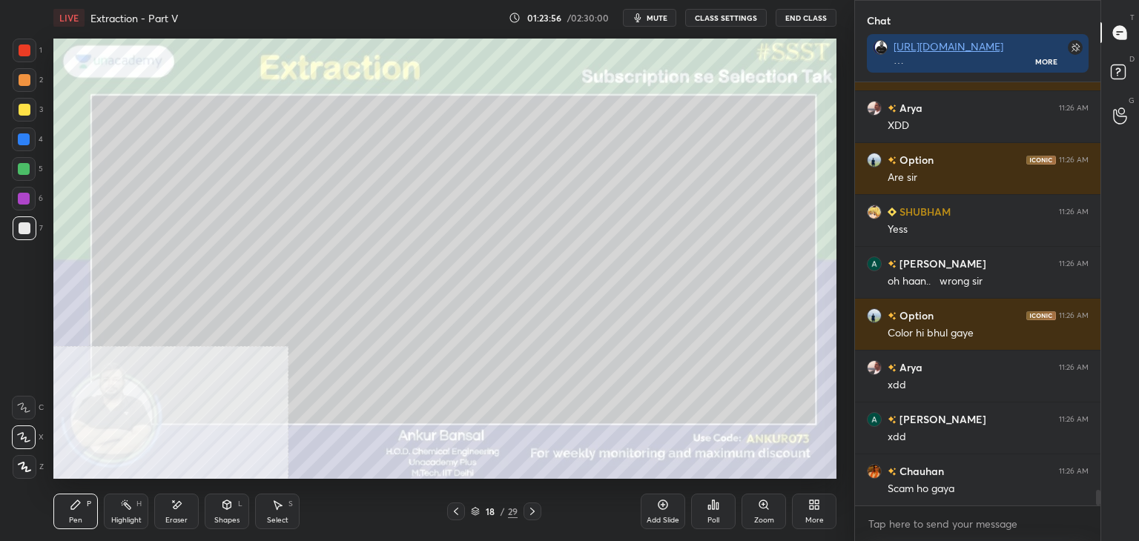
scroll to position [11423, 0]
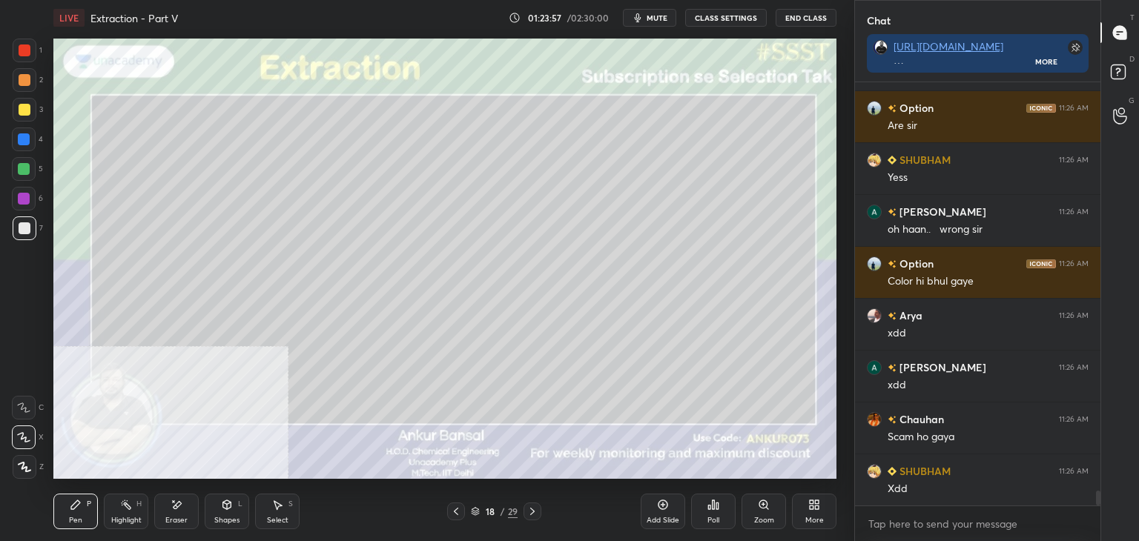
click at [534, 512] on icon at bounding box center [532, 511] width 4 height 7
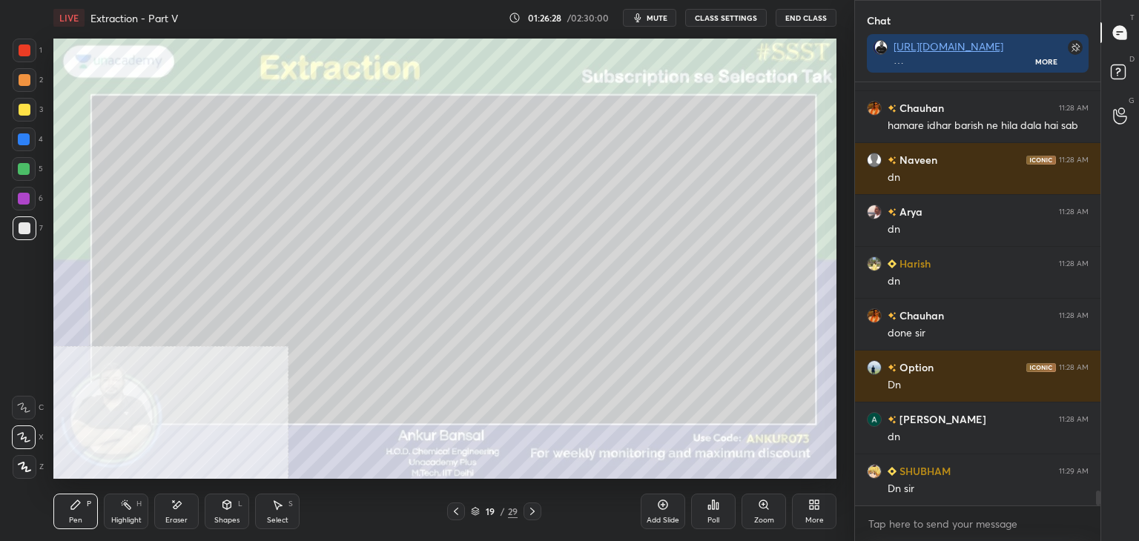
scroll to position [11994, 0]
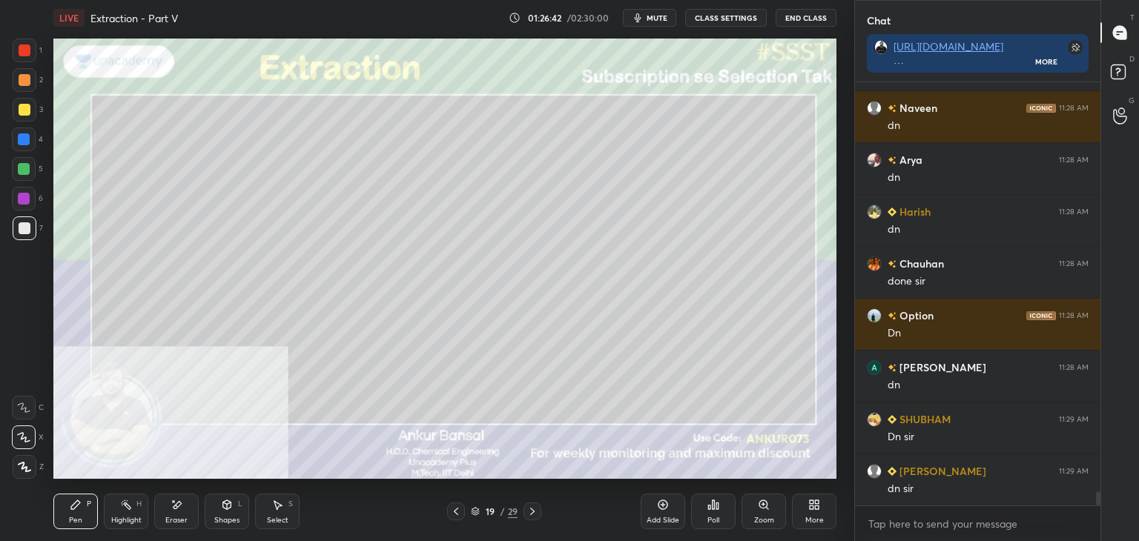
click at [531, 509] on icon at bounding box center [532, 511] width 4 height 7
click at [229, 512] on div "Shapes L" at bounding box center [227, 512] width 44 height 36
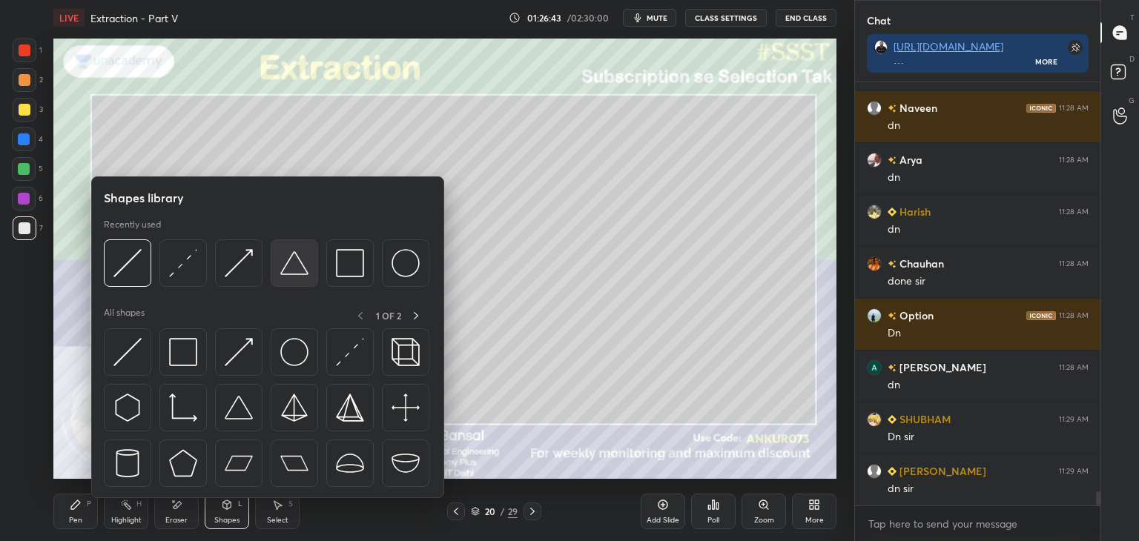
click at [286, 270] on img at bounding box center [294, 263] width 28 height 28
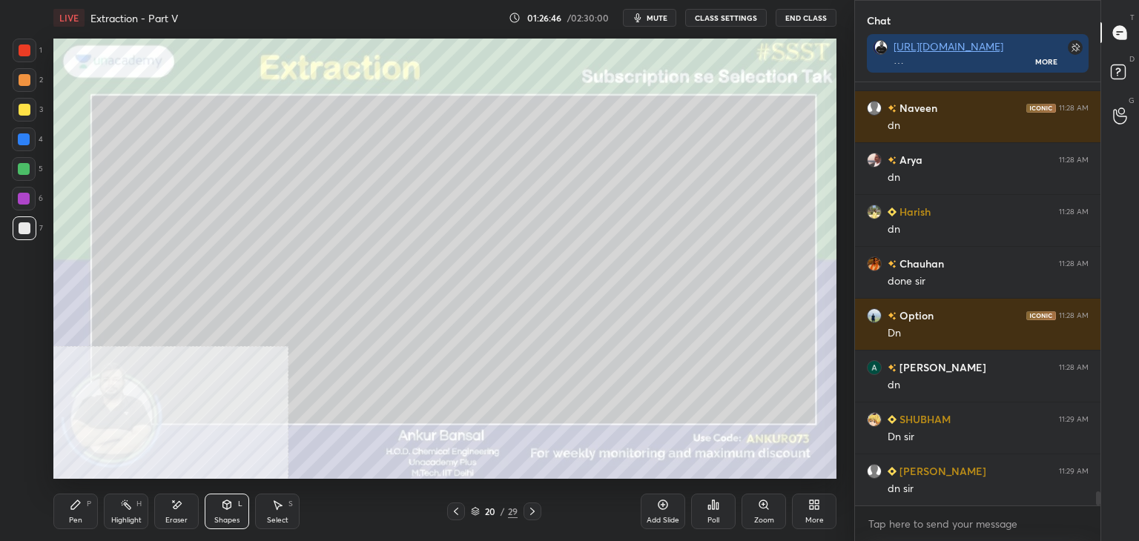
click at [222, 512] on div "Shapes L" at bounding box center [227, 512] width 44 height 36
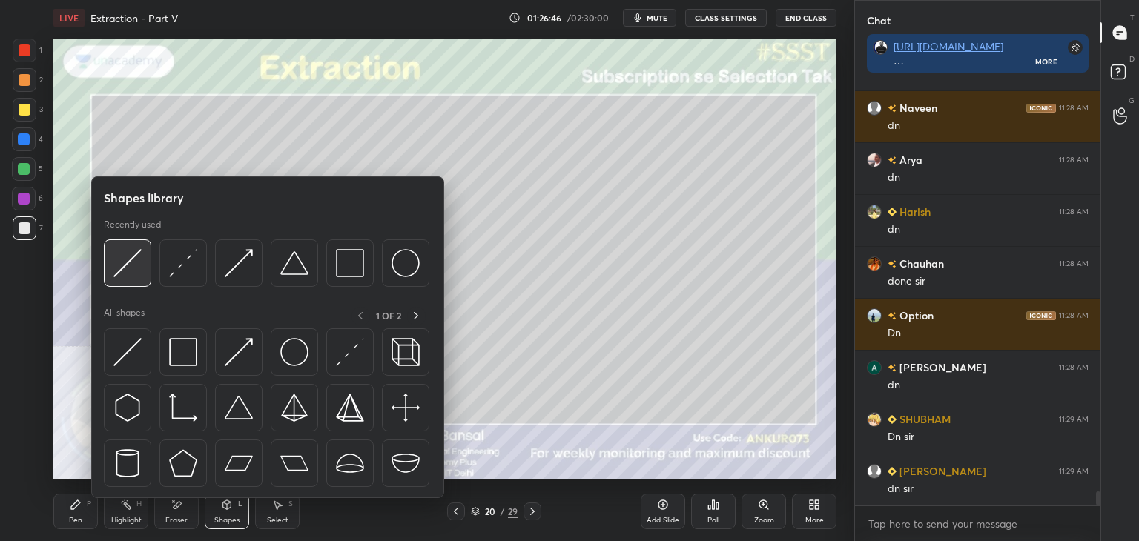
click at [131, 265] on img at bounding box center [127, 263] width 28 height 28
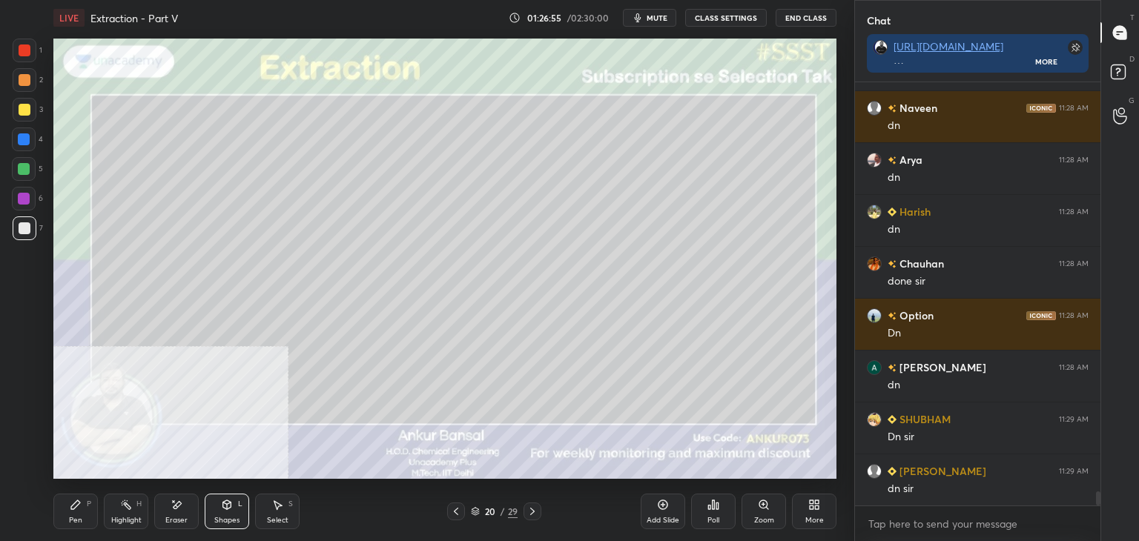
click at [71, 514] on div "Pen P" at bounding box center [75, 512] width 44 height 36
click at [454, 511] on icon at bounding box center [456, 511] width 4 height 7
click at [531, 511] on icon at bounding box center [532, 512] width 12 height 12
click at [24, 59] on div at bounding box center [25, 51] width 24 height 24
click at [73, 514] on div "Pen P" at bounding box center [75, 512] width 44 height 36
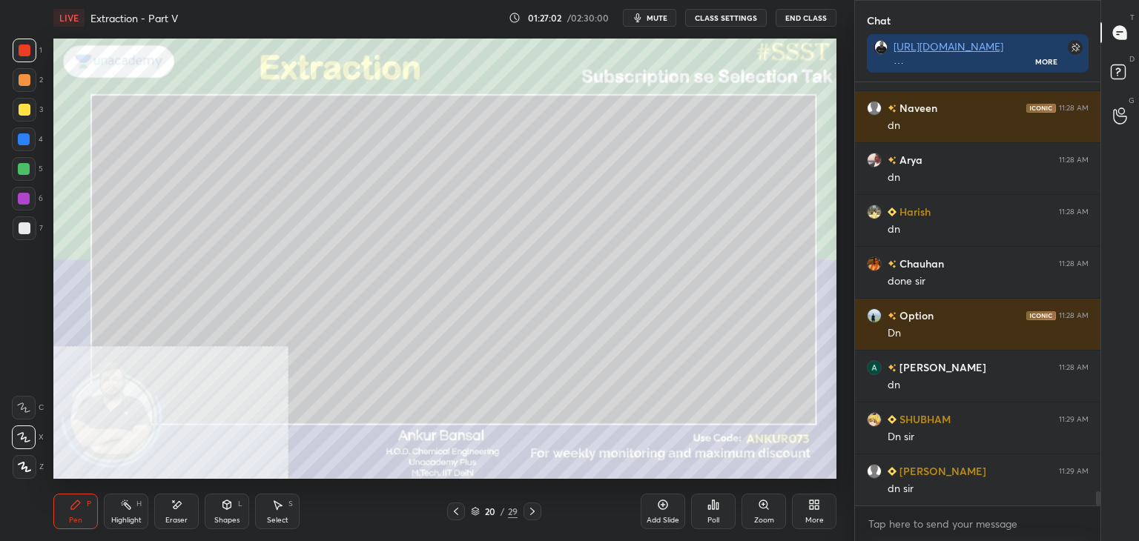
click at [23, 227] on div at bounding box center [25, 228] width 12 height 12
click at [457, 510] on icon at bounding box center [456, 512] width 12 height 12
click at [532, 510] on icon at bounding box center [532, 512] width 12 height 12
click at [24, 53] on div at bounding box center [25, 50] width 12 height 12
click at [225, 515] on div "Shapes L" at bounding box center [227, 512] width 44 height 36
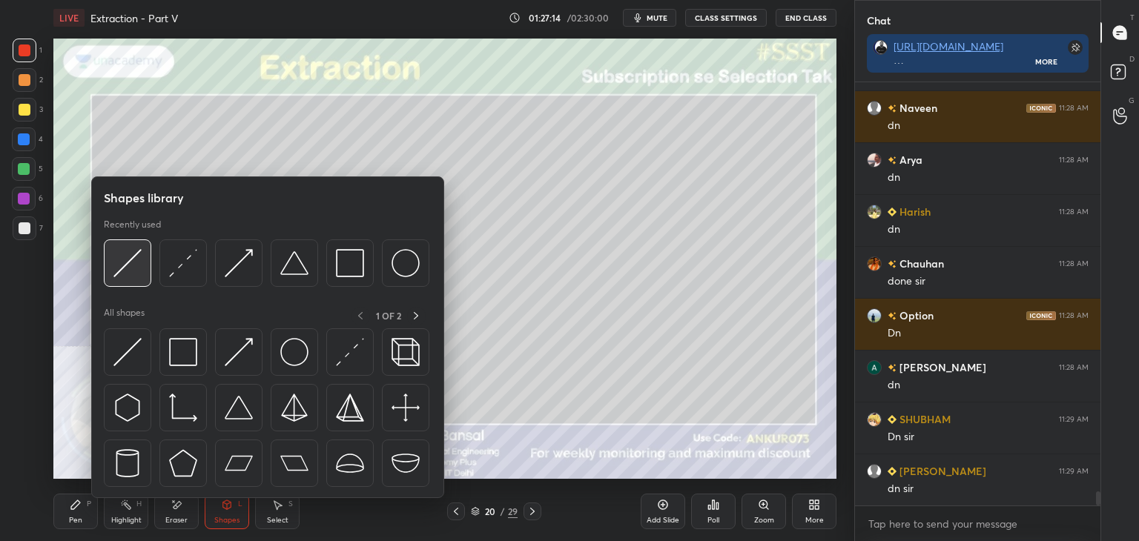
click at [119, 262] on img at bounding box center [127, 263] width 28 height 28
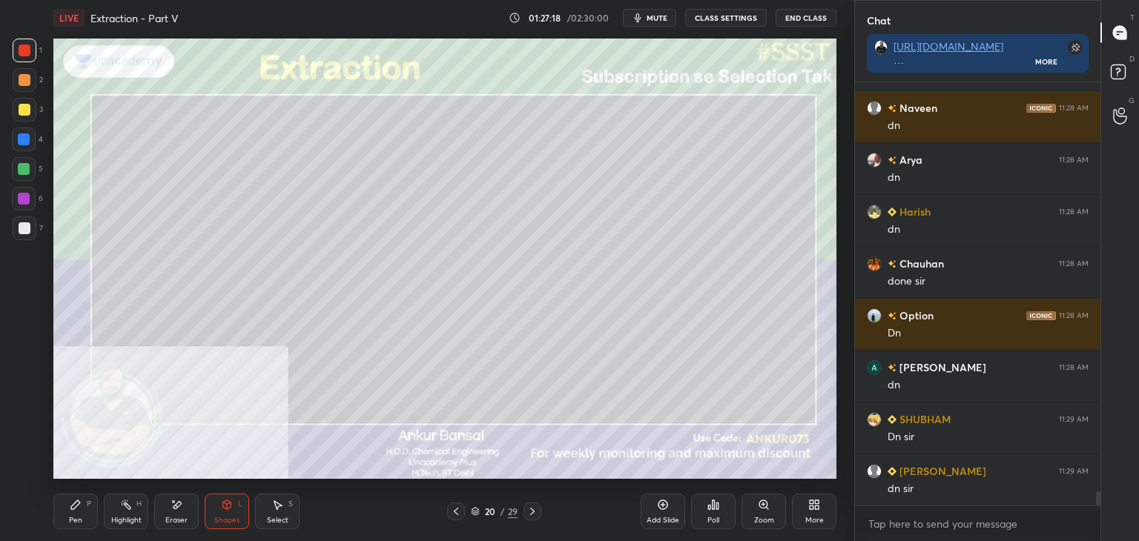
scroll to position [12046, 0]
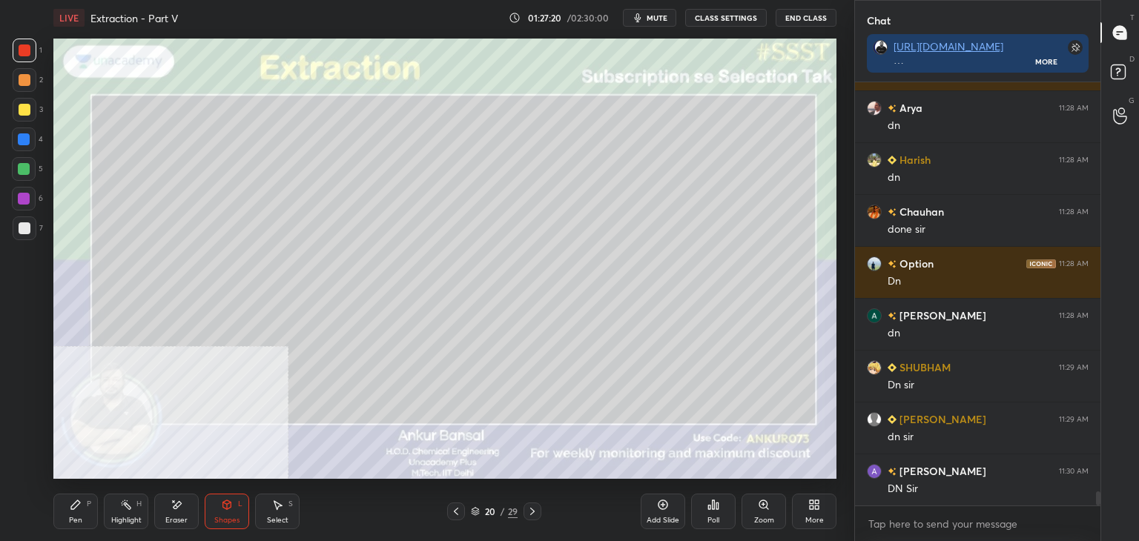
click at [77, 517] on div "Pen" at bounding box center [75, 520] width 13 height 7
click at [458, 514] on icon at bounding box center [456, 512] width 12 height 12
click at [533, 511] on icon at bounding box center [532, 511] width 4 height 7
click at [457, 512] on icon at bounding box center [456, 512] width 12 height 12
click at [530, 511] on icon at bounding box center [532, 512] width 12 height 12
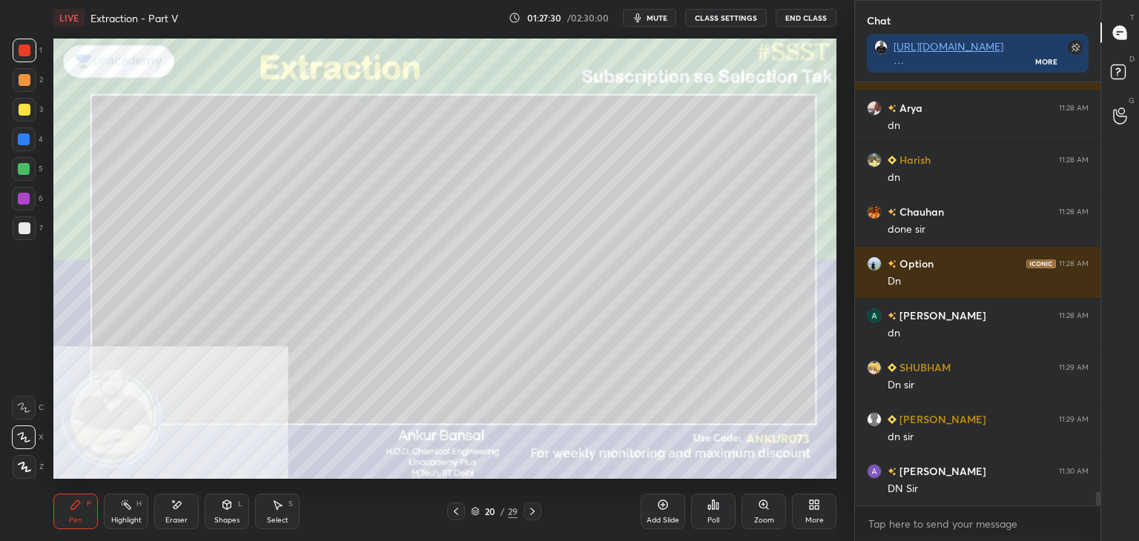
click at [225, 509] on icon at bounding box center [227, 504] width 8 height 9
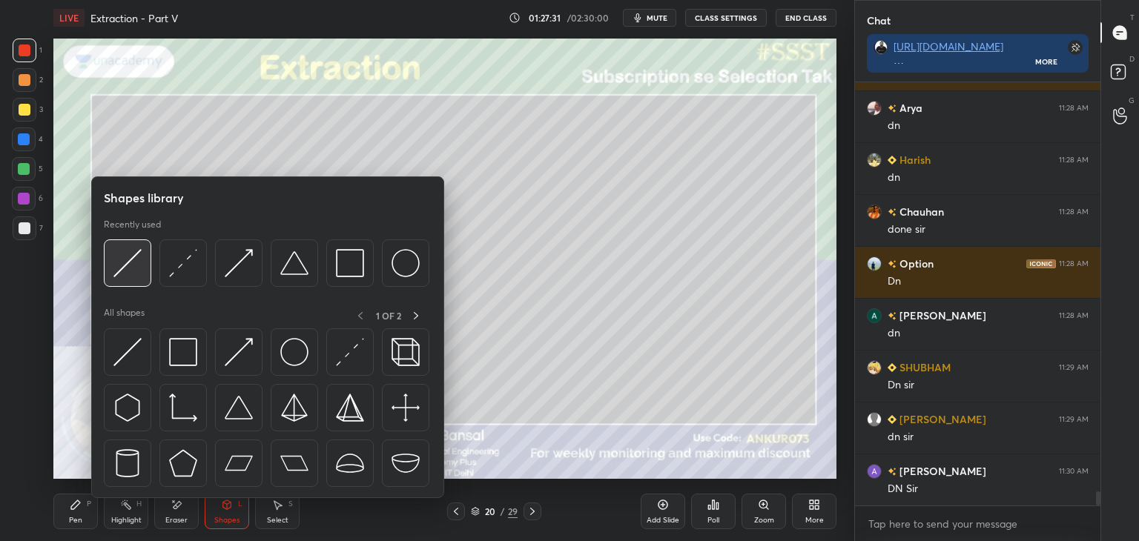
click at [136, 268] on img at bounding box center [127, 263] width 28 height 28
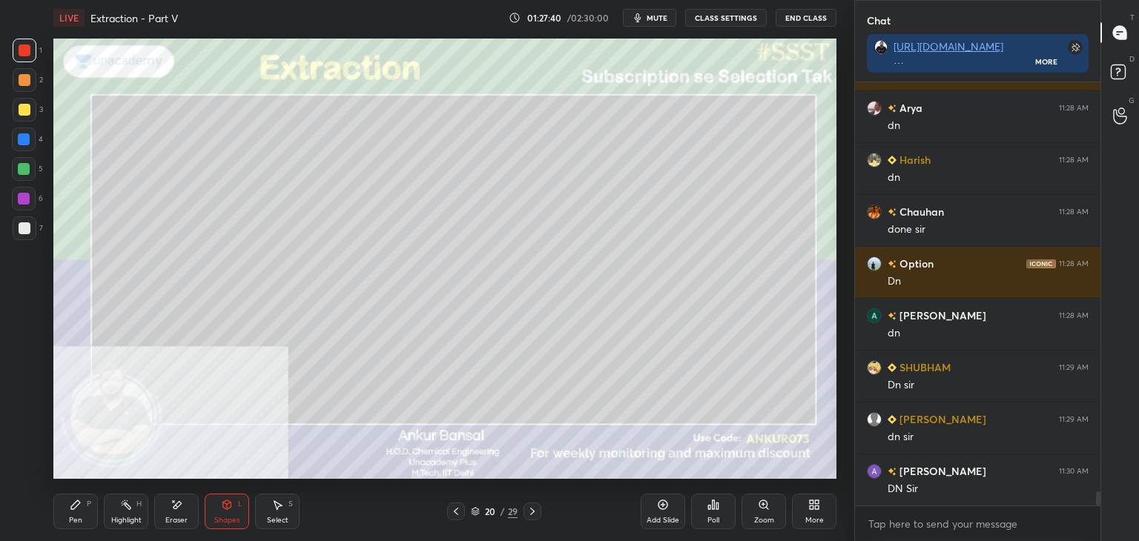
click at [79, 503] on icon at bounding box center [75, 504] width 9 height 9
click at [22, 228] on div at bounding box center [25, 228] width 12 height 12
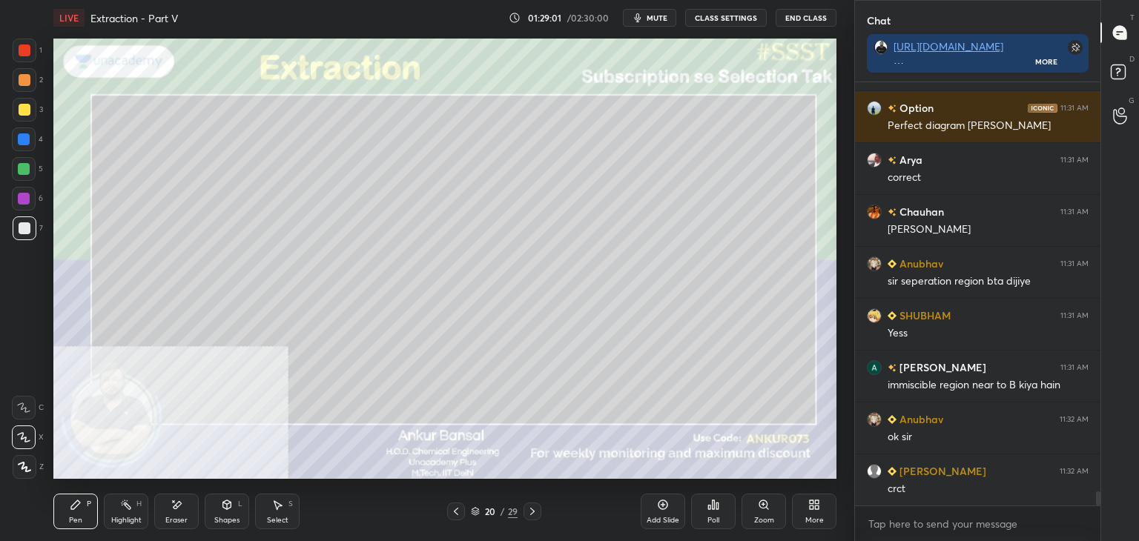
scroll to position [12513, 0]
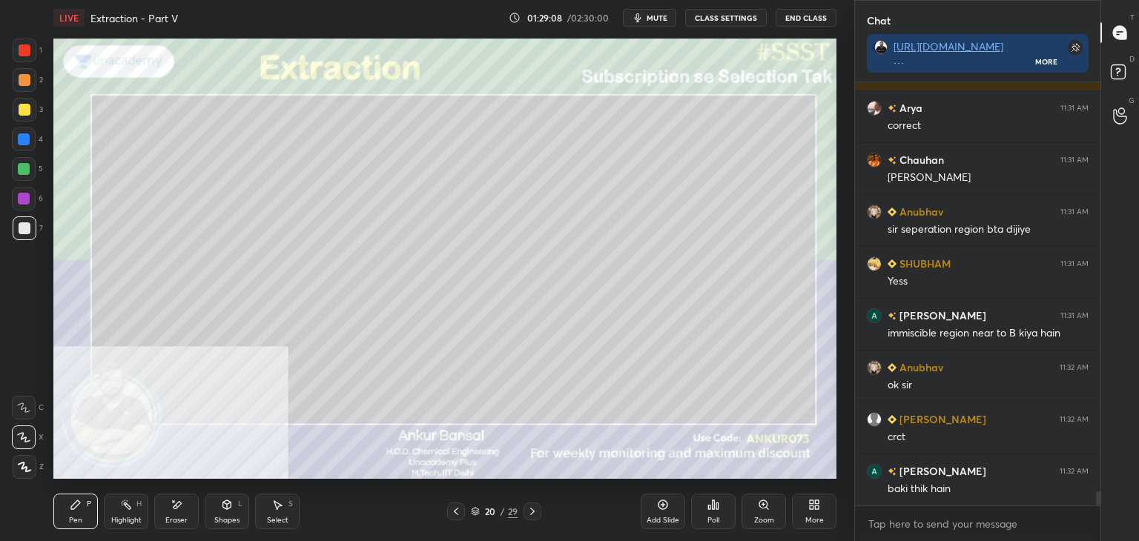
click at [531, 511] on icon at bounding box center [532, 512] width 12 height 12
click at [453, 512] on icon at bounding box center [456, 512] width 12 height 12
click at [457, 510] on icon at bounding box center [456, 512] width 12 height 12
click at [274, 509] on icon at bounding box center [277, 505] width 12 height 12
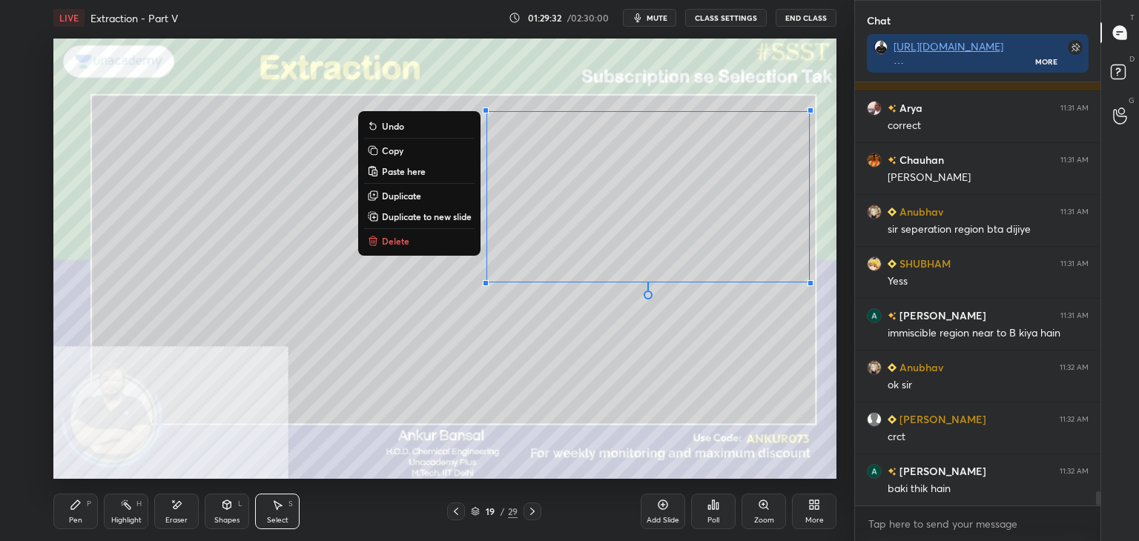
click at [387, 148] on p "Copy" at bounding box center [393, 151] width 22 height 12
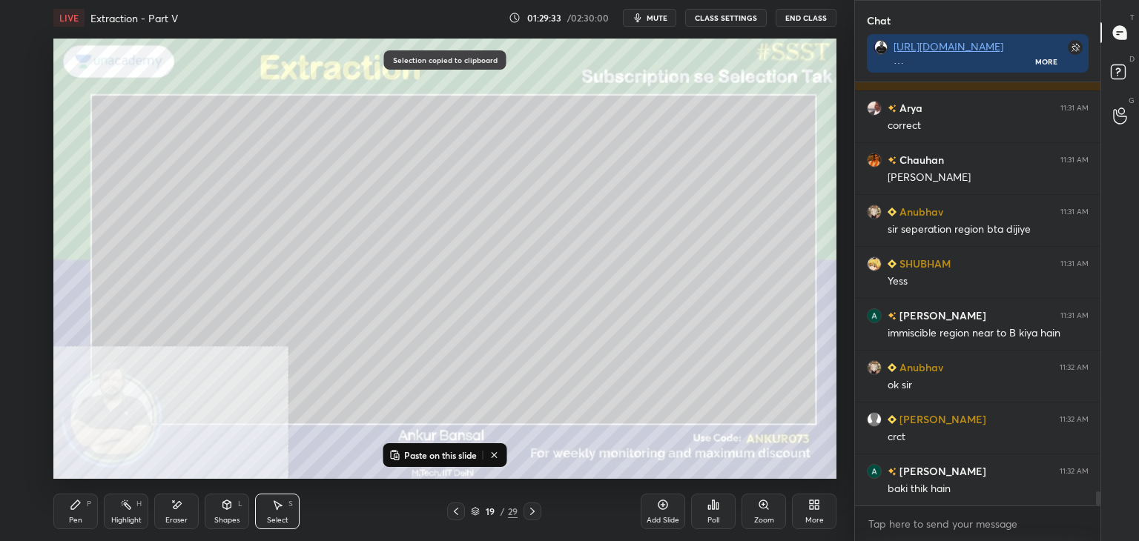
click at [528, 512] on icon at bounding box center [532, 512] width 12 height 12
click at [537, 509] on icon at bounding box center [532, 512] width 12 height 12
click at [437, 452] on p "Paste on this slide" at bounding box center [440, 455] width 73 height 12
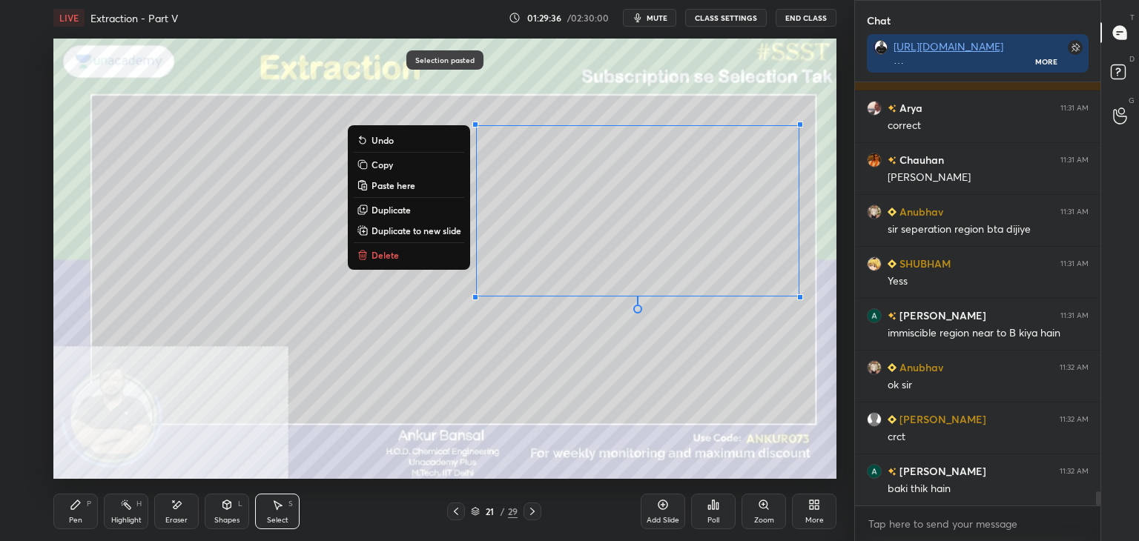
click at [79, 507] on icon at bounding box center [76, 505] width 12 height 12
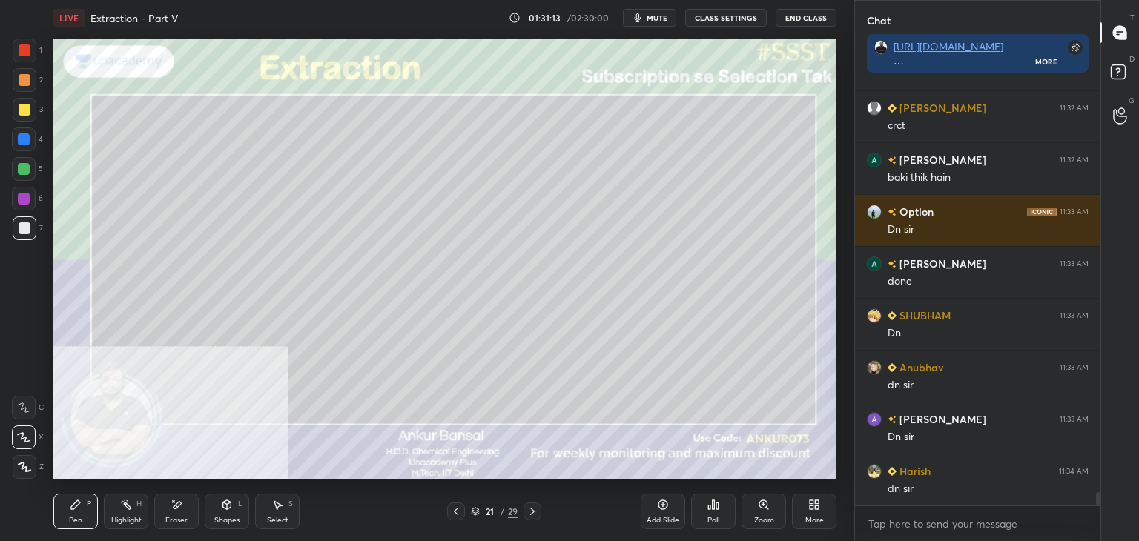
scroll to position [12877, 0]
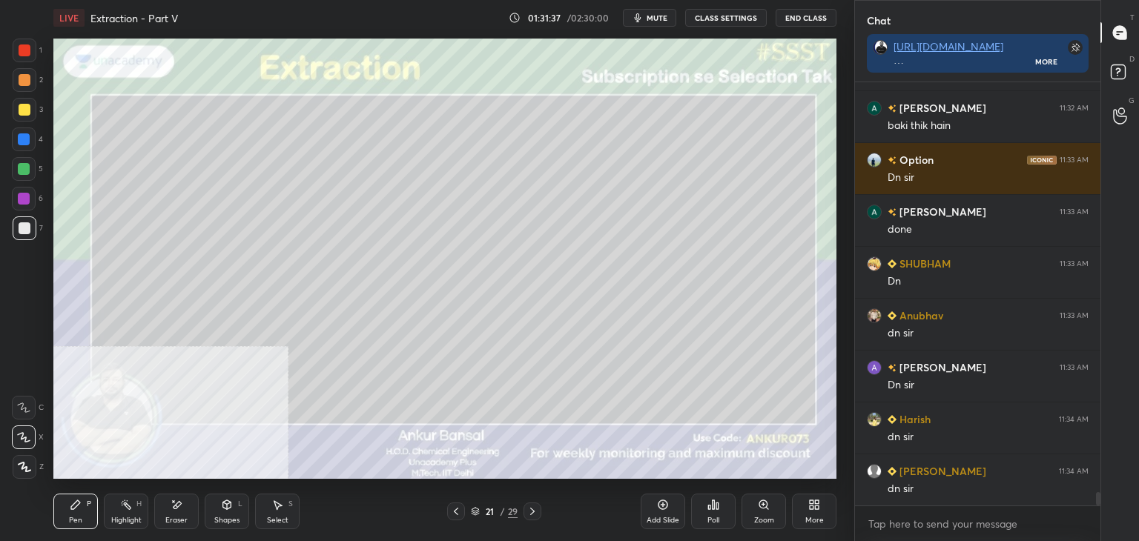
click at [529, 511] on icon at bounding box center [532, 512] width 12 height 12
click at [216, 509] on div "Shapes L" at bounding box center [227, 512] width 44 height 36
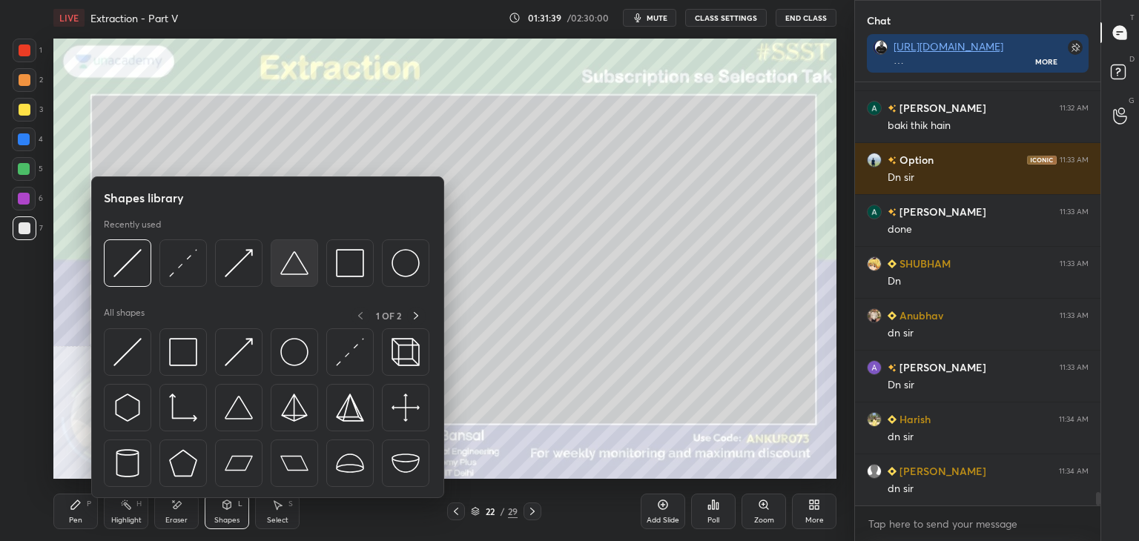
click at [288, 259] on img at bounding box center [294, 263] width 28 height 28
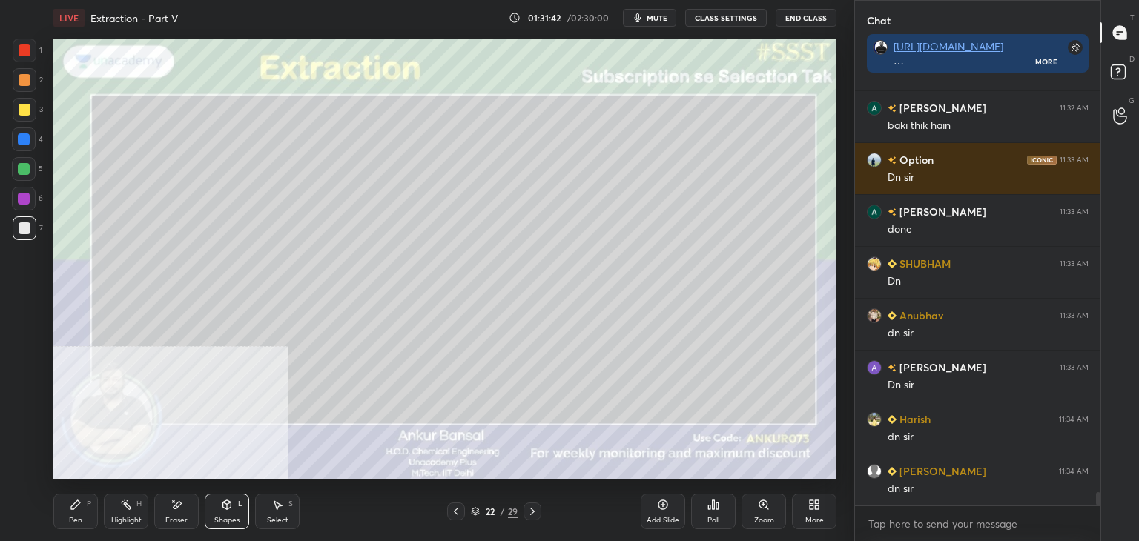
click at [215, 498] on div "Shapes L" at bounding box center [227, 512] width 44 height 36
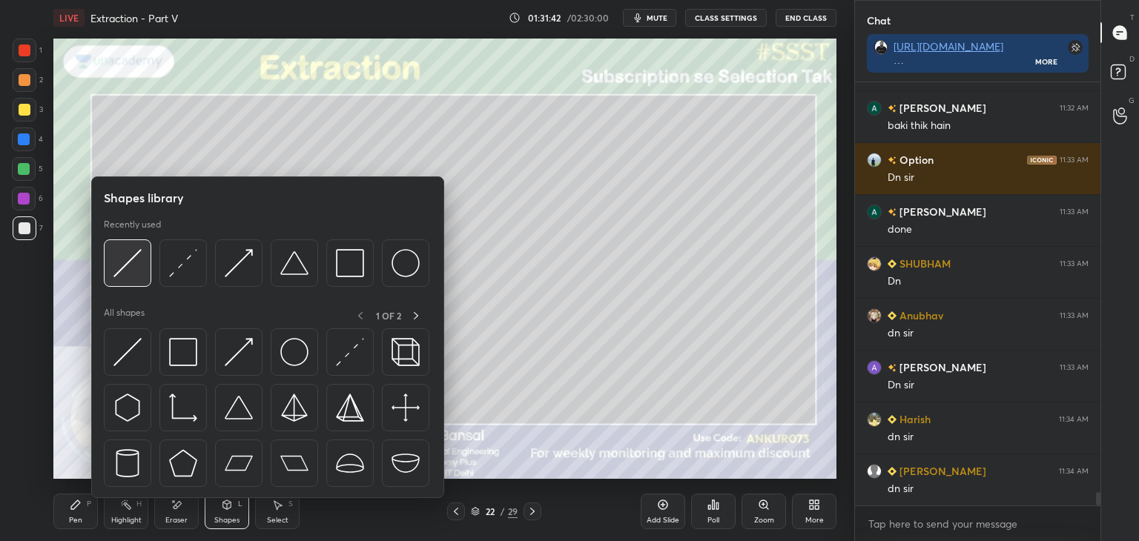
click at [130, 245] on div at bounding box center [127, 262] width 47 height 47
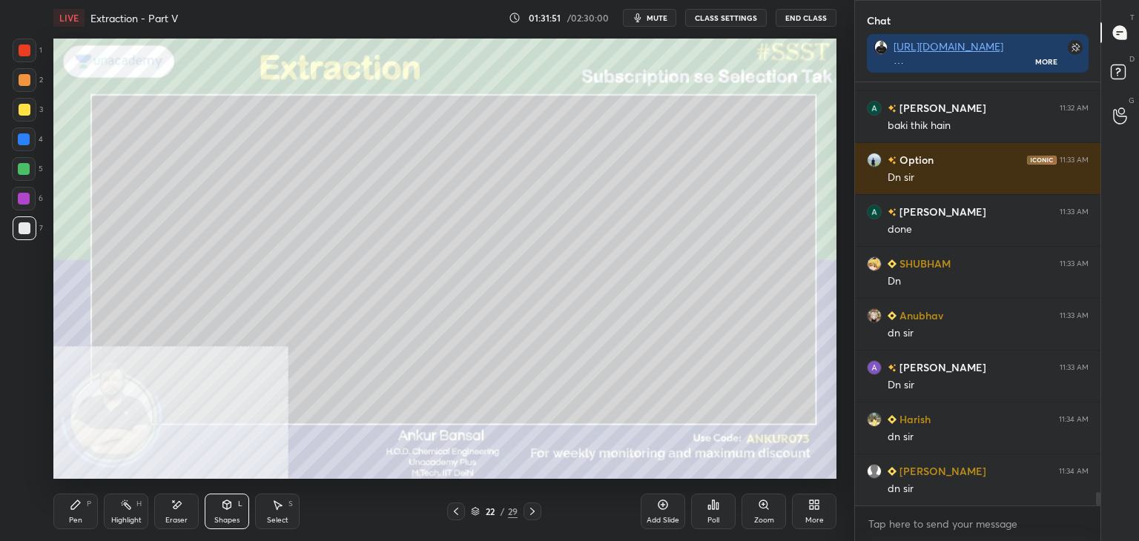
click at [60, 512] on div "Pen P" at bounding box center [75, 512] width 44 height 36
click at [457, 511] on icon at bounding box center [456, 512] width 12 height 12
click at [532, 509] on icon at bounding box center [532, 512] width 12 height 12
click at [222, 514] on div "Shapes L" at bounding box center [227, 512] width 44 height 36
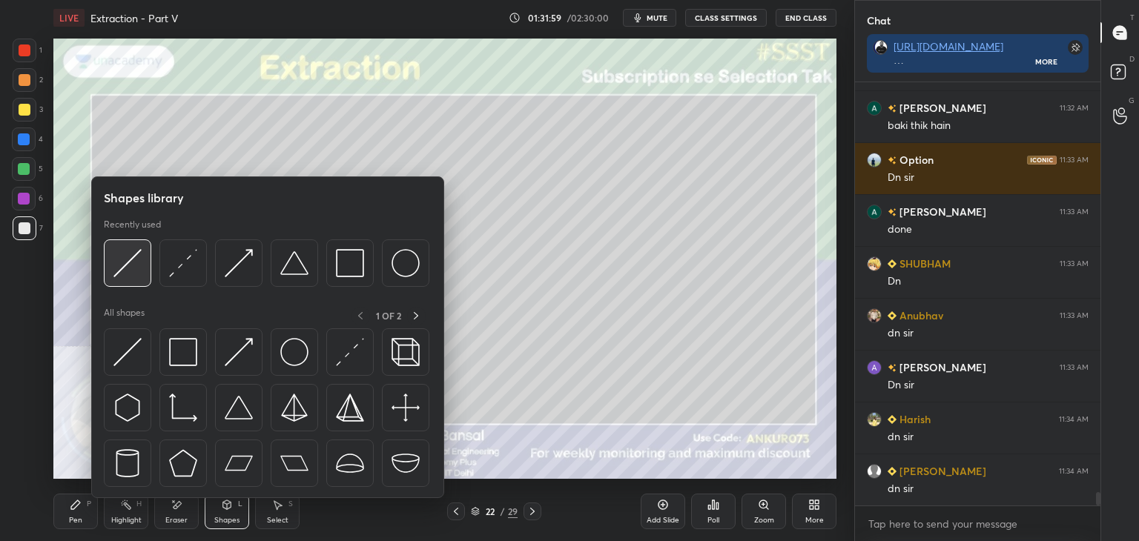
click at [110, 247] on div at bounding box center [127, 262] width 47 height 47
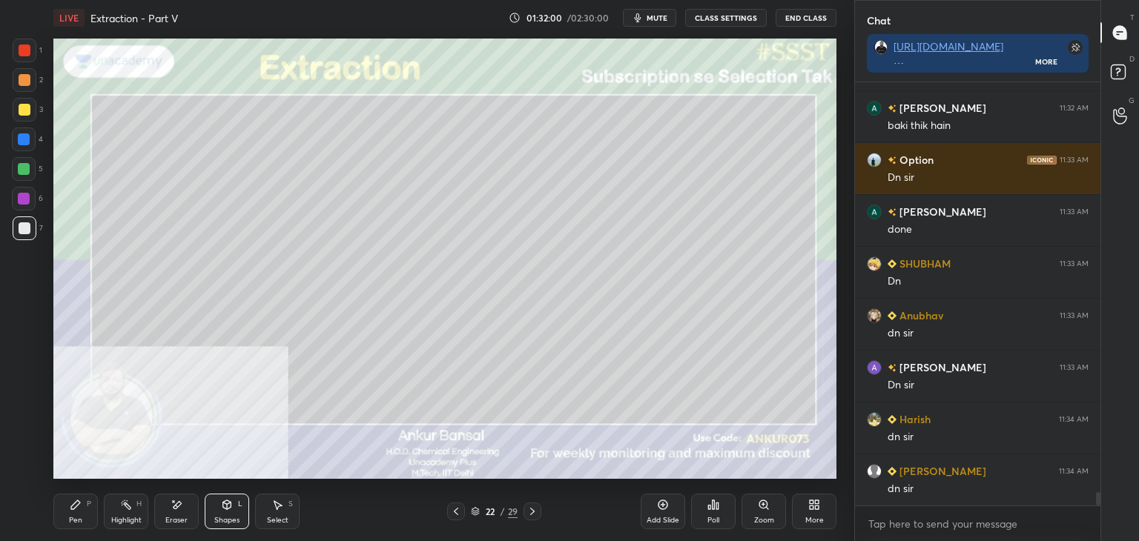
click at [18, 51] on div at bounding box center [25, 51] width 24 height 24
click at [70, 501] on icon at bounding box center [76, 505] width 12 height 12
click at [451, 509] on icon at bounding box center [456, 512] width 12 height 12
click at [531, 512] on icon at bounding box center [532, 512] width 12 height 12
click at [30, 223] on div at bounding box center [25, 228] width 24 height 24
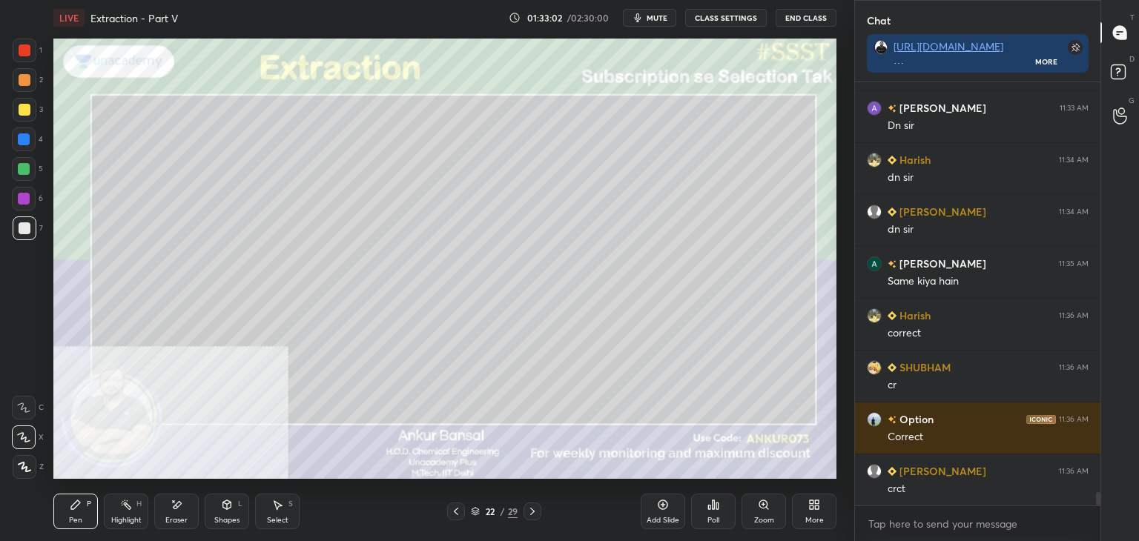
scroll to position [13188, 0]
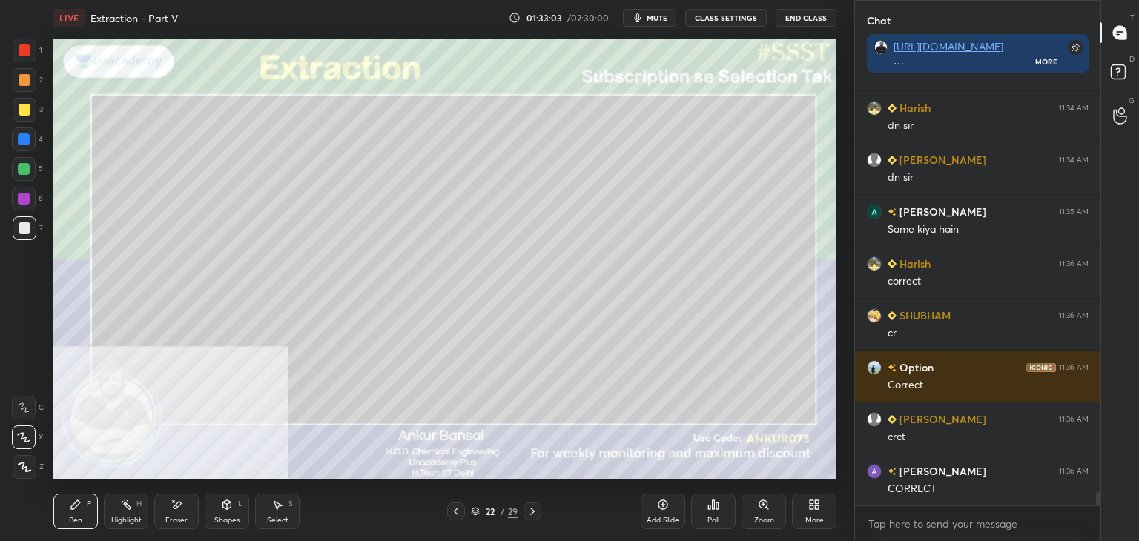
click at [457, 511] on icon at bounding box center [456, 512] width 12 height 12
click at [264, 523] on div "Select S" at bounding box center [277, 512] width 44 height 36
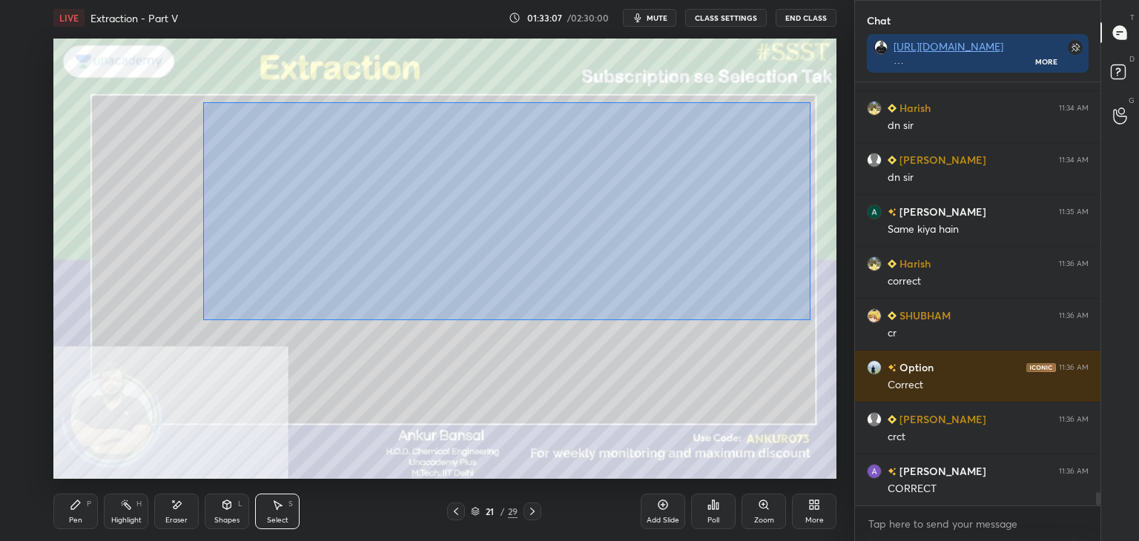
drag, startPoint x: 202, startPoint y: 102, endPoint x: 810, endPoint y: 320, distance: 645.1
click at [810, 320] on div "0 ° Undo Copy Paste here Duplicate Duplicate to new slide Delete" at bounding box center [444, 259] width 783 height 440
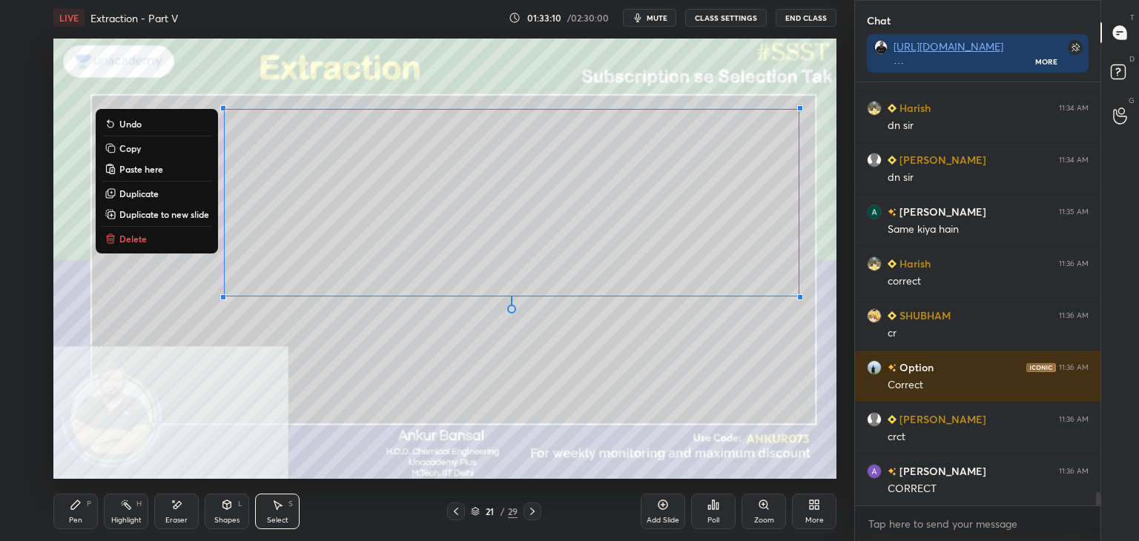
click at [131, 151] on p "Copy" at bounding box center [130, 148] width 22 height 12
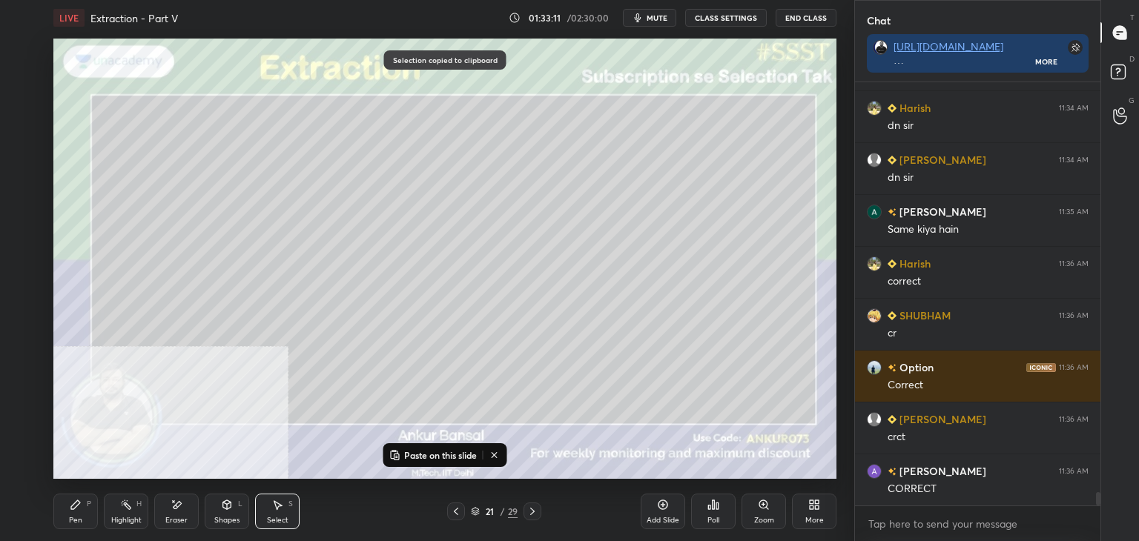
click at [531, 512] on icon at bounding box center [532, 512] width 12 height 12
click at [530, 507] on icon at bounding box center [532, 512] width 12 height 12
click at [423, 452] on p "Paste on this slide" at bounding box center [440, 455] width 73 height 12
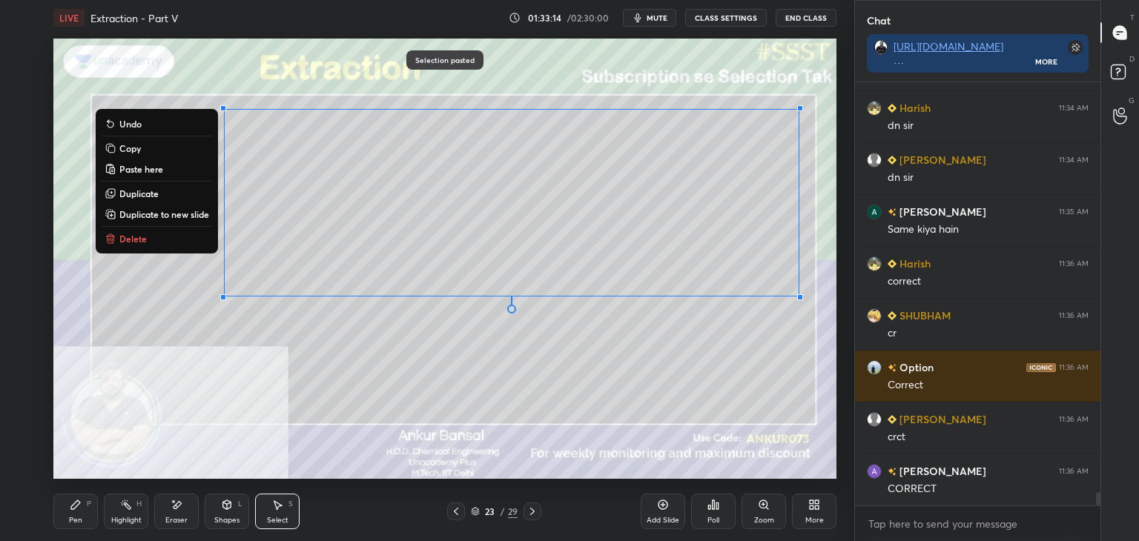
click at [72, 517] on div "Pen" at bounding box center [75, 520] width 13 height 7
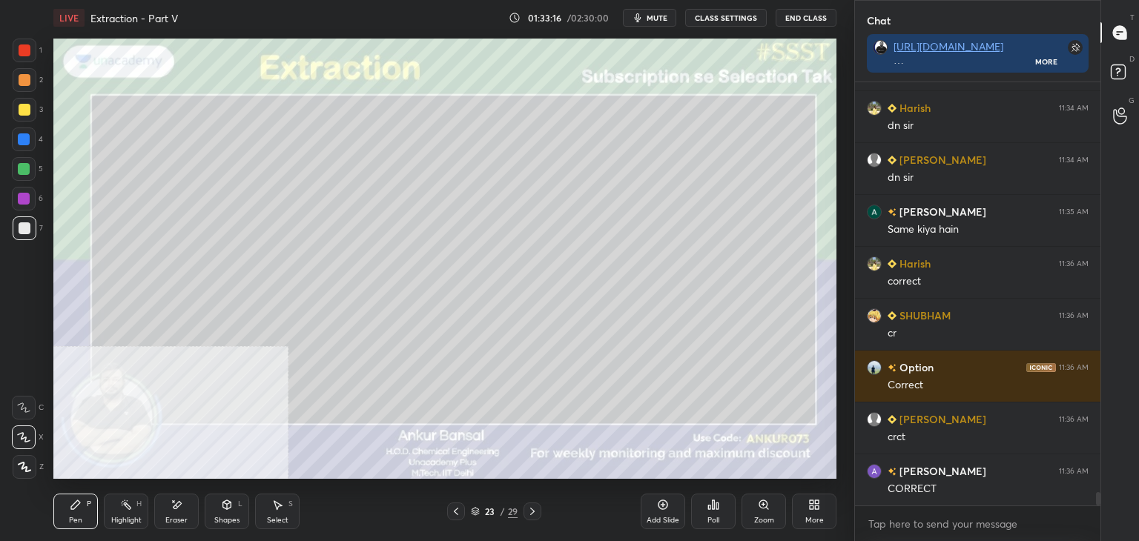
click at [172, 515] on div "Eraser" at bounding box center [176, 512] width 44 height 36
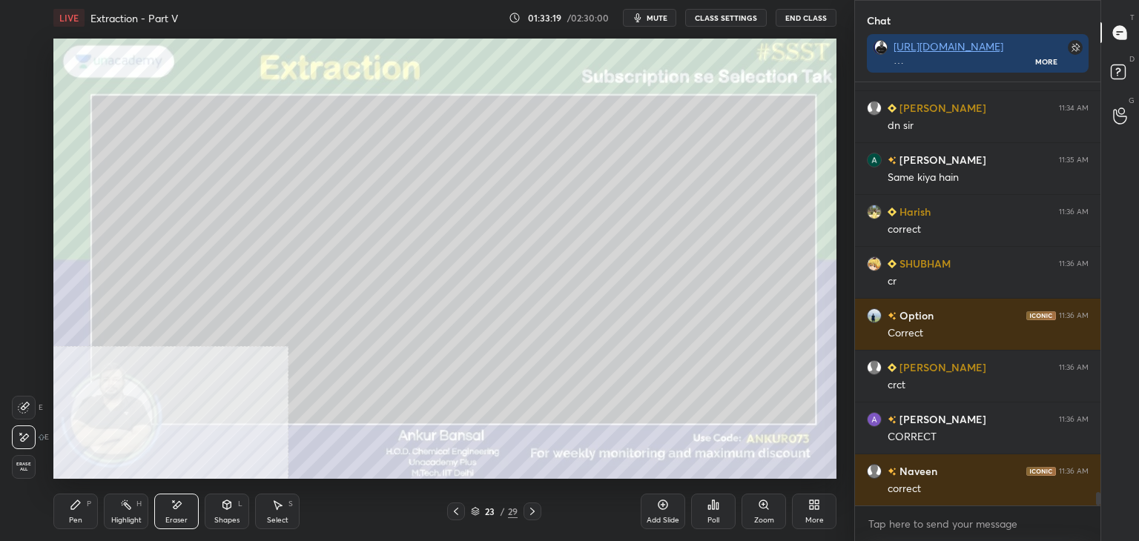
click at [85, 508] on div "Pen P" at bounding box center [75, 512] width 44 height 36
click at [715, 9] on button "CLASS SETTINGS" at bounding box center [726, 18] width 82 height 18
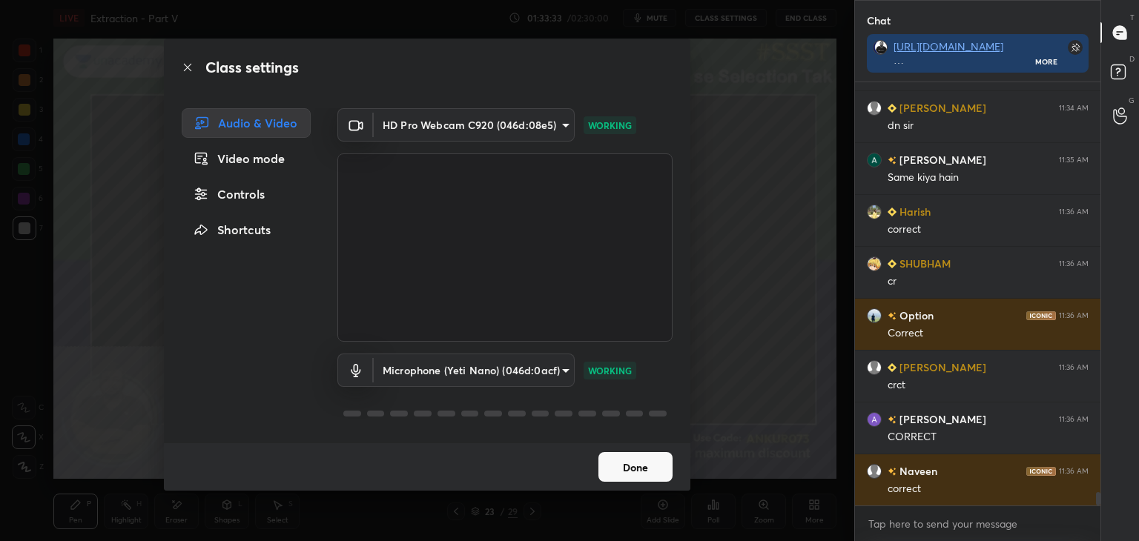
click at [638, 459] on button "Done" at bounding box center [635, 467] width 74 height 30
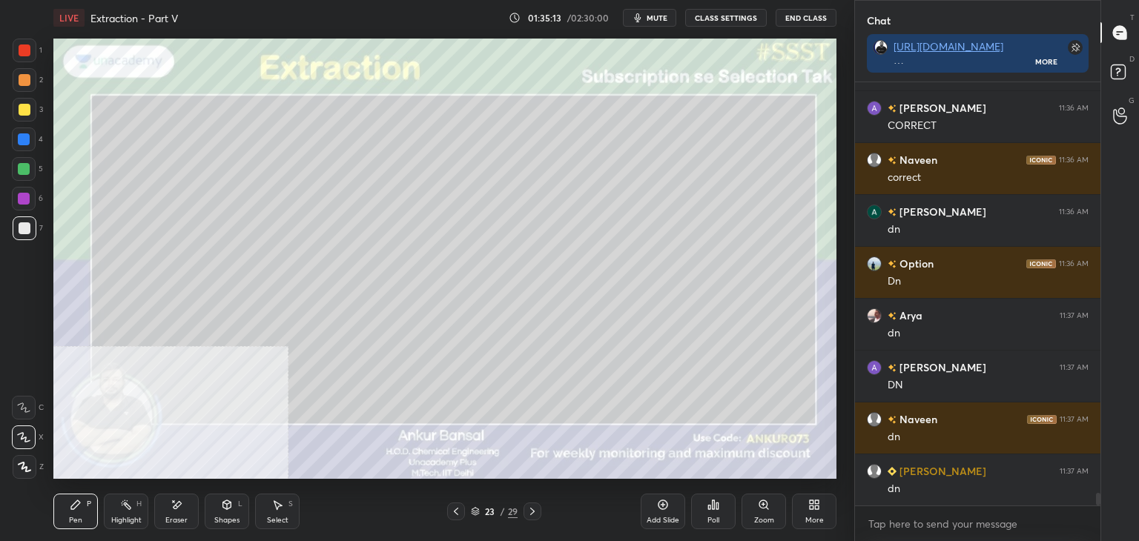
scroll to position [13603, 0]
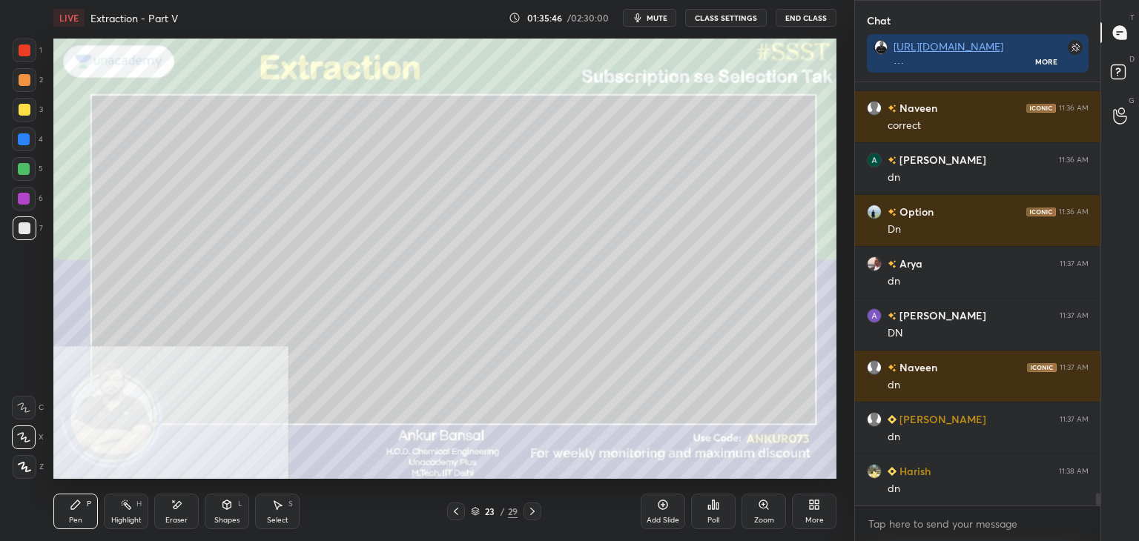
click at [532, 510] on icon at bounding box center [532, 512] width 12 height 12
click at [225, 512] on div "Shapes L" at bounding box center [227, 512] width 44 height 36
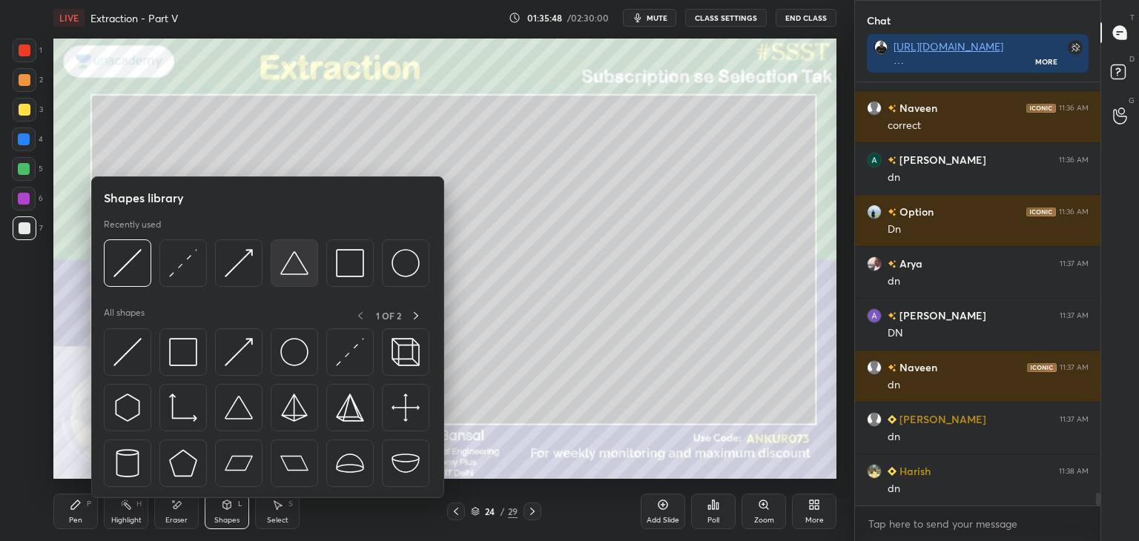
click at [291, 265] on img at bounding box center [294, 263] width 28 height 28
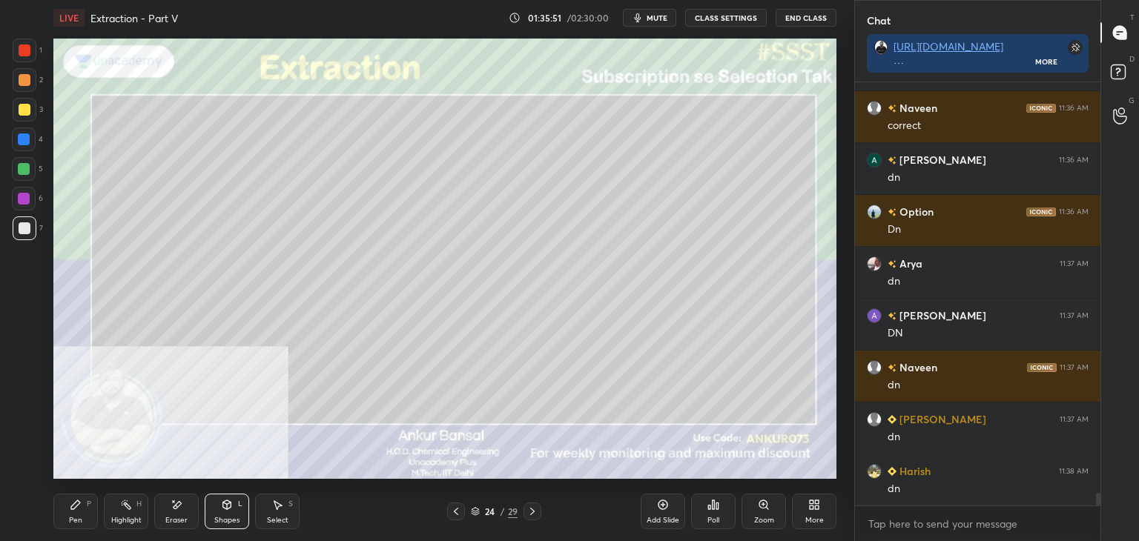
click at [216, 508] on div "Shapes L" at bounding box center [227, 512] width 44 height 36
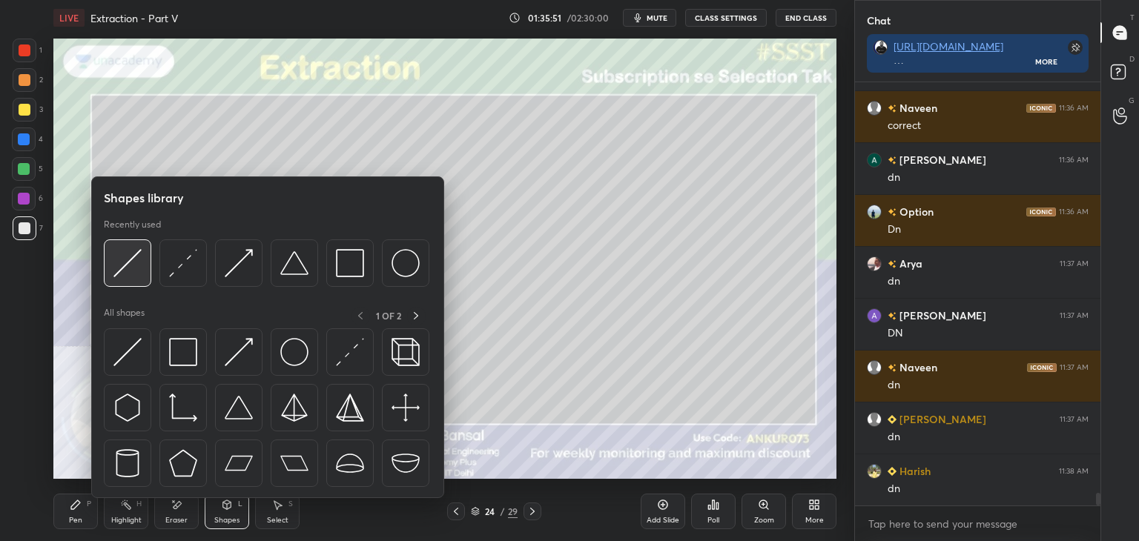
click at [130, 254] on img at bounding box center [127, 263] width 28 height 28
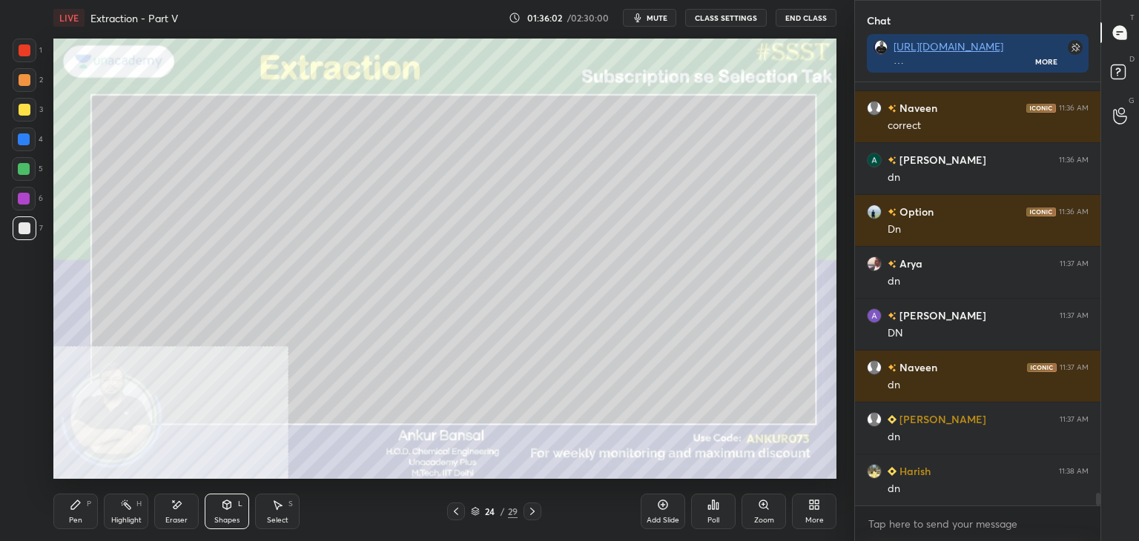
click at [60, 508] on div "Pen P" at bounding box center [75, 512] width 44 height 36
click at [457, 514] on icon at bounding box center [456, 512] width 12 height 12
click at [537, 508] on icon at bounding box center [532, 512] width 12 height 12
click at [27, 48] on div at bounding box center [25, 50] width 12 height 12
click at [445, 511] on div "24 / 29" at bounding box center [494, 512] width 294 height 18
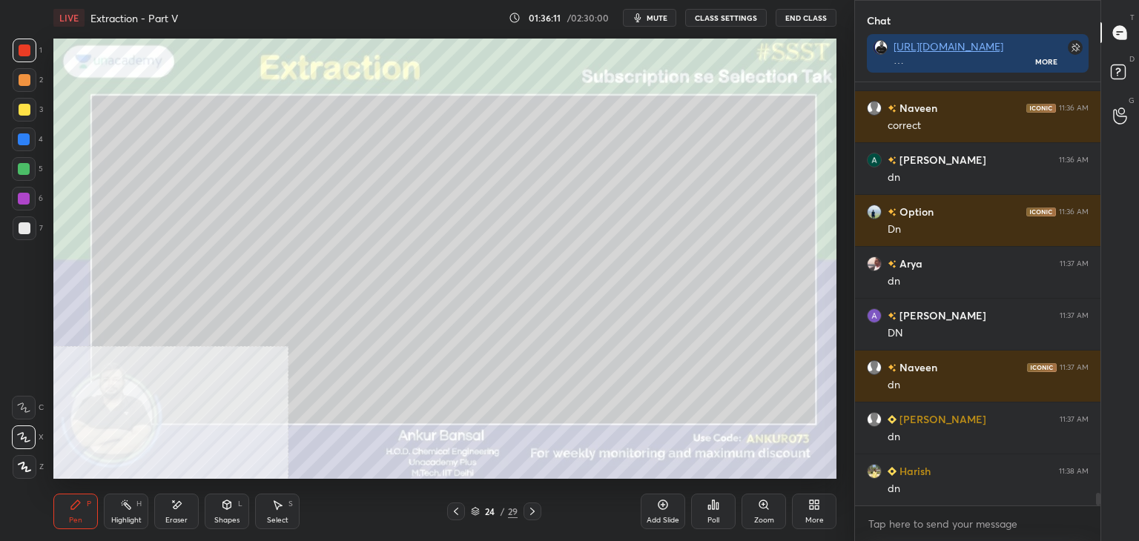
click at [454, 507] on icon at bounding box center [456, 512] width 12 height 12
click at [537, 511] on icon at bounding box center [532, 512] width 12 height 12
click at [67, 509] on div "Pen P" at bounding box center [75, 512] width 44 height 36
click at [27, 234] on div at bounding box center [25, 228] width 12 height 12
click at [23, 47] on div at bounding box center [25, 50] width 12 height 12
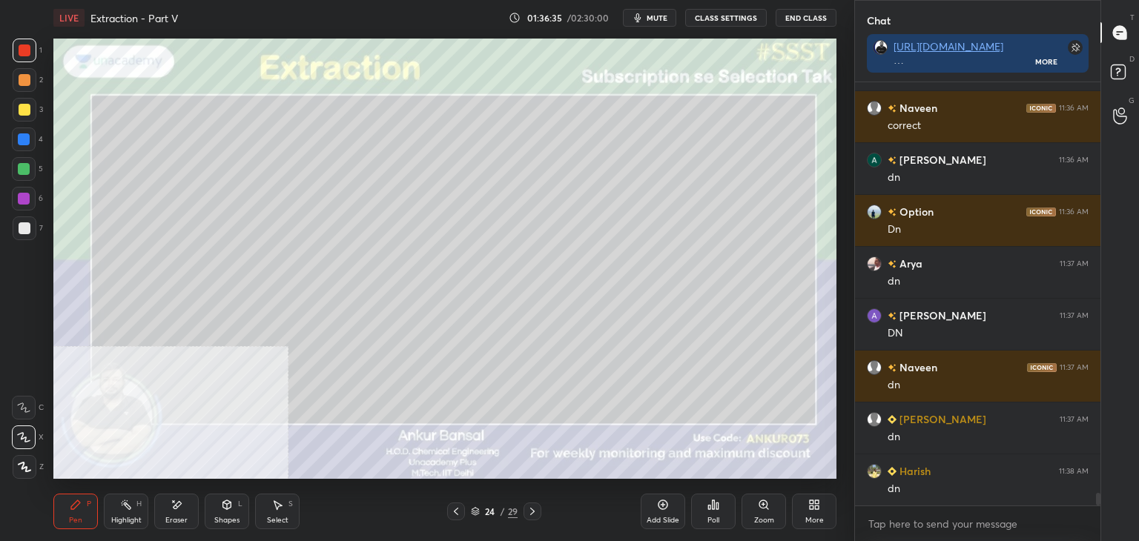
click at [216, 515] on div "Shapes L" at bounding box center [227, 512] width 44 height 36
click at [175, 514] on div "Eraser" at bounding box center [176, 512] width 44 height 36
click at [27, 407] on icon at bounding box center [25, 406] width 8 height 7
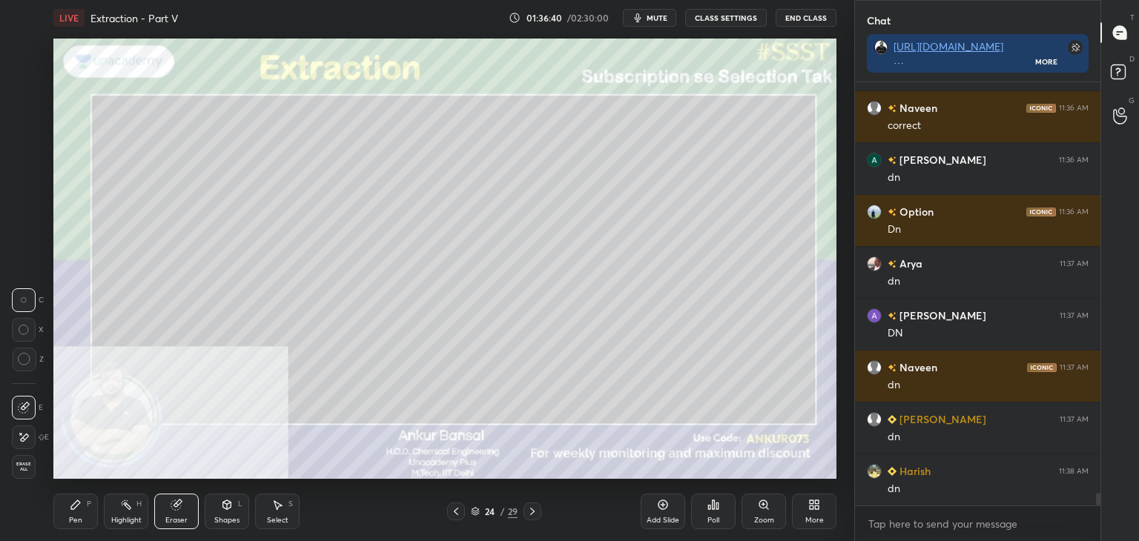
click at [215, 517] on div "Shapes" at bounding box center [226, 520] width 25 height 7
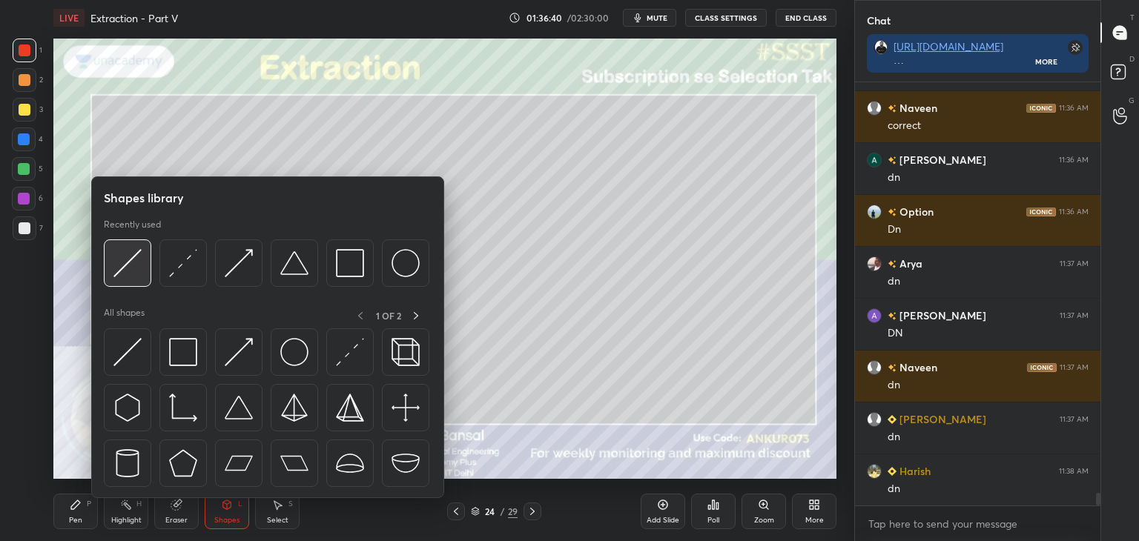
click at [128, 265] on img at bounding box center [127, 263] width 28 height 28
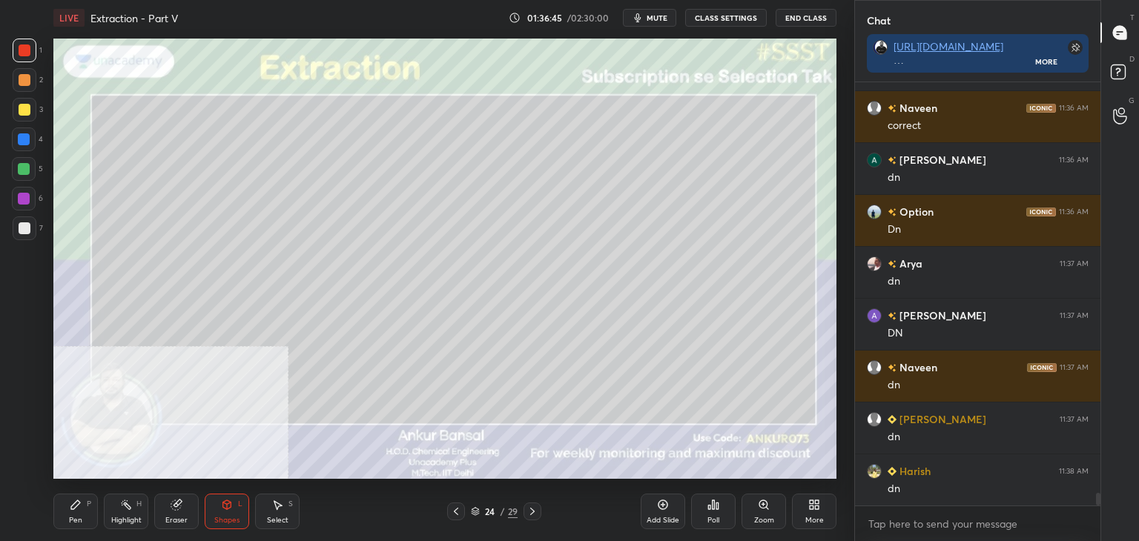
click at [27, 227] on div at bounding box center [25, 228] width 12 height 12
click at [73, 508] on icon at bounding box center [75, 504] width 9 height 9
click at [24, 51] on div at bounding box center [25, 50] width 12 height 12
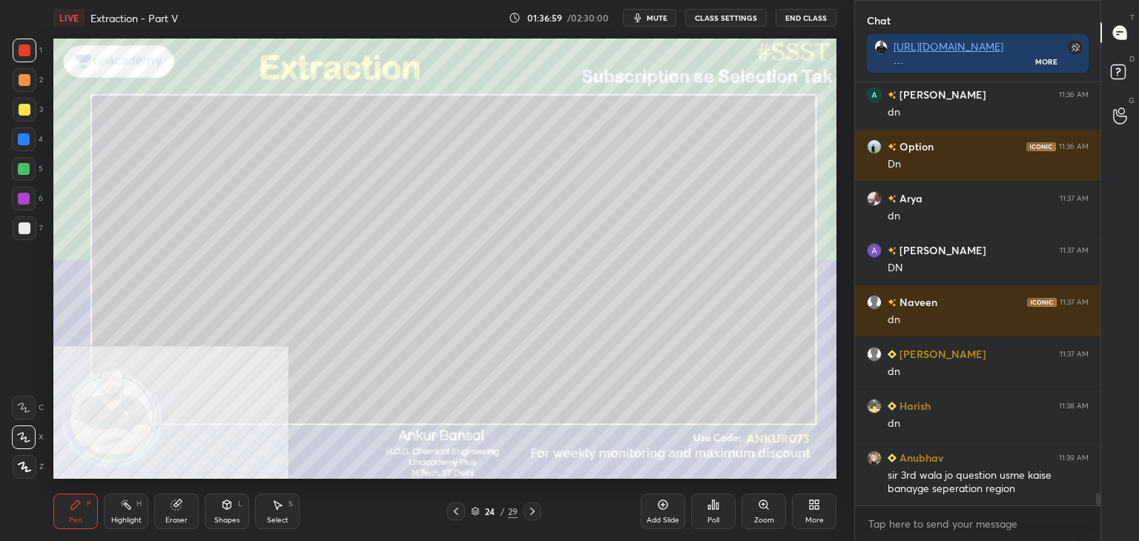
click at [31, 228] on div at bounding box center [25, 228] width 24 height 24
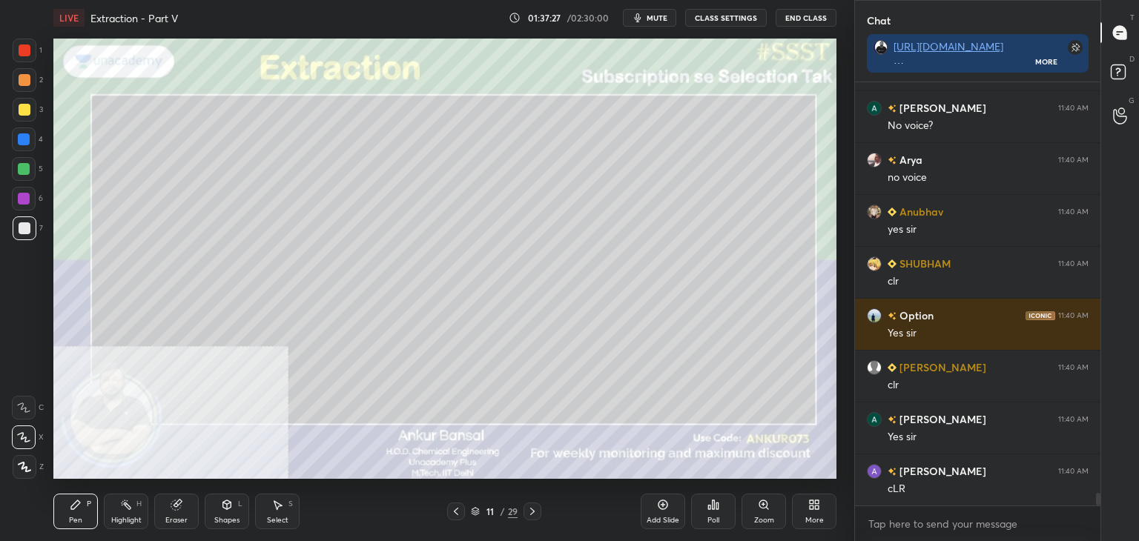
scroll to position [14135, 0]
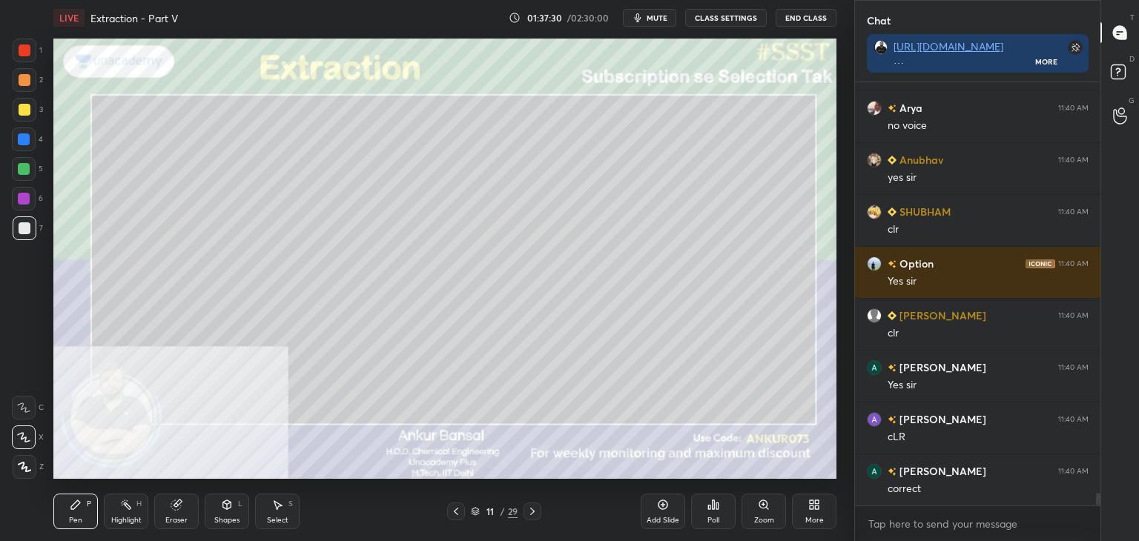
click at [27, 49] on div at bounding box center [25, 50] width 12 height 12
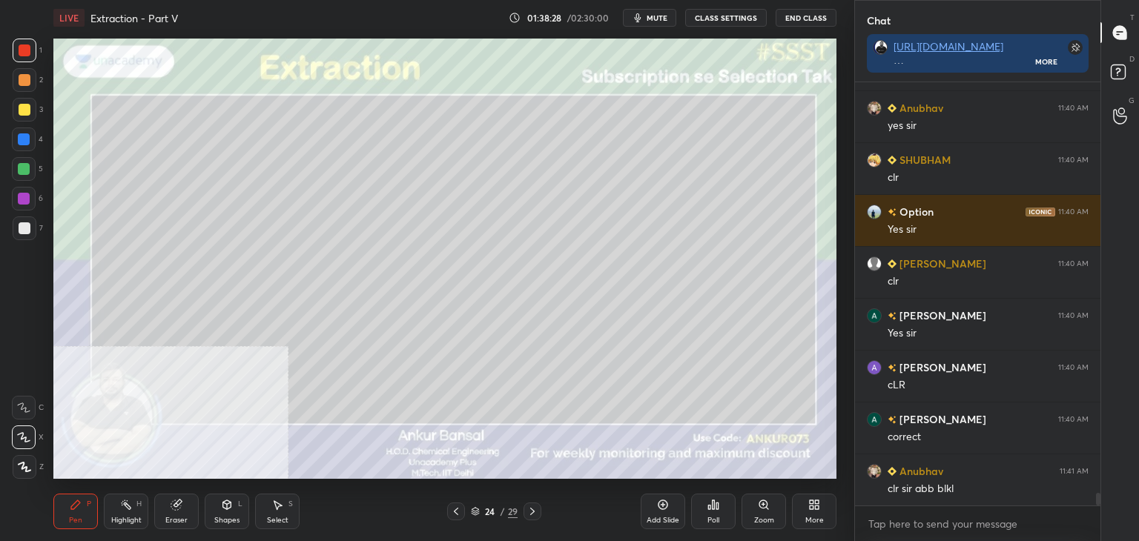
click at [21, 226] on div at bounding box center [25, 228] width 12 height 12
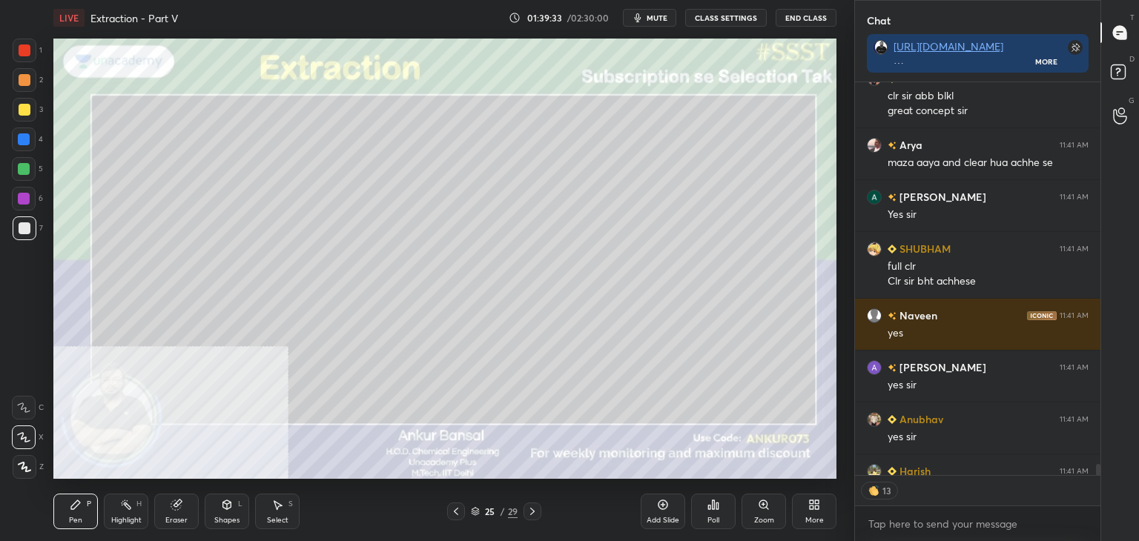
scroll to position [14662, 0]
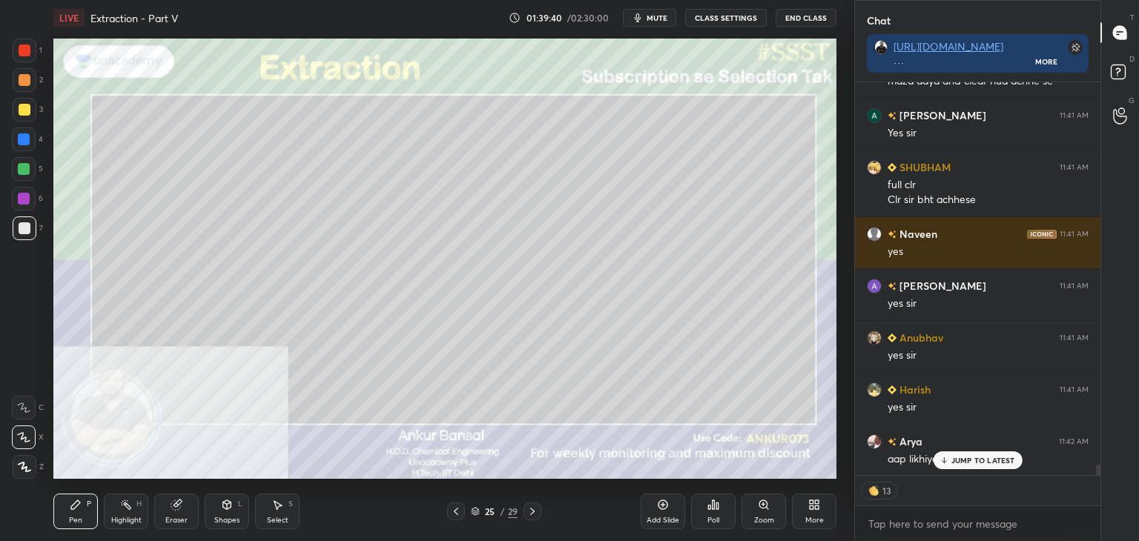
click at [15, 236] on div at bounding box center [25, 228] width 24 height 24
click at [991, 464] on p "JUMP TO LATEST" at bounding box center [983, 460] width 64 height 9
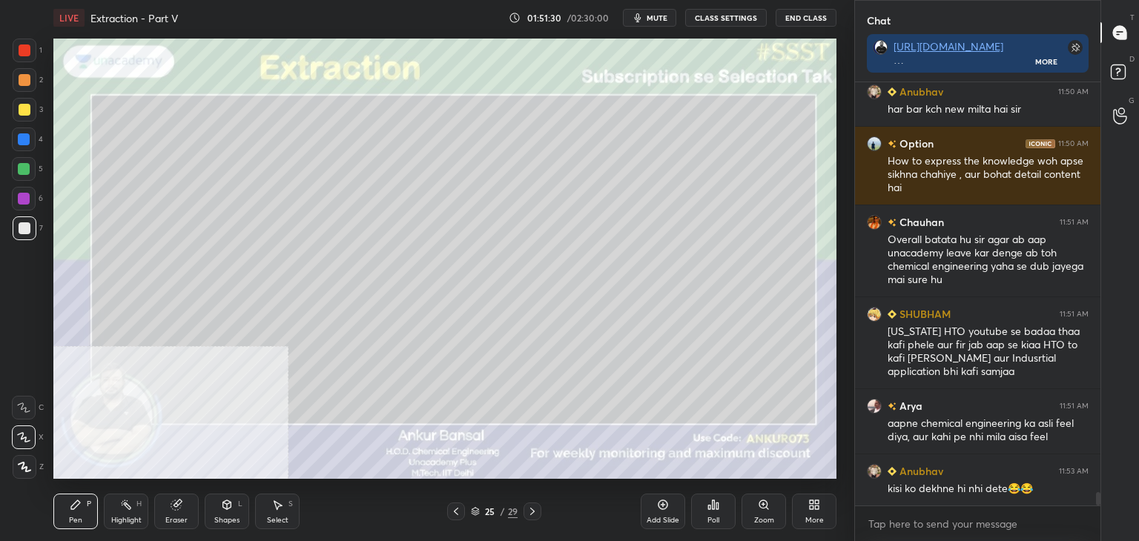
scroll to position [12946, 0]
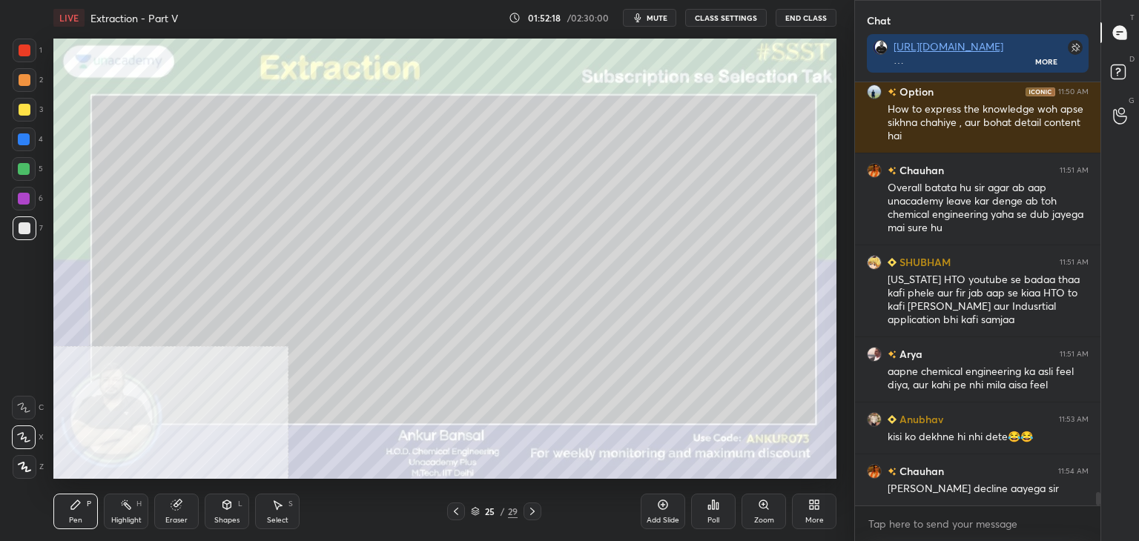
click at [228, 517] on div "Shapes" at bounding box center [226, 520] width 25 height 7
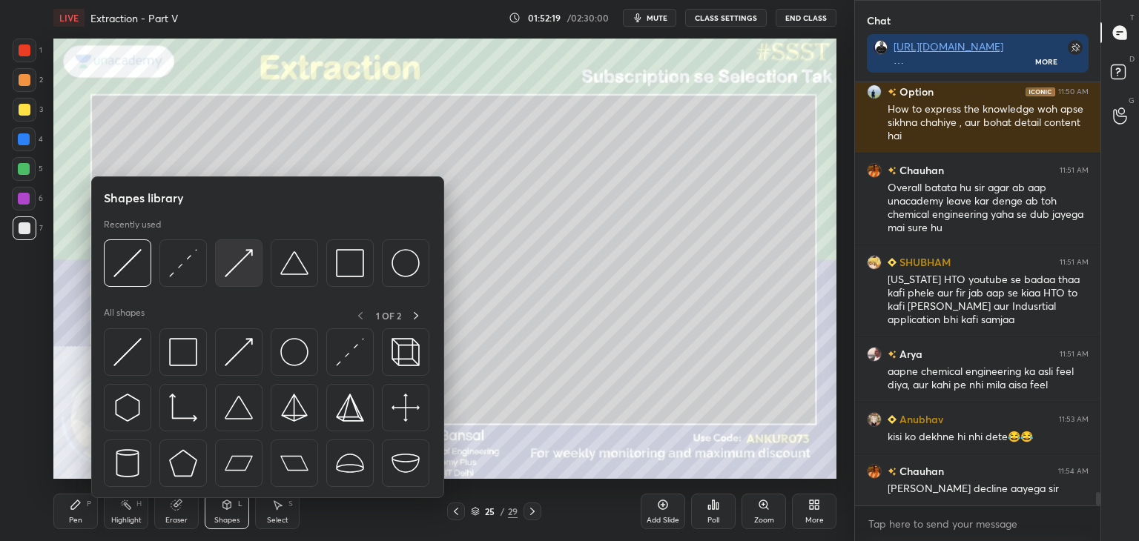
click at [240, 255] on img at bounding box center [239, 263] width 28 height 28
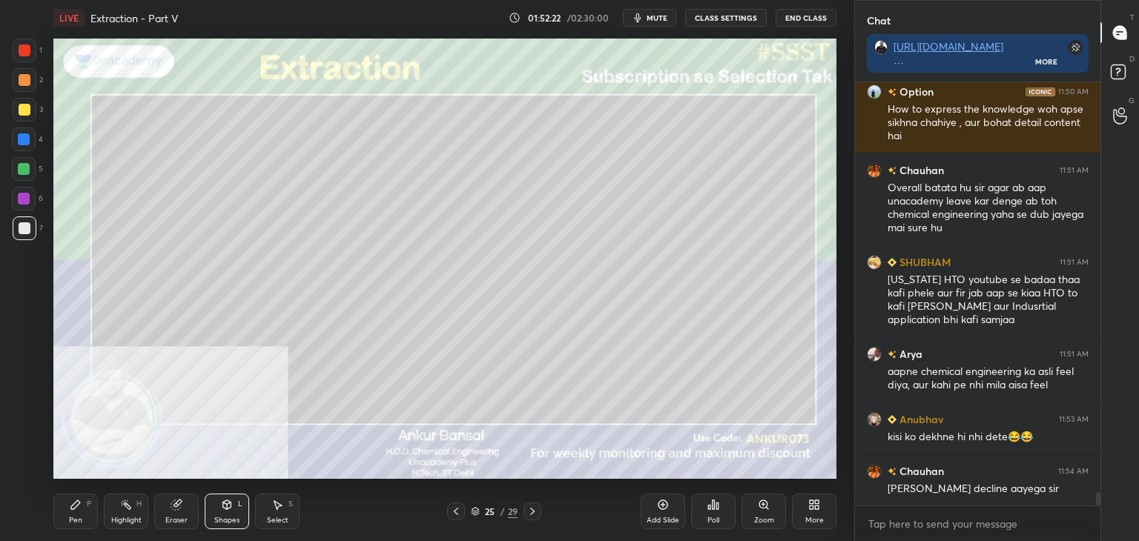
click at [92, 502] on div "Pen P" at bounding box center [75, 512] width 44 height 36
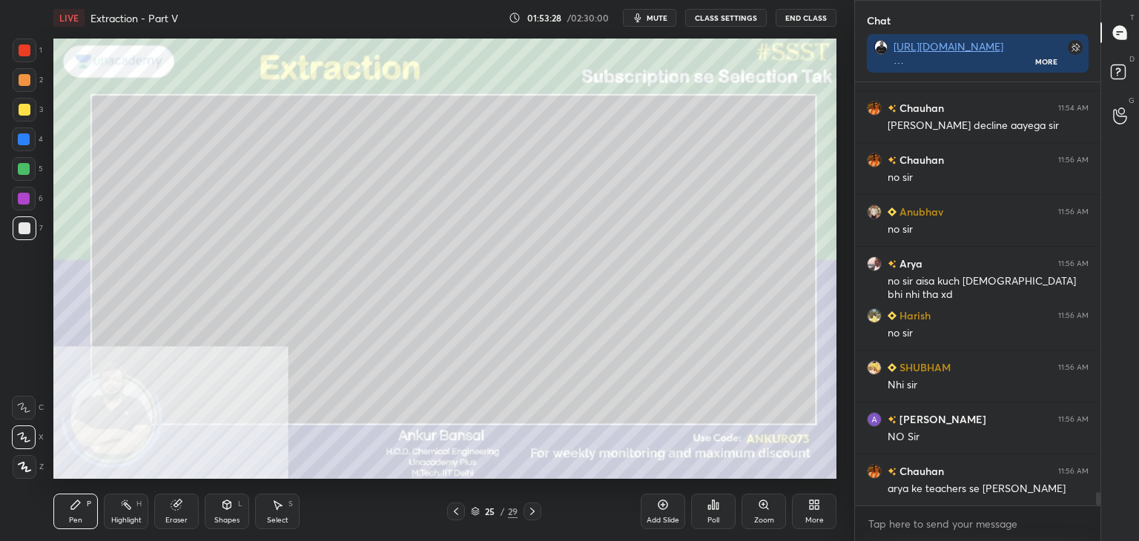
scroll to position [13361, 0]
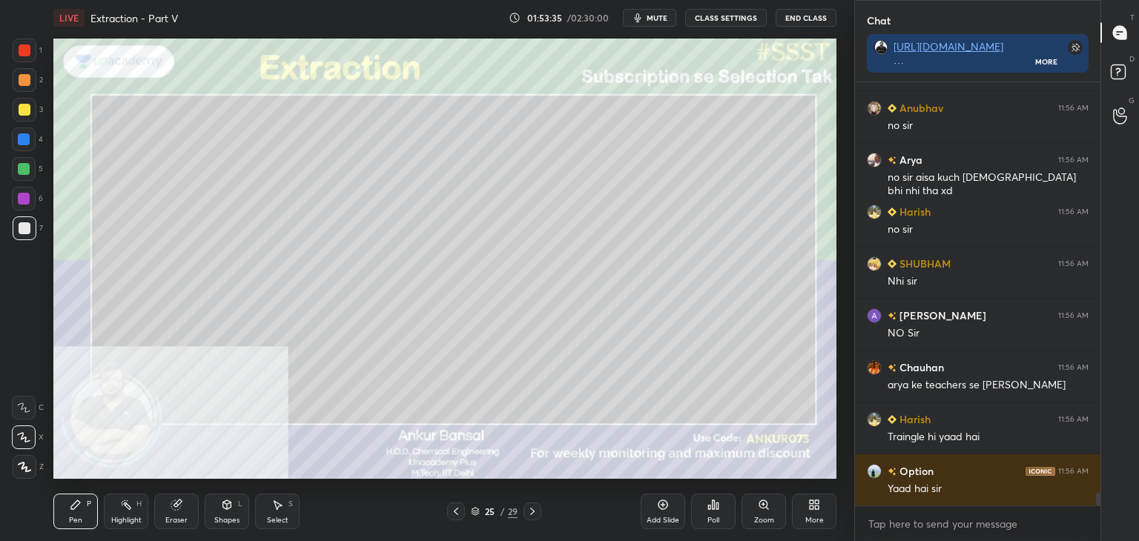
click at [537, 508] on icon at bounding box center [532, 512] width 12 height 12
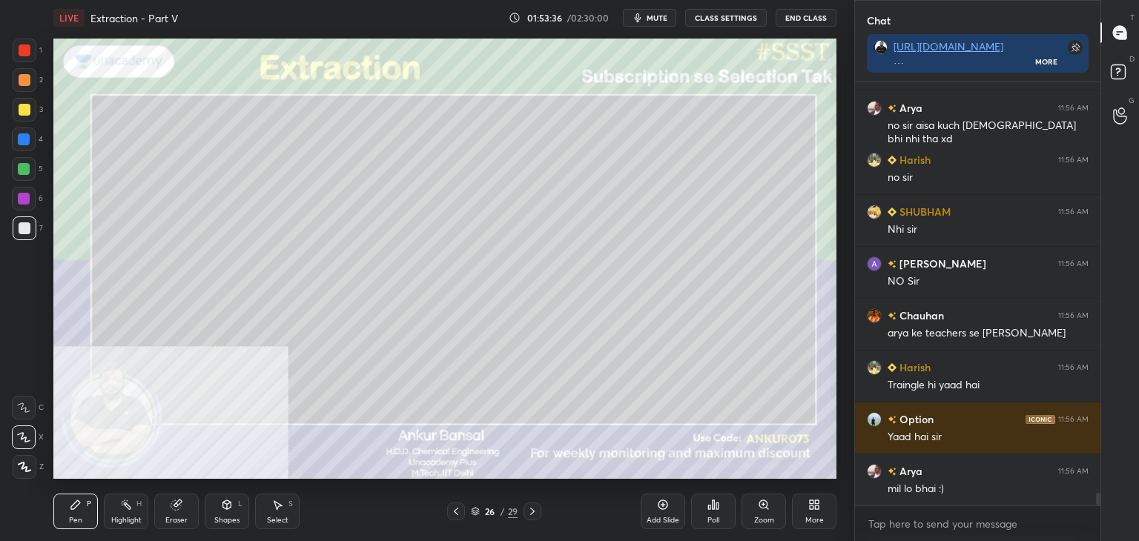
scroll to position [13517, 0]
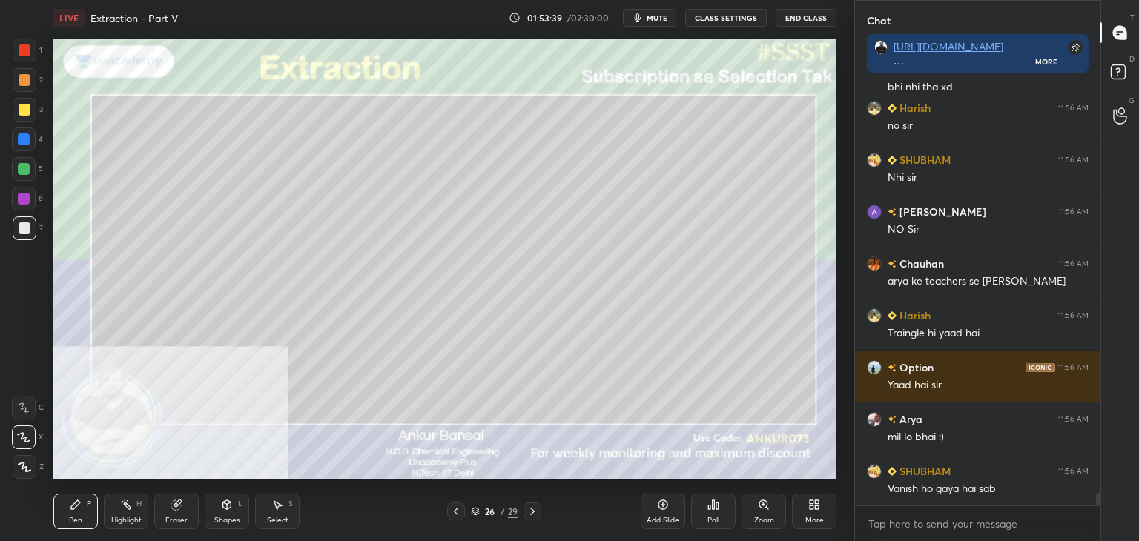
click at [225, 508] on icon at bounding box center [227, 504] width 8 height 9
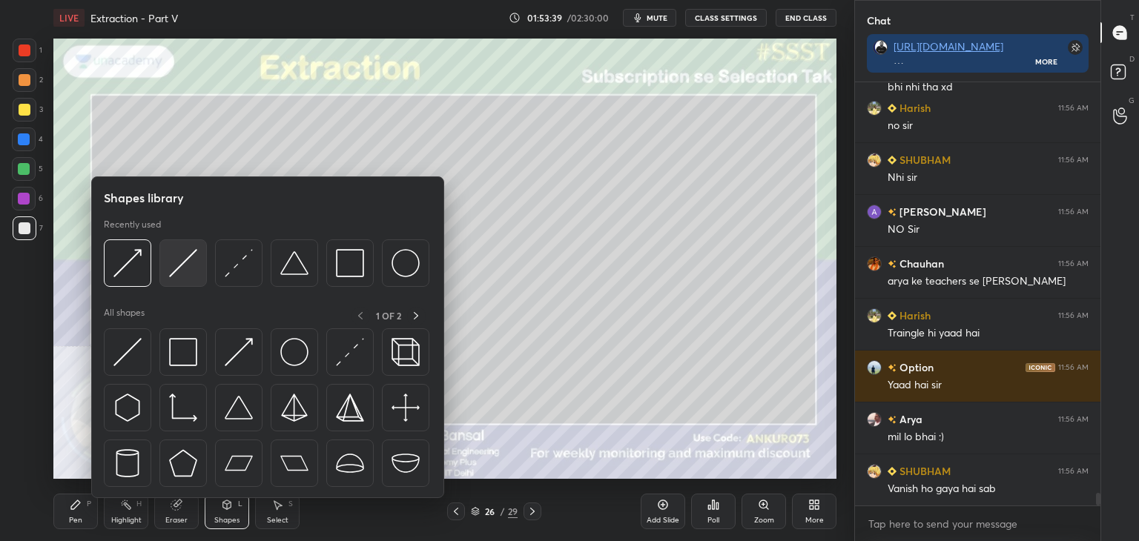
click at [196, 260] on img at bounding box center [183, 263] width 28 height 28
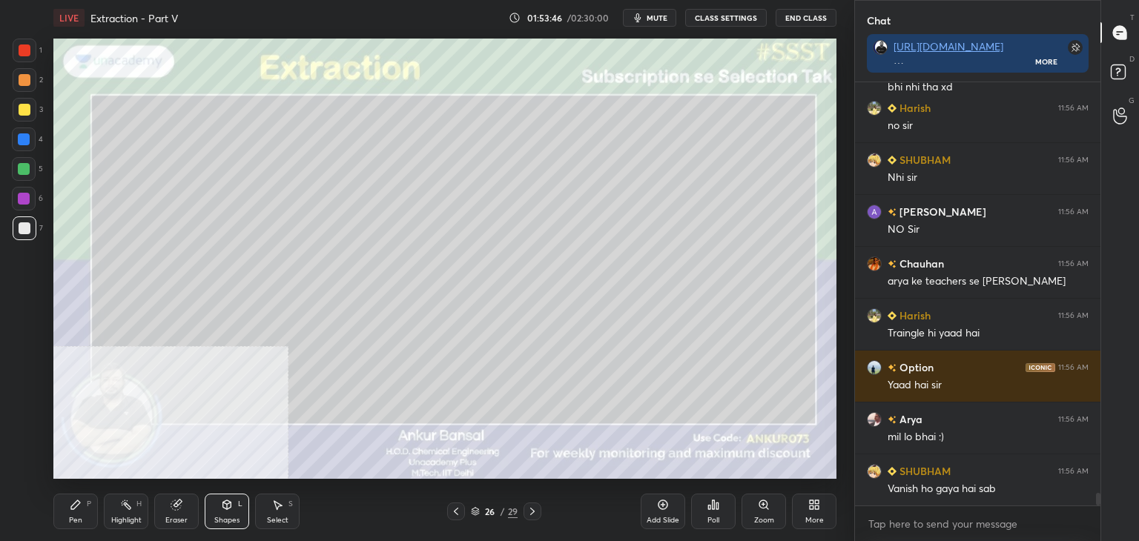
click at [225, 502] on icon at bounding box center [227, 504] width 8 height 9
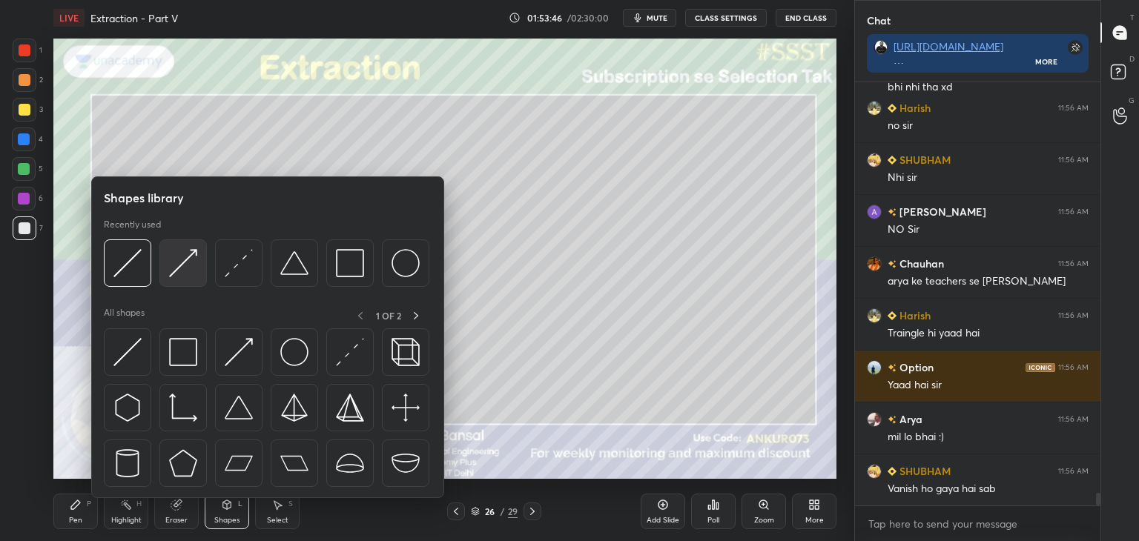
click at [182, 271] on img at bounding box center [183, 263] width 28 height 28
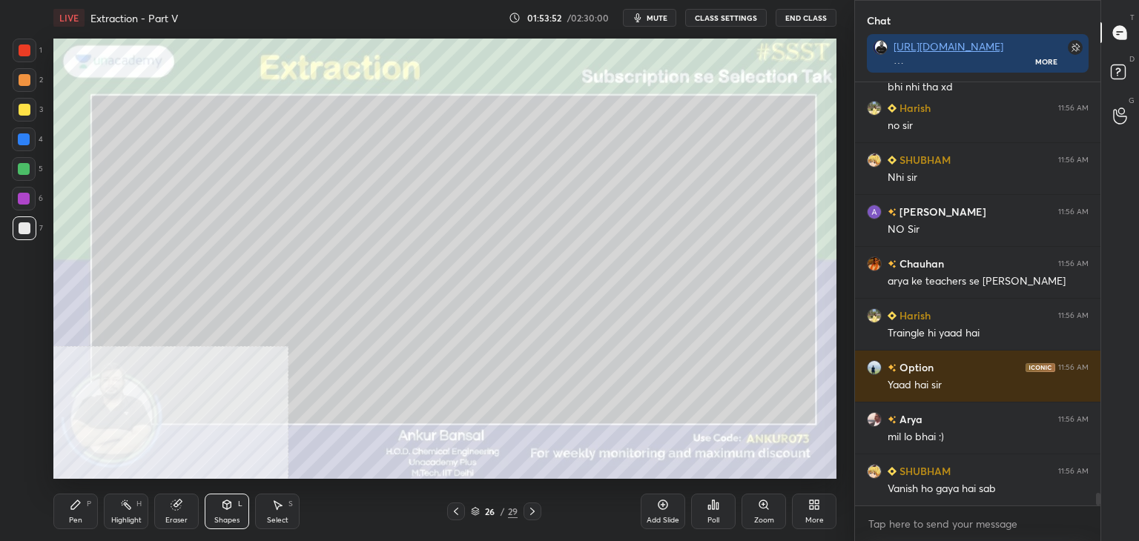
click at [230, 508] on icon at bounding box center [227, 504] width 8 height 9
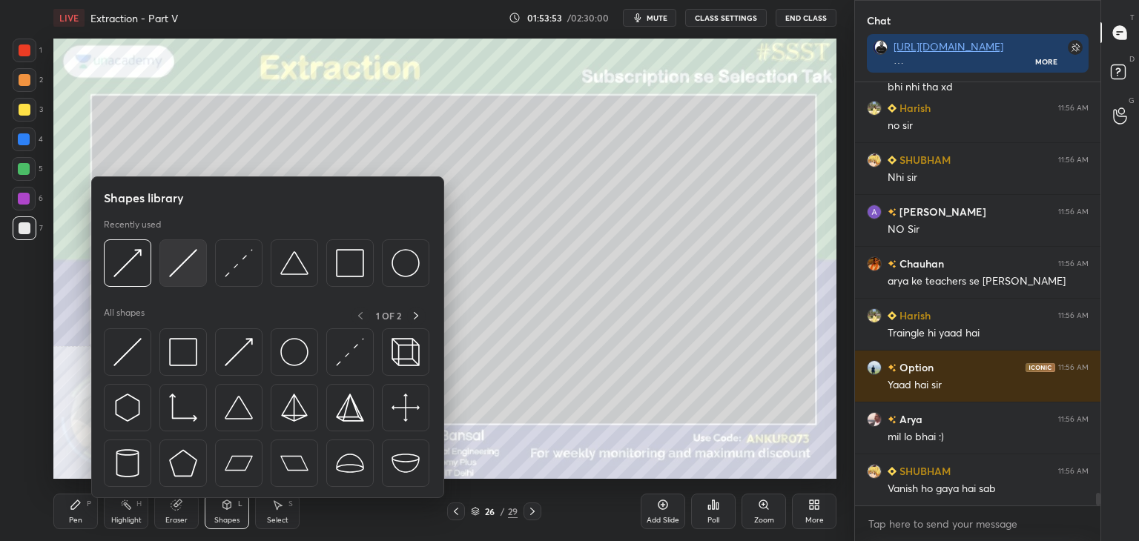
click at [165, 268] on div at bounding box center [182, 262] width 47 height 47
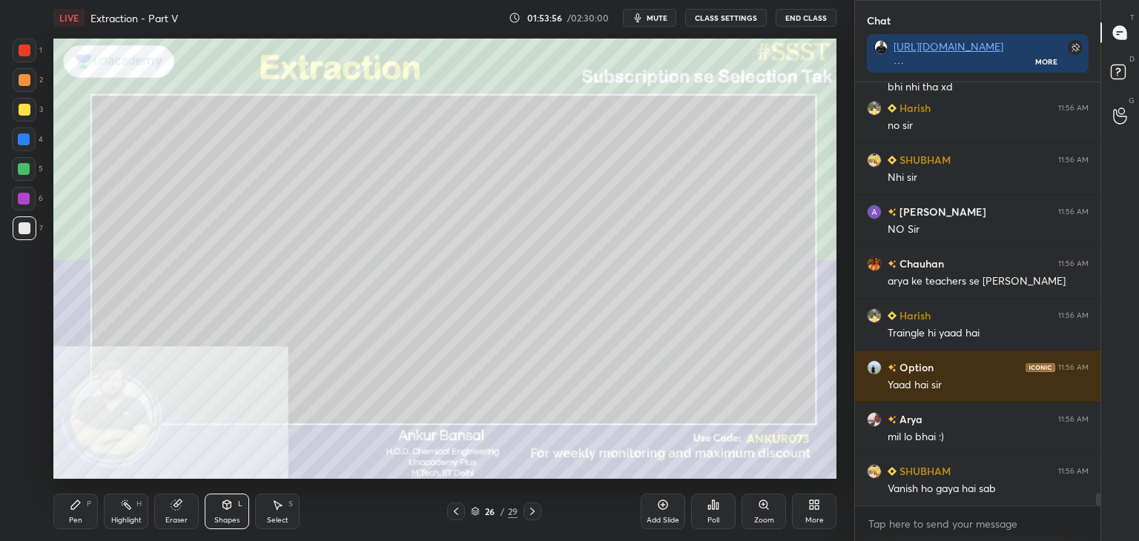
click at [66, 506] on div "Pen P" at bounding box center [75, 512] width 44 height 36
click at [219, 514] on div "Shapes L" at bounding box center [227, 512] width 44 height 36
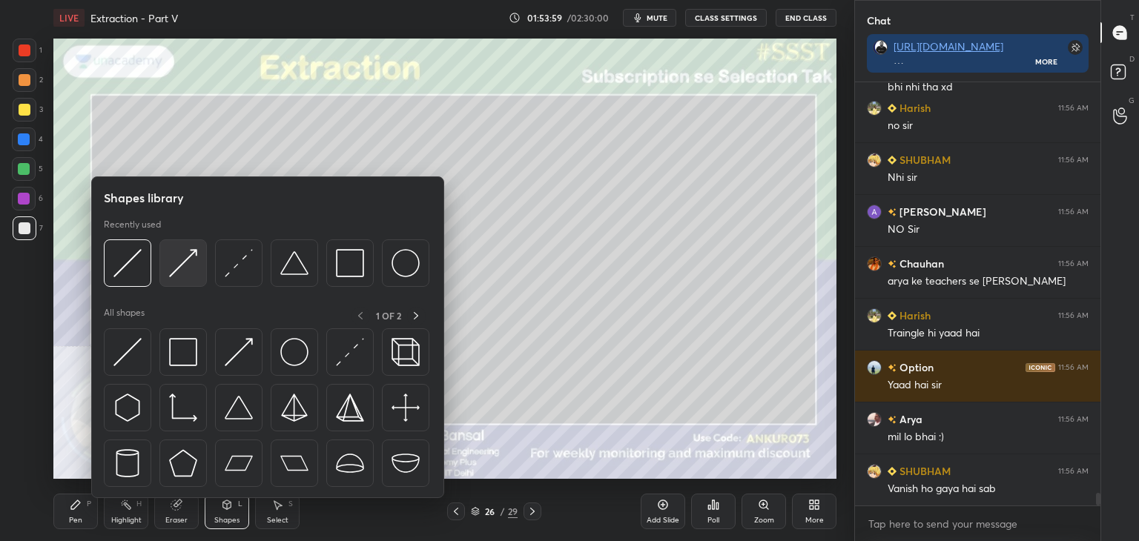
click at [186, 256] on img at bounding box center [183, 263] width 28 height 28
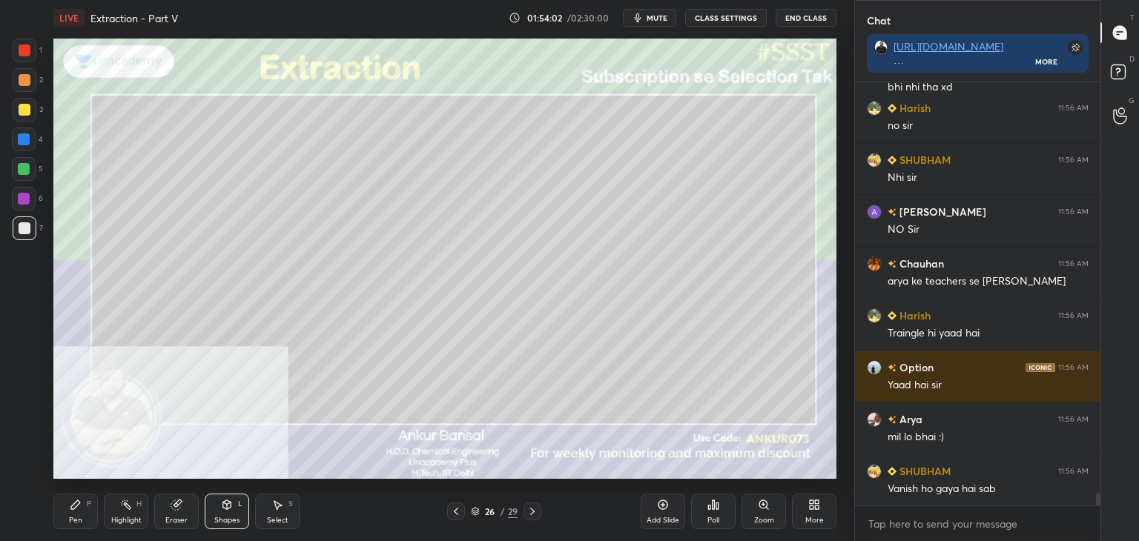
click at [221, 508] on icon at bounding box center [227, 505] width 12 height 12
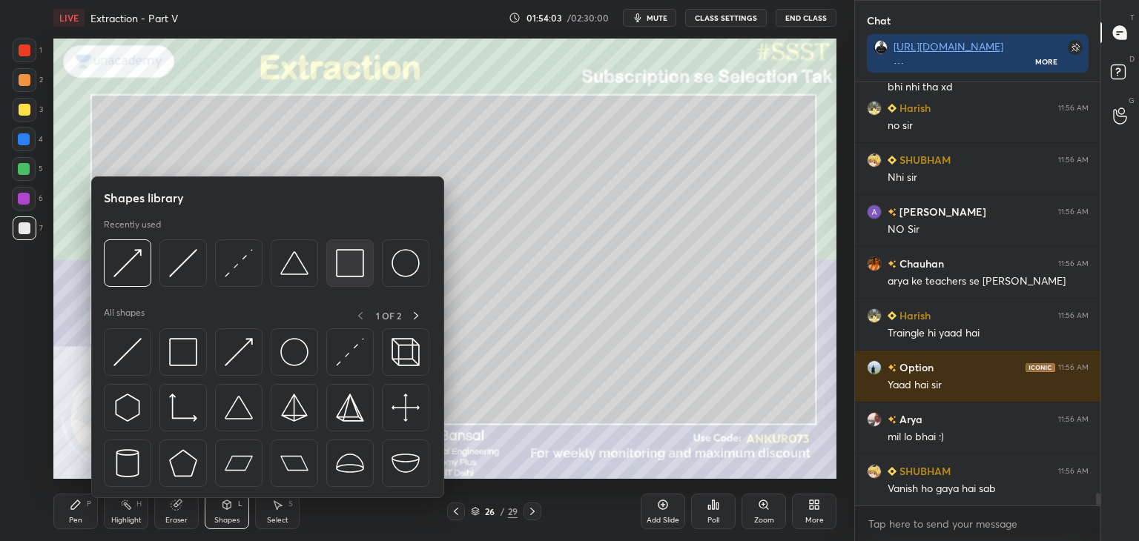
click at [346, 263] on img at bounding box center [350, 263] width 28 height 28
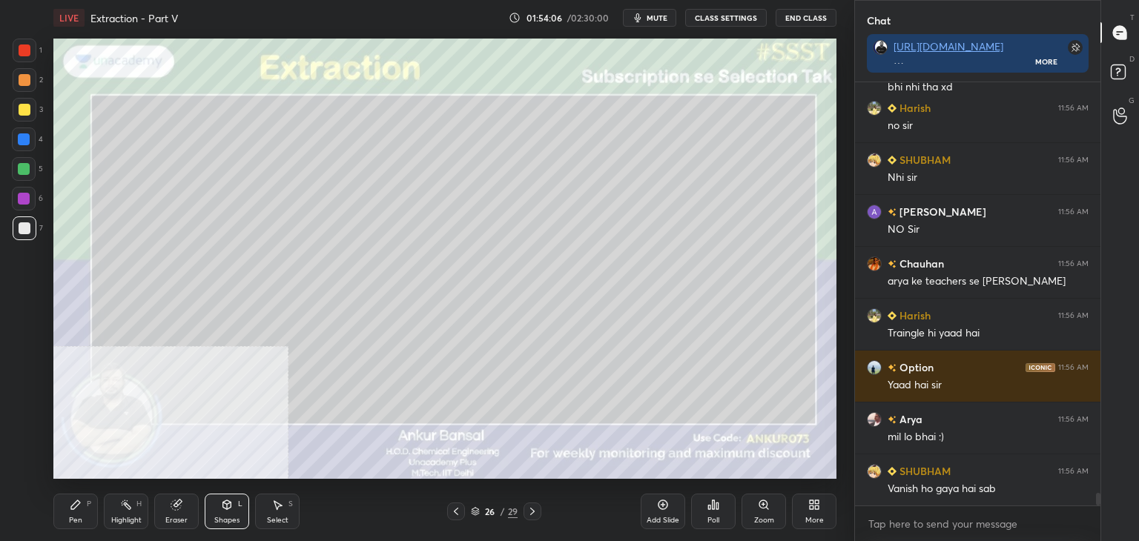
click at [222, 512] on div "Shapes L" at bounding box center [227, 512] width 44 height 36
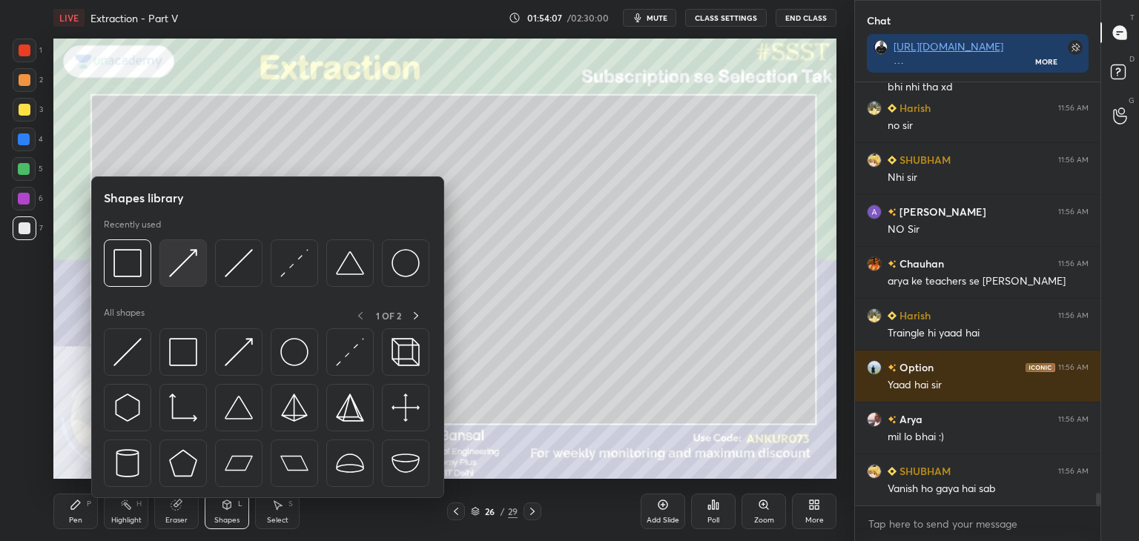
click at [181, 257] on img at bounding box center [183, 263] width 28 height 28
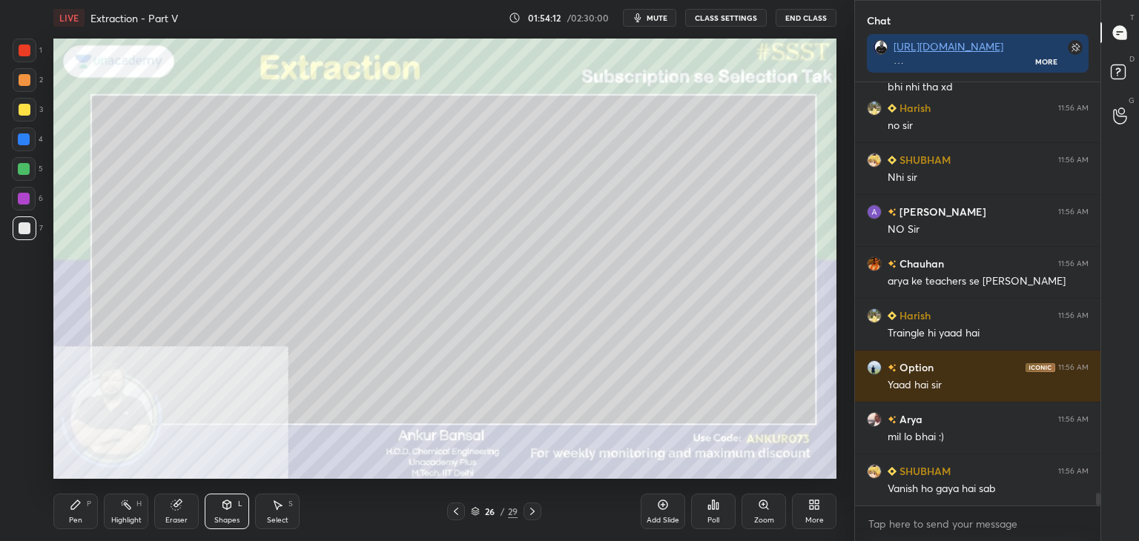
click at [81, 511] on icon at bounding box center [76, 505] width 12 height 12
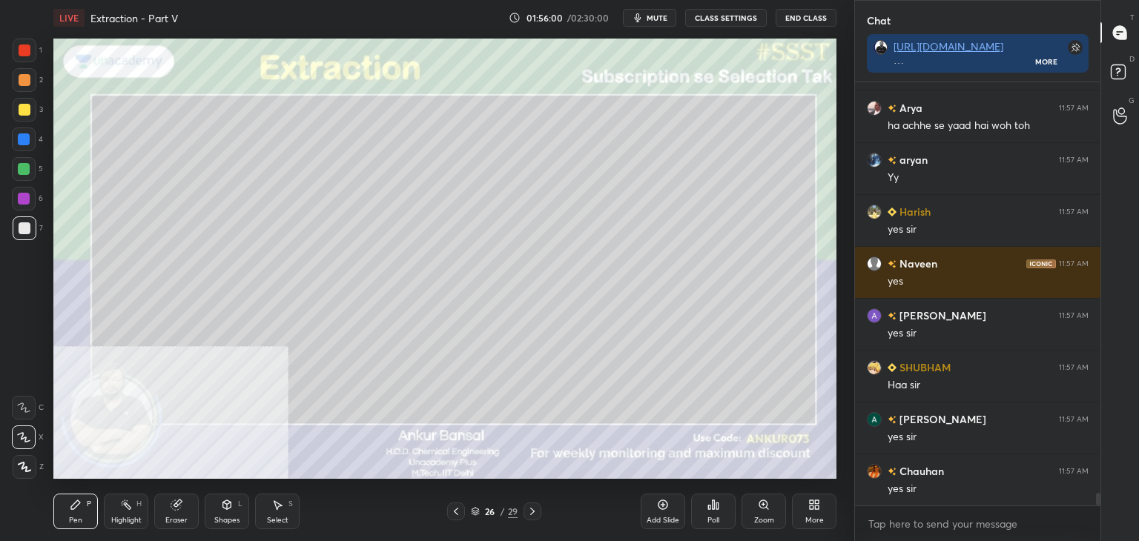
scroll to position [14020, 0]
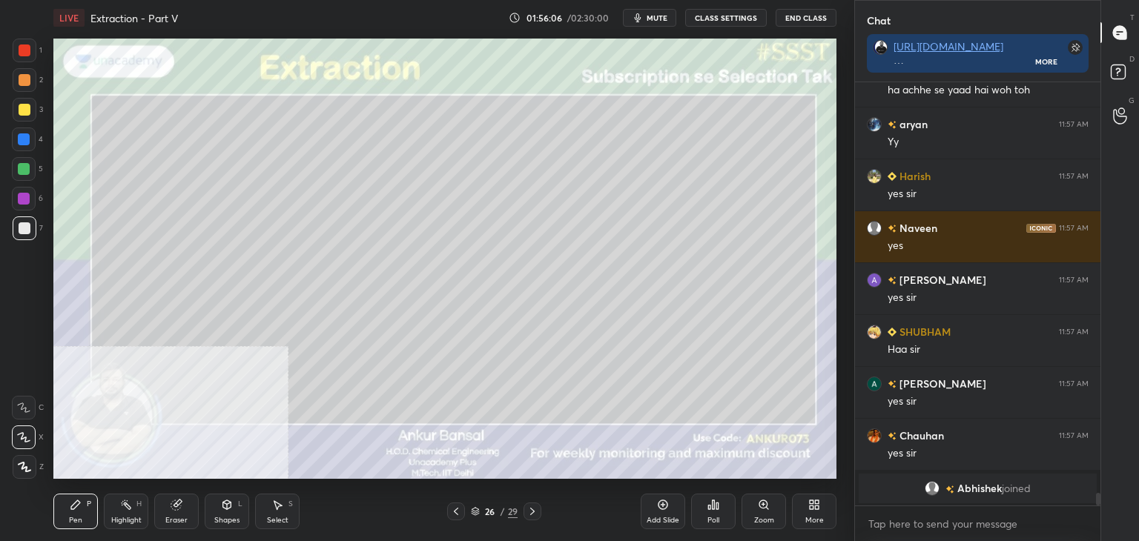
click at [166, 520] on div "Eraser" at bounding box center [176, 520] width 22 height 7
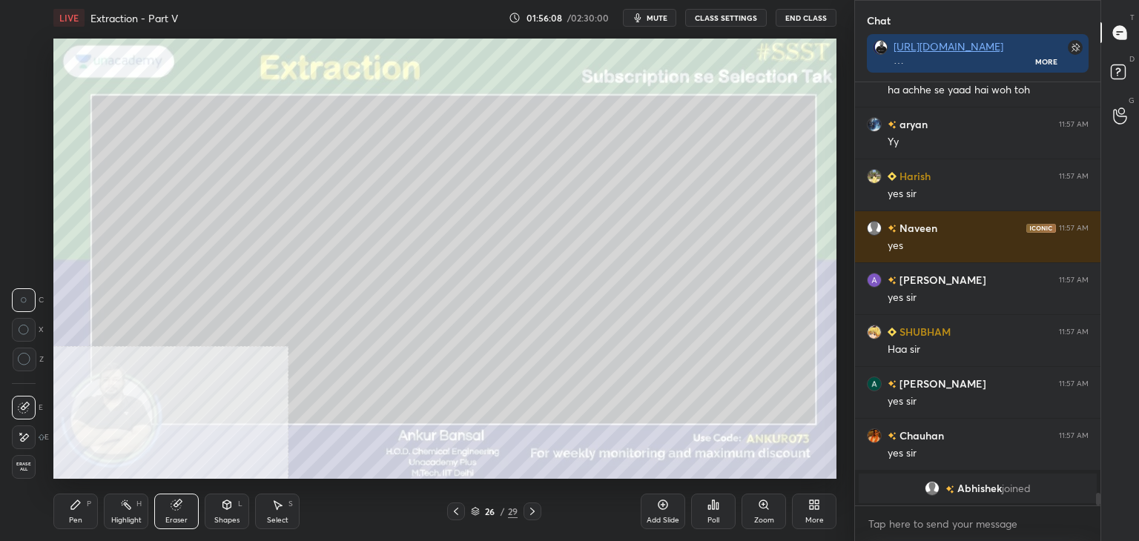
click at [27, 434] on icon at bounding box center [25, 437] width 8 height 7
click at [86, 512] on div "Pen P" at bounding box center [75, 512] width 44 height 36
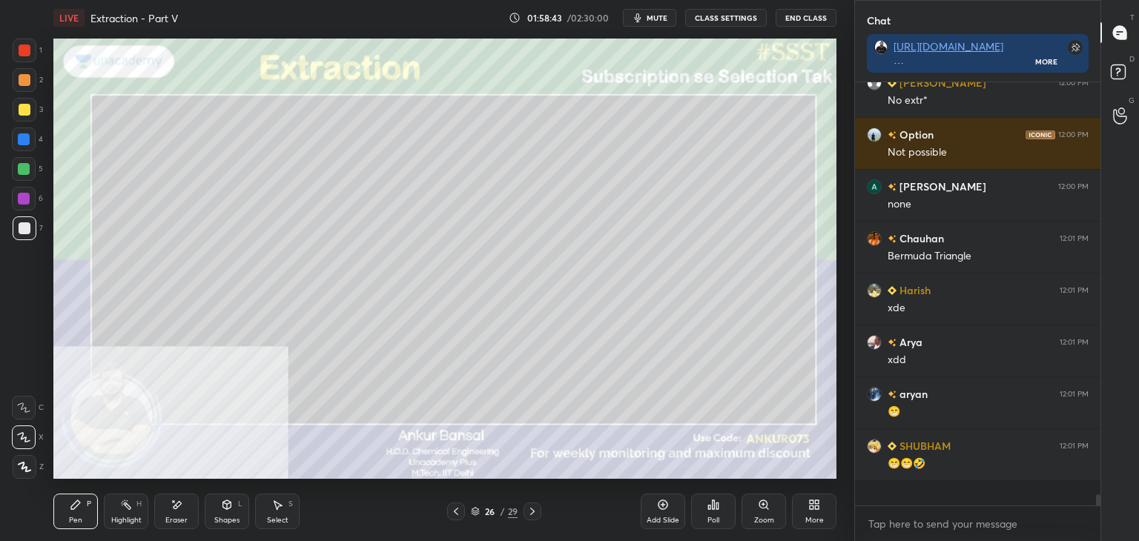
scroll to position [14788, 0]
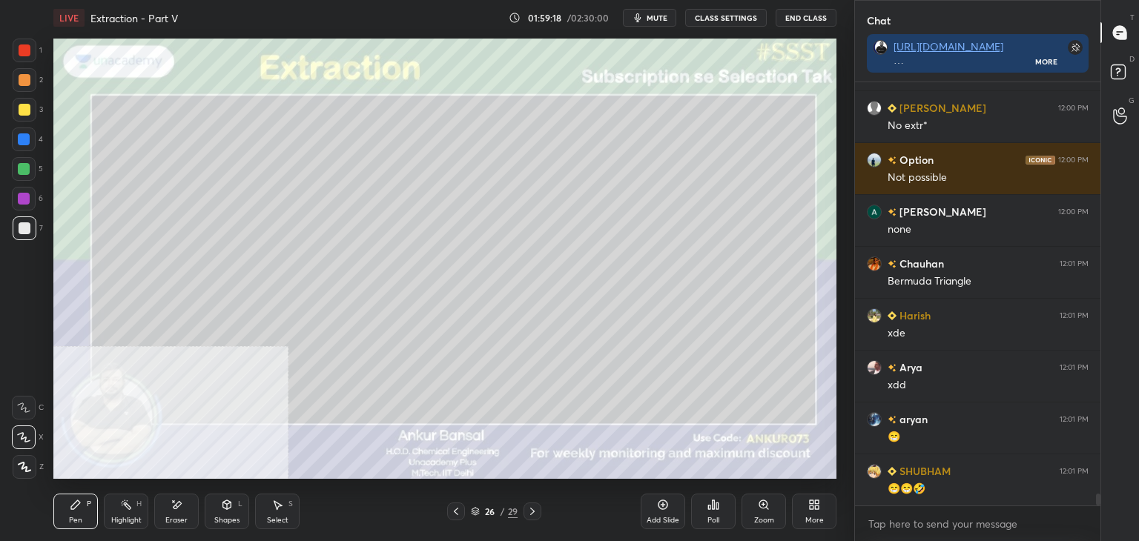
click at [531, 512] on icon at bounding box center [532, 512] width 12 height 12
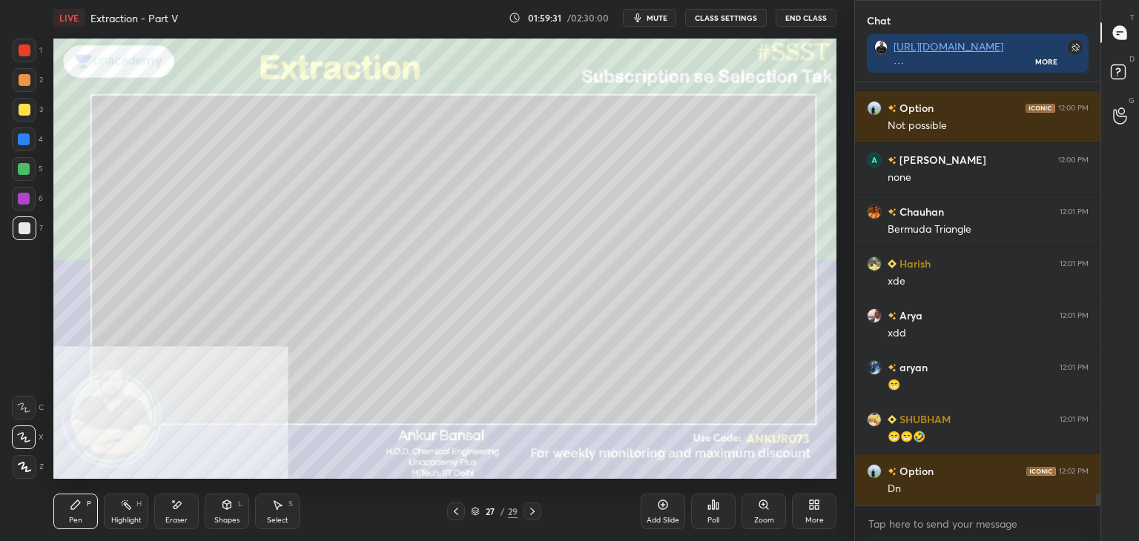
scroll to position [14892, 0]
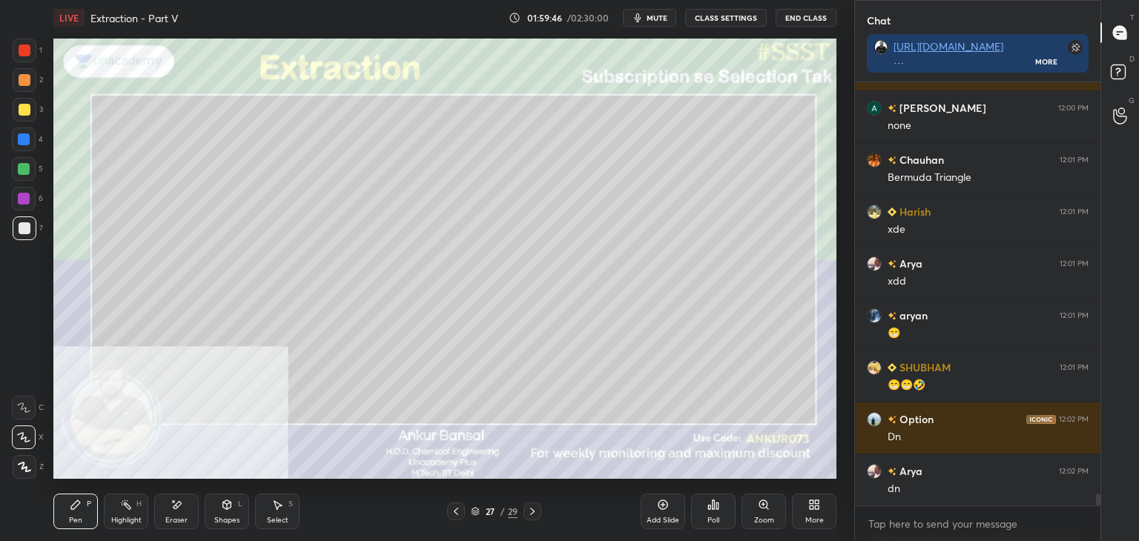
click at [171, 499] on icon at bounding box center [177, 505] width 12 height 13
click at [71, 509] on icon at bounding box center [75, 504] width 9 height 9
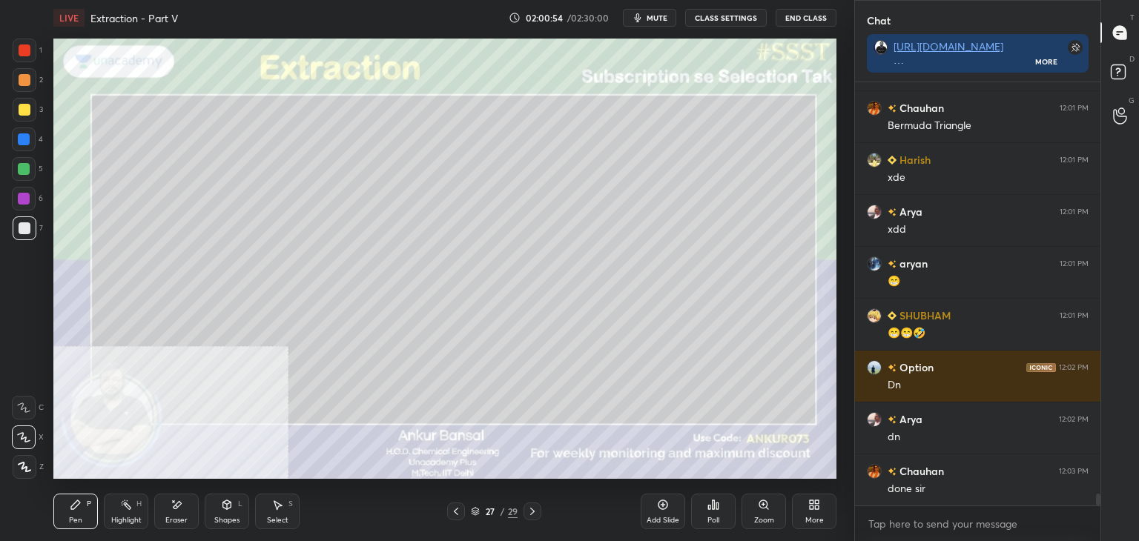
click at [529, 511] on icon at bounding box center [532, 512] width 12 height 12
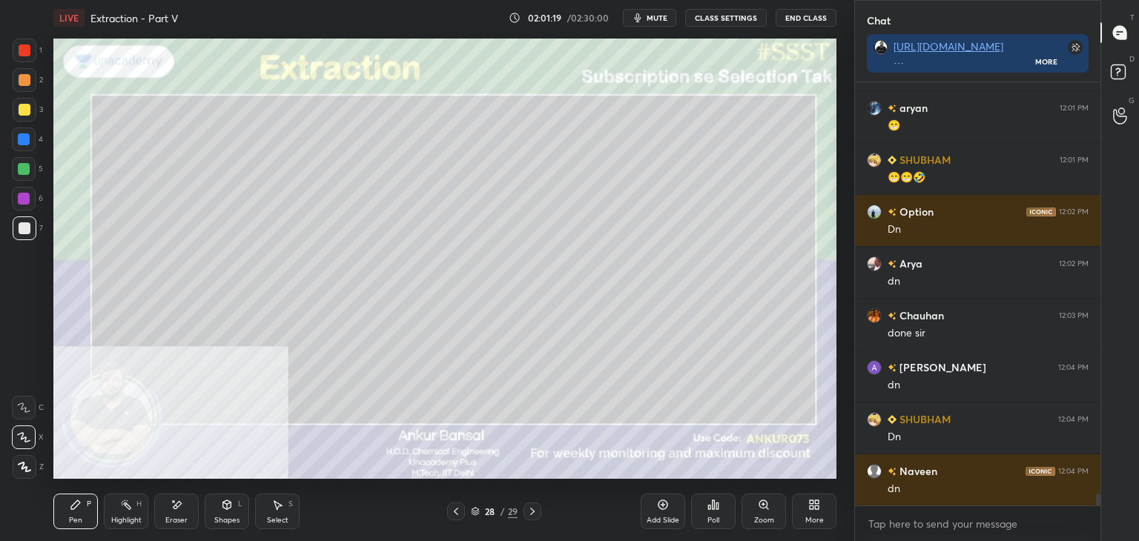
scroll to position [15151, 0]
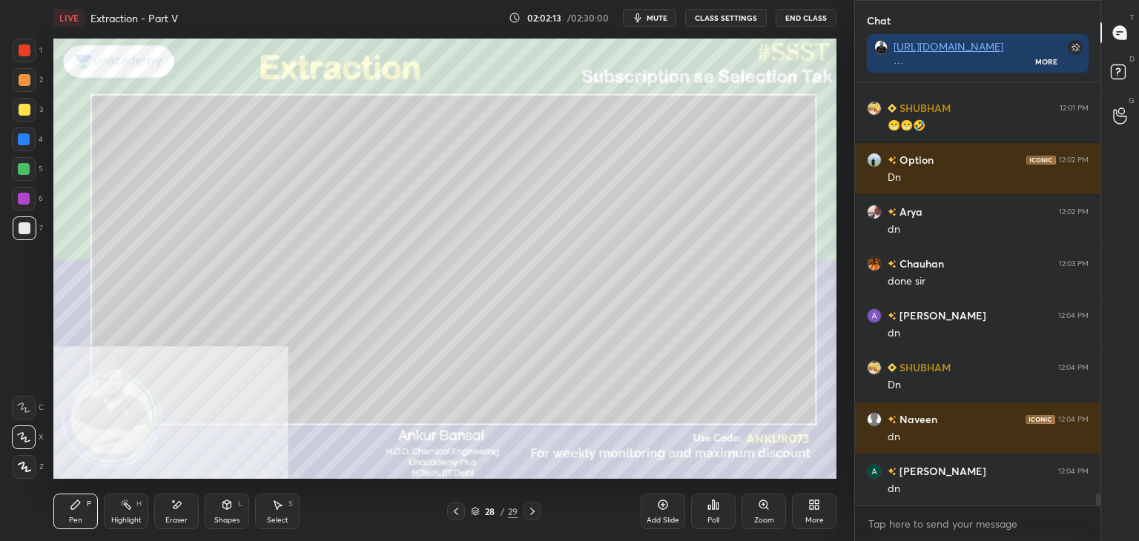
click at [525, 507] on div at bounding box center [532, 512] width 18 height 18
click at [271, 517] on div "Select" at bounding box center [278, 520] width 22 height 7
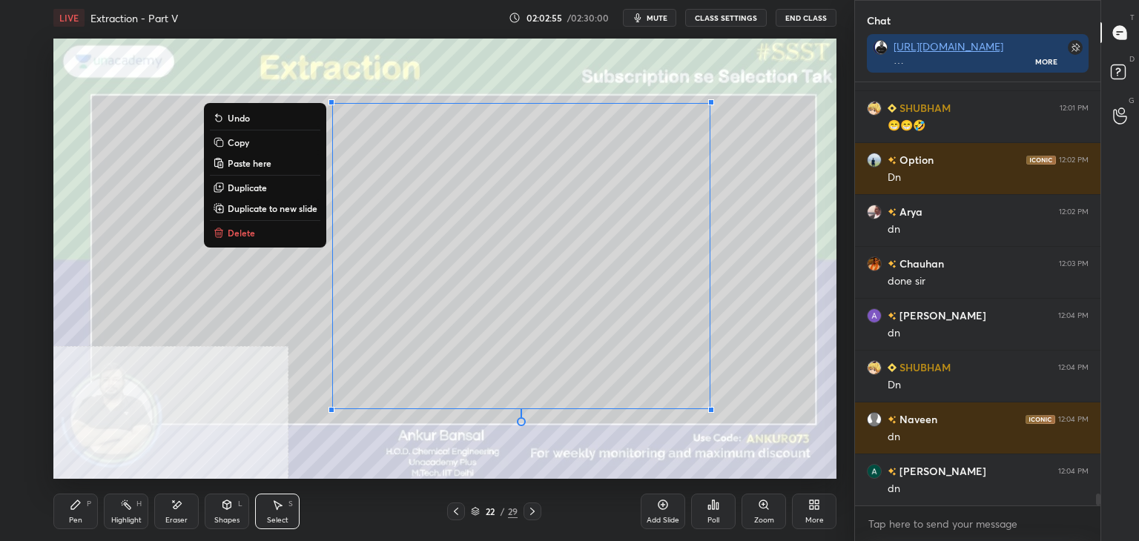
click at [237, 148] on p "Copy" at bounding box center [239, 142] width 22 height 12
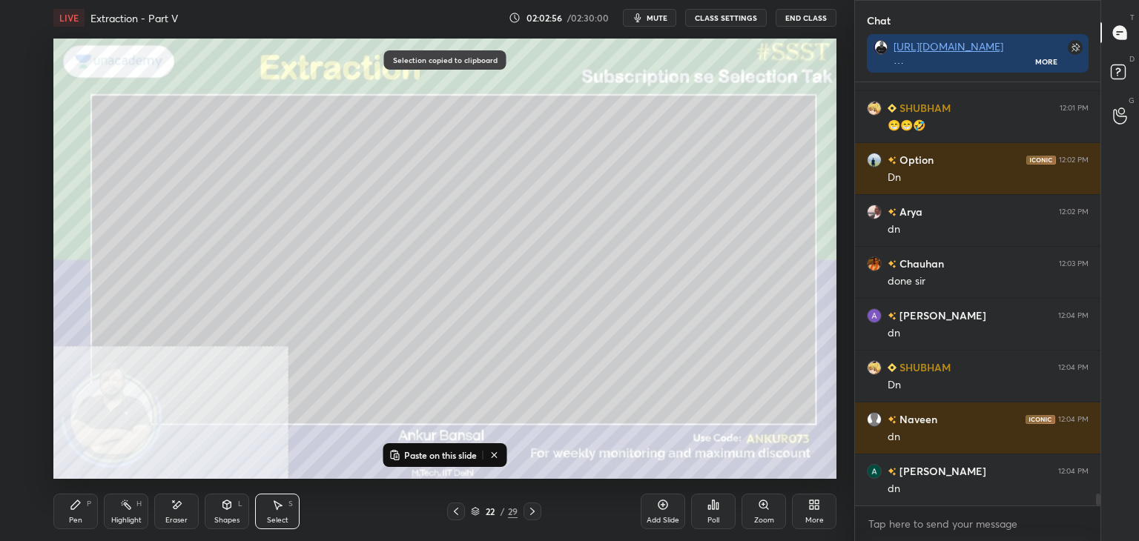
click at [454, 514] on icon at bounding box center [456, 512] width 12 height 12
click at [534, 511] on icon at bounding box center [532, 511] width 4 height 7
click at [529, 509] on icon at bounding box center [532, 512] width 12 height 12
click at [530, 508] on icon at bounding box center [532, 512] width 12 height 12
click at [531, 509] on icon at bounding box center [532, 511] width 4 height 7
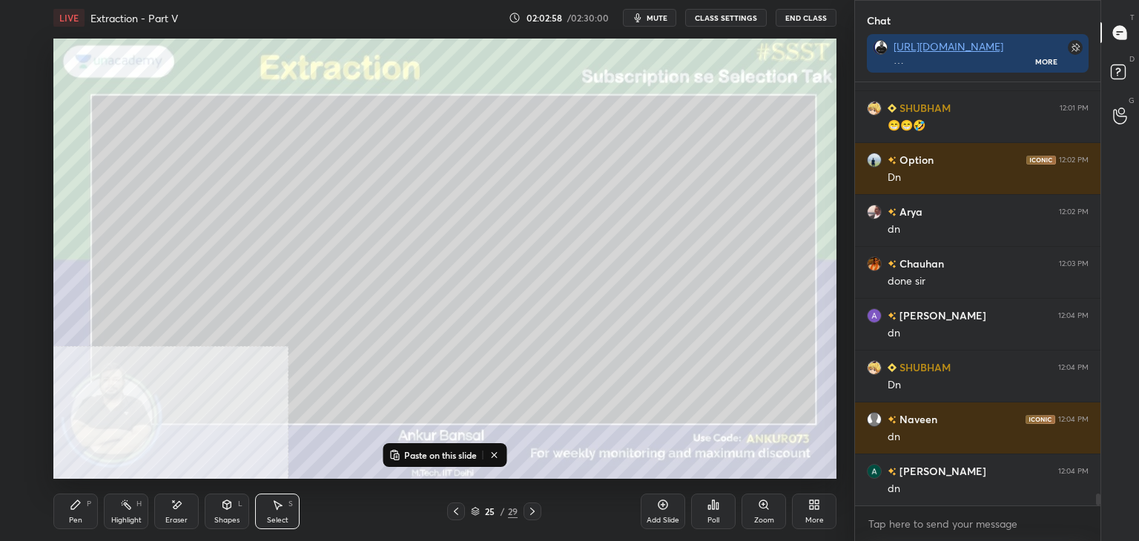
click at [531, 506] on icon at bounding box center [532, 512] width 12 height 12
click at [533, 508] on icon at bounding box center [532, 512] width 12 height 12
click at [534, 511] on icon at bounding box center [532, 512] width 12 height 12
click at [535, 506] on icon at bounding box center [532, 512] width 12 height 12
click at [537, 506] on icon at bounding box center [532, 512] width 12 height 12
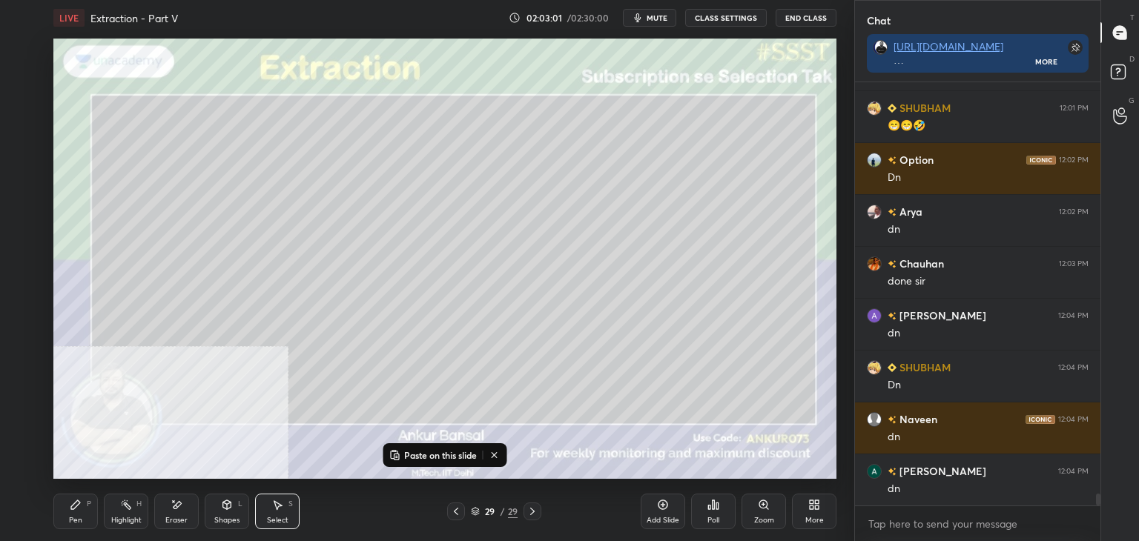
click at [445, 452] on p "Paste on this slide" at bounding box center [440, 455] width 73 height 12
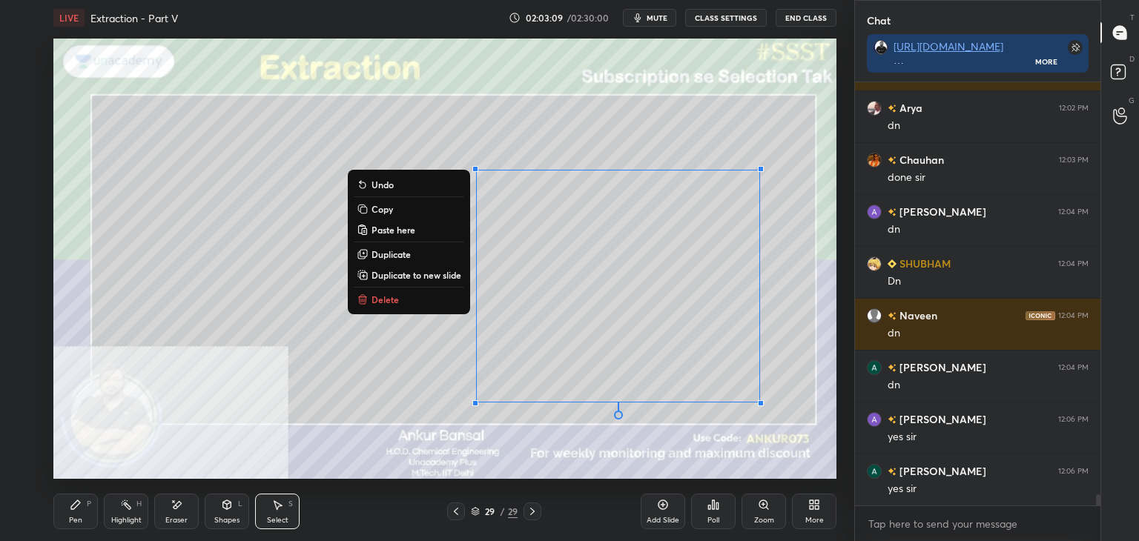
scroll to position [15307, 0]
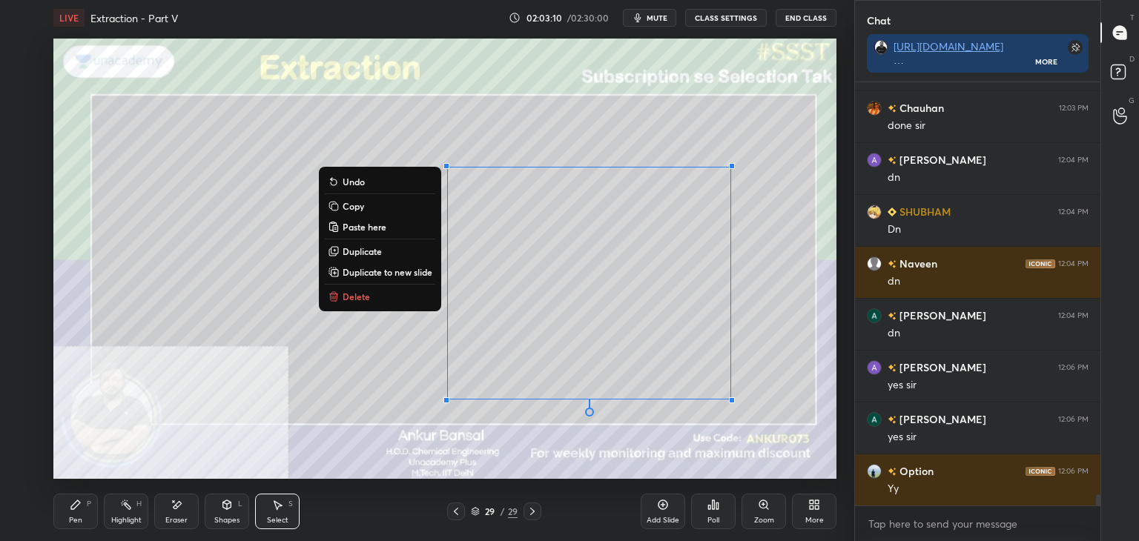
click at [79, 514] on div "Pen P" at bounding box center [75, 512] width 44 height 36
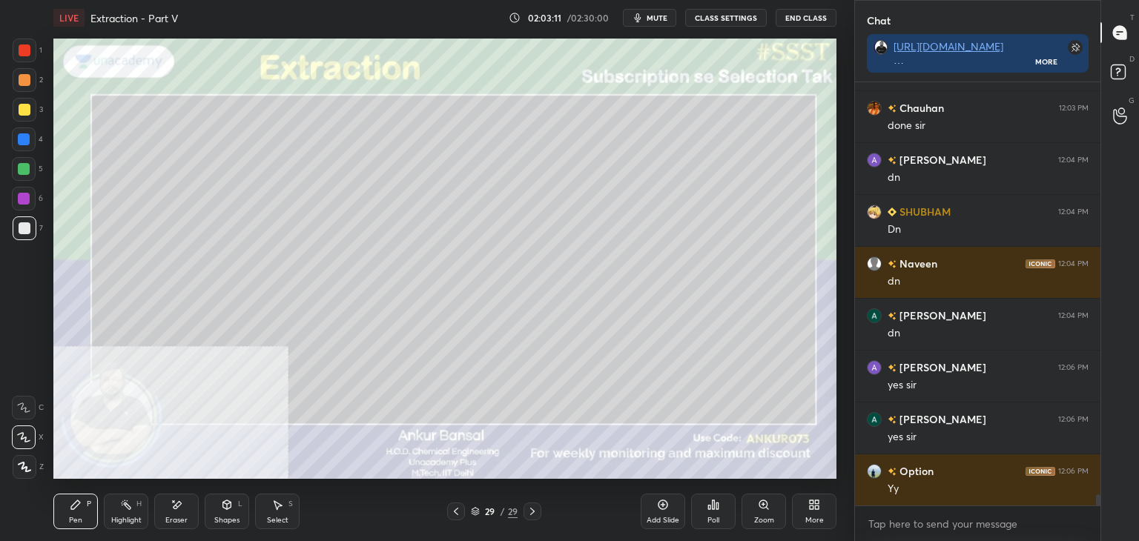
scroll to position [15359, 0]
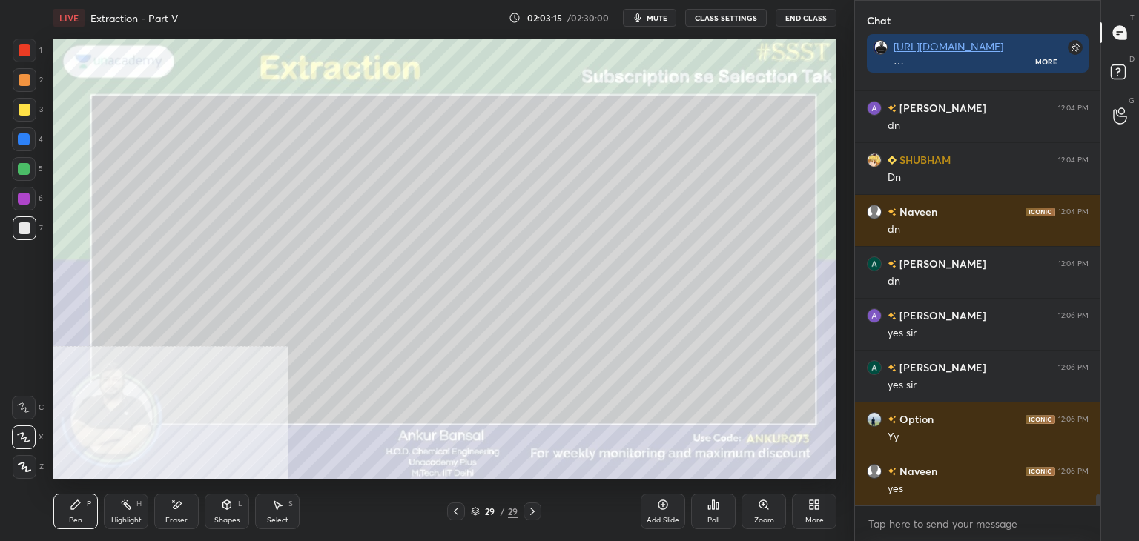
click at [69, 520] on div "Pen" at bounding box center [75, 520] width 13 height 7
click at [536, 509] on icon at bounding box center [532, 512] width 12 height 12
click at [815, 507] on icon at bounding box center [817, 508] width 4 height 4
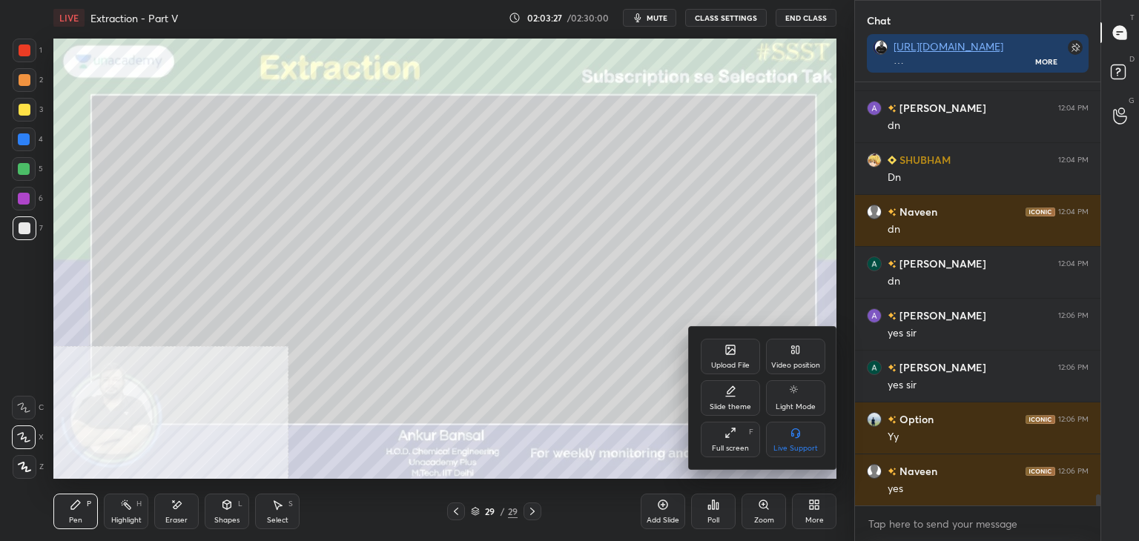
click at [804, 363] on div "Video position" at bounding box center [795, 365] width 49 height 7
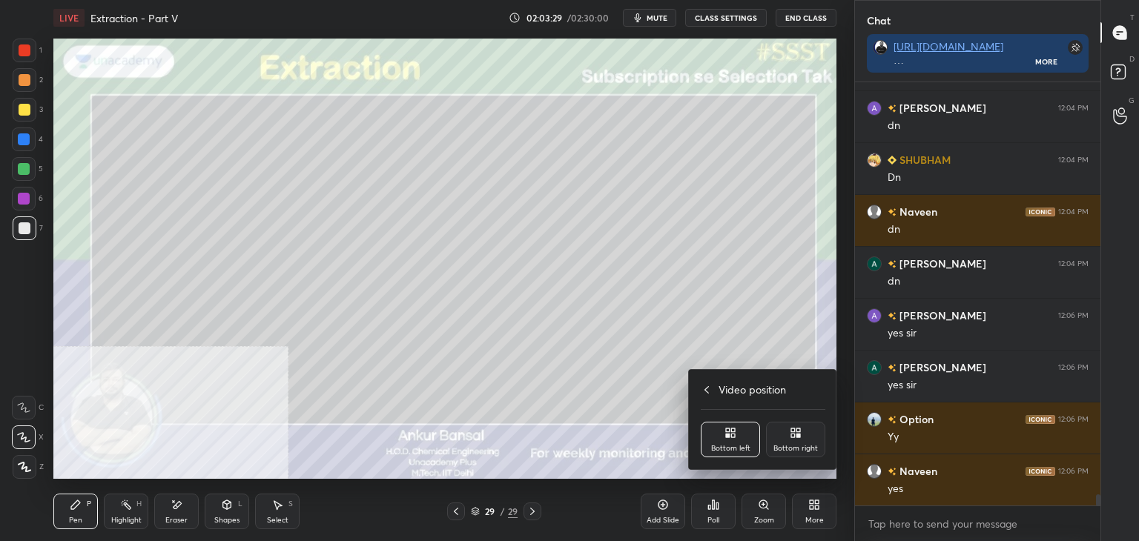
click at [837, 515] on div at bounding box center [569, 270] width 1139 height 541
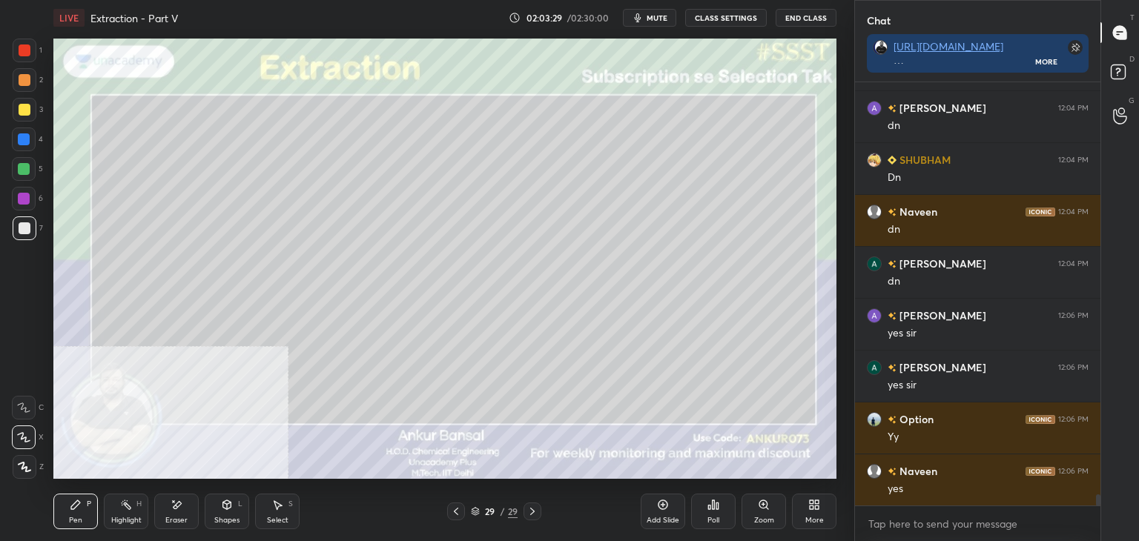
click at [813, 515] on div "More" at bounding box center [814, 512] width 44 height 36
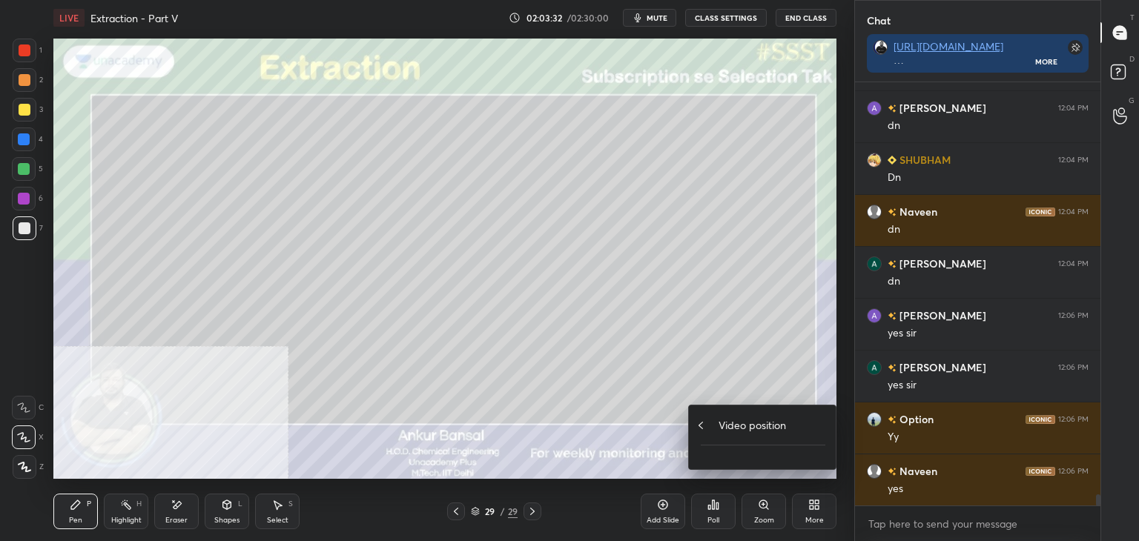
click at [707, 428] on div "Video position" at bounding box center [763, 425] width 125 height 16
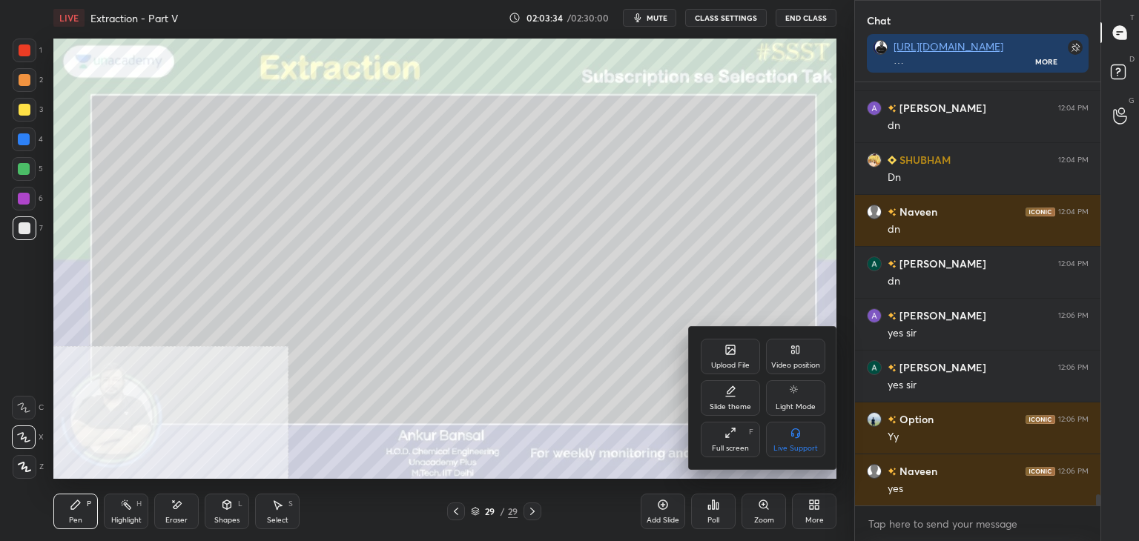
click at [734, 345] on icon at bounding box center [730, 350] width 12 height 12
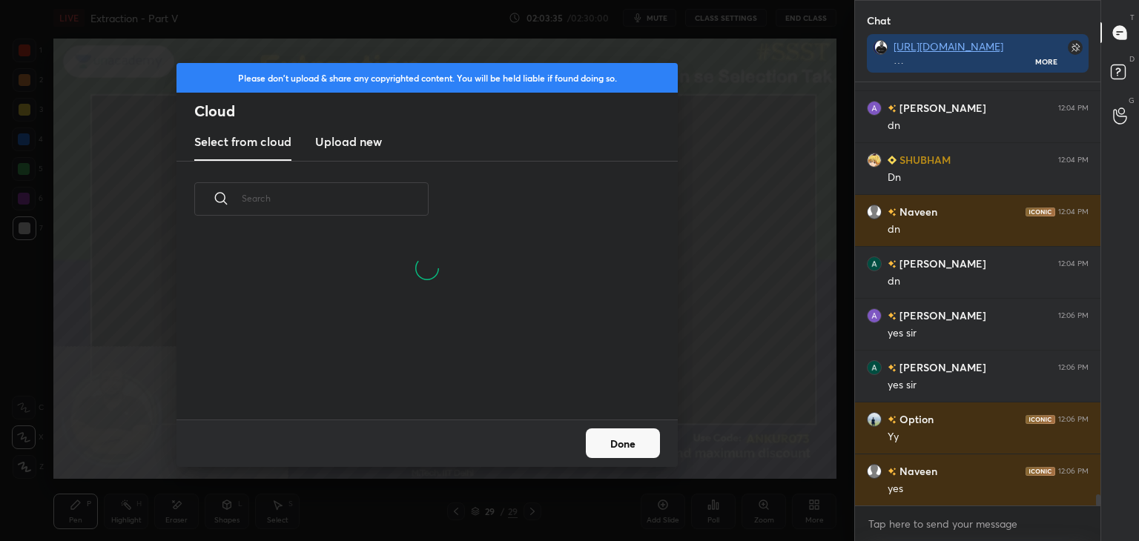
click at [356, 139] on h3 "Upload new" at bounding box center [348, 142] width 67 height 18
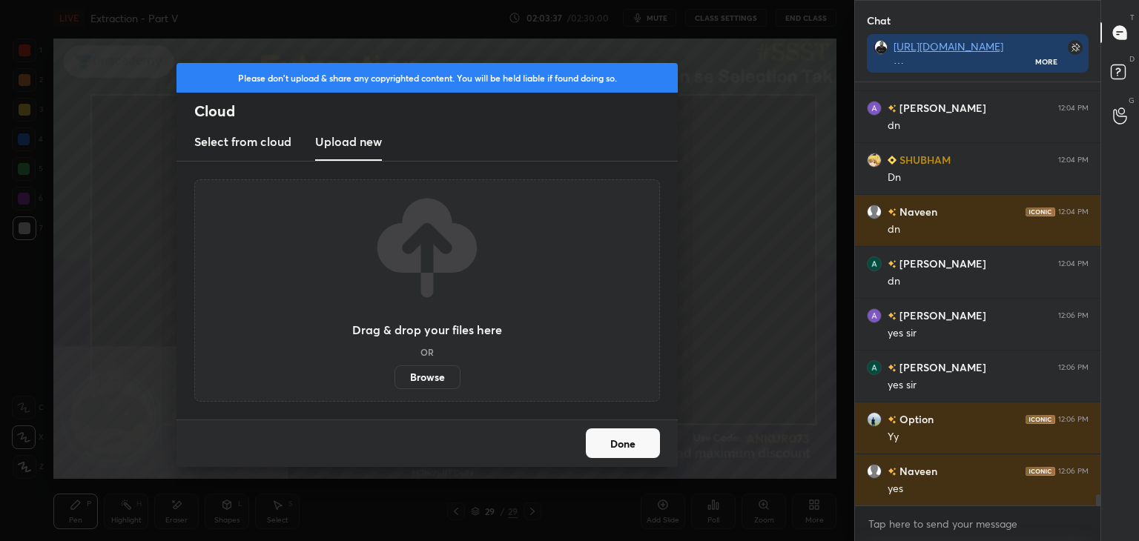
click at [428, 377] on label "Browse" at bounding box center [427, 378] width 66 height 24
click at [394, 377] on input "Browse" at bounding box center [394, 378] width 0 height 24
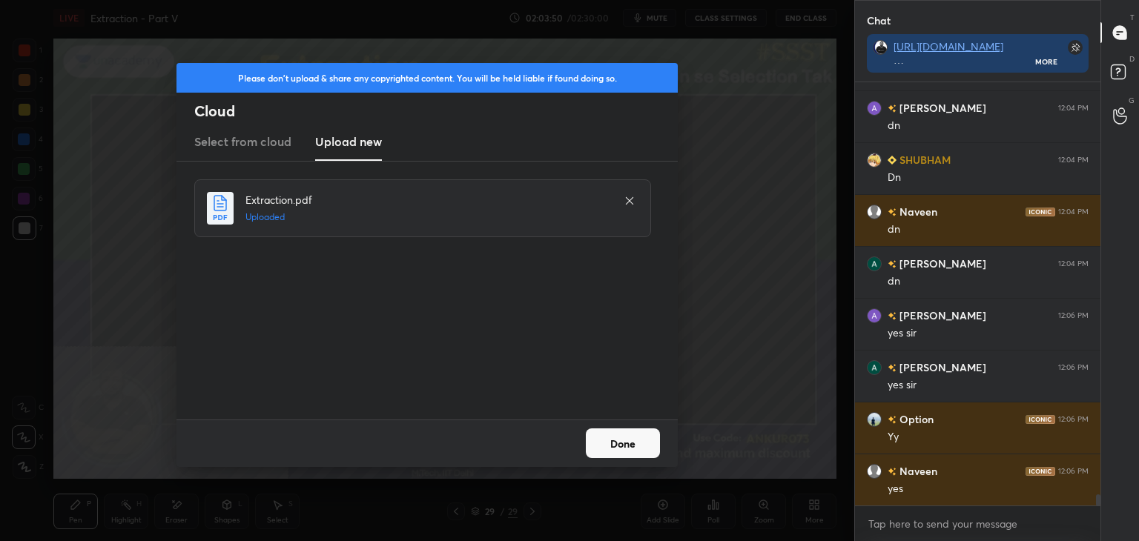
click at [638, 440] on button "Done" at bounding box center [623, 444] width 74 height 30
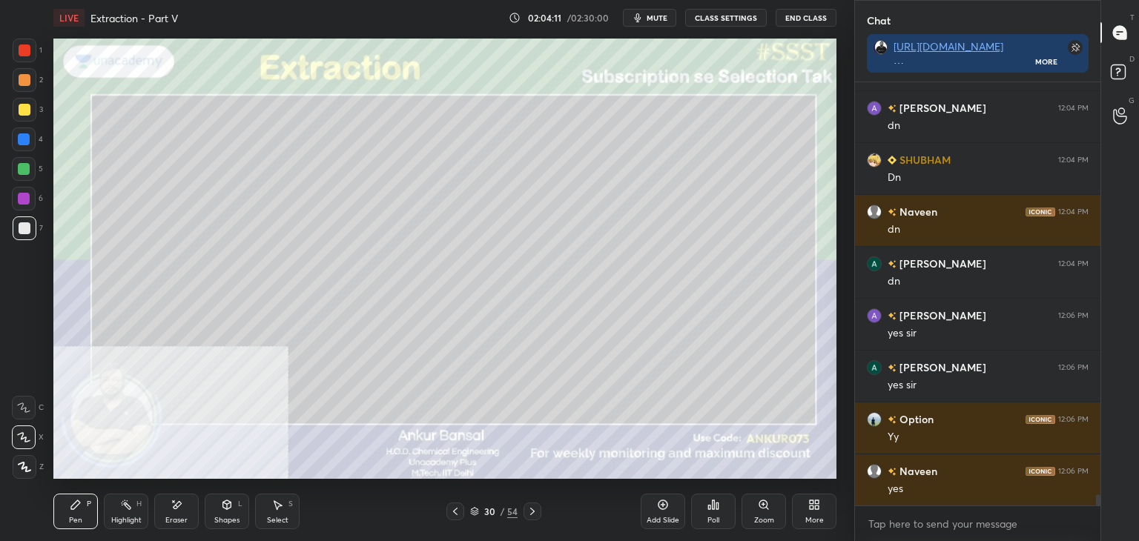
scroll to position [15424, 0]
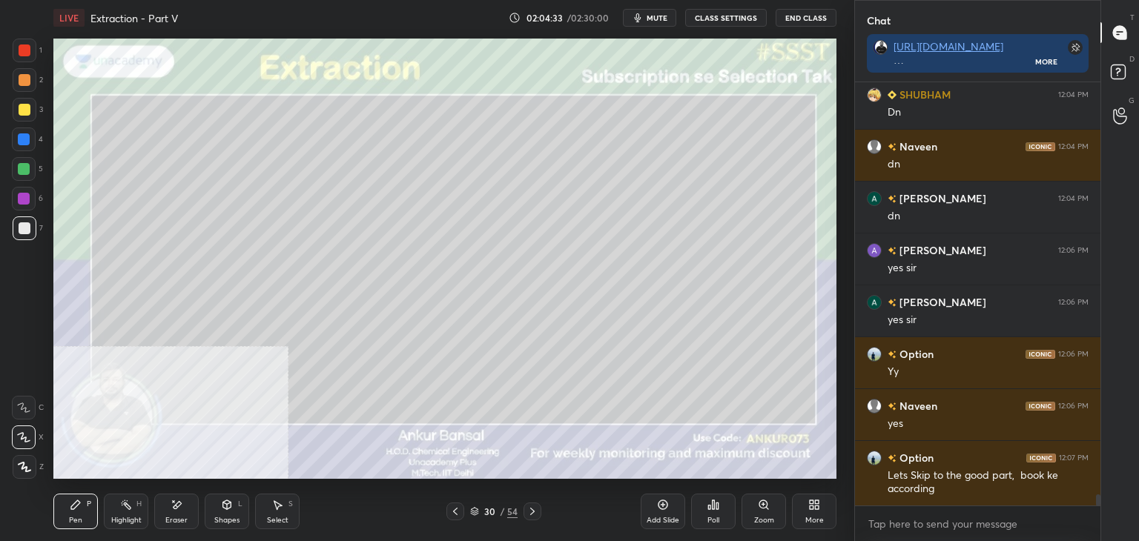
click at [454, 510] on icon at bounding box center [455, 512] width 12 height 12
click at [268, 511] on div "Select S" at bounding box center [277, 512] width 44 height 36
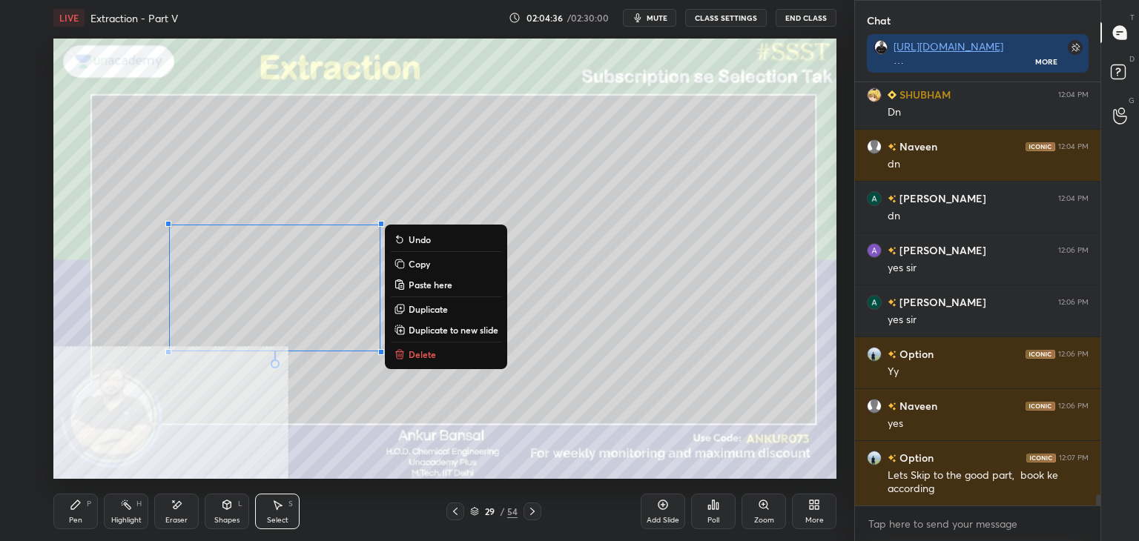
click at [409, 262] on p "Copy" at bounding box center [420, 264] width 22 height 12
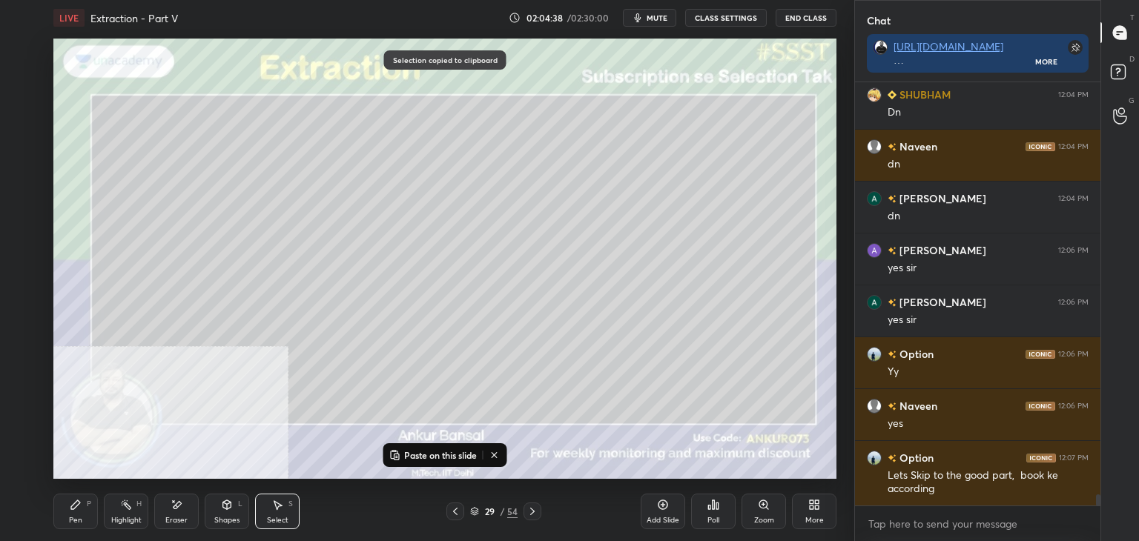
click at [535, 516] on icon at bounding box center [532, 512] width 12 height 12
click at [429, 455] on p "Paste on this slide" at bounding box center [440, 455] width 73 height 12
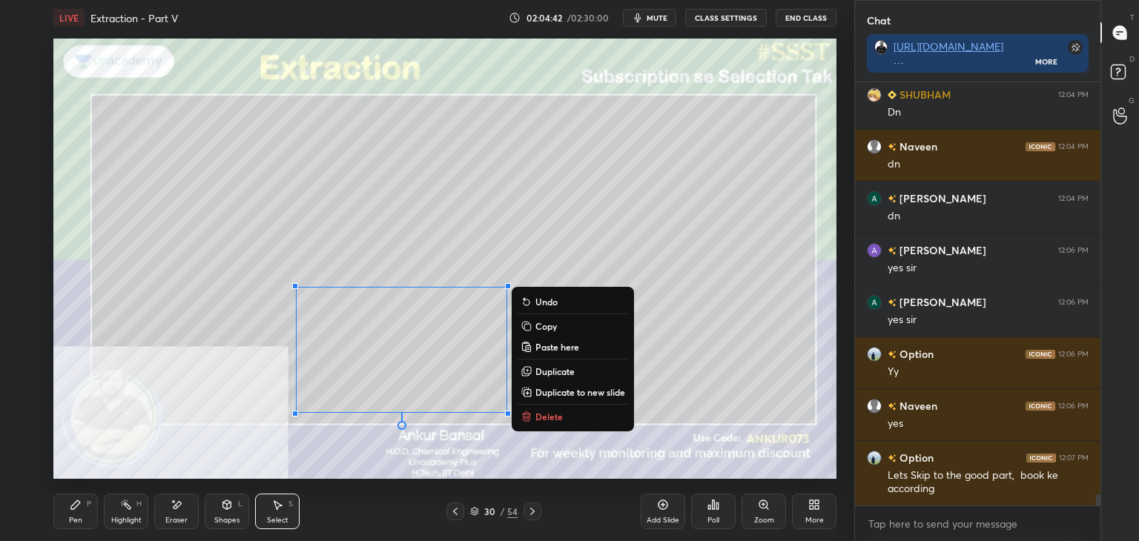
click at [82, 505] on div "Pen P" at bounding box center [75, 512] width 44 height 36
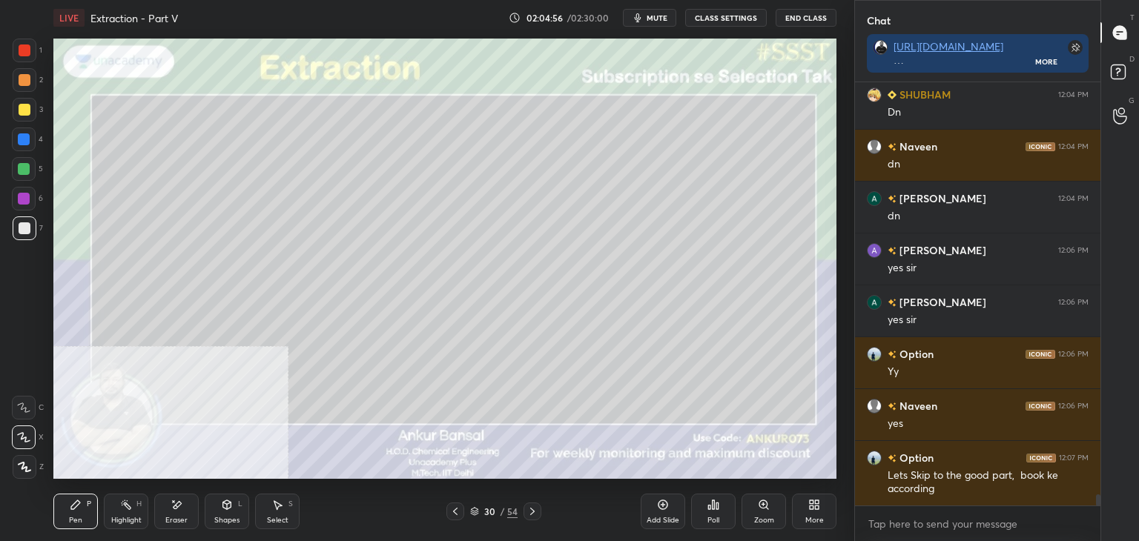
scroll to position [15460, 0]
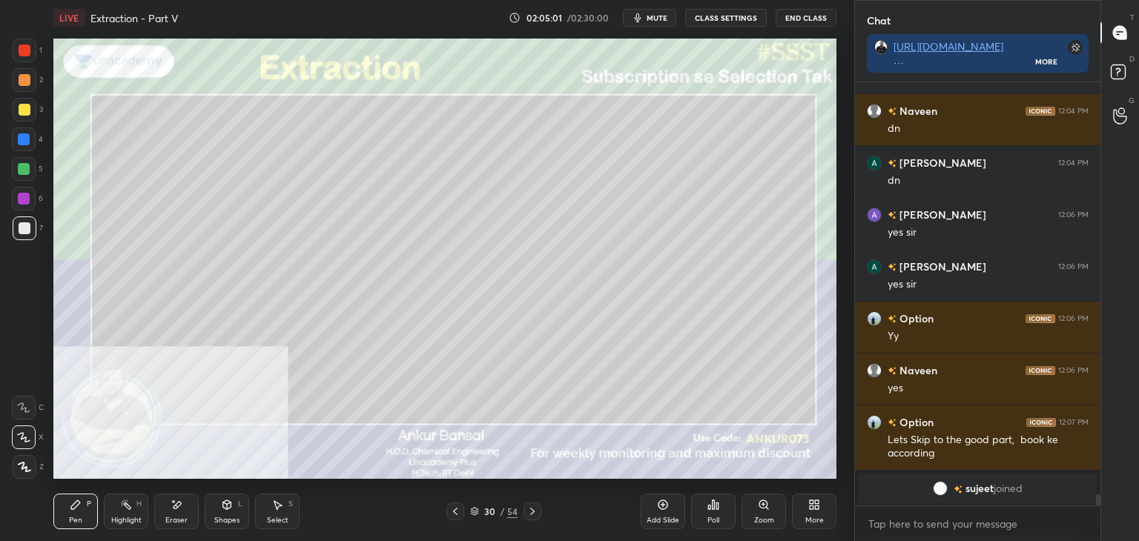
click at [181, 515] on div "Eraser" at bounding box center [176, 512] width 44 height 36
click at [78, 519] on div "Pen" at bounding box center [75, 520] width 13 height 7
click at [173, 520] on div "Eraser" at bounding box center [176, 520] width 22 height 7
click at [66, 517] on div "Pen P" at bounding box center [75, 512] width 44 height 36
click at [454, 512] on icon at bounding box center [455, 512] width 12 height 12
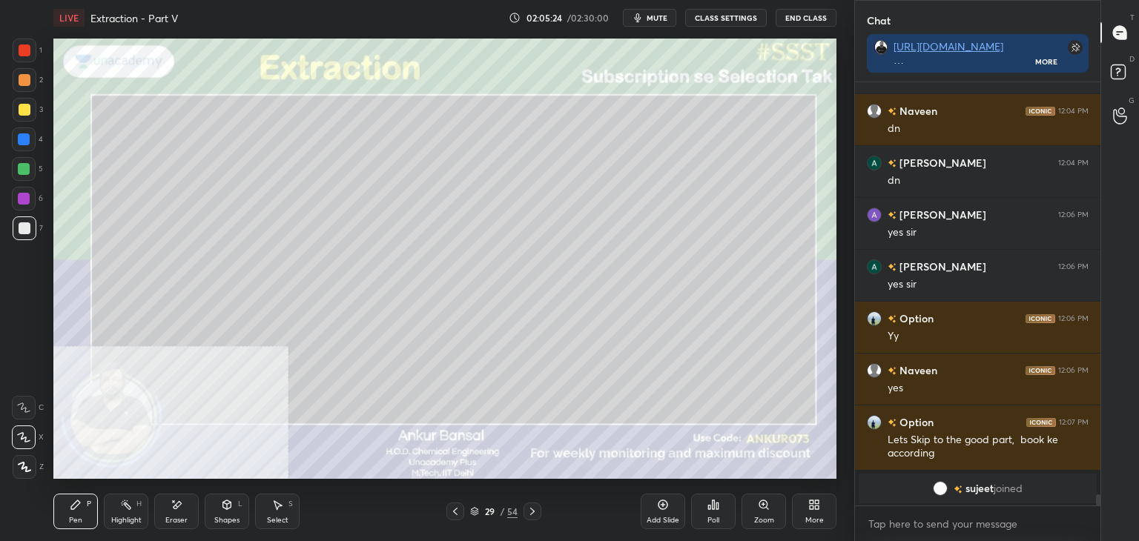
click at [273, 512] on div "Select S" at bounding box center [277, 512] width 44 height 36
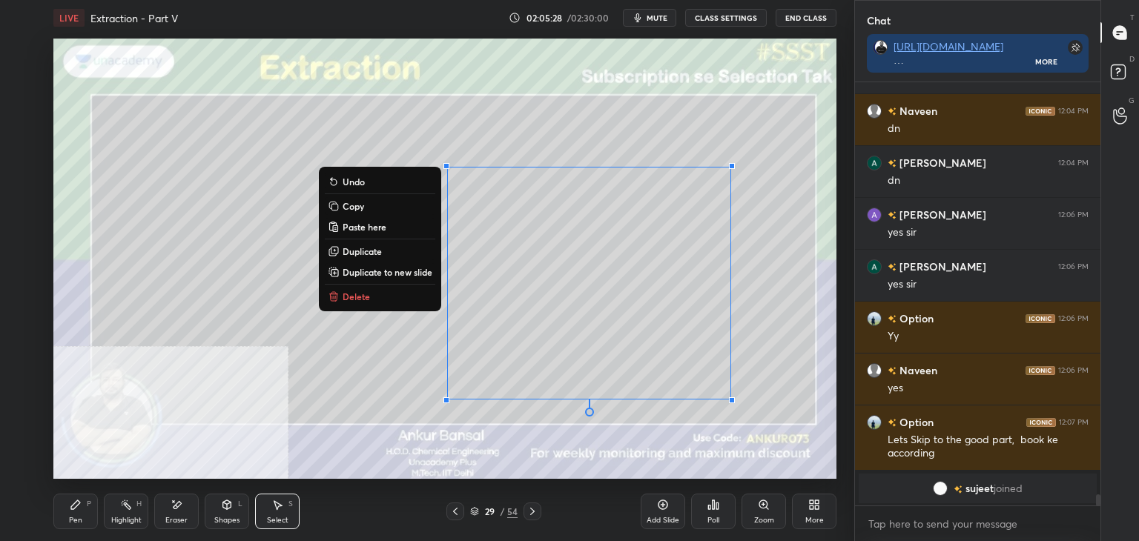
click at [350, 201] on p "Copy" at bounding box center [354, 206] width 22 height 12
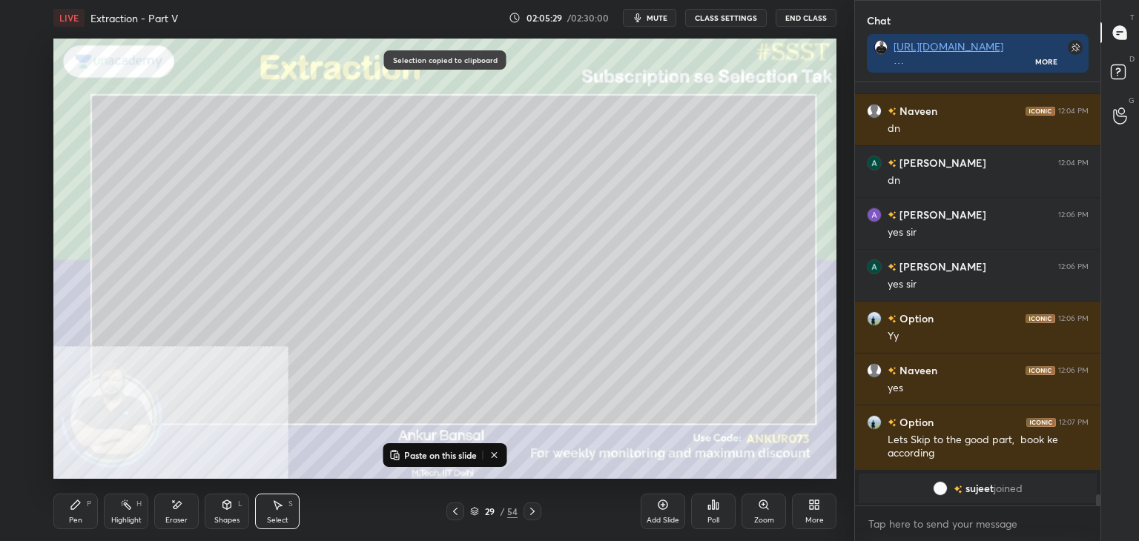
click at [535, 511] on icon at bounding box center [532, 512] width 12 height 12
click at [532, 511] on icon at bounding box center [532, 511] width 4 height 7
click at [423, 452] on p "Paste on this slide" at bounding box center [440, 455] width 73 height 12
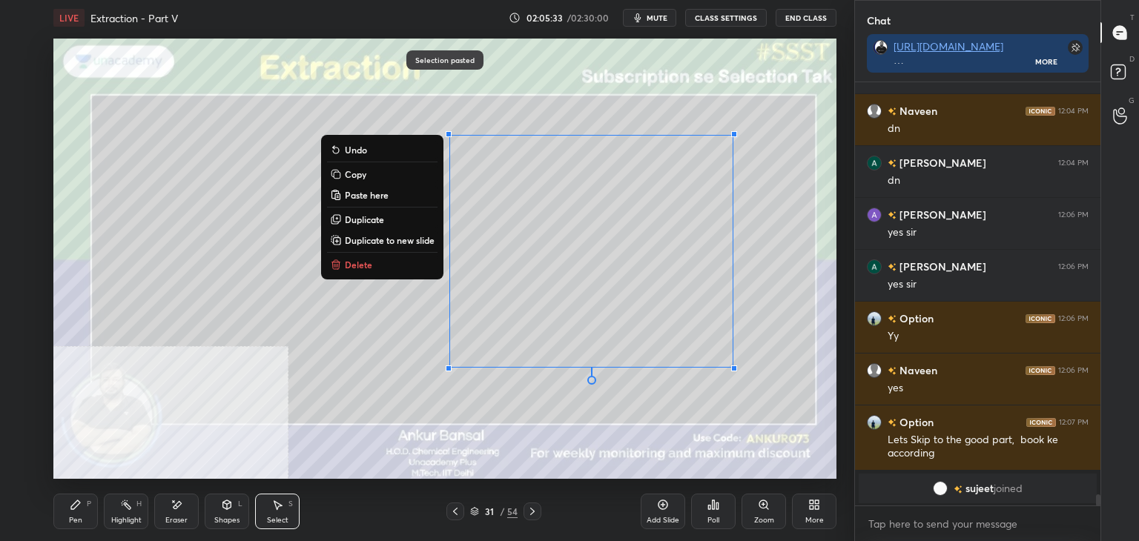
click at [171, 505] on icon at bounding box center [177, 505] width 12 height 13
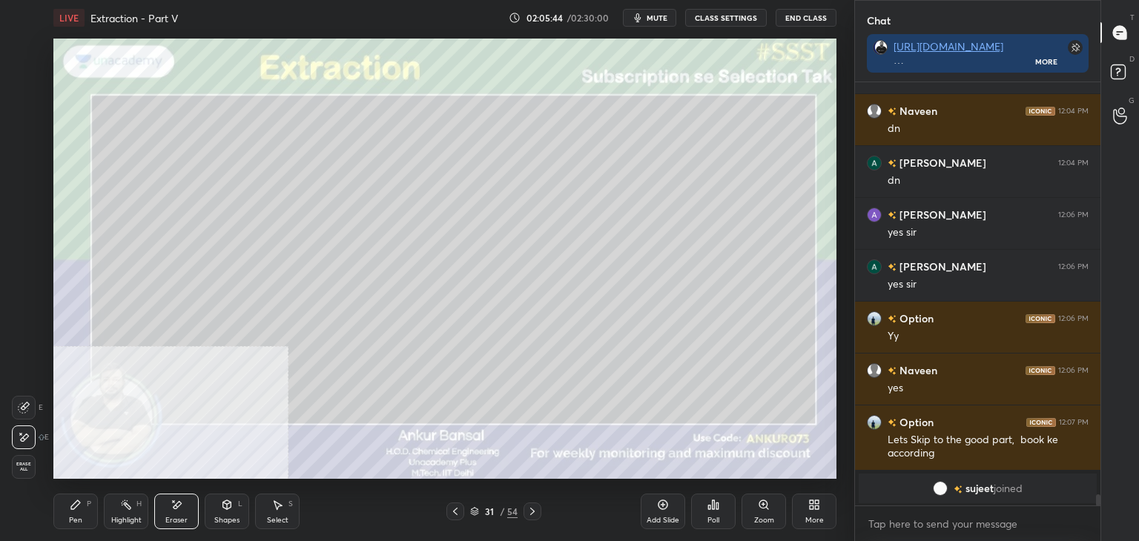
click at [173, 517] on div "Eraser" at bounding box center [176, 520] width 22 height 7
click at [217, 514] on div "Shapes L" at bounding box center [227, 512] width 44 height 36
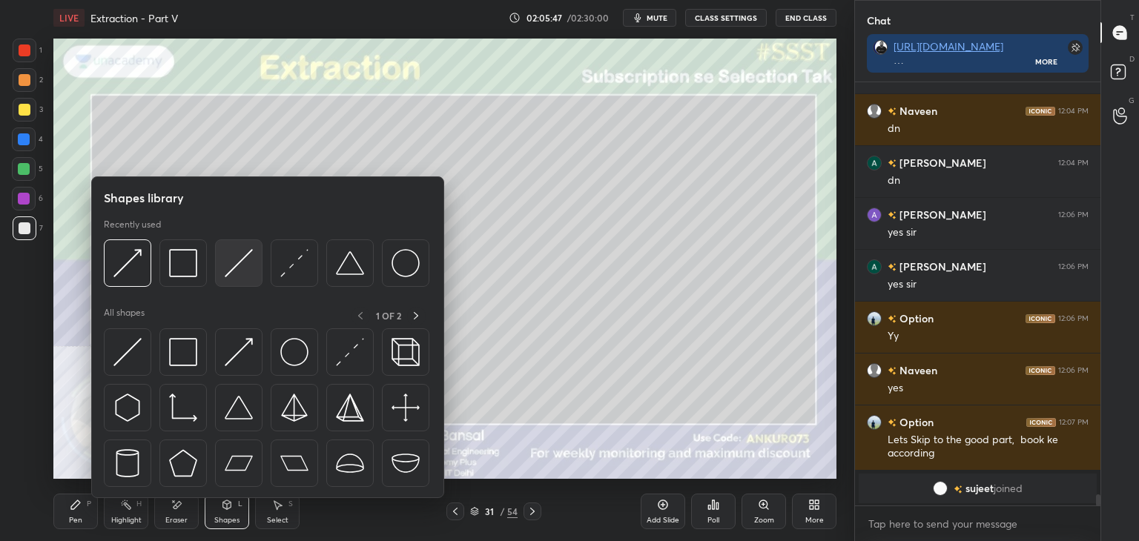
click at [229, 261] on img at bounding box center [239, 263] width 28 height 28
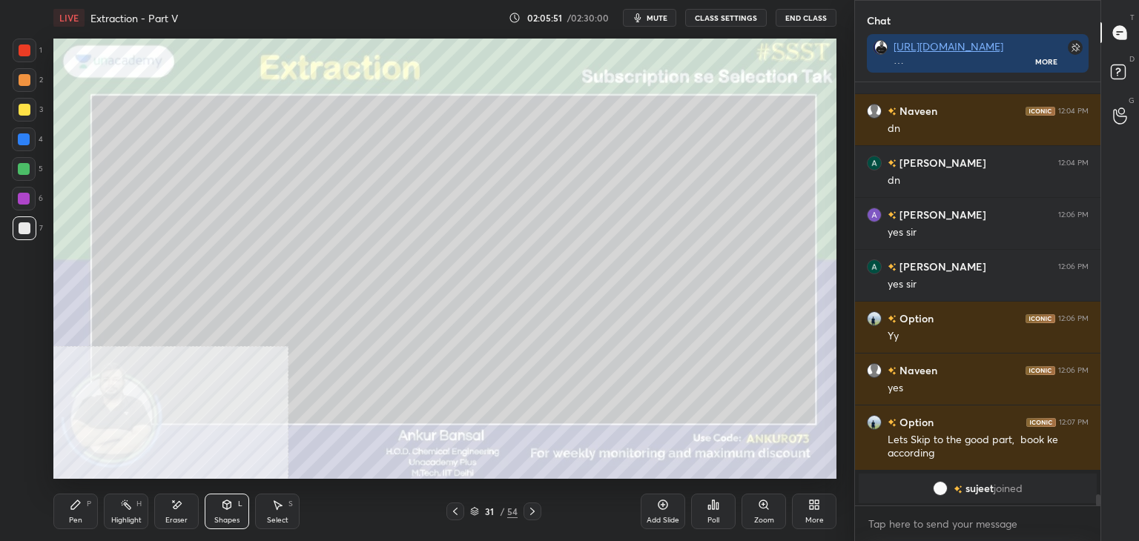
click at [73, 500] on icon at bounding box center [76, 505] width 12 height 12
click at [30, 56] on div at bounding box center [25, 51] width 24 height 24
click at [71, 517] on div "Pen" at bounding box center [75, 520] width 13 height 7
click at [76, 506] on icon at bounding box center [75, 504] width 9 height 9
click at [170, 514] on div "Eraser" at bounding box center [176, 512] width 44 height 36
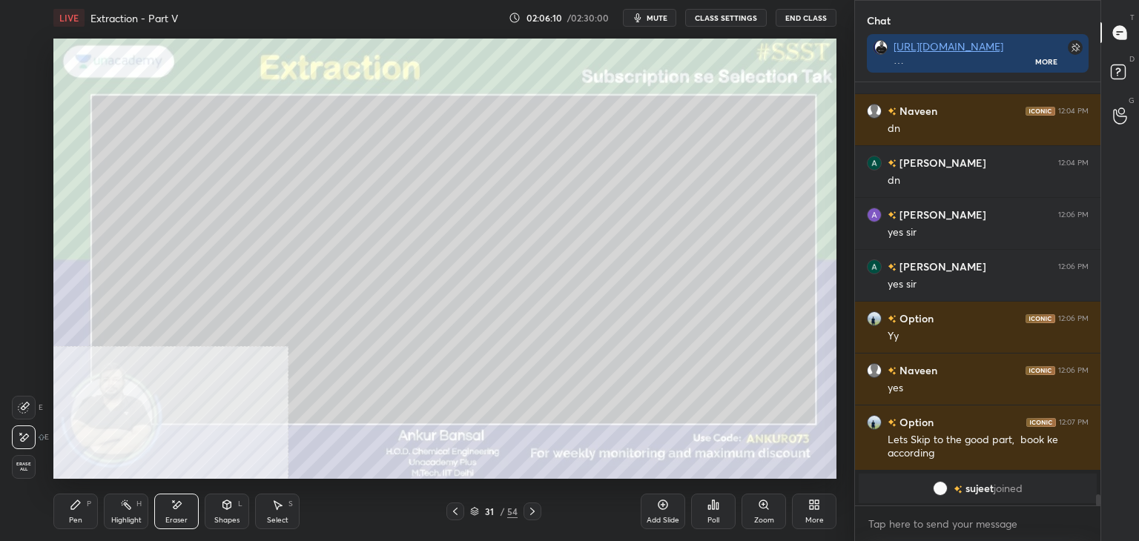
click at [62, 515] on div "Pen P" at bounding box center [75, 512] width 44 height 36
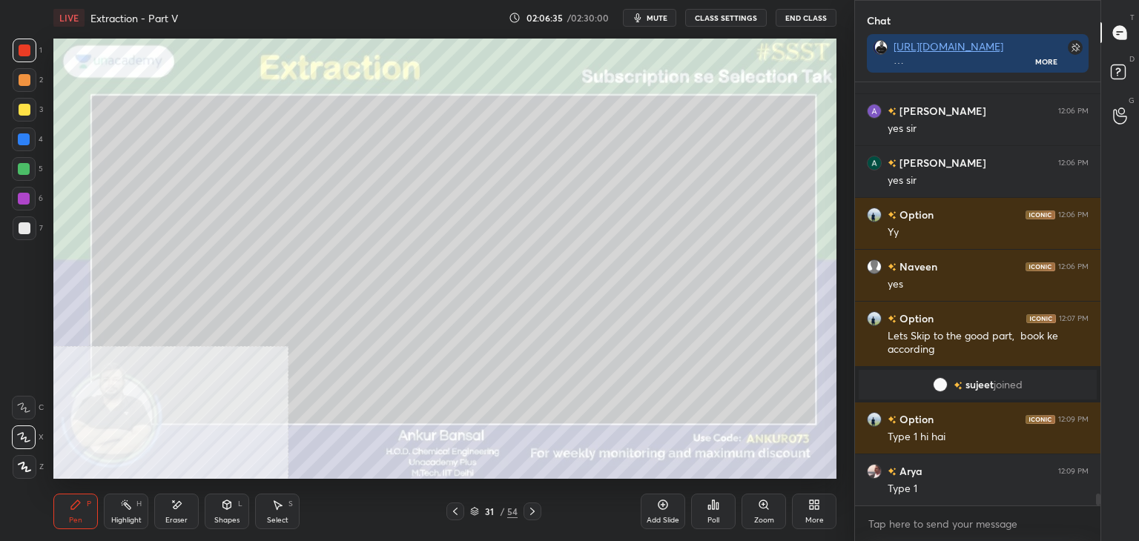
scroll to position [14979, 0]
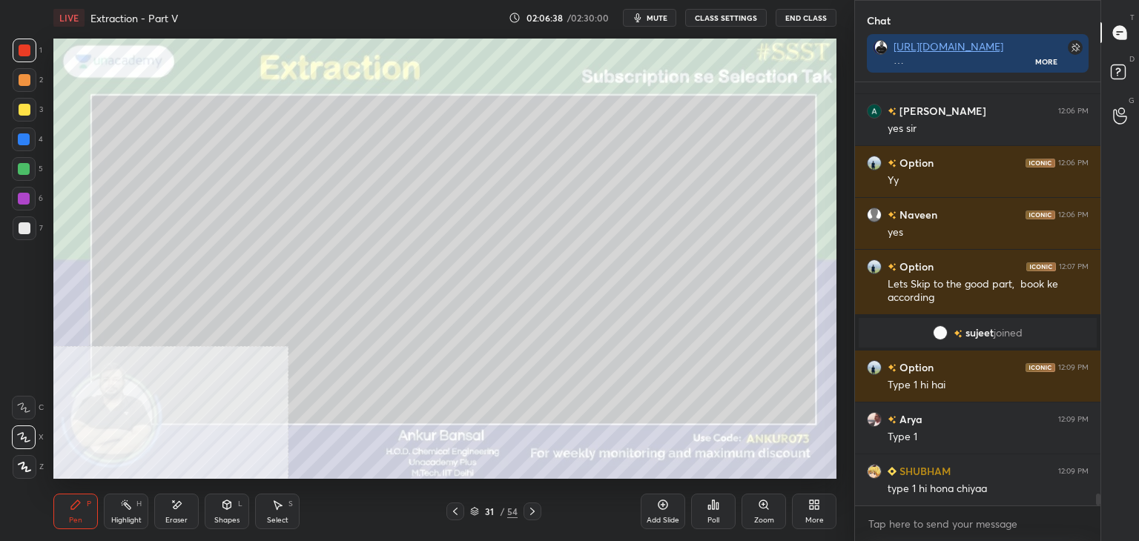
click at [27, 225] on div at bounding box center [25, 228] width 12 height 12
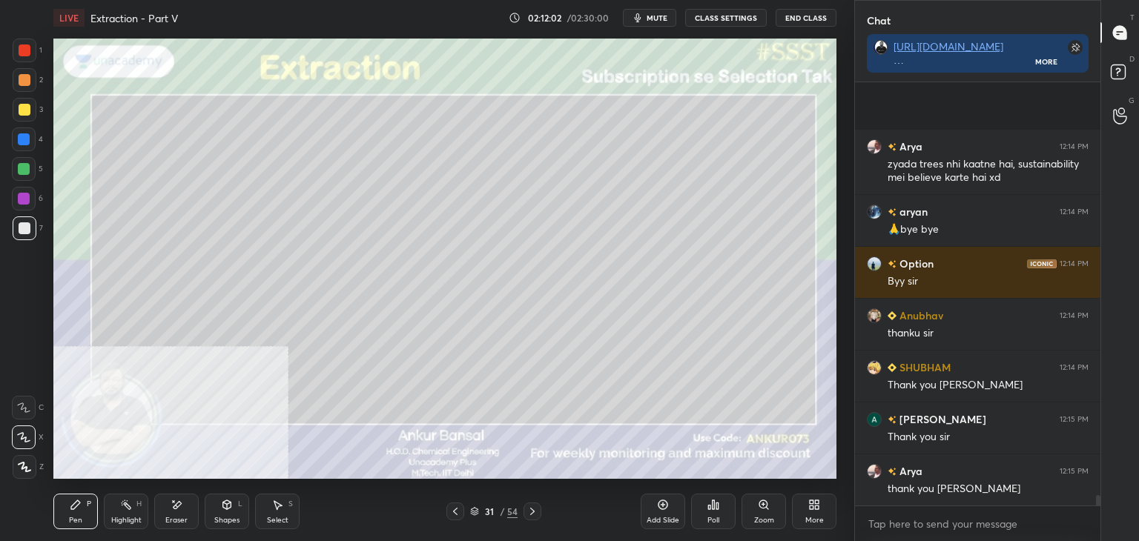
scroll to position [17082, 0]
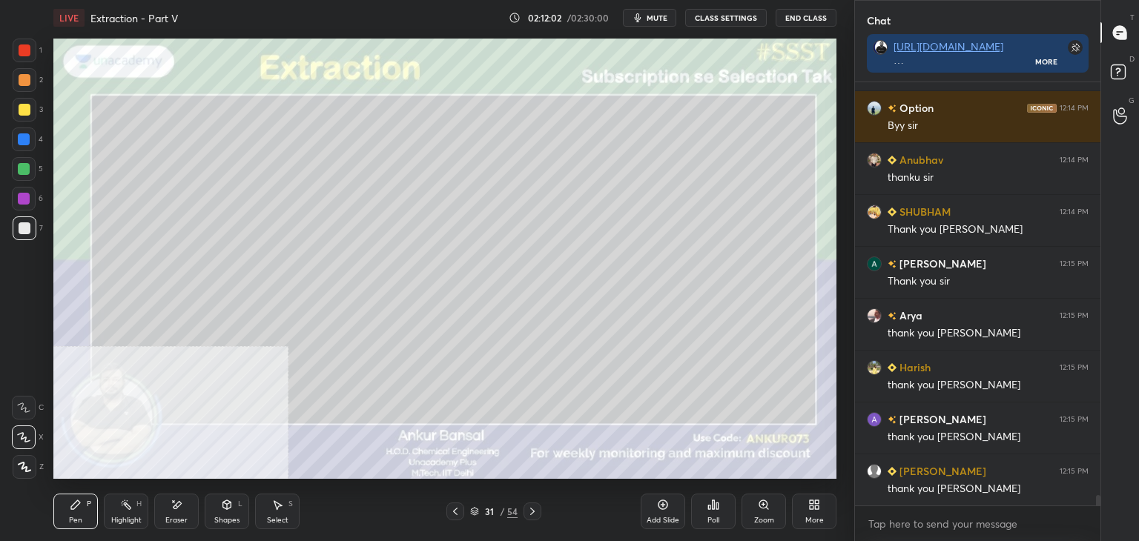
click at [798, 15] on button "End Class" at bounding box center [805, 18] width 61 height 18
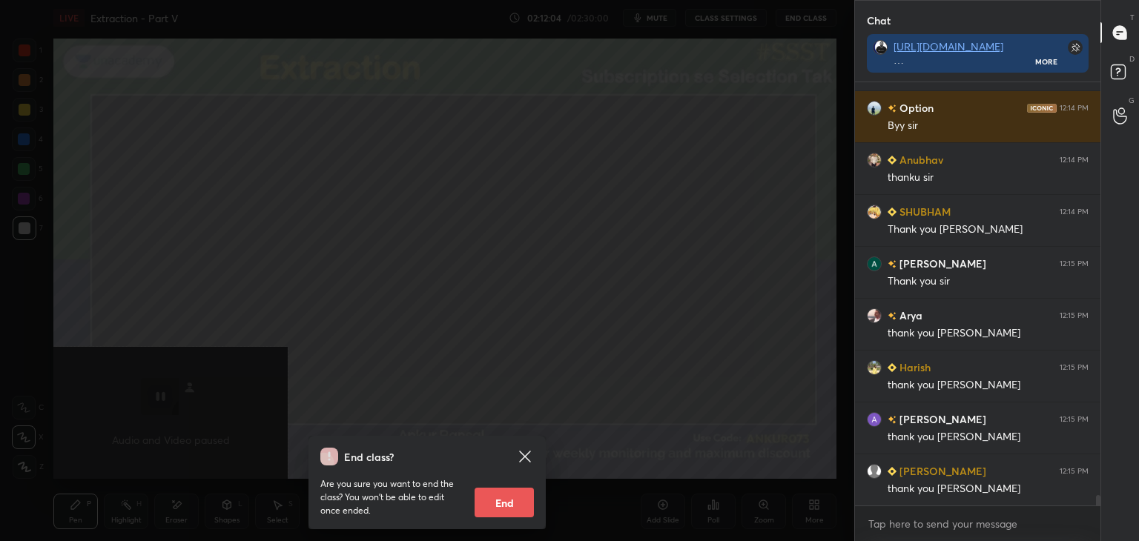
click at [508, 494] on button "End" at bounding box center [503, 503] width 59 height 30
type textarea "x"
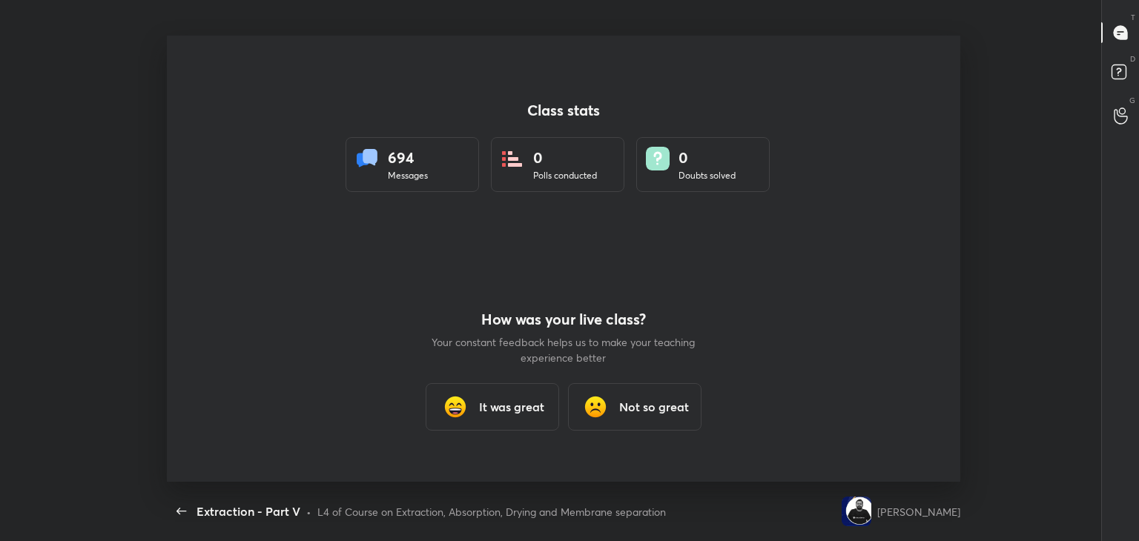
scroll to position [0, 0]
click at [511, 406] on h3 "It was great" at bounding box center [511, 407] width 65 height 18
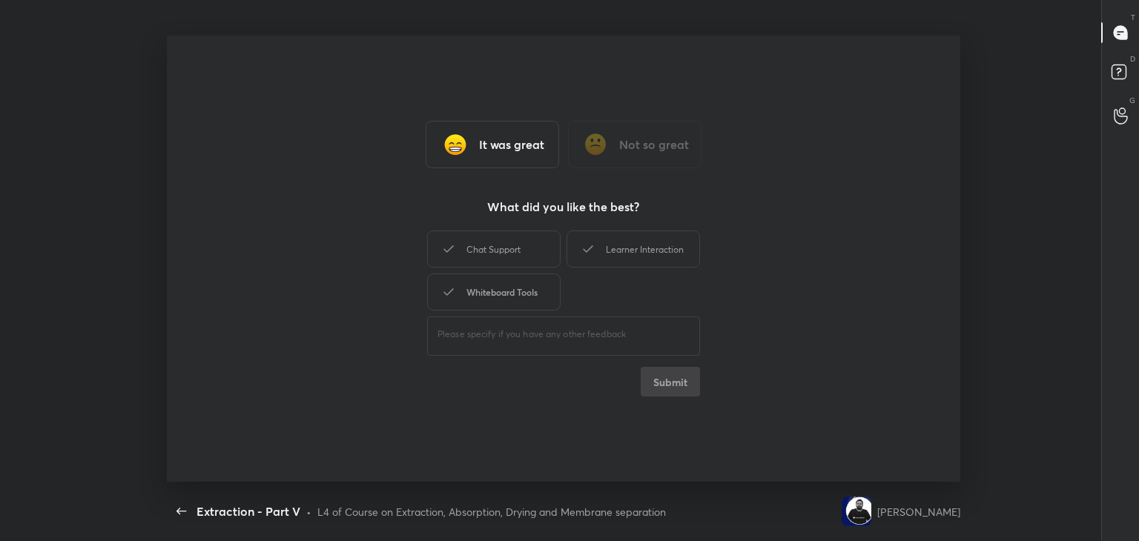
click at [522, 302] on div "Whiteboard Tools" at bounding box center [493, 292] width 133 height 37
click at [528, 257] on div "Chat Support" at bounding box center [493, 249] width 133 height 37
click at [602, 248] on div "Learner Interaction" at bounding box center [632, 249] width 133 height 37
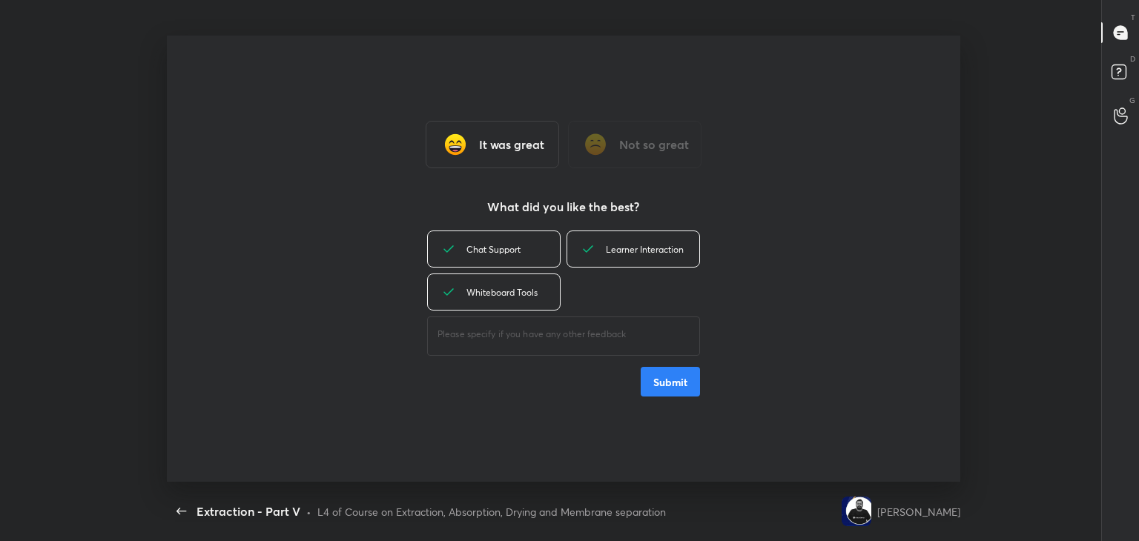
click at [669, 380] on button "Submit" at bounding box center [670, 382] width 59 height 30
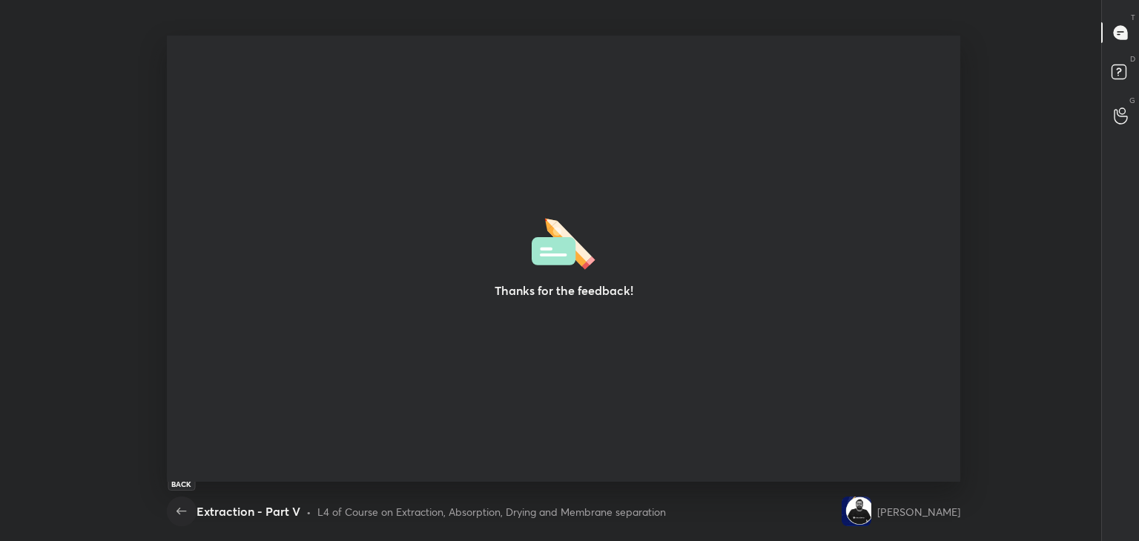
click at [179, 513] on icon "button" at bounding box center [182, 512] width 18 height 18
